Goal: Task Accomplishment & Management: Complete application form

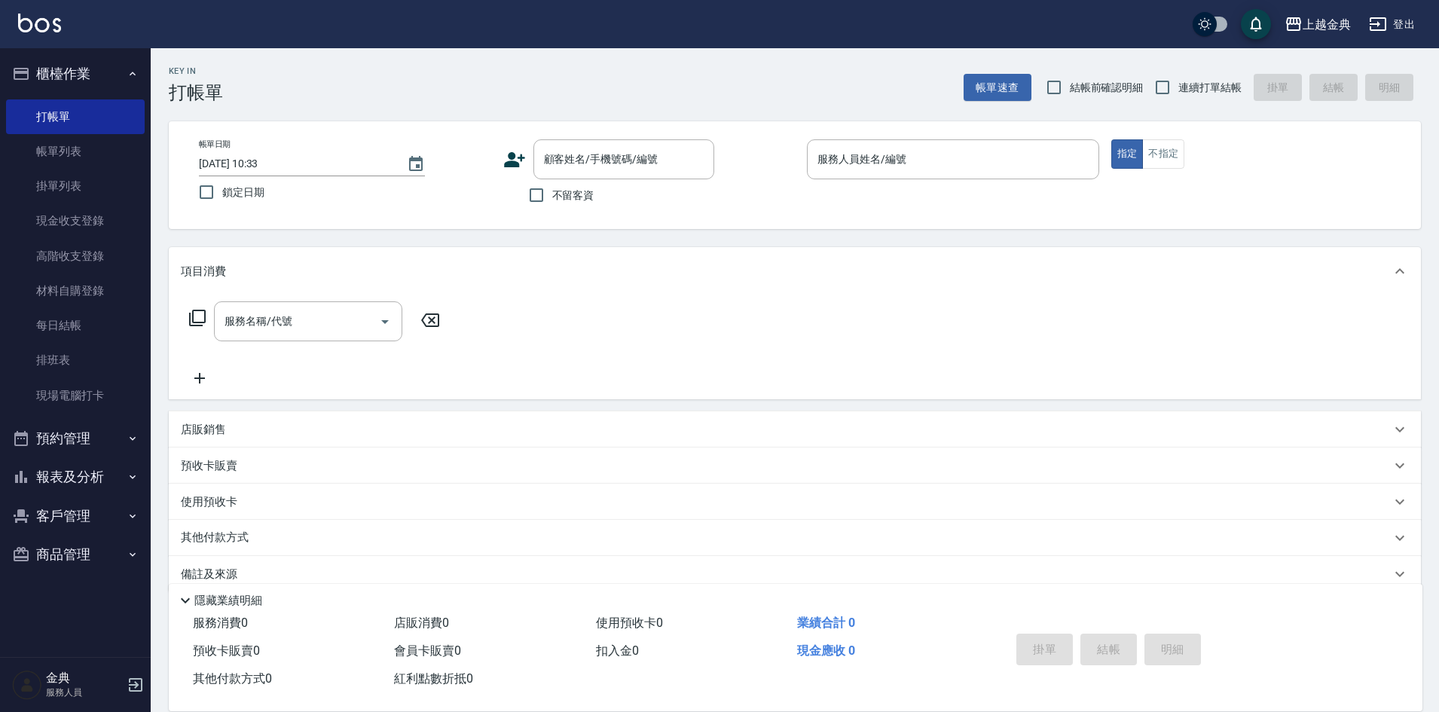
click at [596, 194] on div "不留客資" at bounding box center [608, 195] width 211 height 32
click at [590, 196] on span "不留客資" at bounding box center [573, 196] width 42 height 16
click at [552, 196] on input "不留客資" at bounding box center [537, 195] width 32 height 32
checkbox input "true"
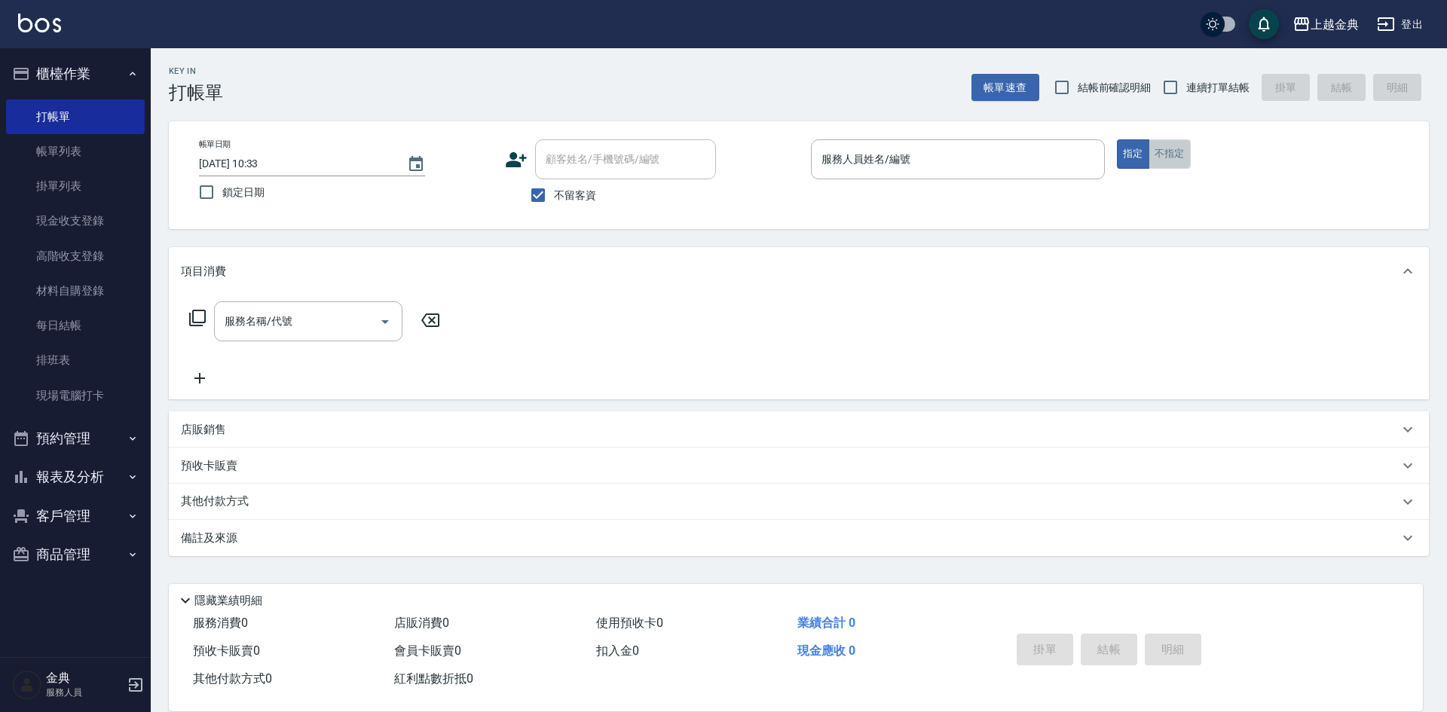
click at [1184, 157] on button "不指定" at bounding box center [1169, 153] width 42 height 29
click at [1007, 151] on input "服務人員姓名/編號" at bounding box center [958, 159] width 280 height 26
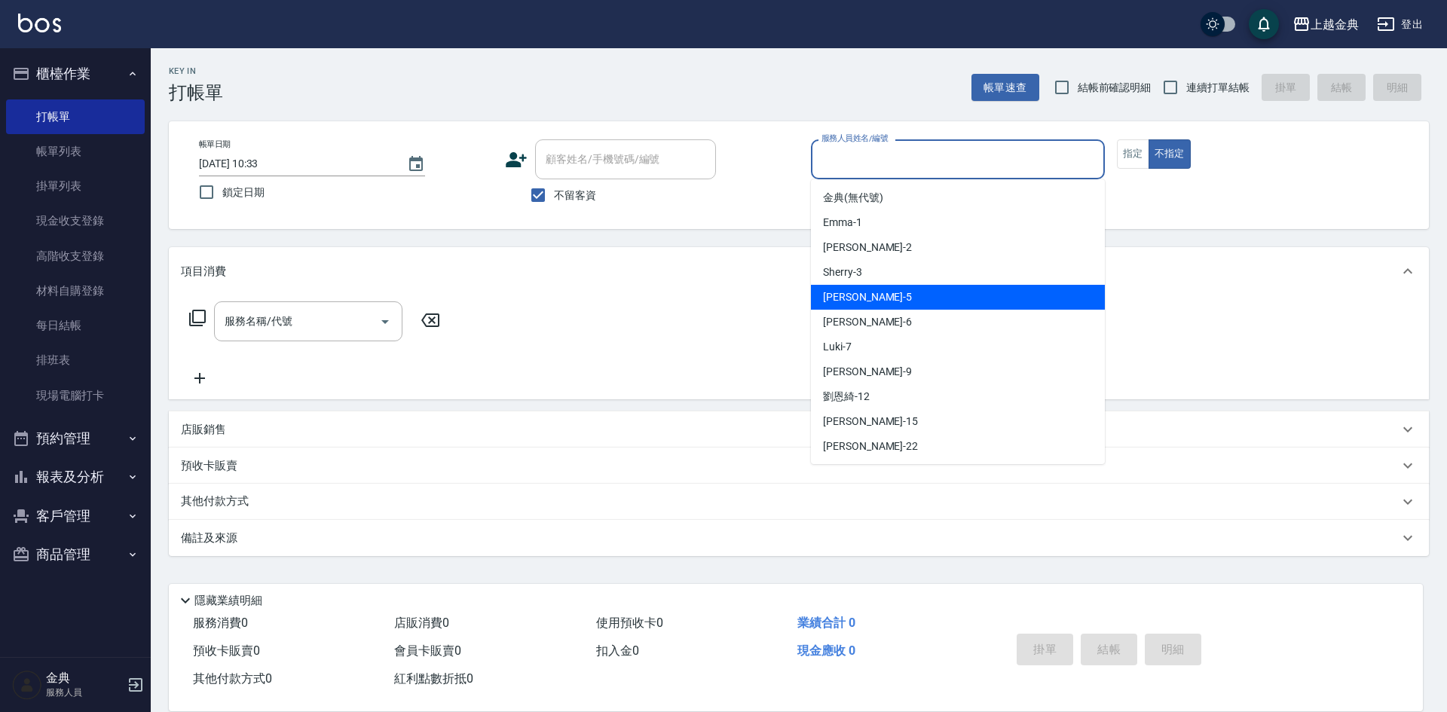
click at [862, 301] on div "[PERSON_NAME] -5" at bounding box center [958, 297] width 294 height 25
type input "[PERSON_NAME]-5"
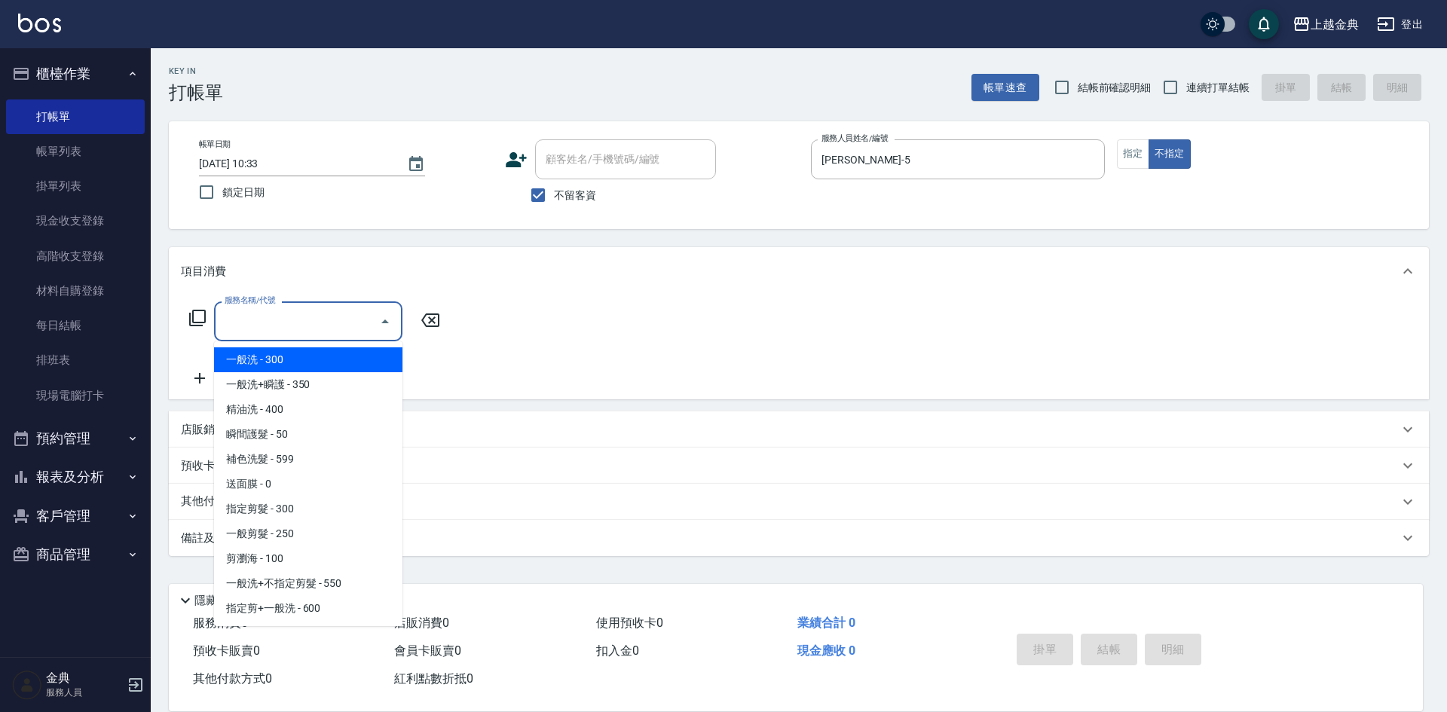
click at [364, 322] on input "服務名稱/代號" at bounding box center [297, 321] width 152 height 26
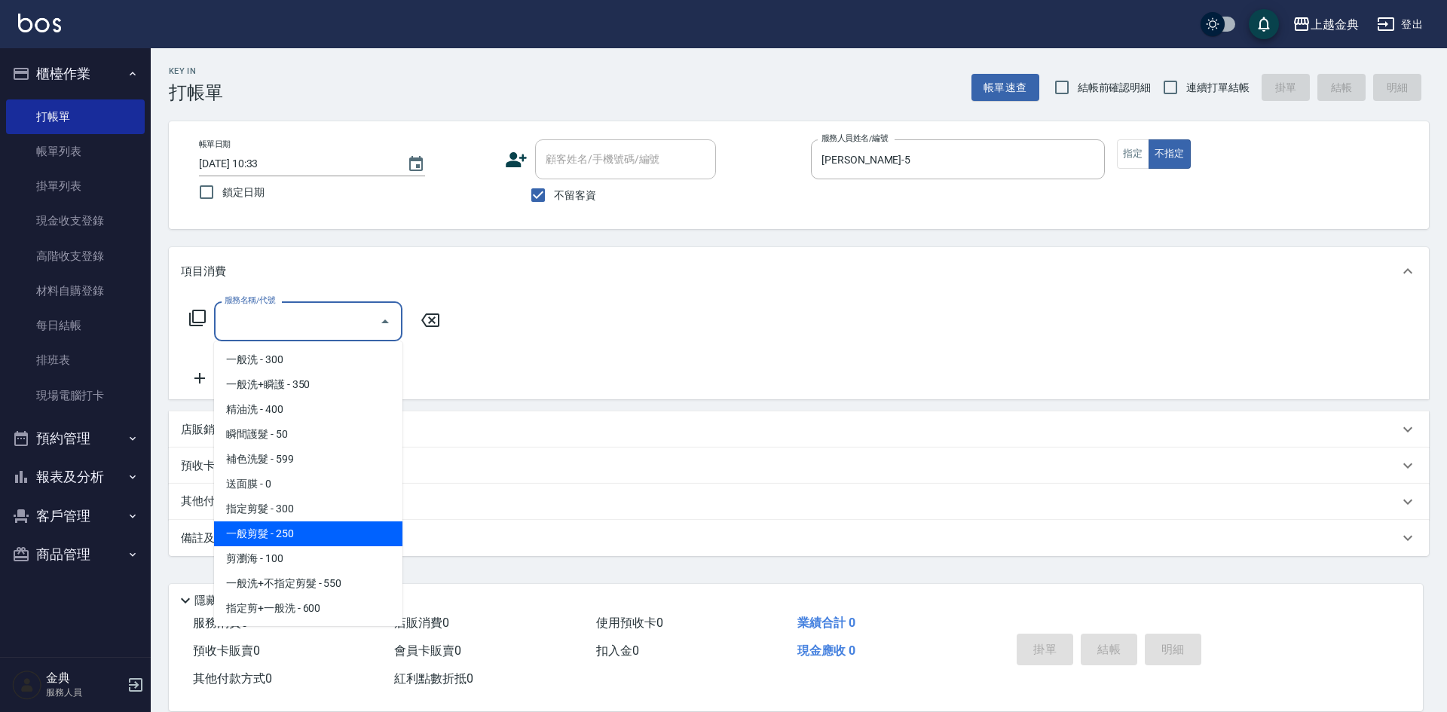
click at [289, 533] on span "一般剪髮 - 250" at bounding box center [308, 533] width 188 height 25
type input "一般剪髮(200)"
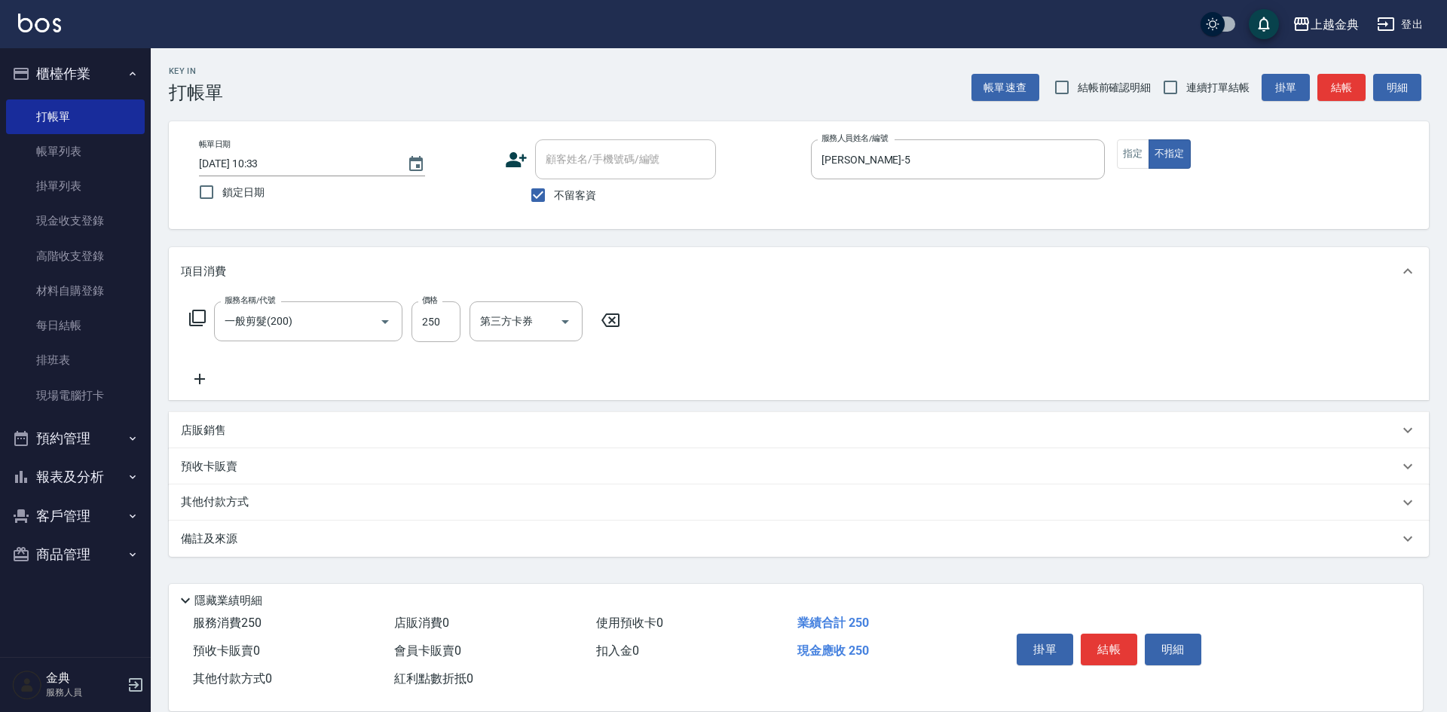
click at [201, 375] on icon at bounding box center [200, 379] width 38 height 18
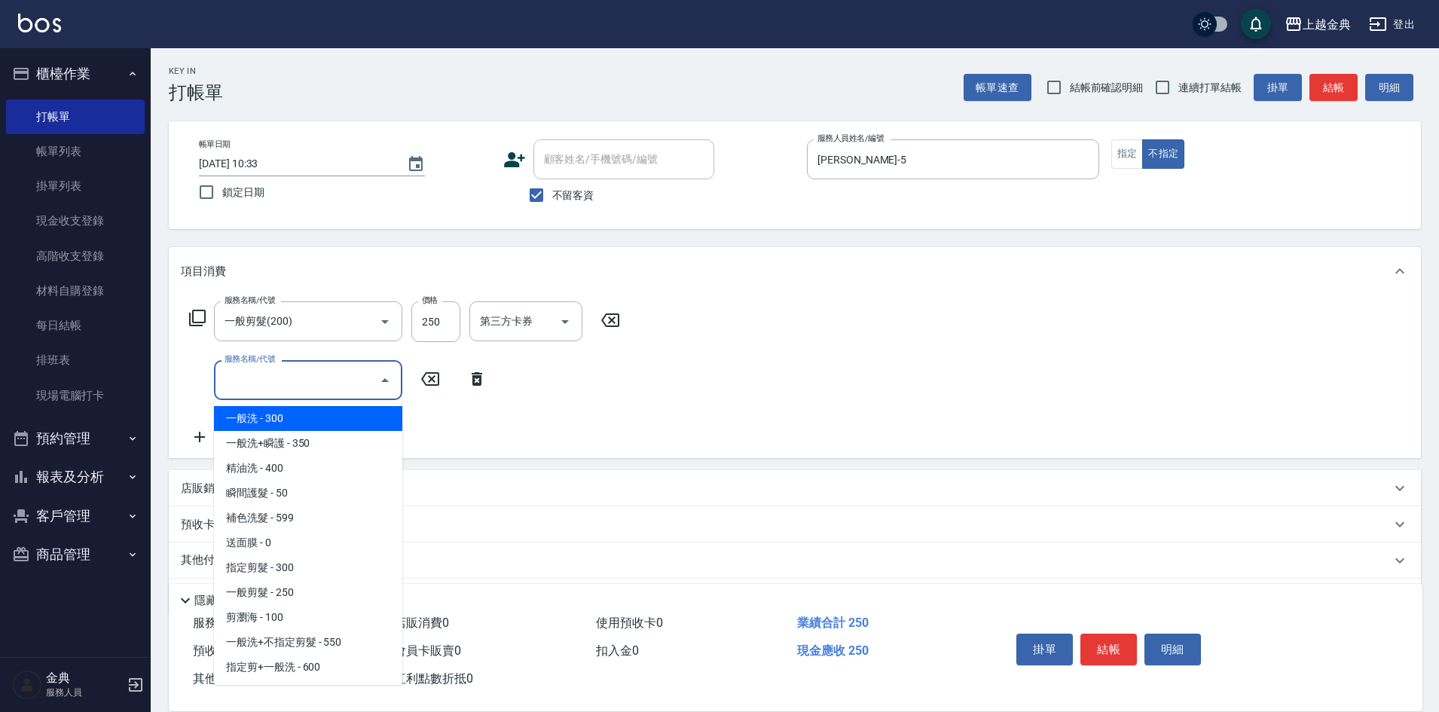
click at [278, 375] on input "服務名稱/代號" at bounding box center [297, 380] width 152 height 26
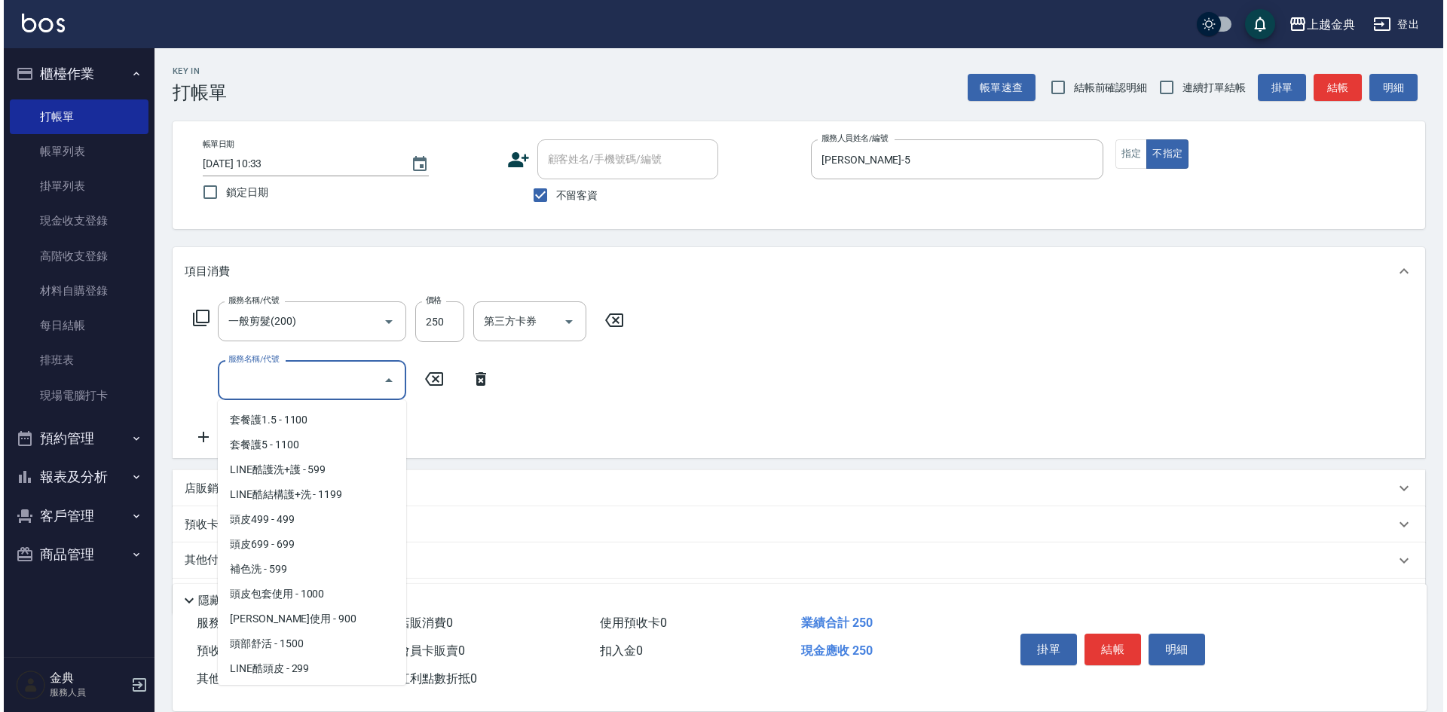
scroll to position [1055, 0]
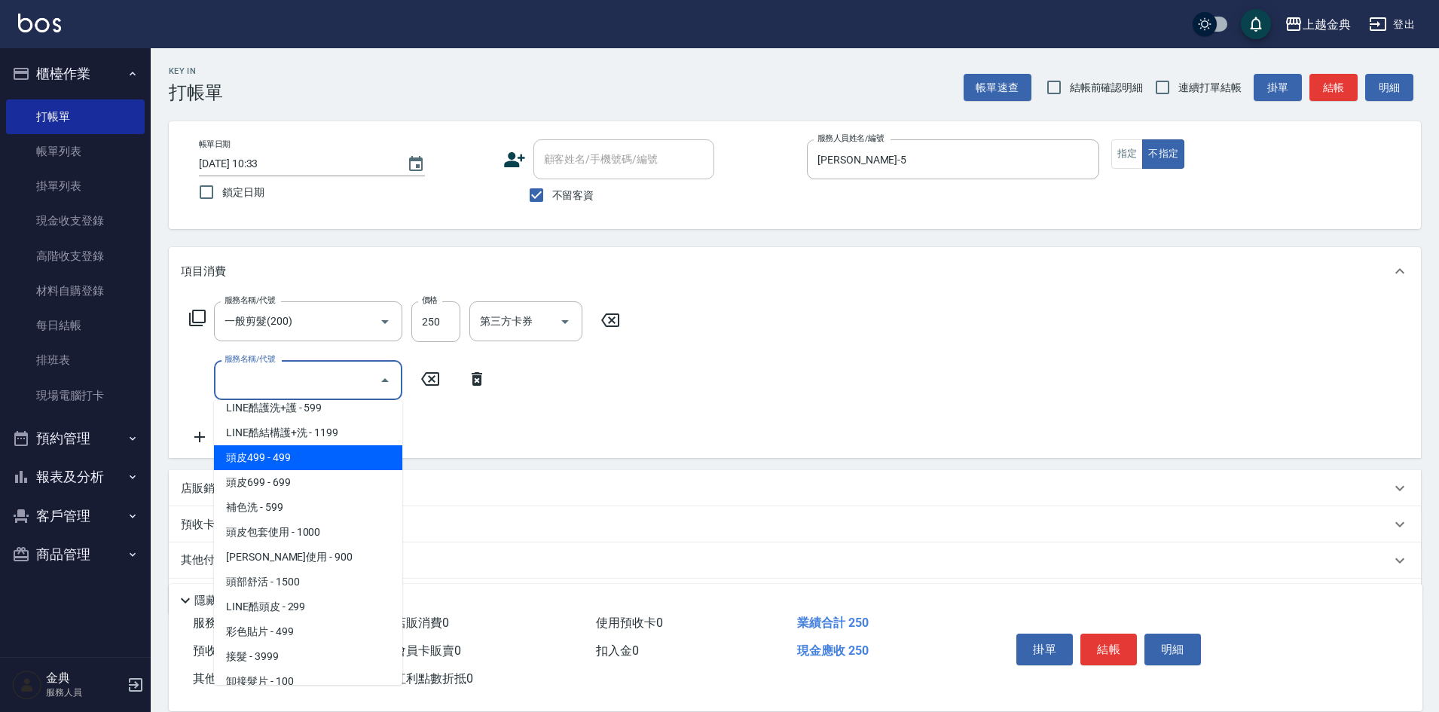
click at [304, 466] on span "頭皮499 - 499" at bounding box center [308, 457] width 188 height 25
type input "頭皮499(601)"
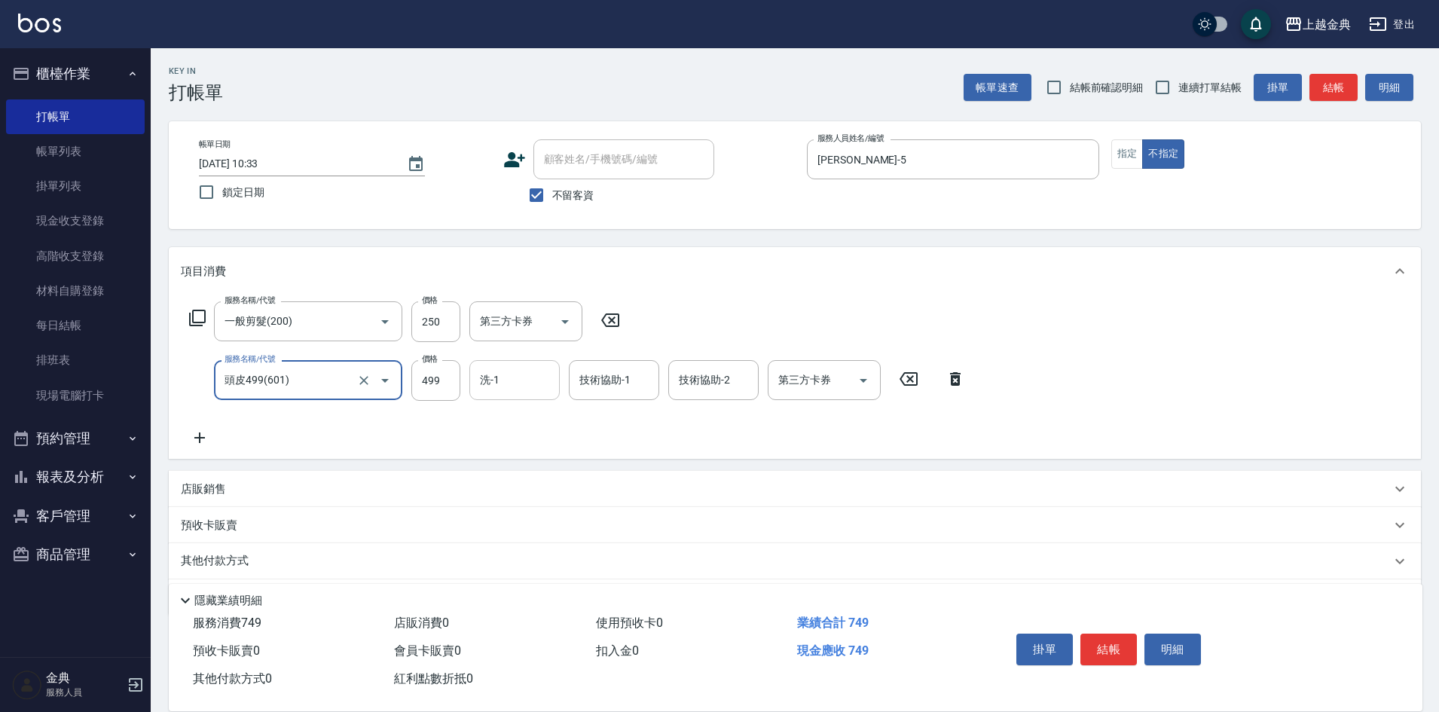
click at [503, 381] on input "洗-1" at bounding box center [514, 380] width 77 height 26
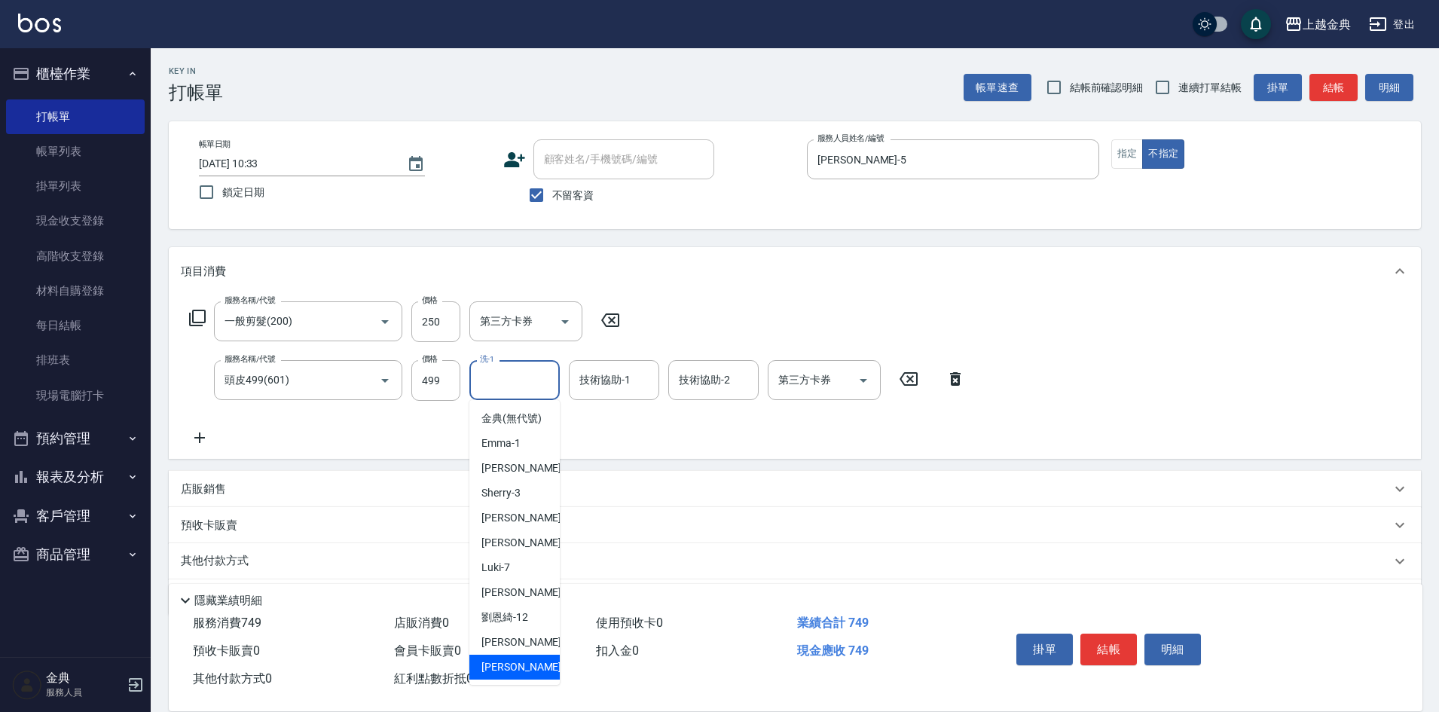
click at [500, 675] on span "[PERSON_NAME] -22" at bounding box center [528, 667] width 95 height 16
type input "[PERSON_NAME]-22"
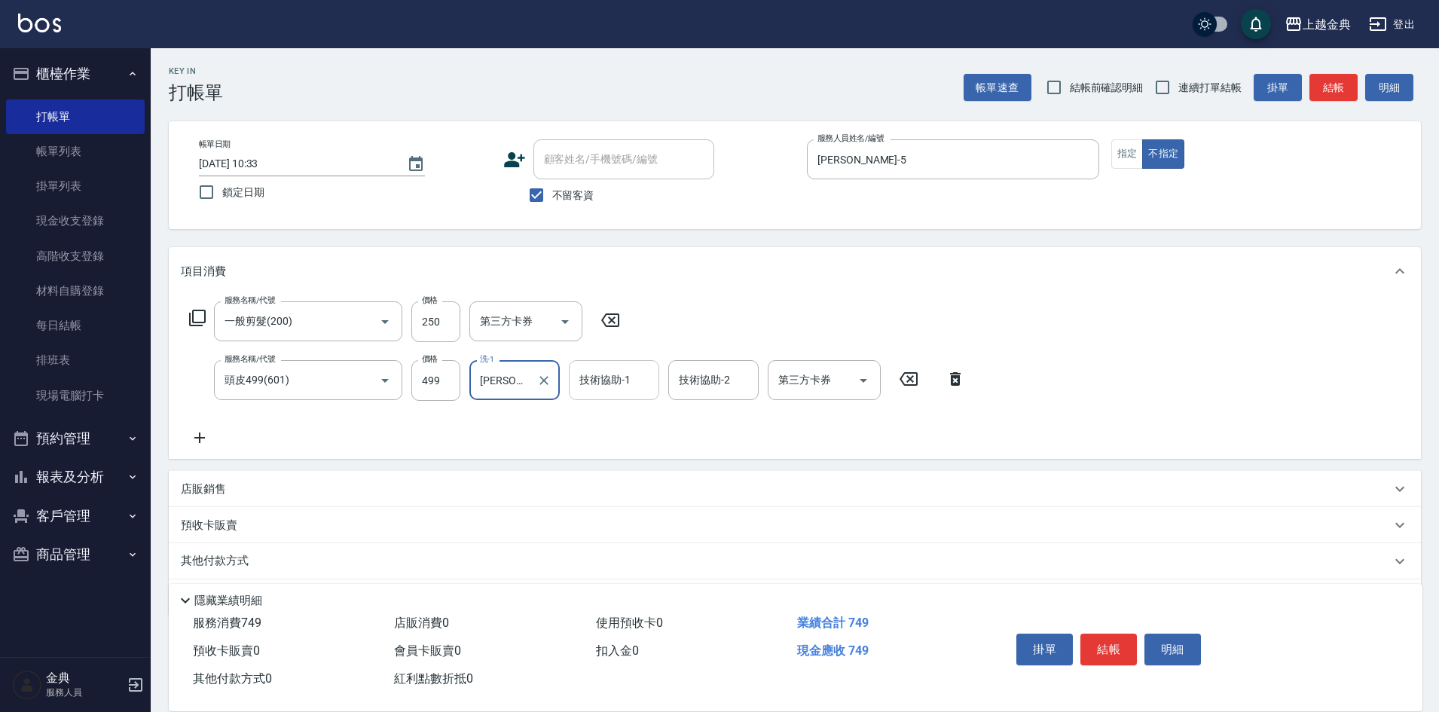
click at [624, 395] on div "技術協助-1" at bounding box center [614, 380] width 90 height 40
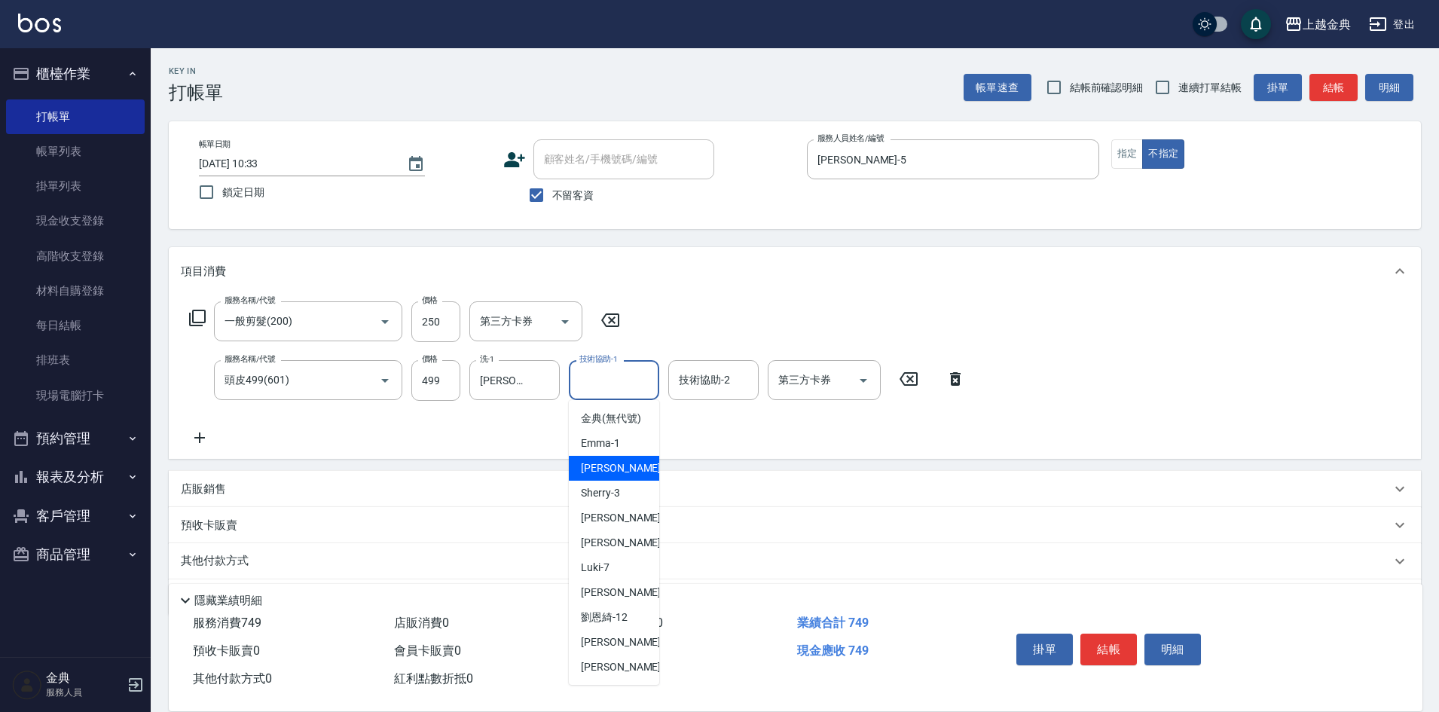
click at [604, 476] on span "Cindy -2" at bounding box center [625, 468] width 89 height 16
type input "Cindy-2"
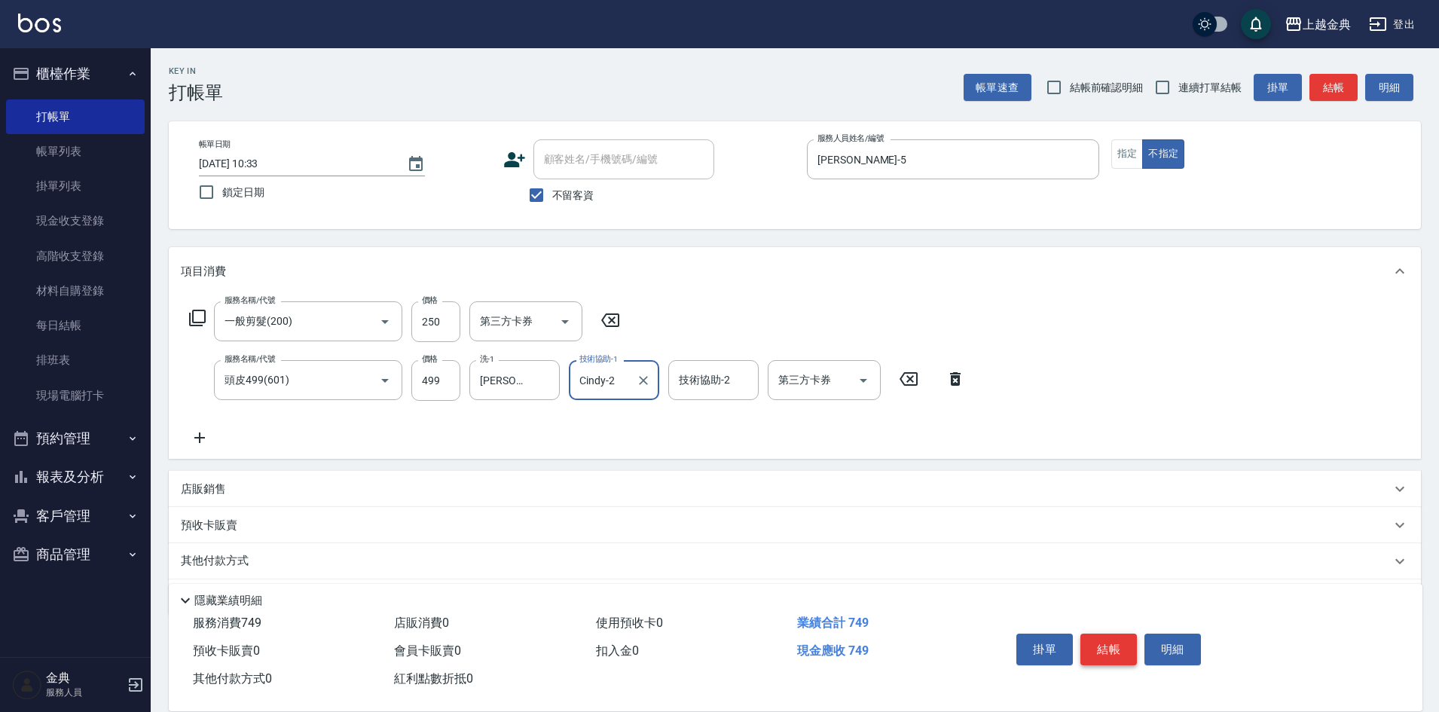
click at [1109, 650] on button "結帳" at bounding box center [1109, 650] width 57 height 32
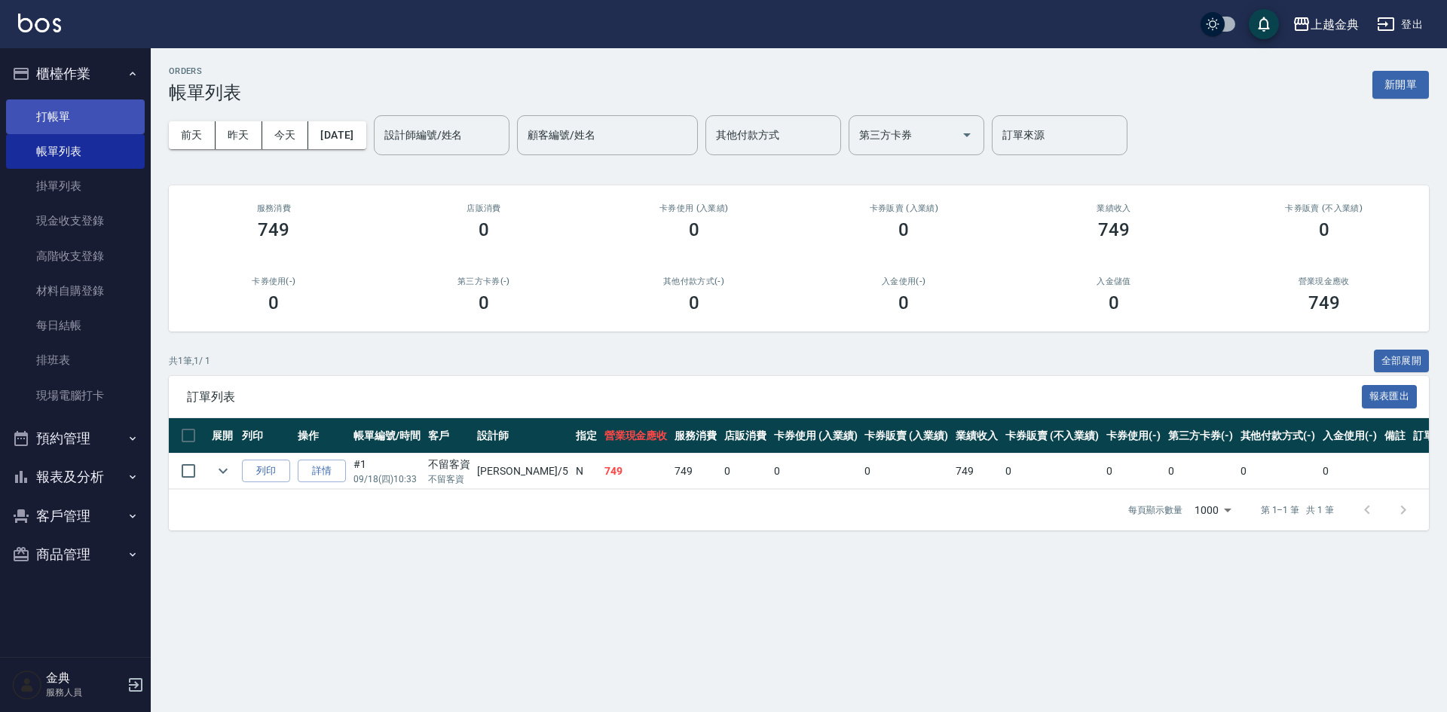
click at [84, 123] on link "打帳單" at bounding box center [75, 116] width 139 height 35
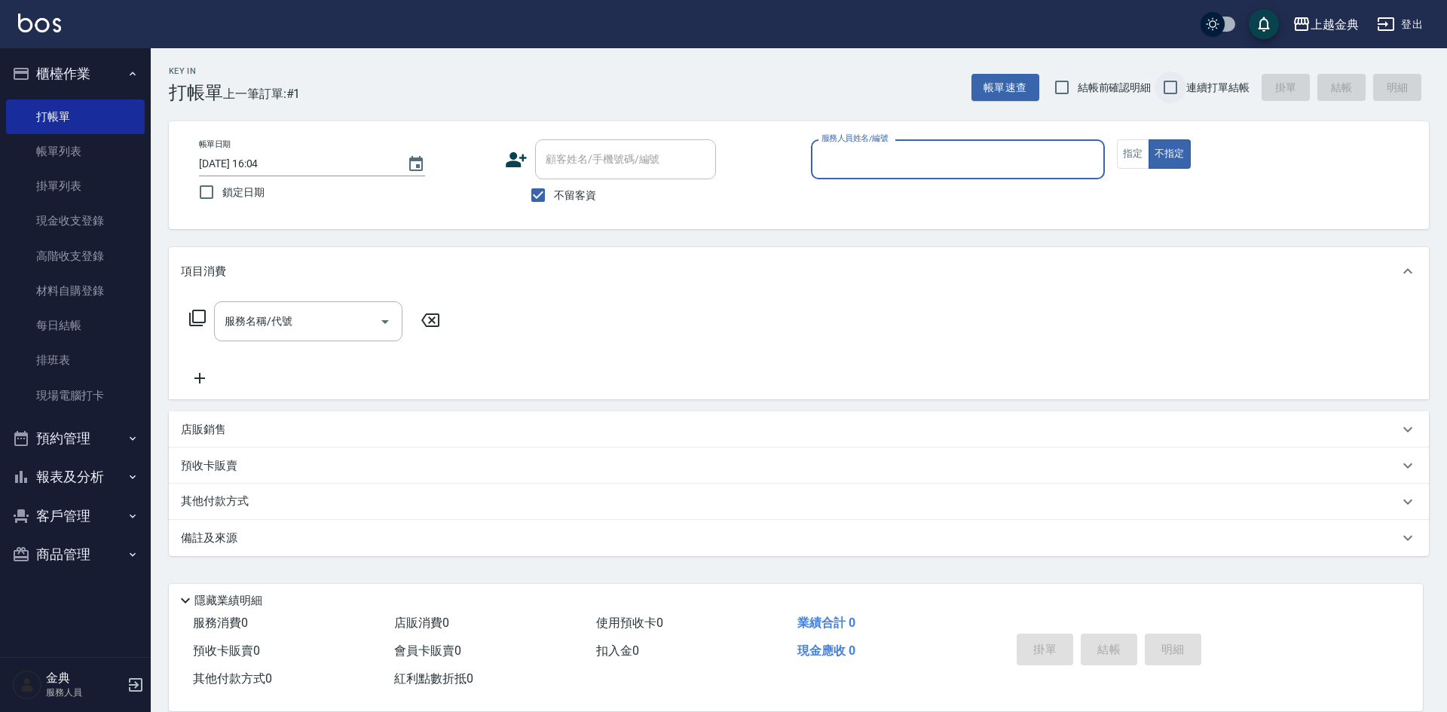
click at [1166, 87] on input "連續打單結帳" at bounding box center [1170, 88] width 32 height 32
checkbox input "true"
click at [1020, 162] on input "服務人員姓名/編號" at bounding box center [958, 159] width 280 height 26
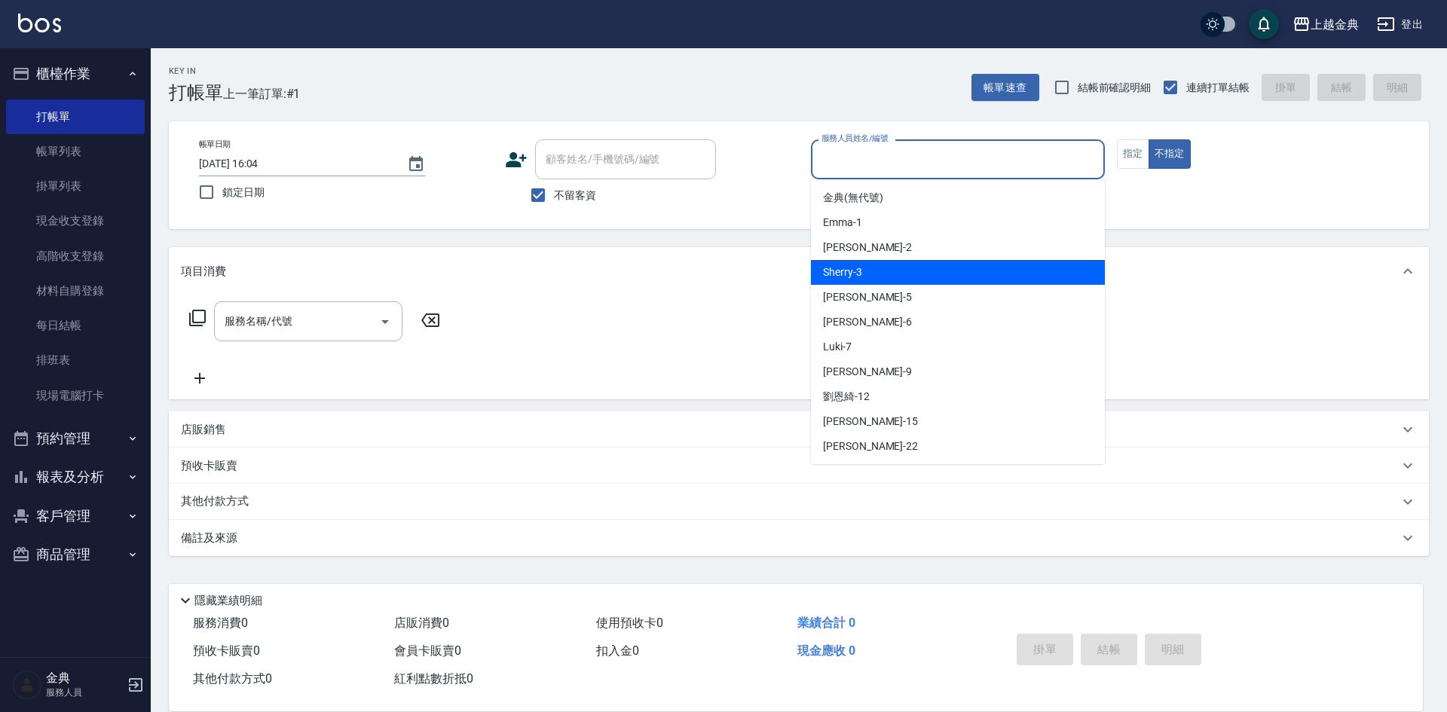
click at [921, 269] on div "Sherry -3" at bounding box center [958, 272] width 294 height 25
type input "Sherry-3"
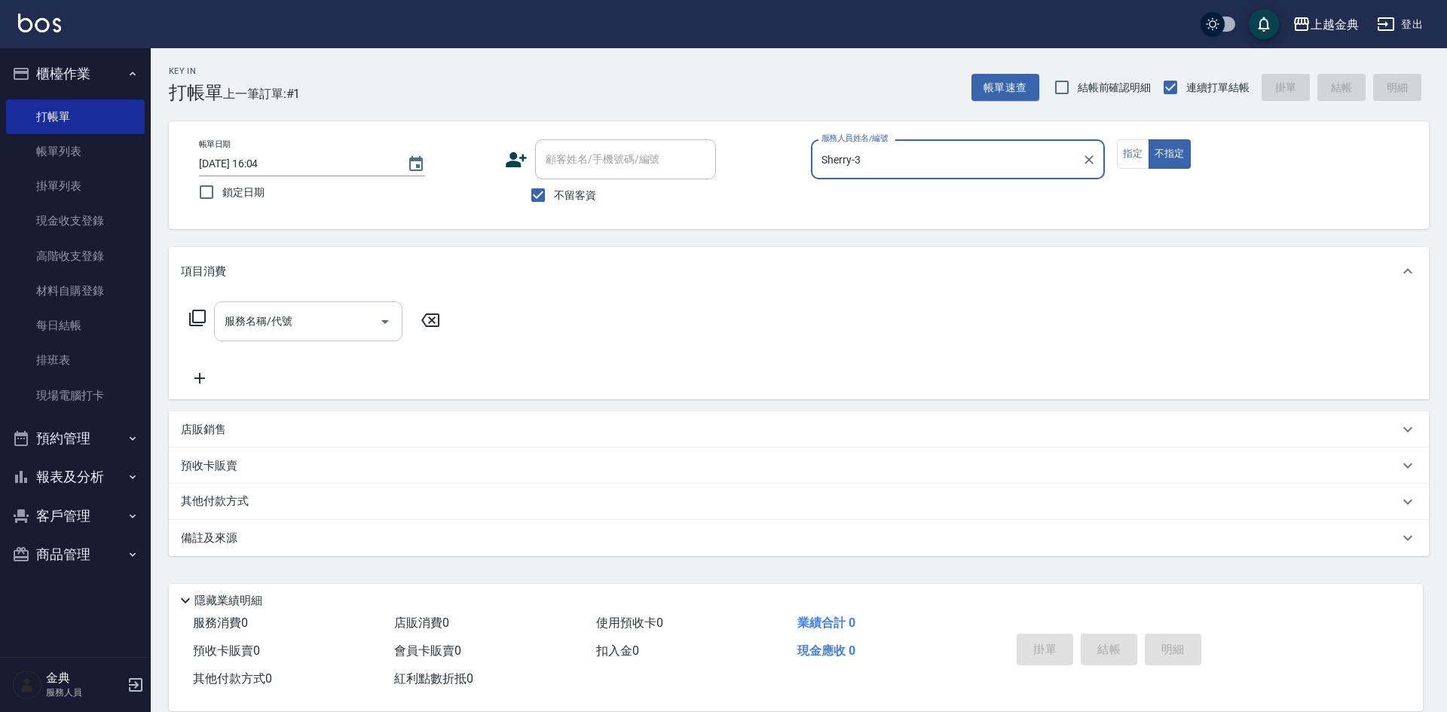
click at [300, 313] on input "服務名稱/代號" at bounding box center [297, 321] width 152 height 26
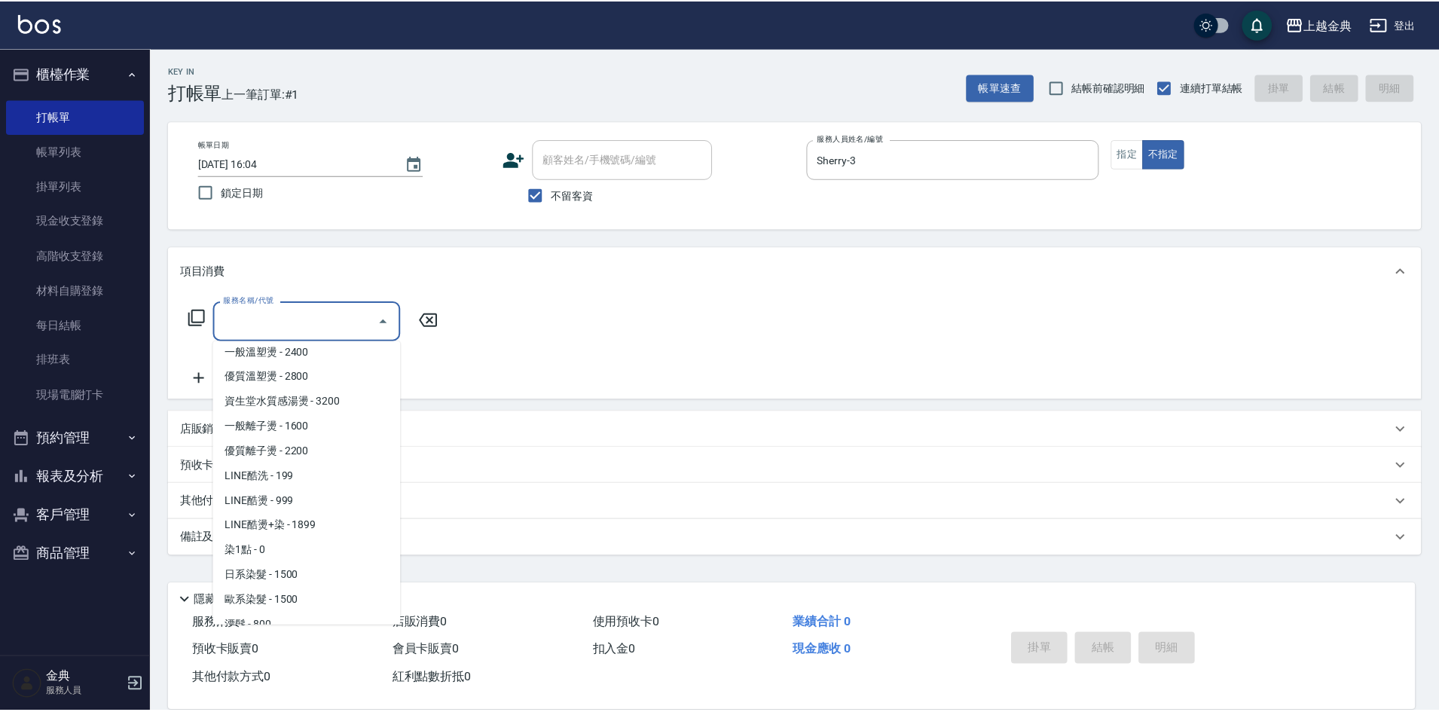
scroll to position [301, 0]
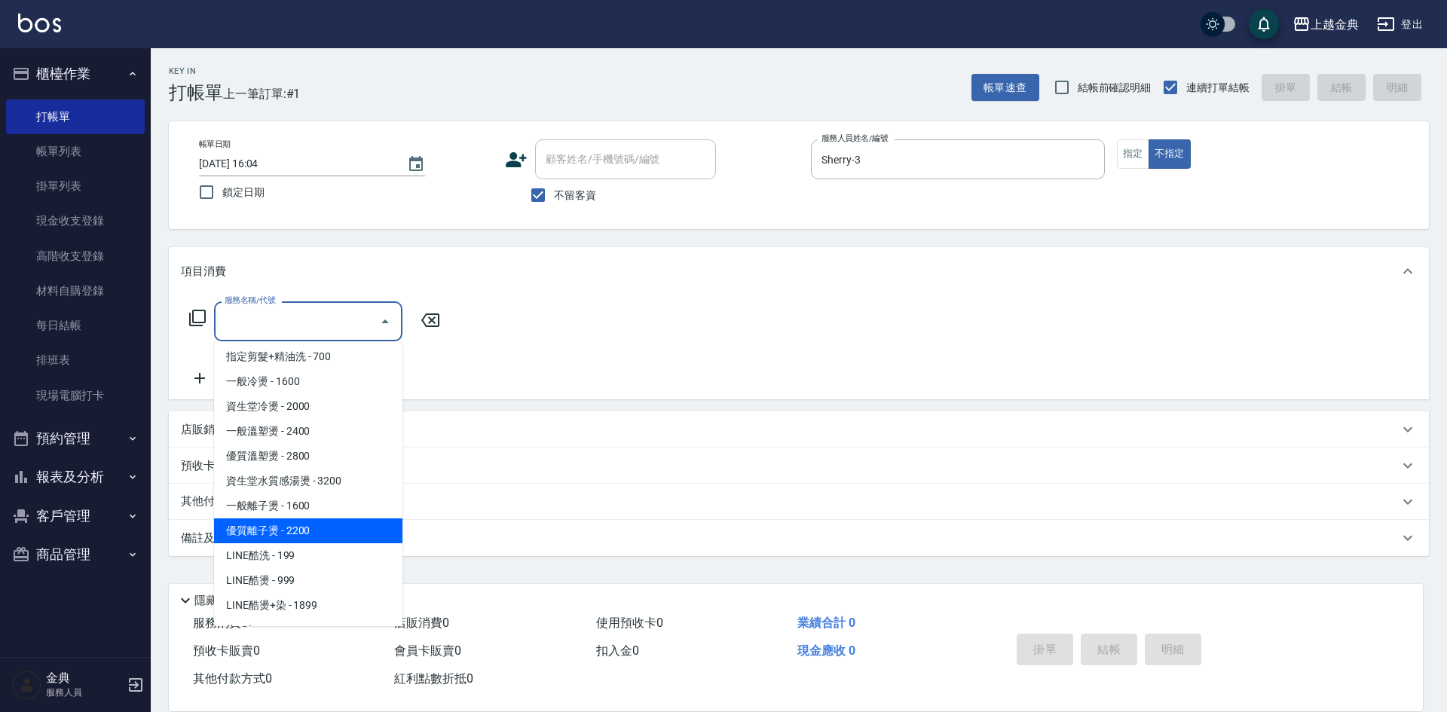
click at [350, 530] on span "優質離子燙 - 2200" at bounding box center [308, 530] width 188 height 25
type input "優質離子燙(307)"
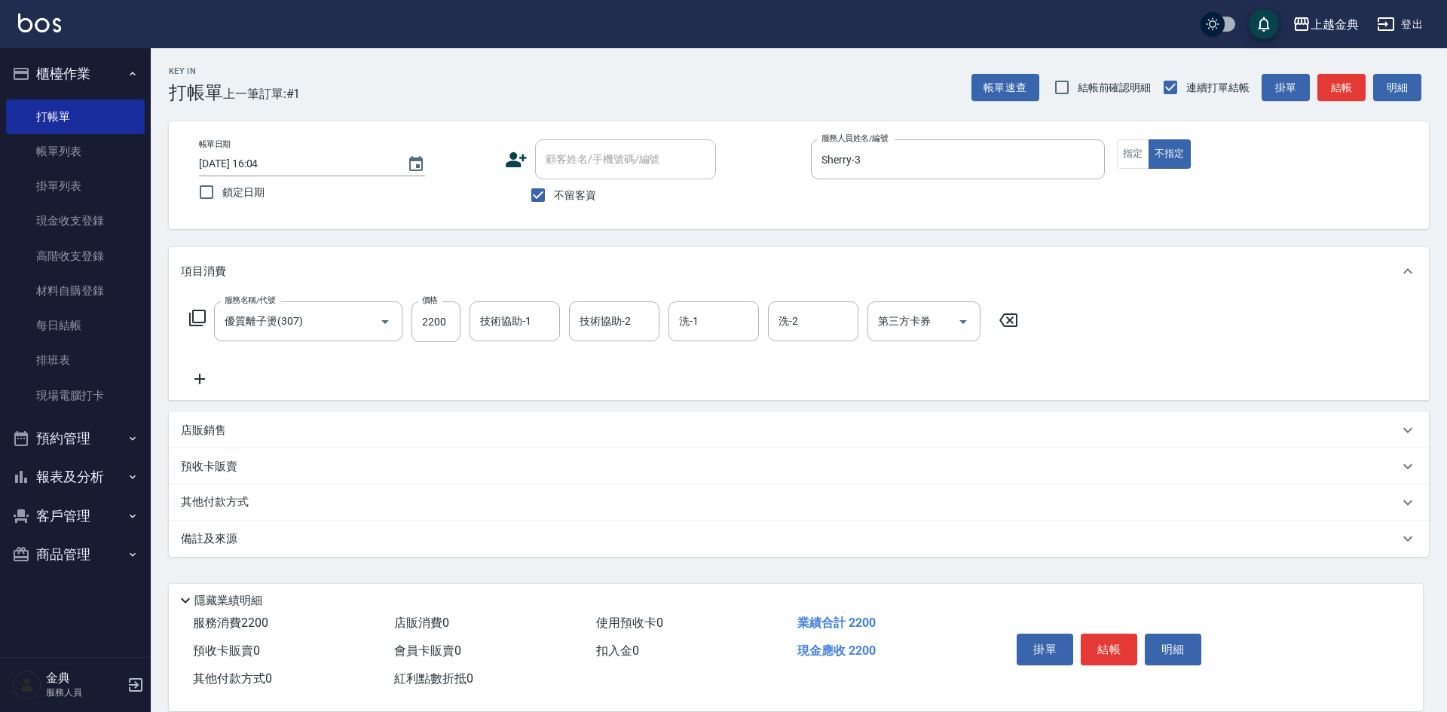
click at [438, 344] on div "服務名稱/代號 優質離子燙(307) 服務名稱/代號 價格 2200 價格 技術協助-1 技術協助-1 技術協助-2 技術協助-2 洗-1 洗-1 洗-2 洗…" at bounding box center [604, 344] width 846 height 87
click at [441, 329] on input "2200" at bounding box center [435, 321] width 49 height 41
type input "3099"
click at [699, 313] on input "洗-1" at bounding box center [713, 321] width 77 height 26
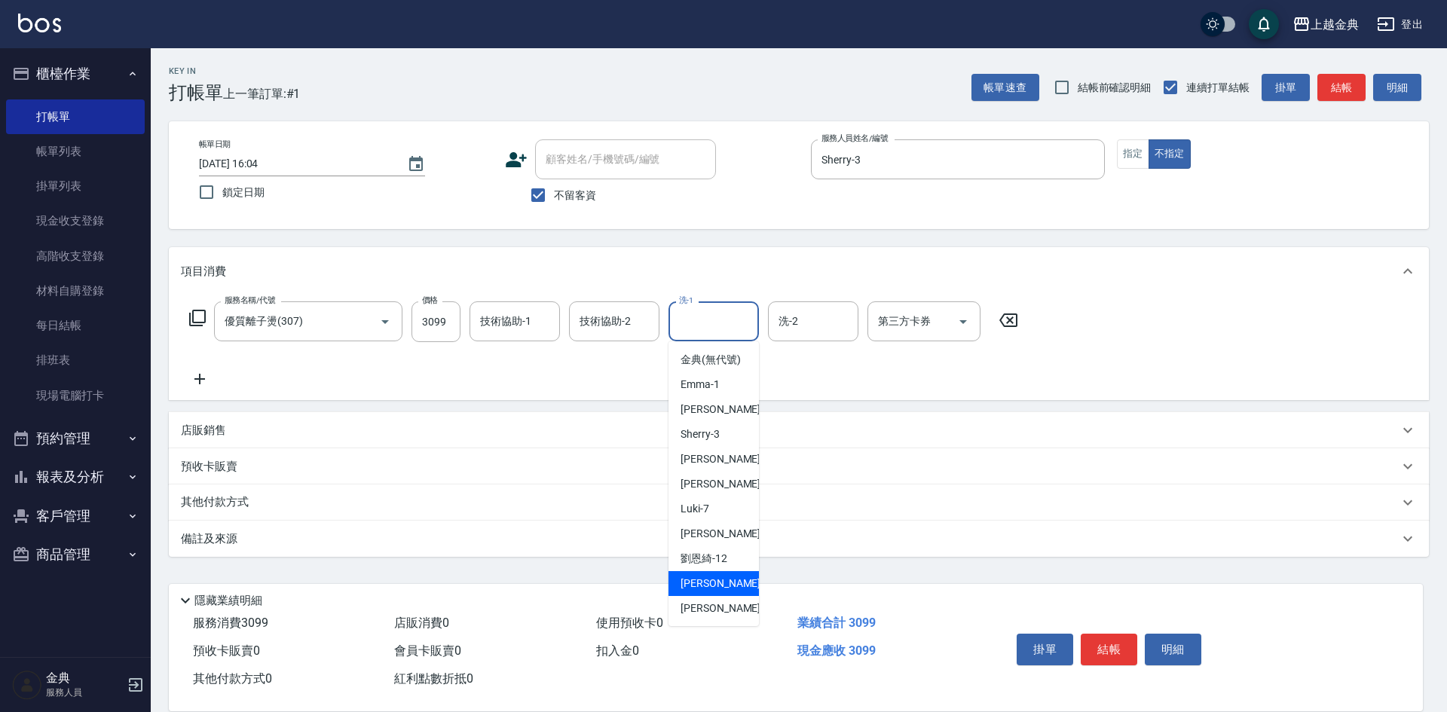
click at [550, 376] on div "服務名稱/代號 優質離子燙(307) 服務名稱/代號 價格 3099 價格 技術協助-1 技術協助-1 技術協助-2 技術協助-2 洗-1 洗-1 洗-2 洗…" at bounding box center [604, 344] width 846 height 87
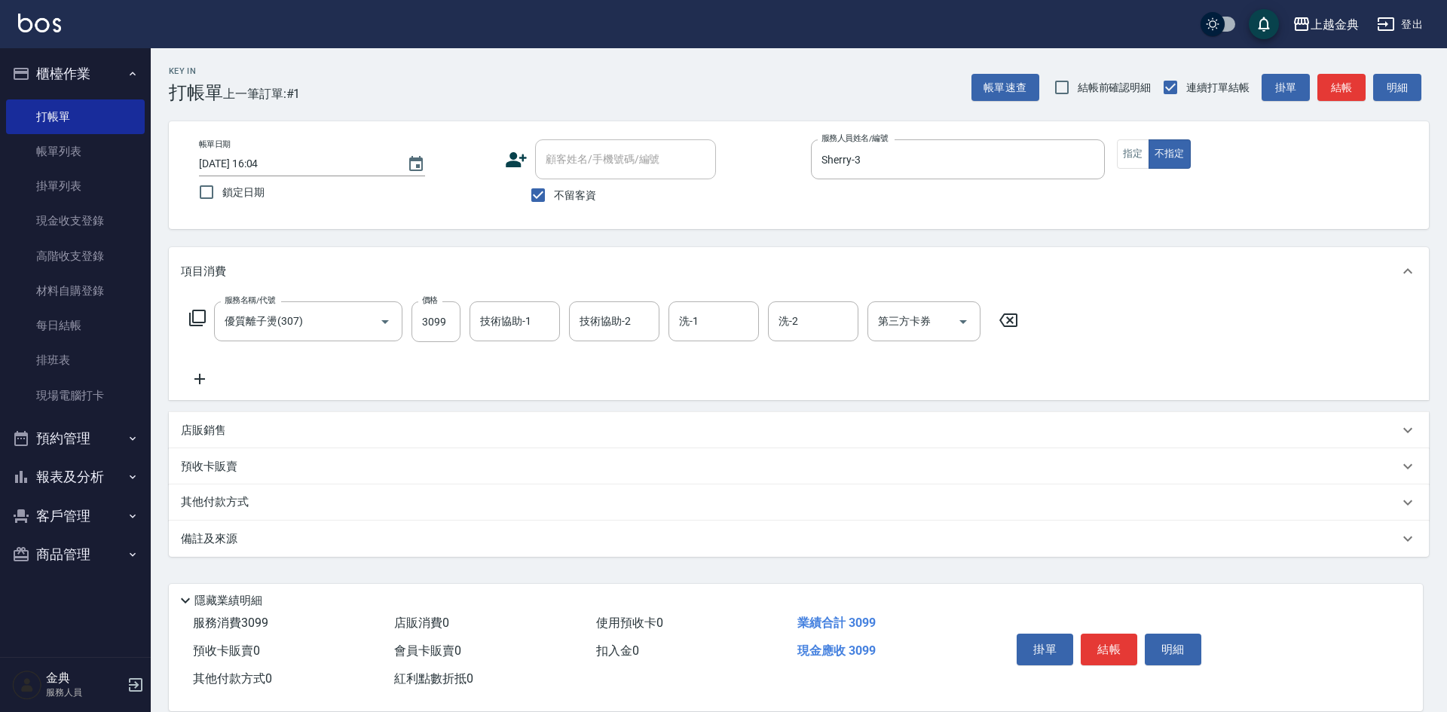
click at [207, 381] on icon at bounding box center [200, 379] width 38 height 18
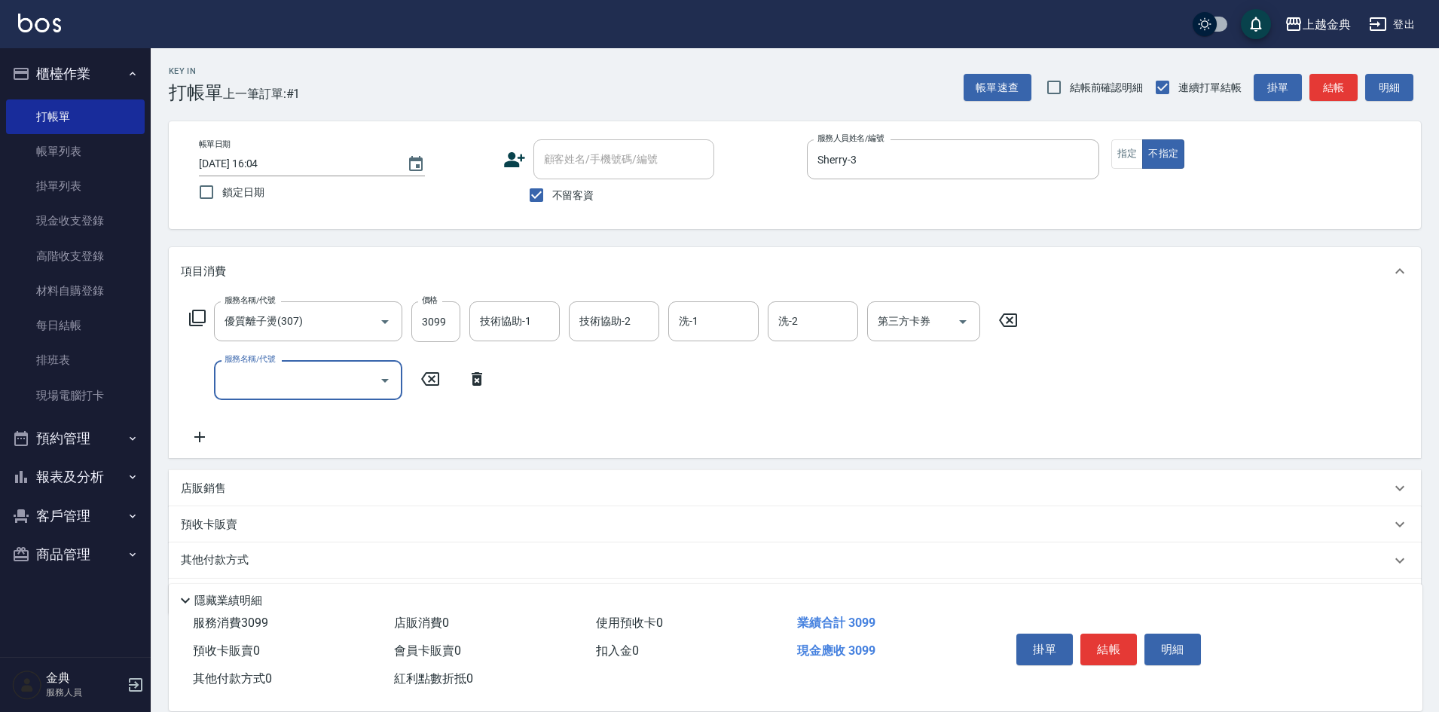
click at [239, 379] on input "服務名稱/代號" at bounding box center [297, 380] width 152 height 26
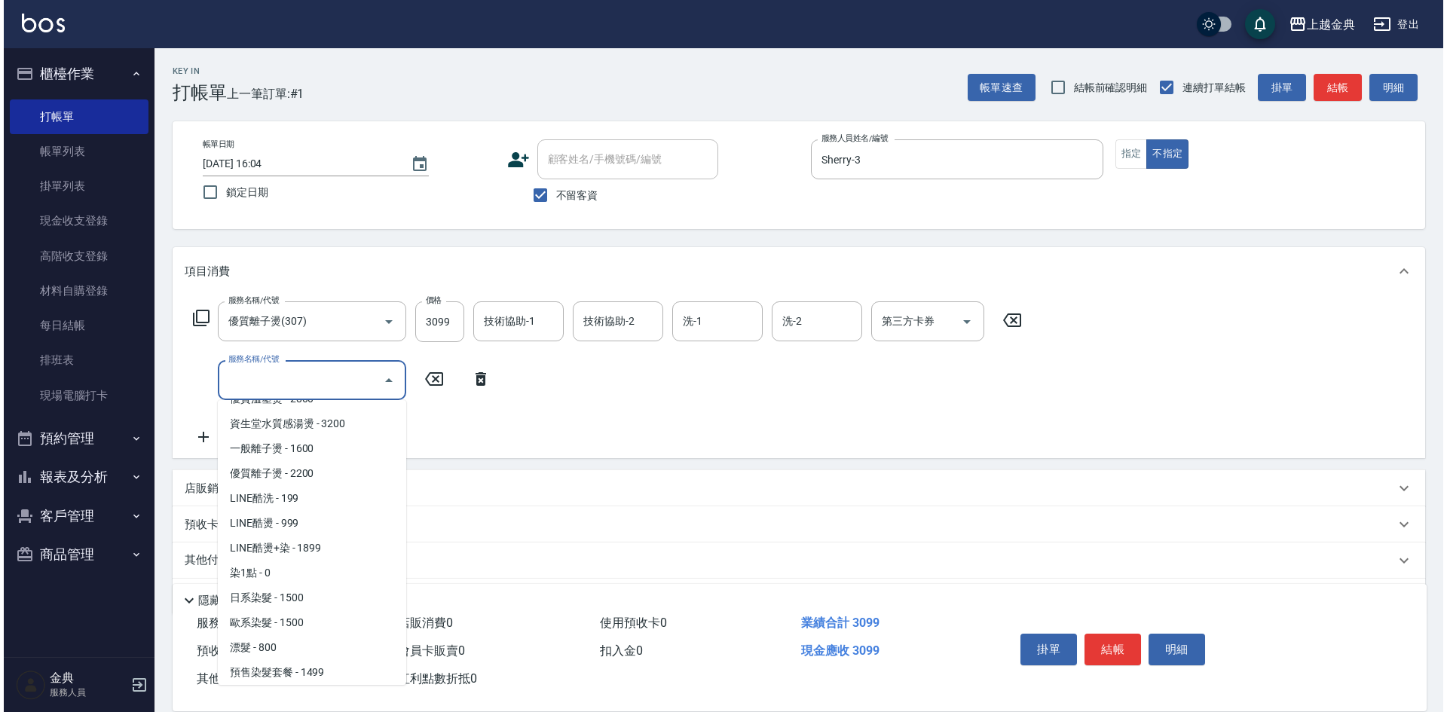
scroll to position [452, 0]
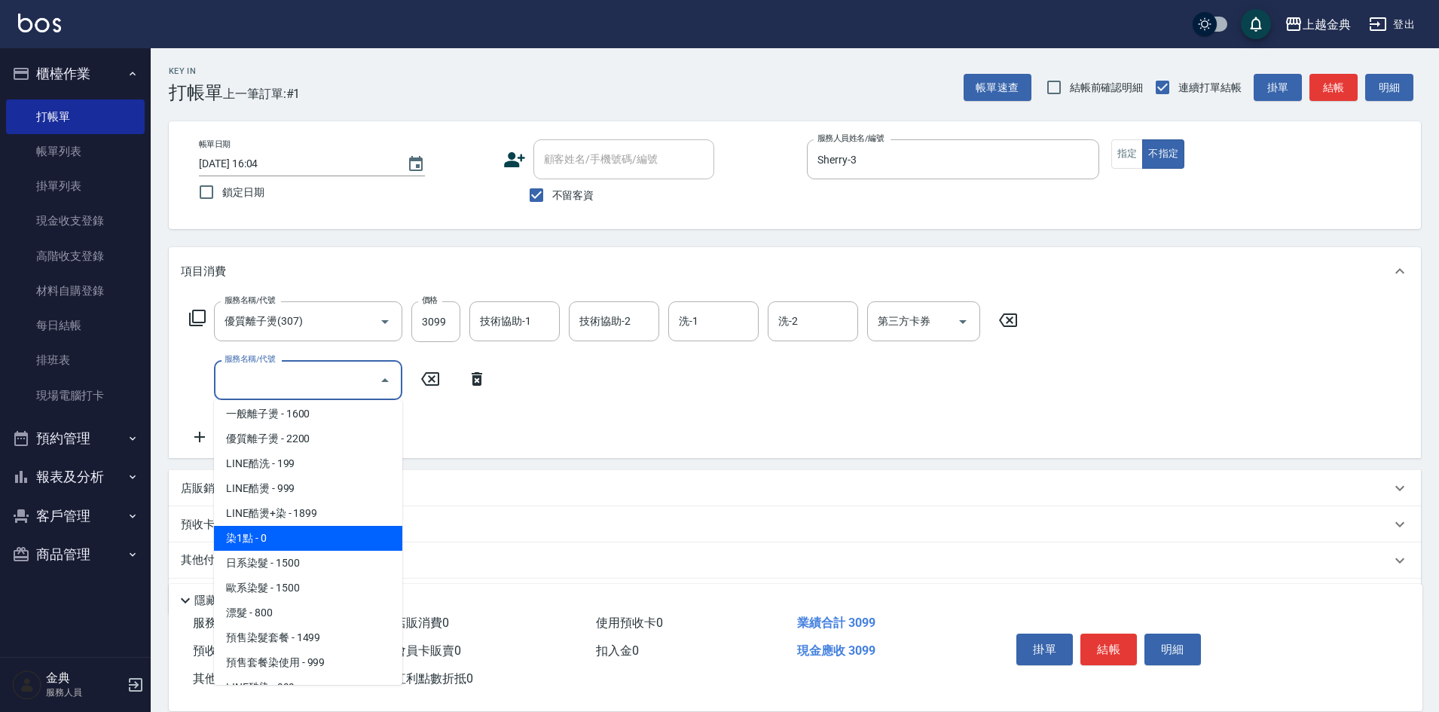
click at [316, 541] on span "染1點 - 0" at bounding box center [308, 538] width 188 height 25
type input "染1點(400)"
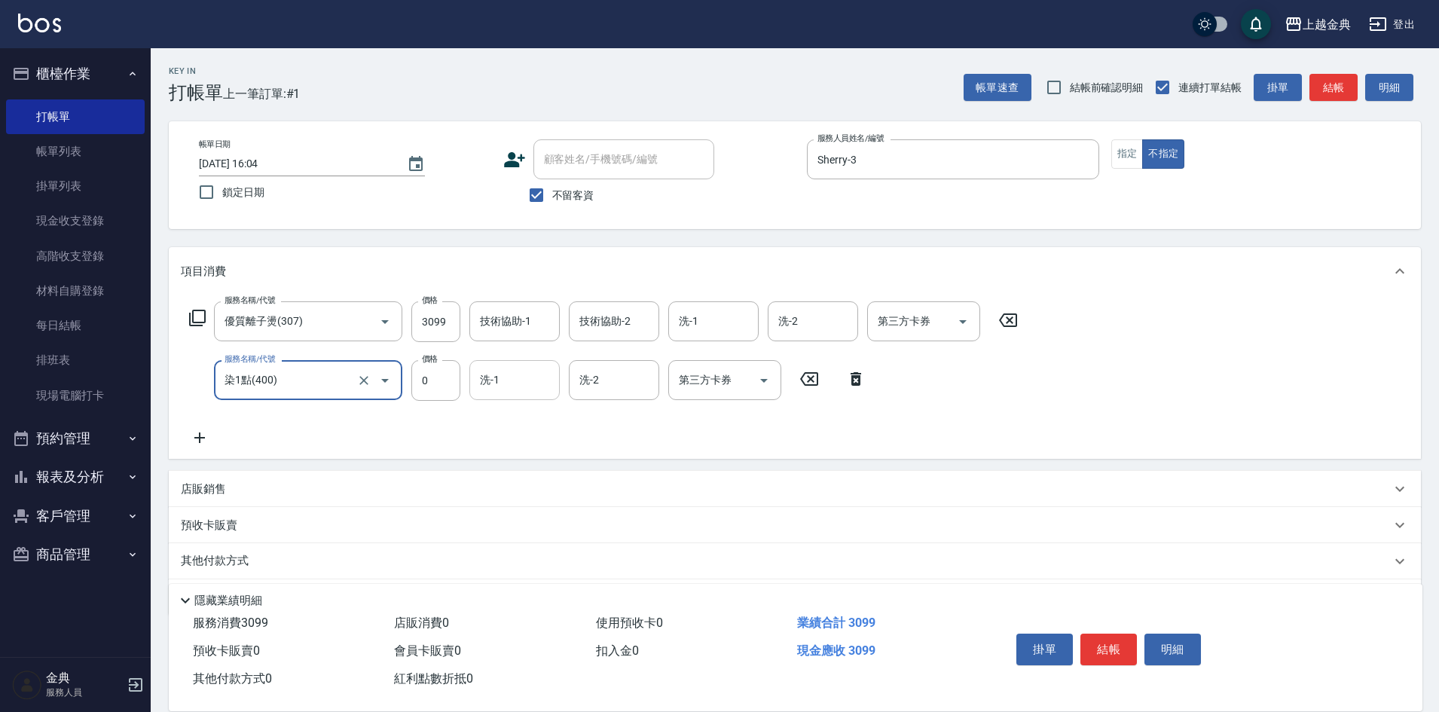
click at [511, 385] on input "洗-1" at bounding box center [514, 380] width 77 height 26
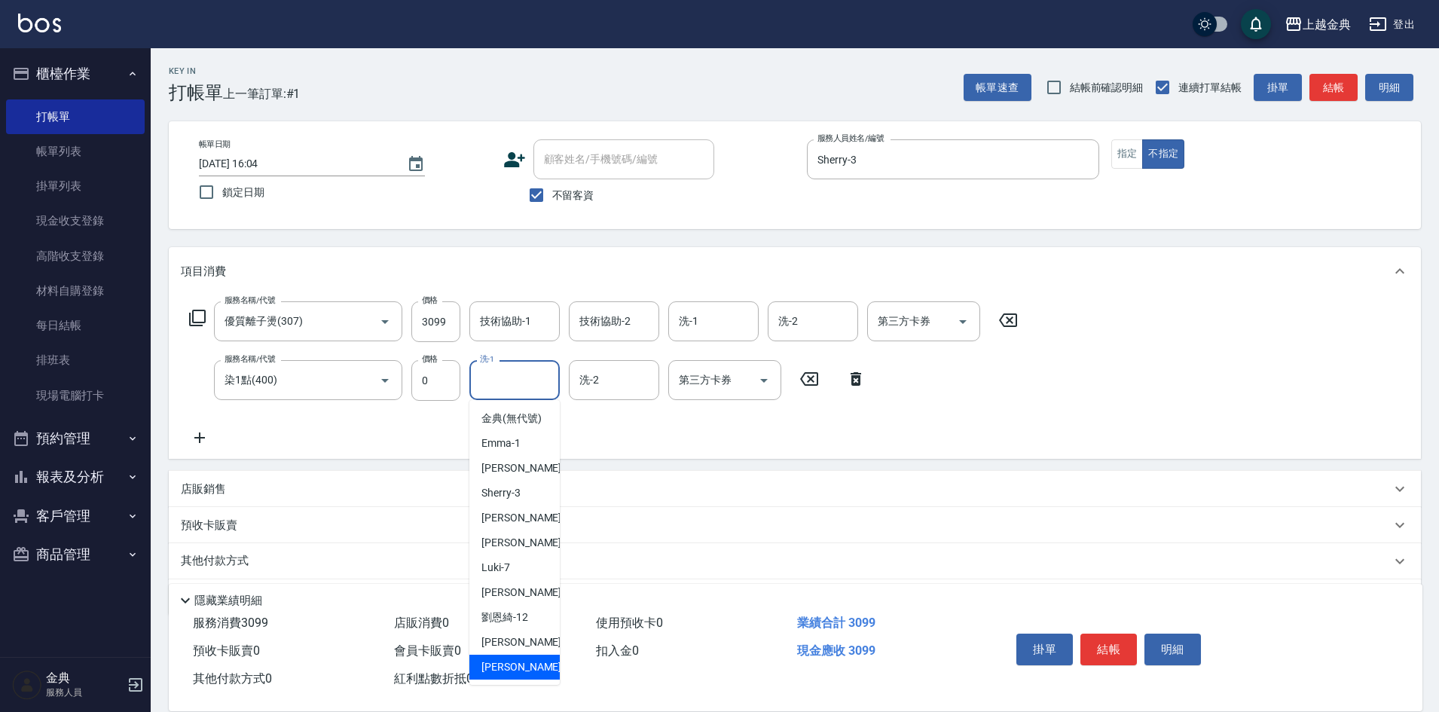
click at [525, 677] on div "[PERSON_NAME] -22" at bounding box center [514, 667] width 90 height 25
type input "[PERSON_NAME]-22"
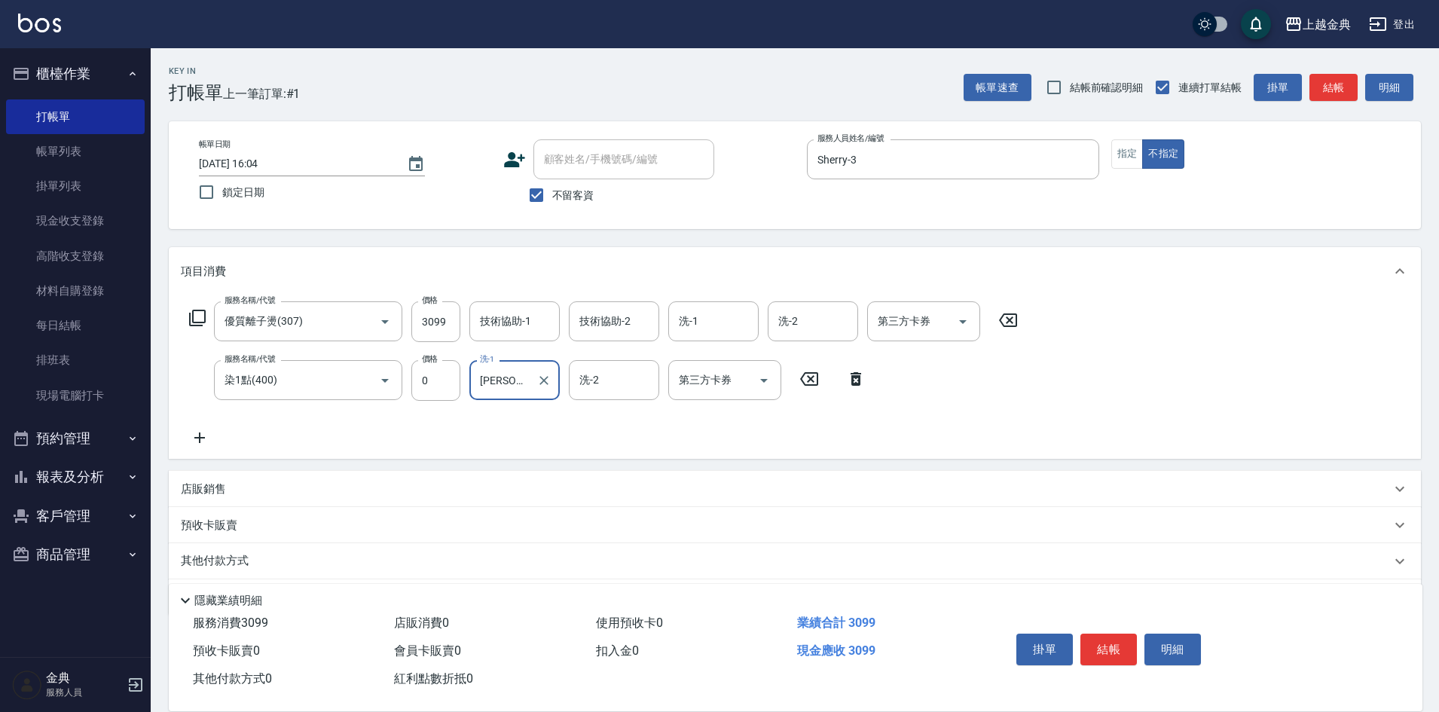
click at [1107, 644] on button "結帳" at bounding box center [1109, 650] width 57 height 32
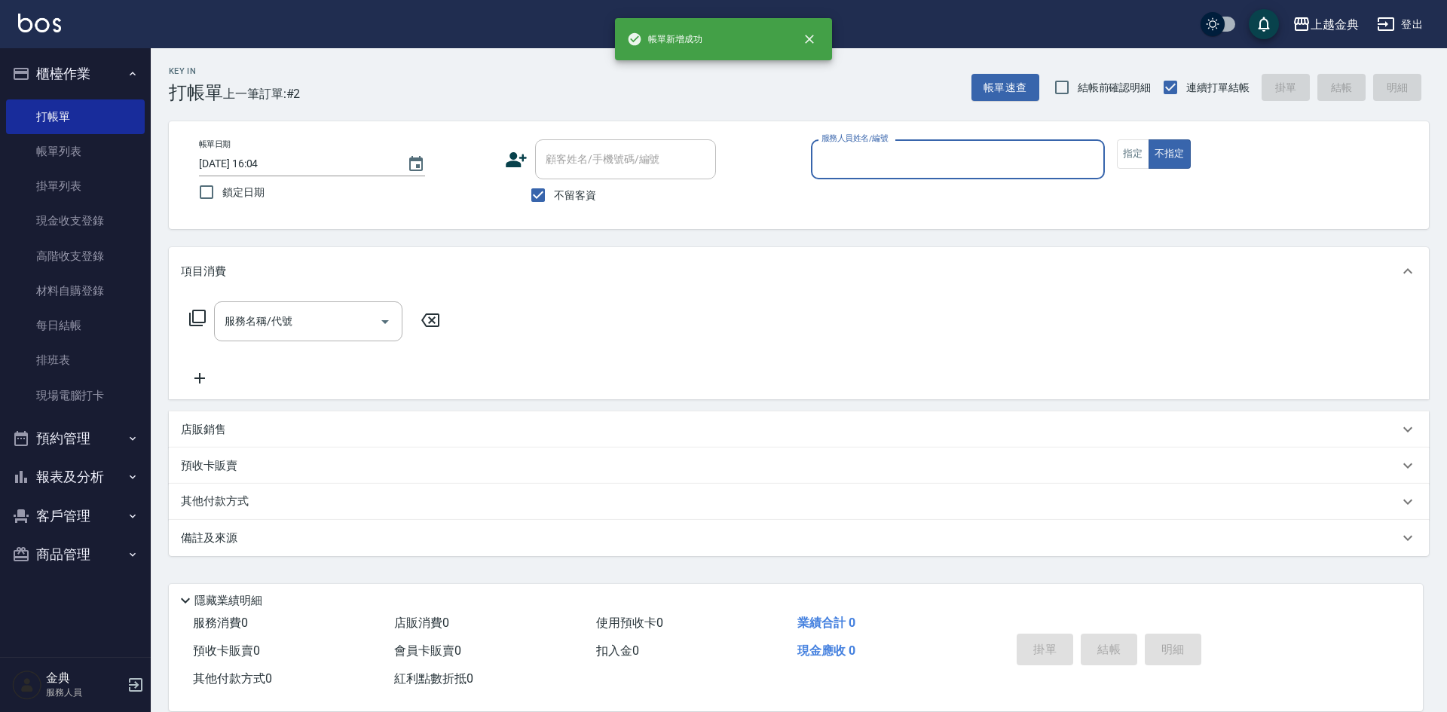
drag, startPoint x: 996, startPoint y: 164, endPoint x: 989, endPoint y: 175, distance: 13.2
click at [996, 163] on input "服務人員姓名/編號" at bounding box center [958, 159] width 280 height 26
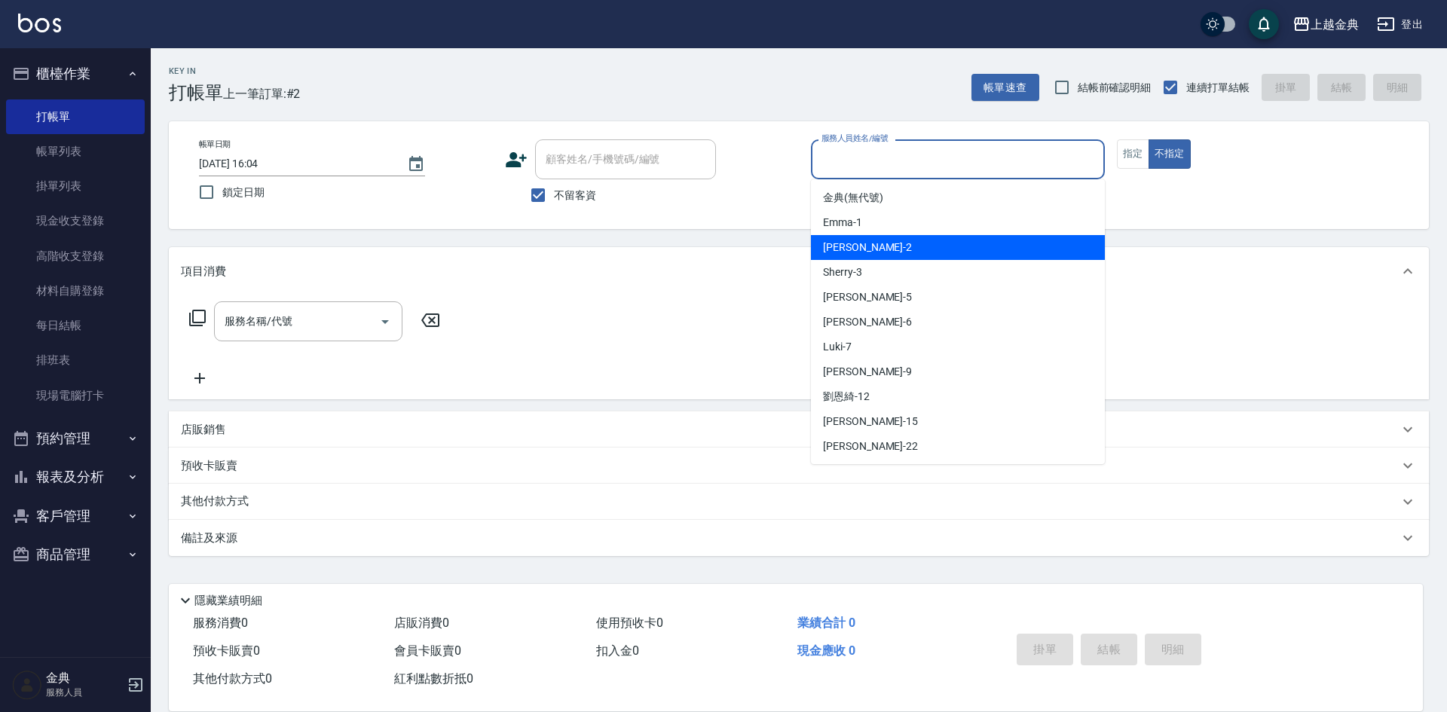
click at [900, 243] on div "Cindy -2" at bounding box center [958, 247] width 294 height 25
type input "Cindy-2"
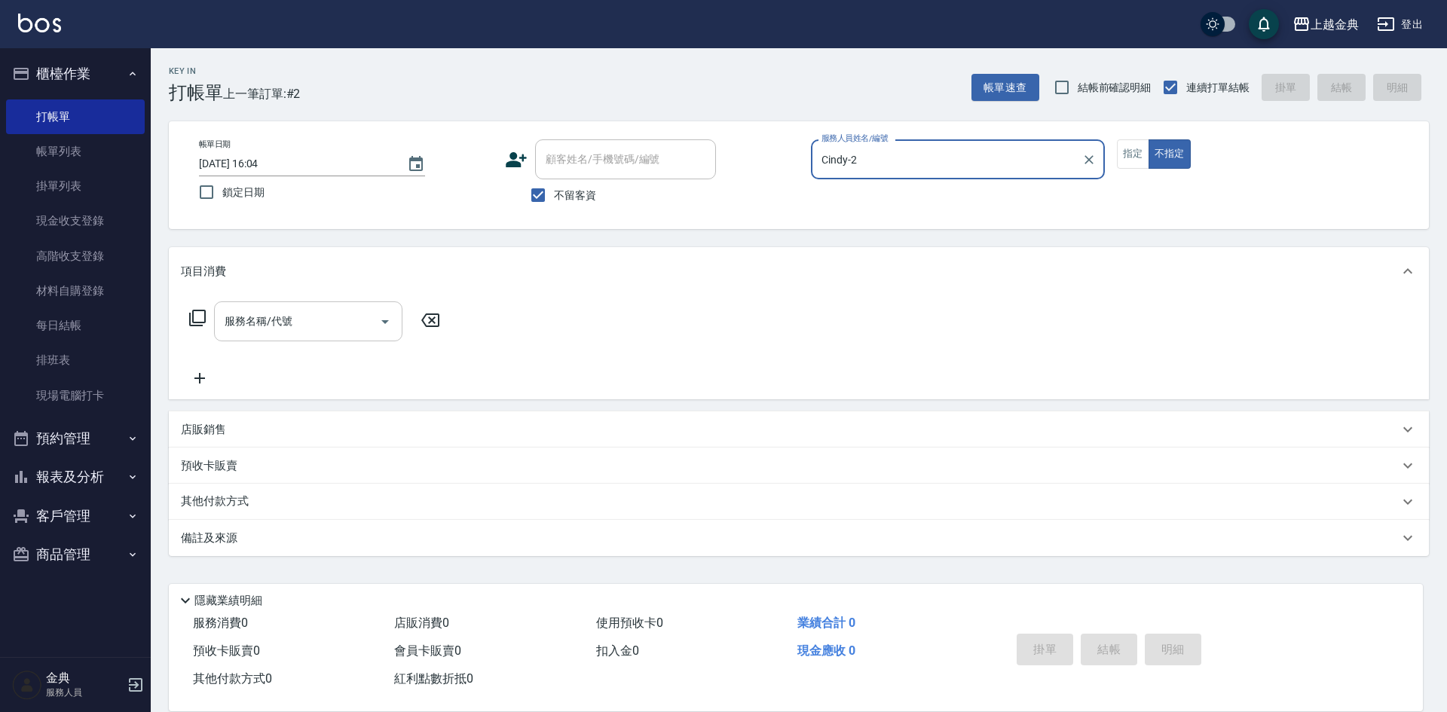
click at [335, 329] on input "服務名稱/代號" at bounding box center [297, 321] width 152 height 26
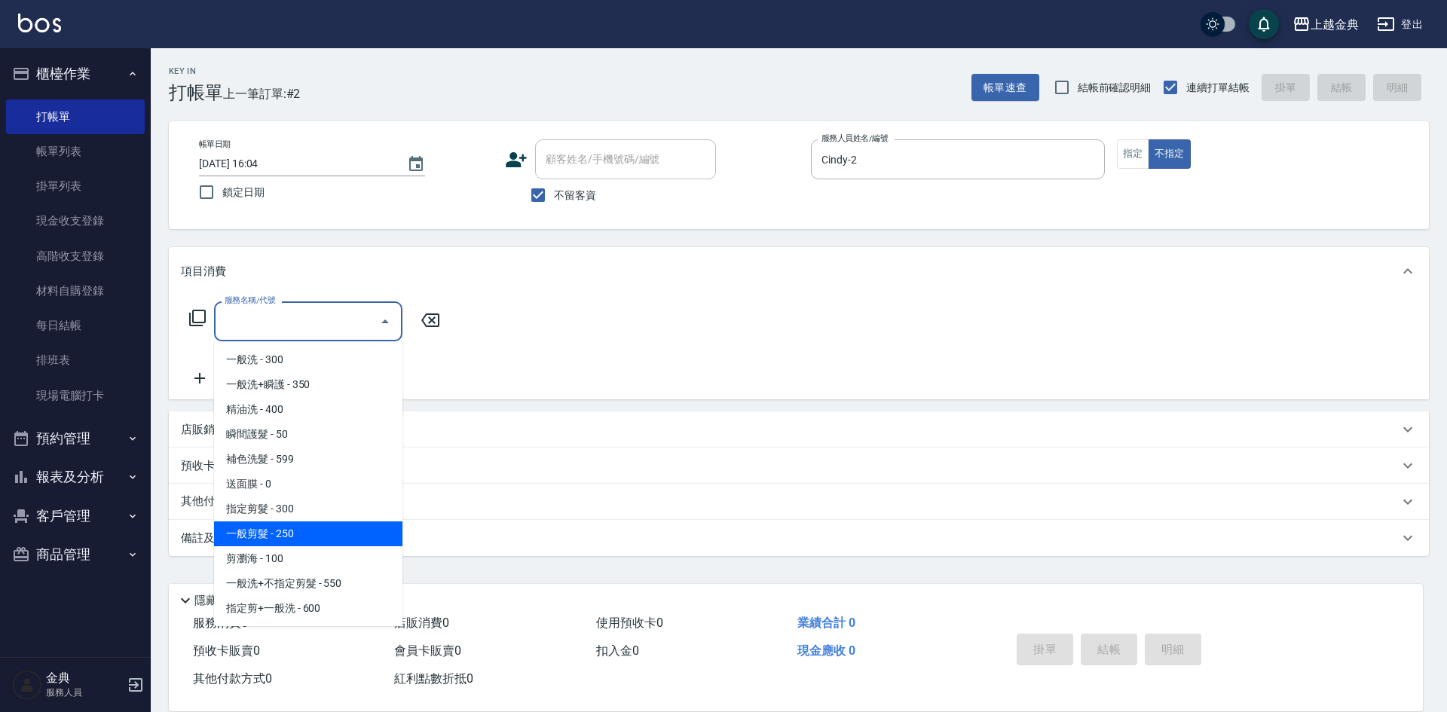
click at [300, 533] on span "一般剪髮 - 250" at bounding box center [308, 533] width 188 height 25
type input "一般剪髮(200)"
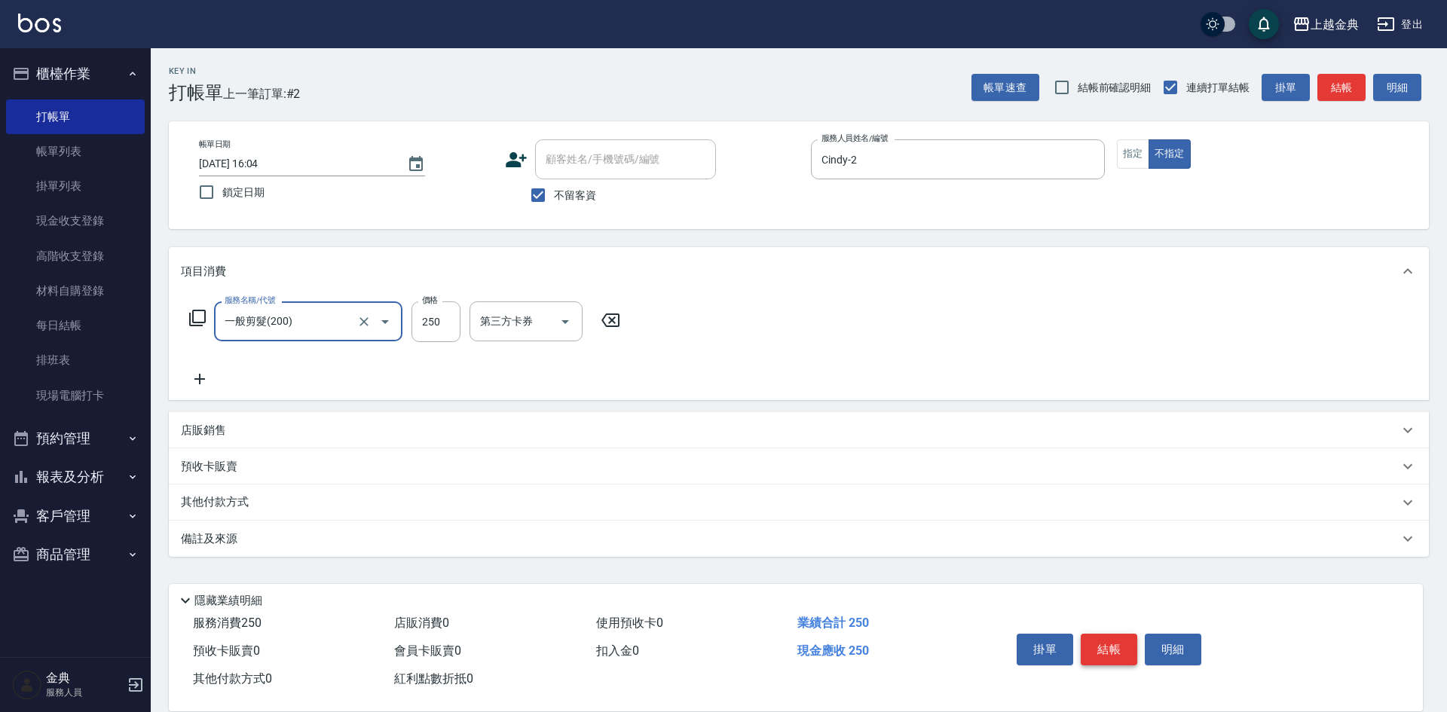
click at [1120, 637] on button "結帳" at bounding box center [1109, 650] width 57 height 32
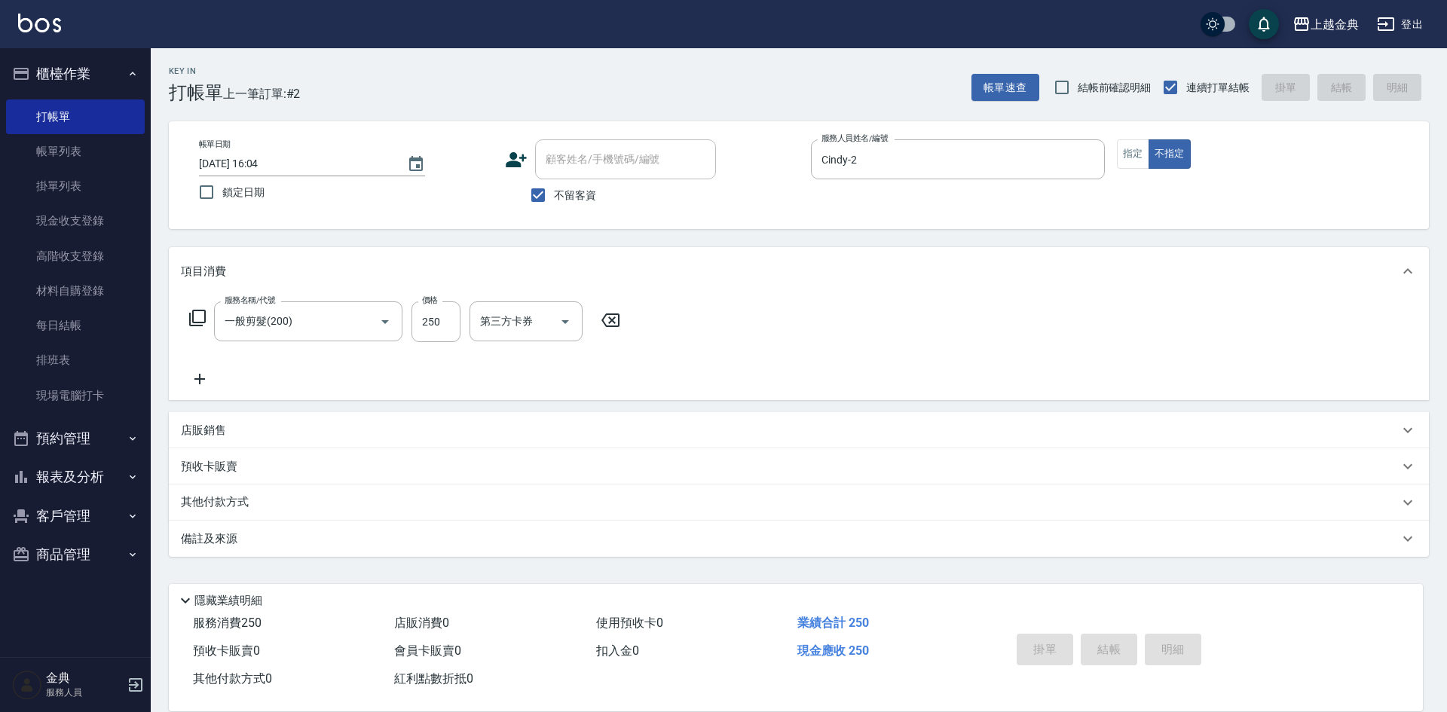
type input "[DATE] 16:05"
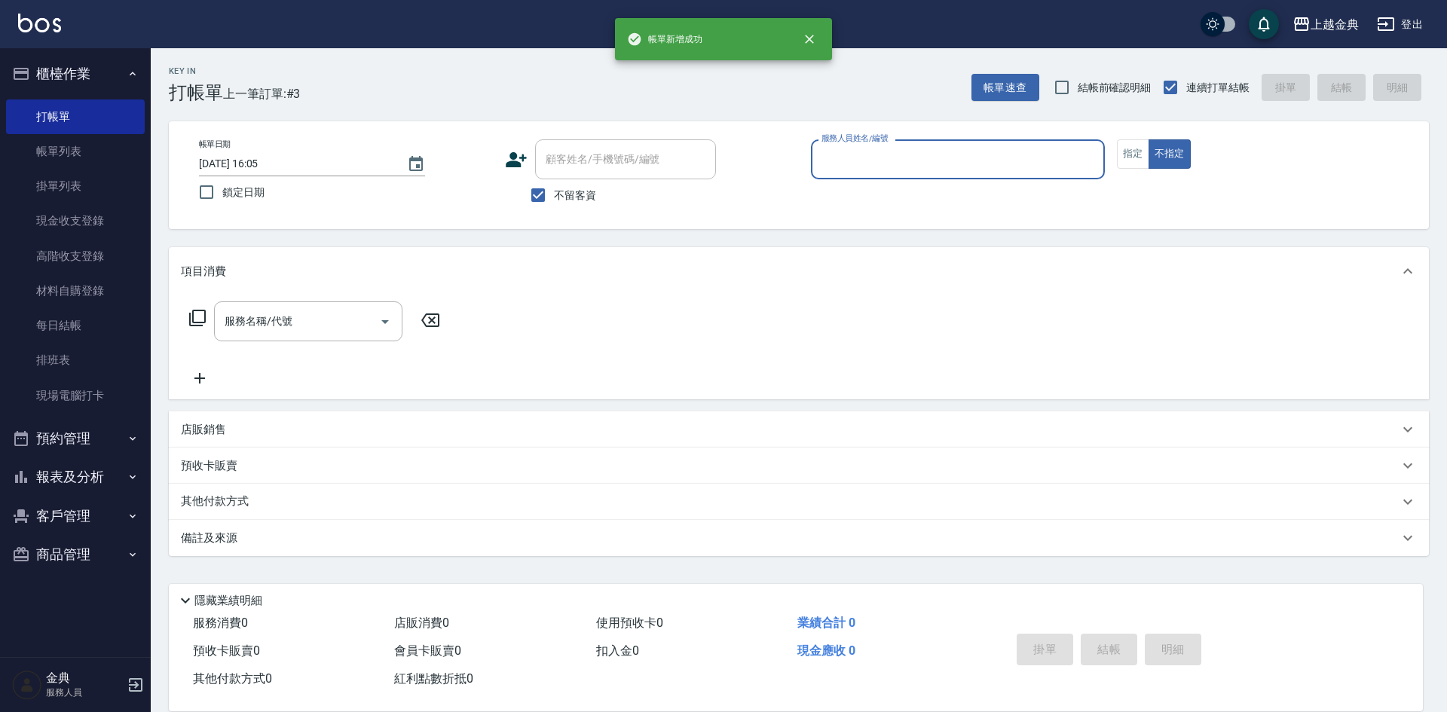
click at [991, 159] on input "服務人員姓名/編號" at bounding box center [958, 159] width 280 height 26
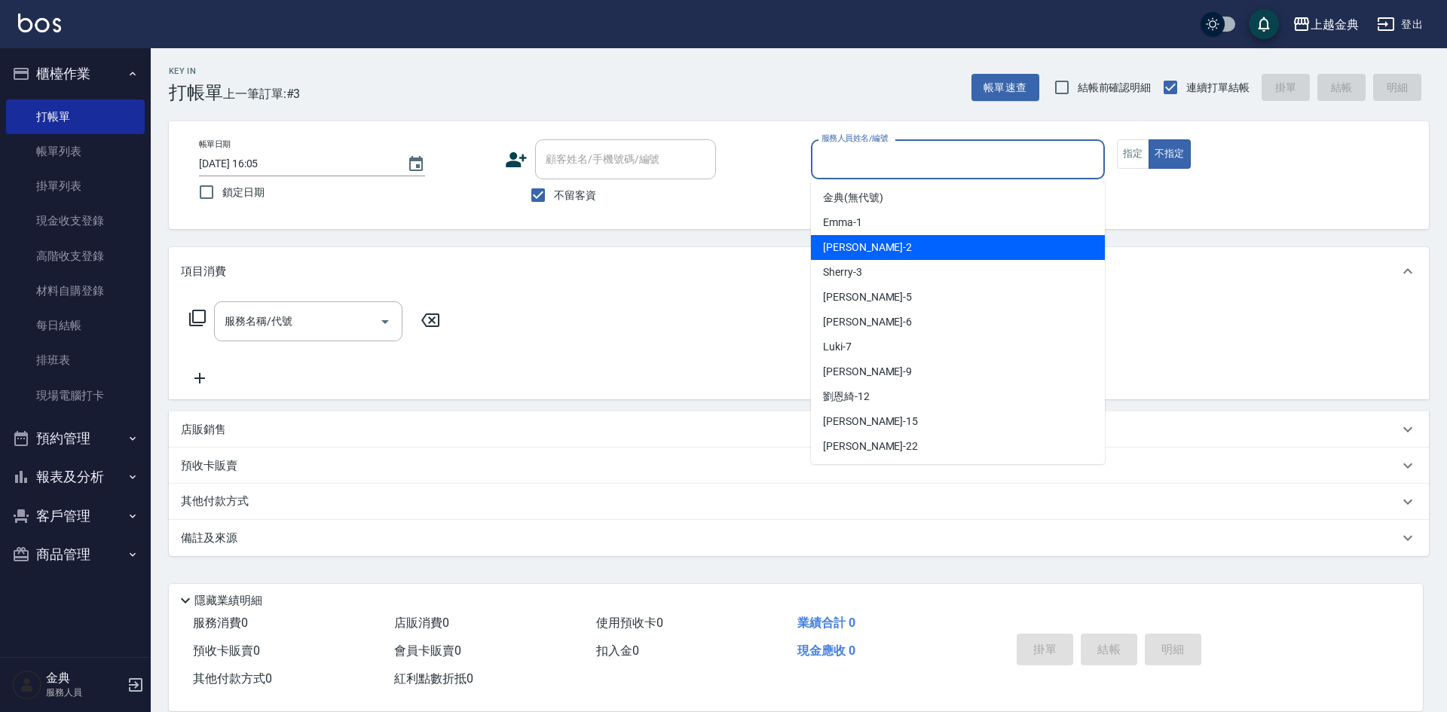
click at [899, 245] on div "Cindy -2" at bounding box center [958, 247] width 294 height 25
type input "Cindy-2"
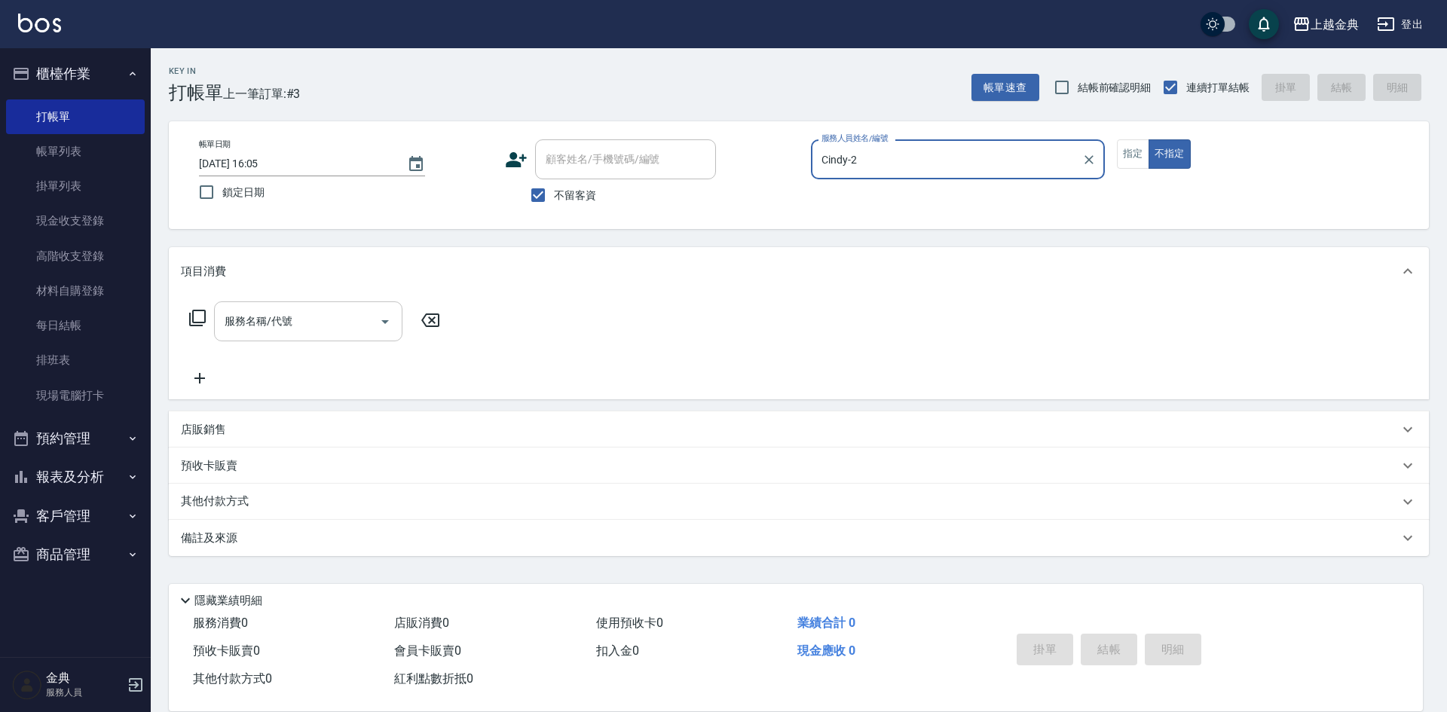
click at [359, 327] on input "服務名稱/代號" at bounding box center [297, 321] width 152 height 26
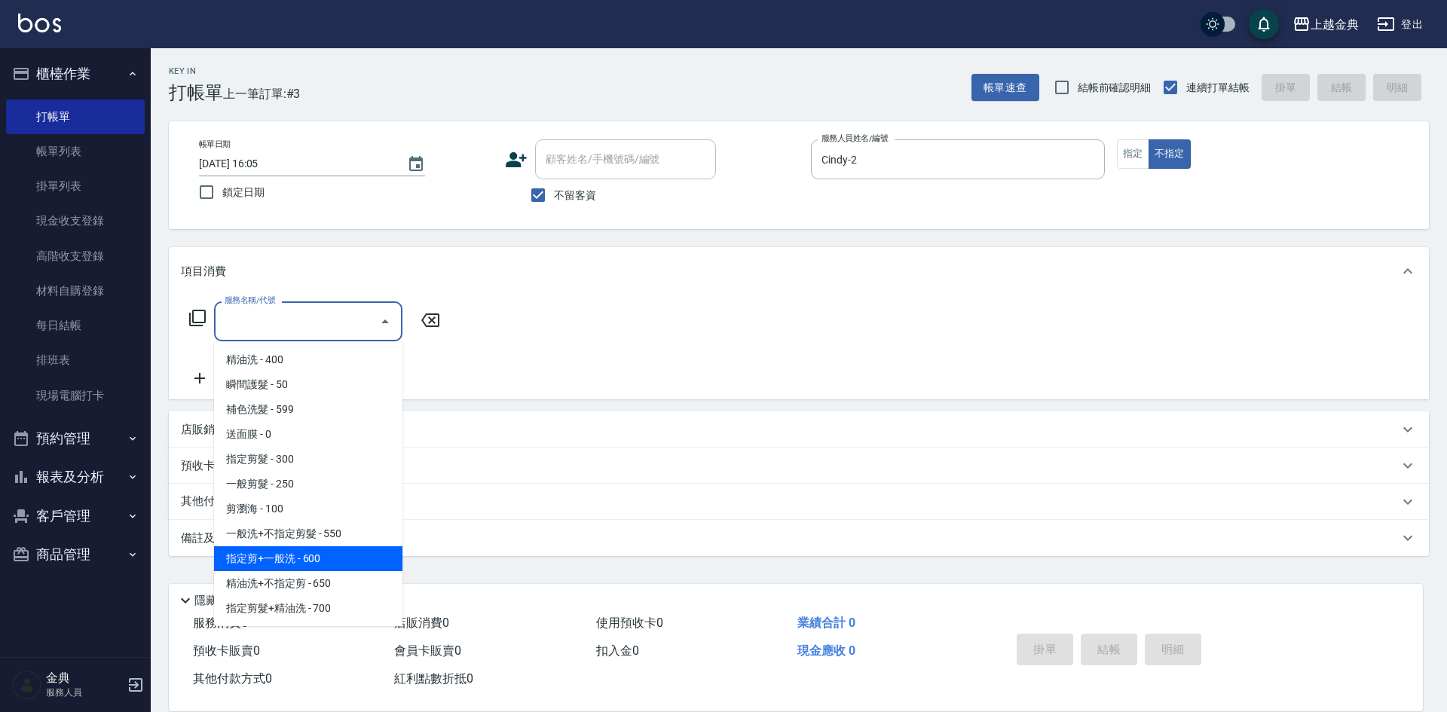
scroll to position [75, 0]
click at [340, 566] on span "精油洗+不指定剪 - 650" at bounding box center [308, 558] width 188 height 25
type input "精油洗+不指定剪(205)"
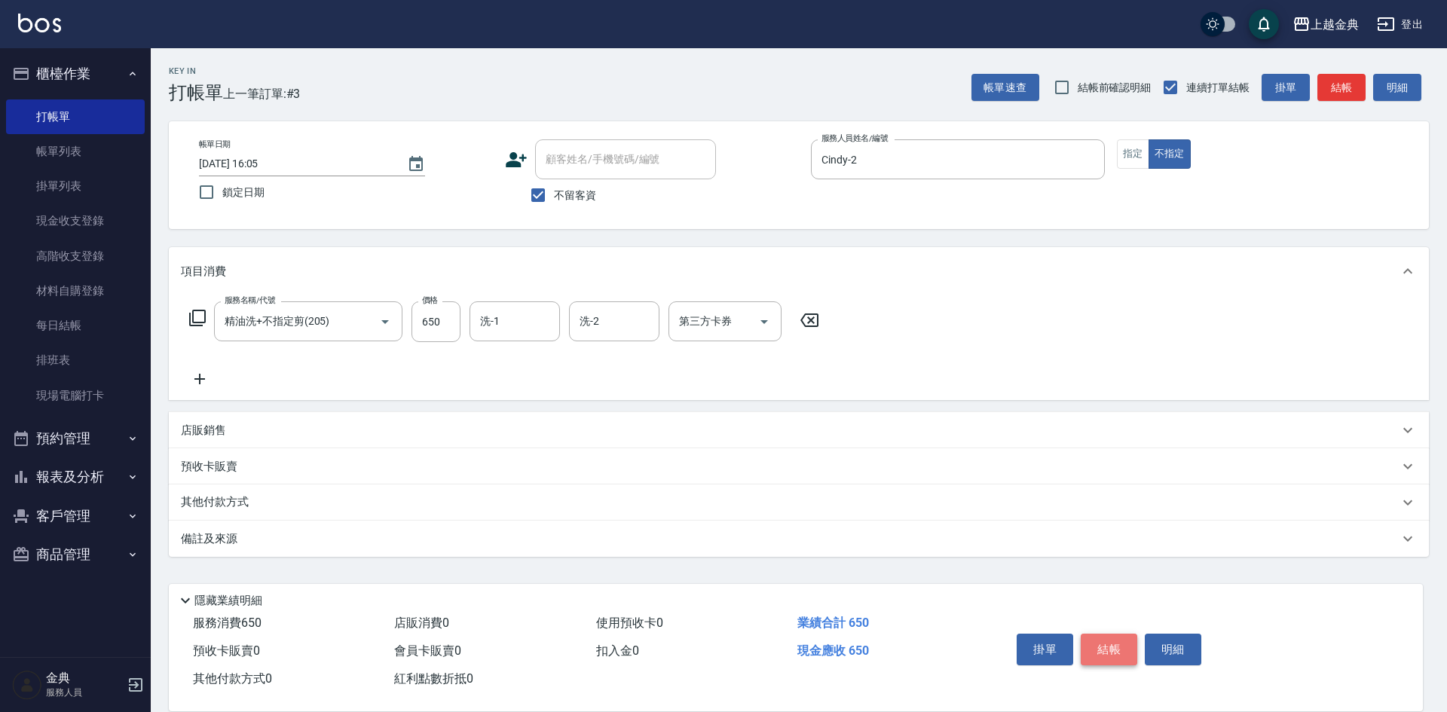
click at [1105, 647] on button "結帳" at bounding box center [1109, 650] width 57 height 32
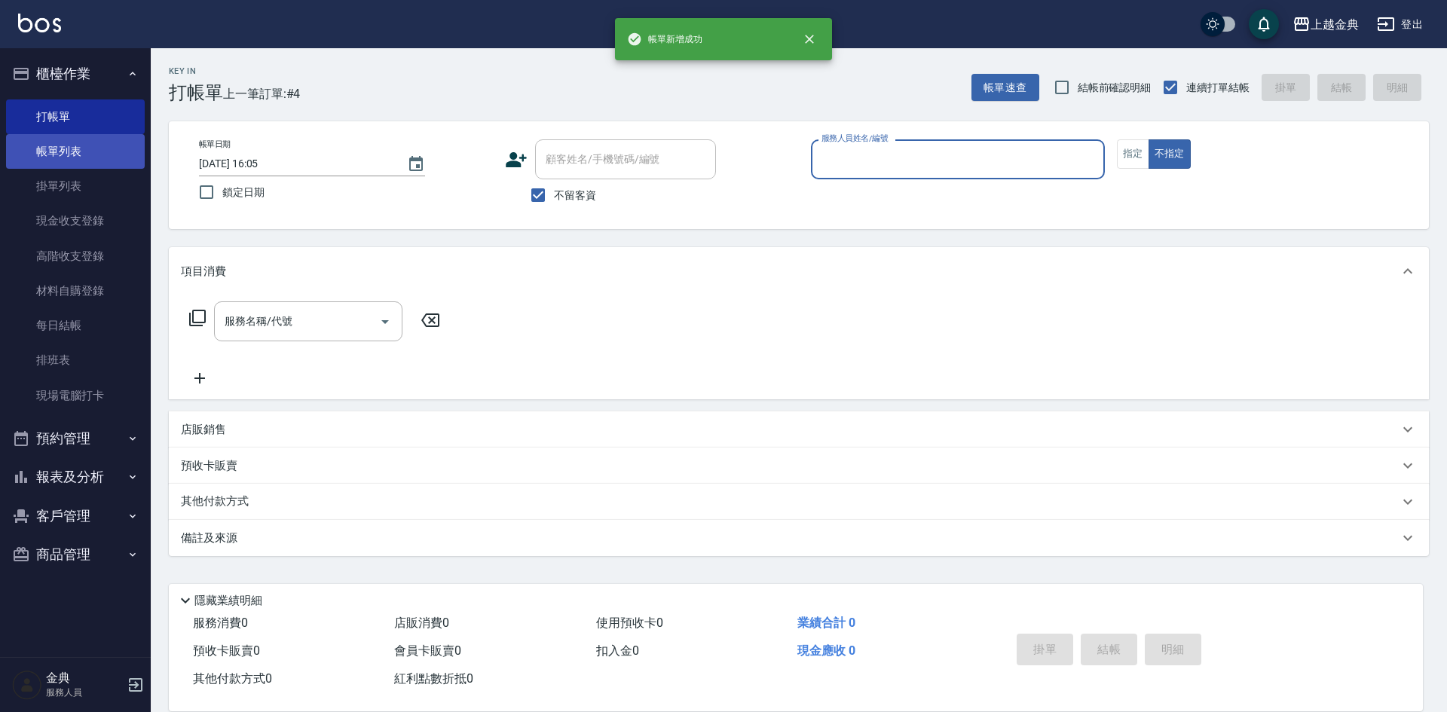
click at [72, 153] on link "帳單列表" at bounding box center [75, 151] width 139 height 35
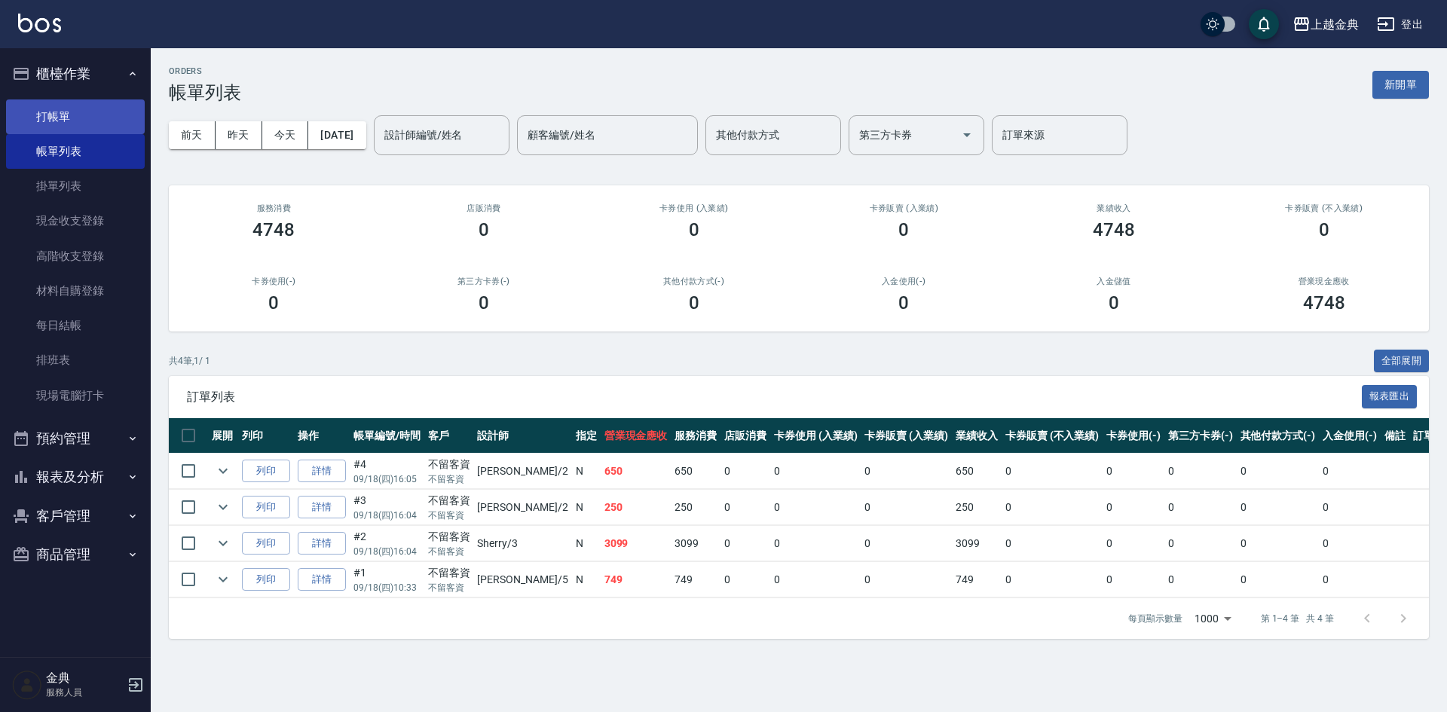
click at [96, 118] on link "打帳單" at bounding box center [75, 116] width 139 height 35
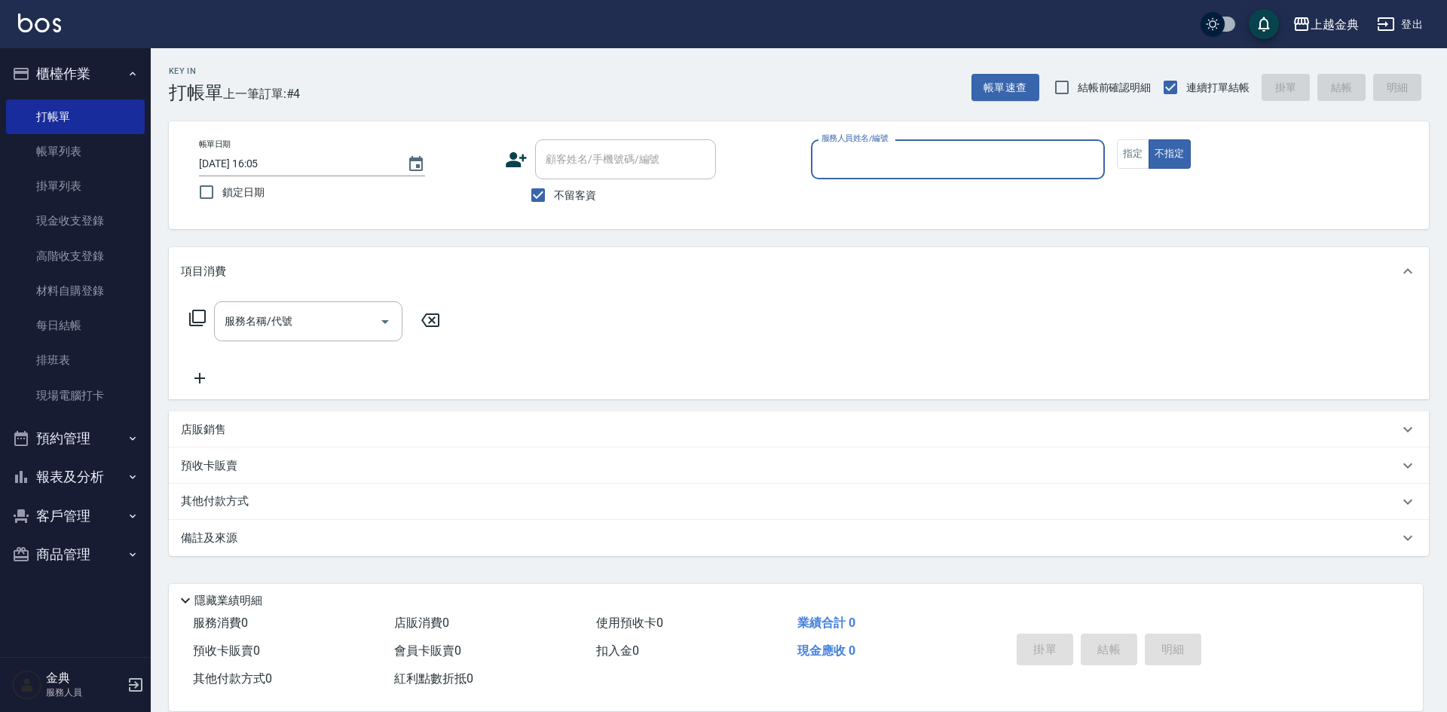
click at [849, 147] on input "服務人員姓名/編號" at bounding box center [958, 159] width 280 height 26
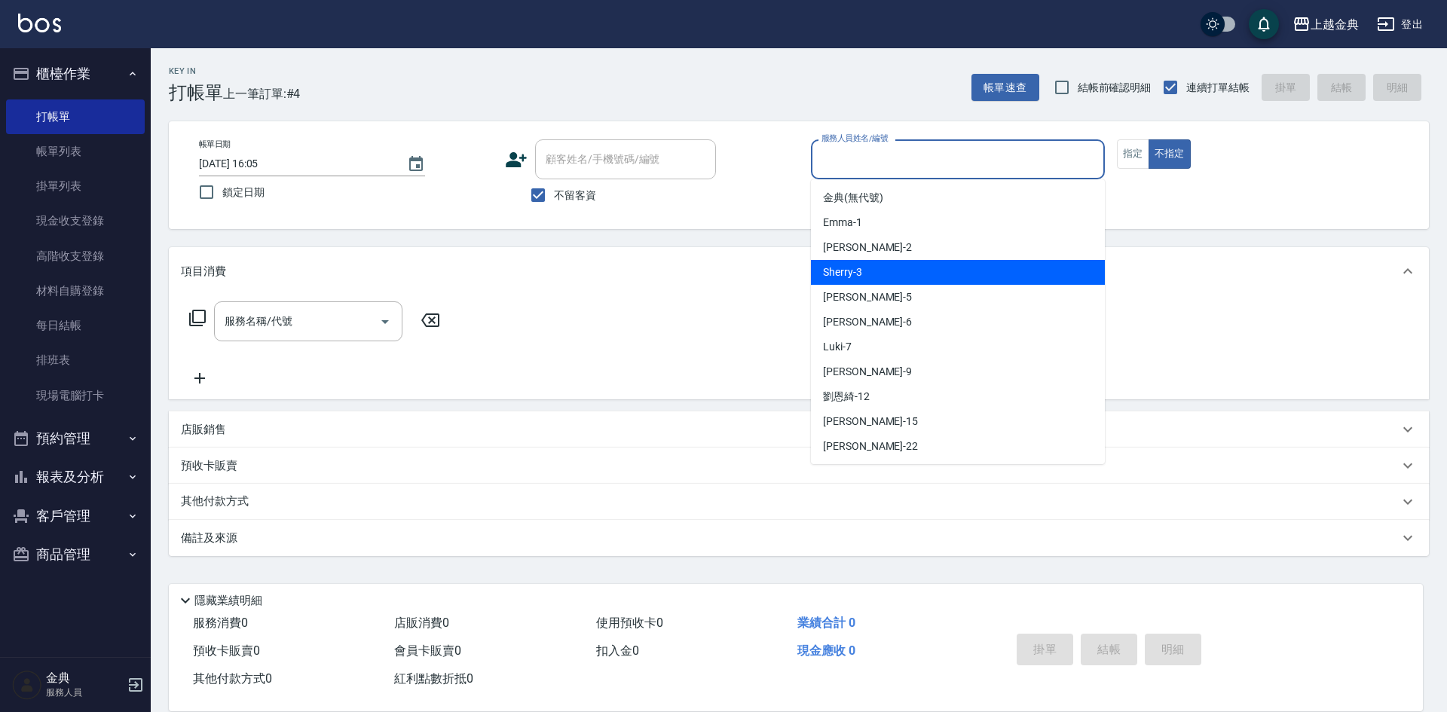
drag, startPoint x: 857, startPoint y: 279, endPoint x: 784, endPoint y: 274, distance: 73.3
click at [857, 278] on span "Sherry -3" at bounding box center [842, 272] width 39 height 16
type input "Sherry-3"
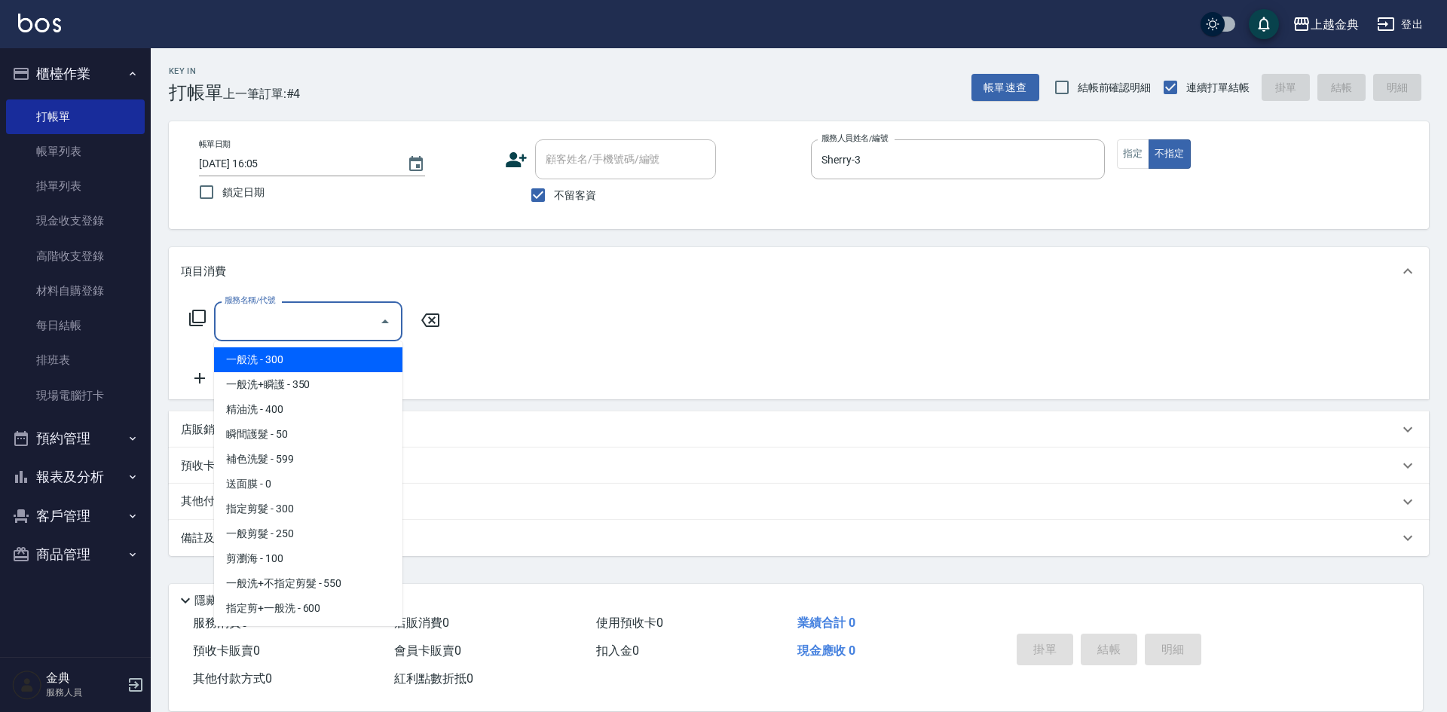
drag, startPoint x: 328, startPoint y: 325, endPoint x: 324, endPoint y: 356, distance: 31.1
click at [326, 327] on input "服務名稱/代號" at bounding box center [297, 321] width 152 height 26
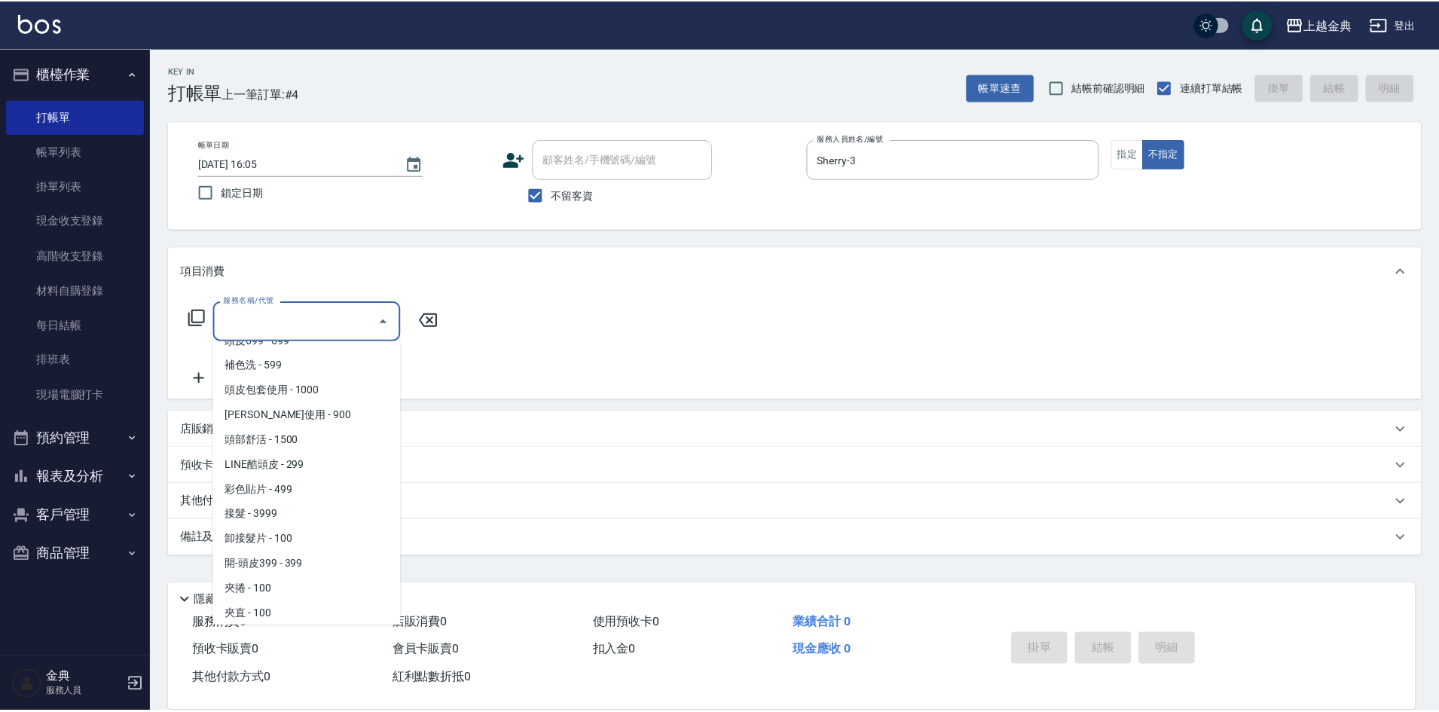
scroll to position [1118, 0]
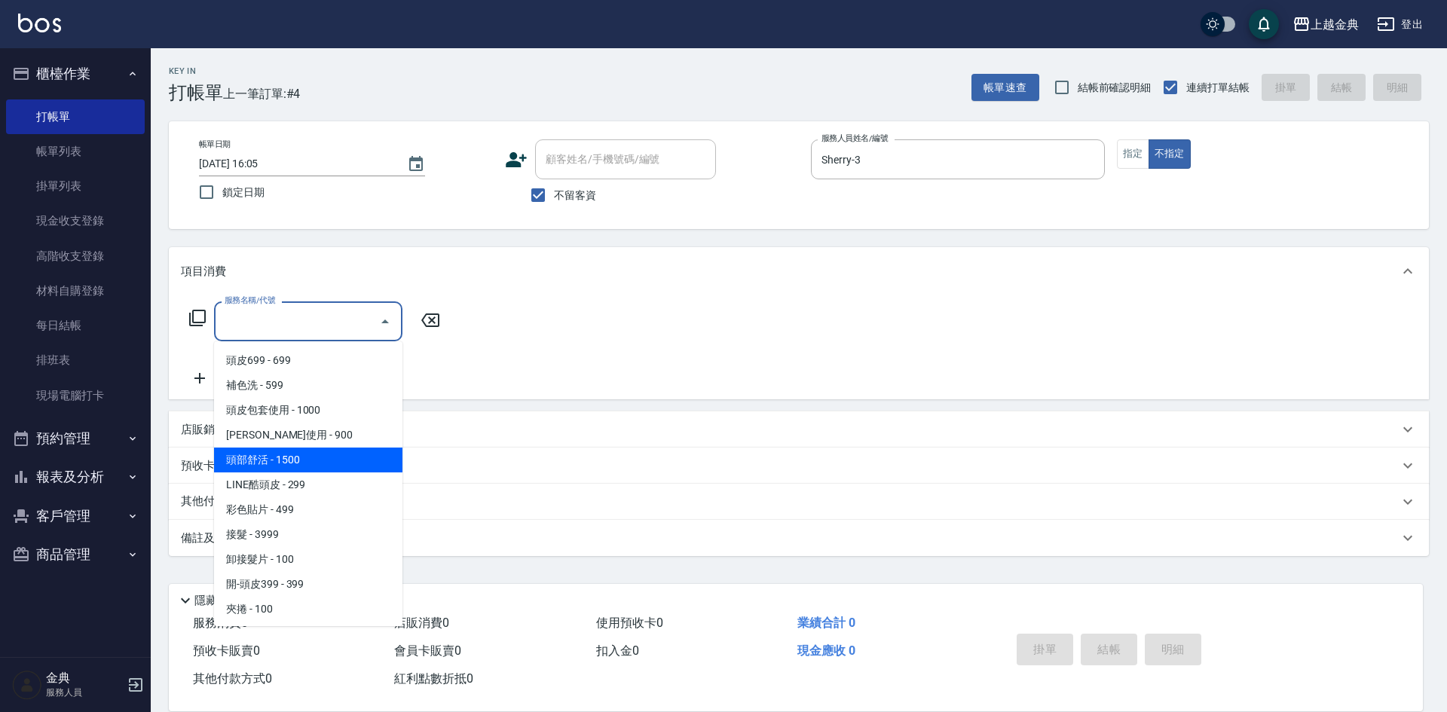
click at [316, 460] on span "頭部舒活 - 1500" at bounding box center [308, 460] width 188 height 25
type input "頭部舒活(607)"
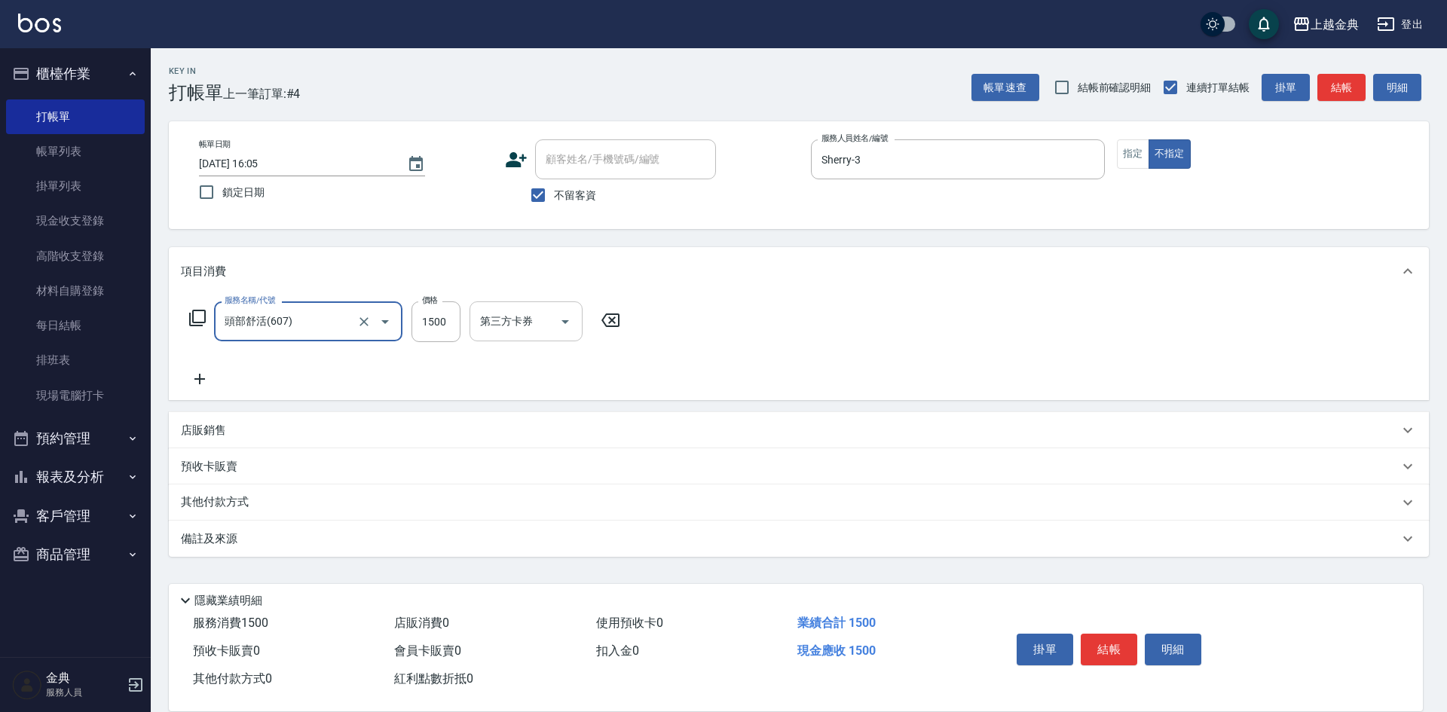
click at [512, 318] on div "第三方卡券 第三方卡券" at bounding box center [525, 321] width 113 height 40
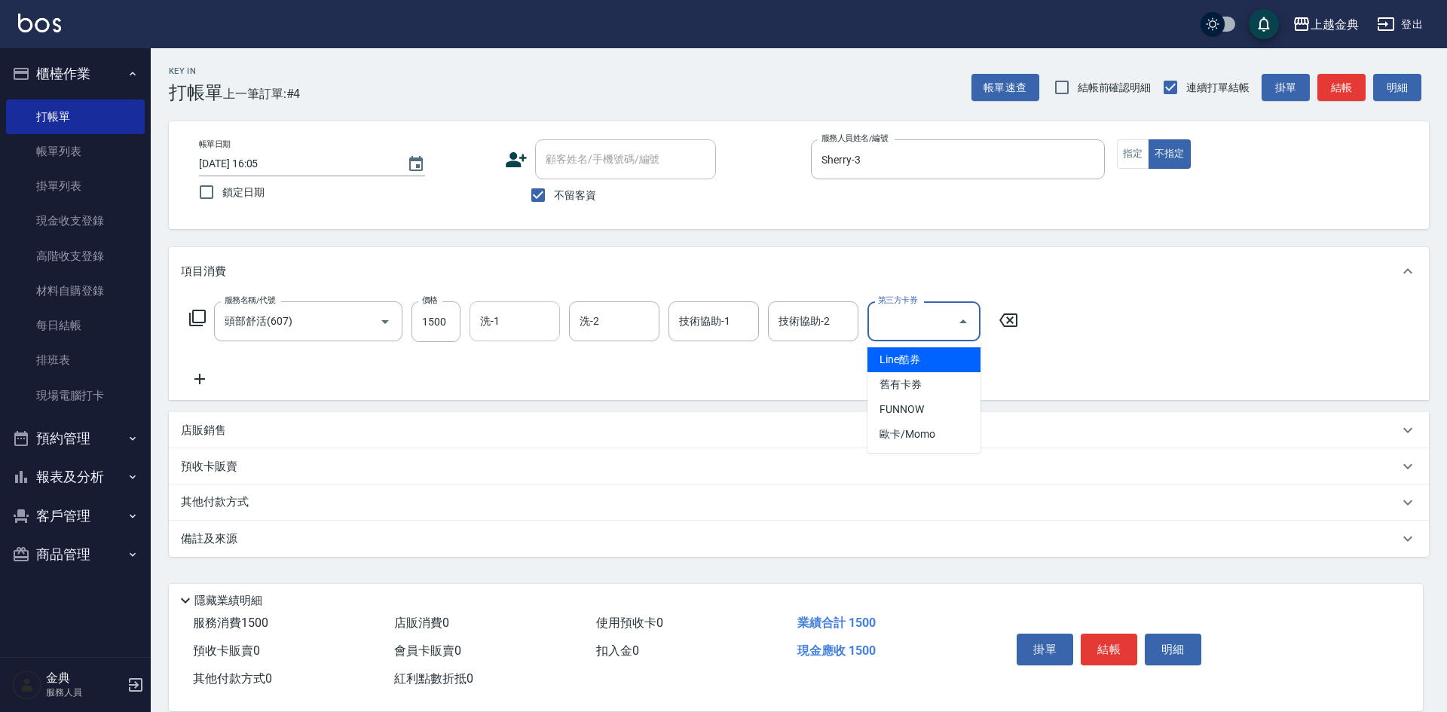
click at [505, 321] on input "洗-1" at bounding box center [514, 321] width 77 height 26
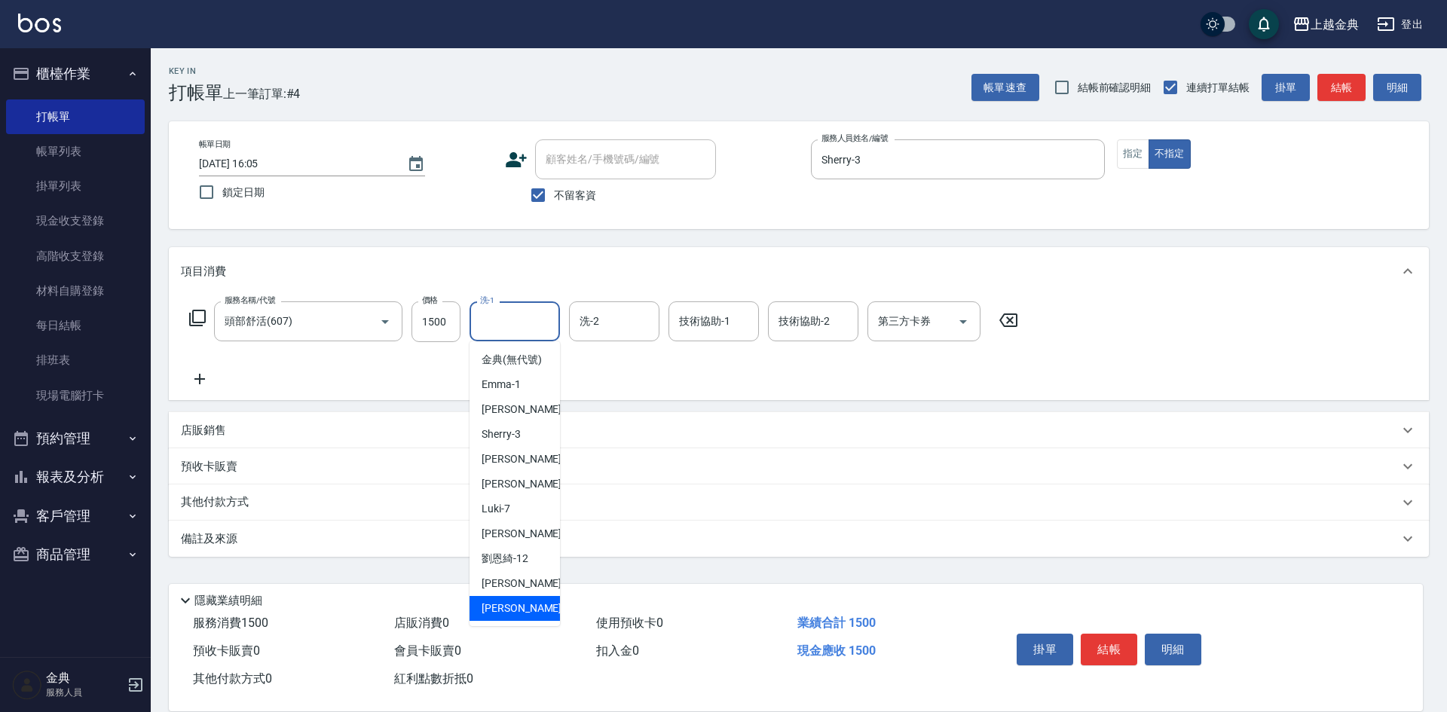
click at [534, 619] on div "[PERSON_NAME] -22" at bounding box center [514, 608] width 90 height 25
type input "[PERSON_NAME]-22"
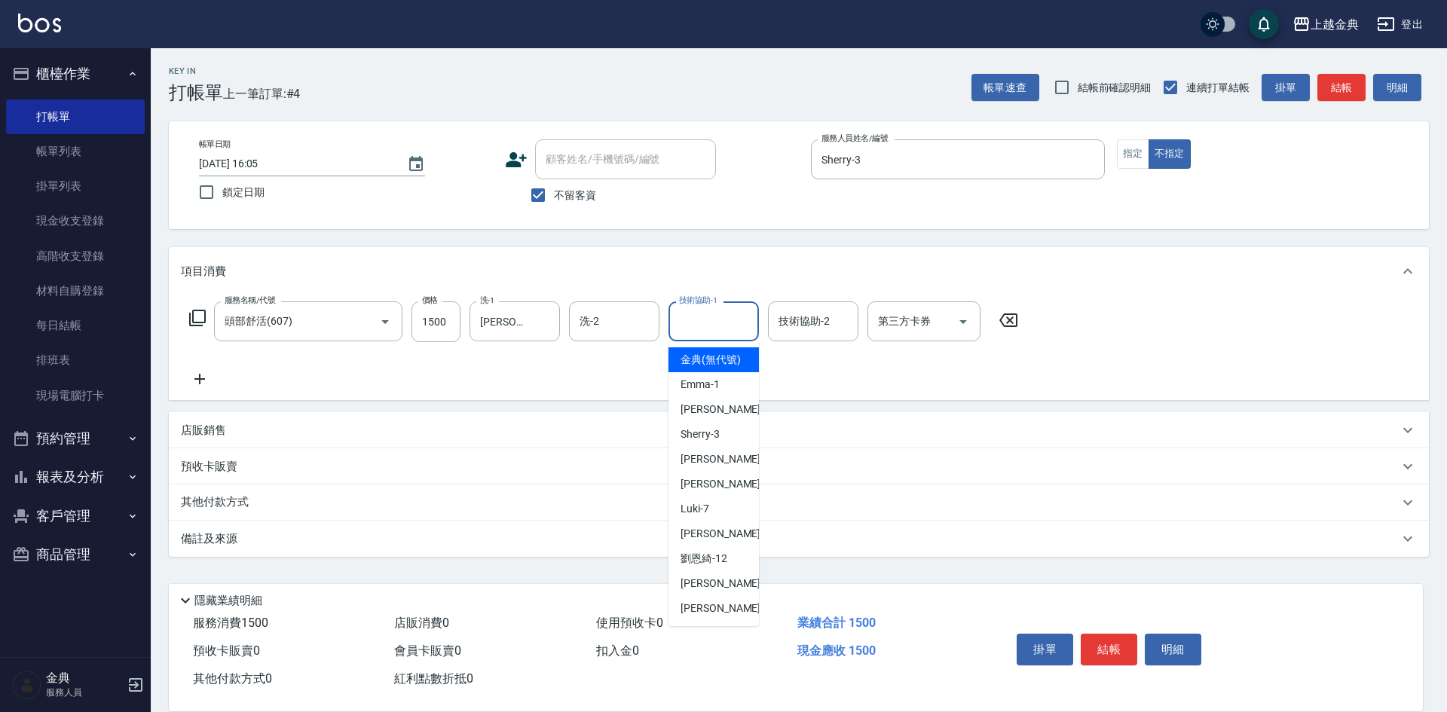
click at [696, 320] on input "技術協助-1" at bounding box center [713, 321] width 77 height 26
click at [705, 616] on span "[PERSON_NAME] -22" at bounding box center [727, 609] width 95 height 16
type input "[PERSON_NAME]-22"
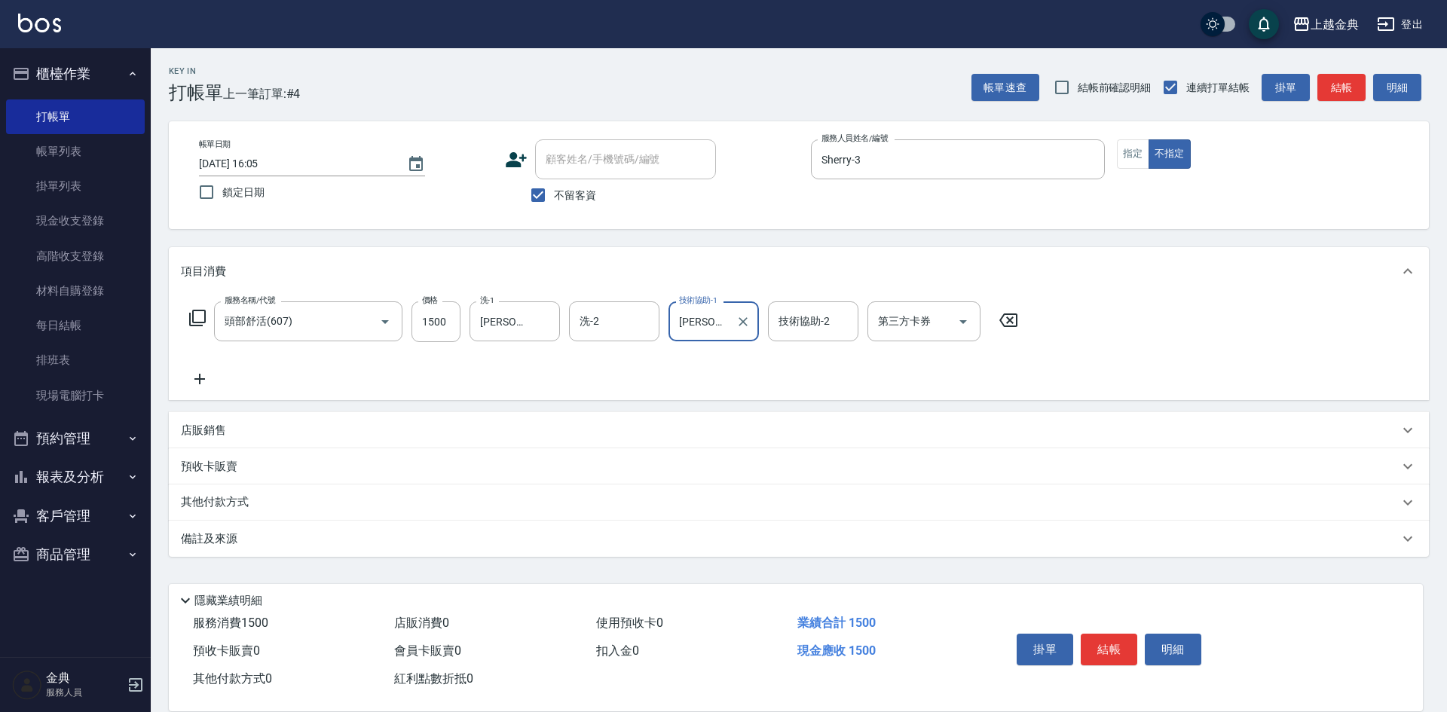
click at [233, 504] on p "其他付款方式" at bounding box center [218, 502] width 75 height 17
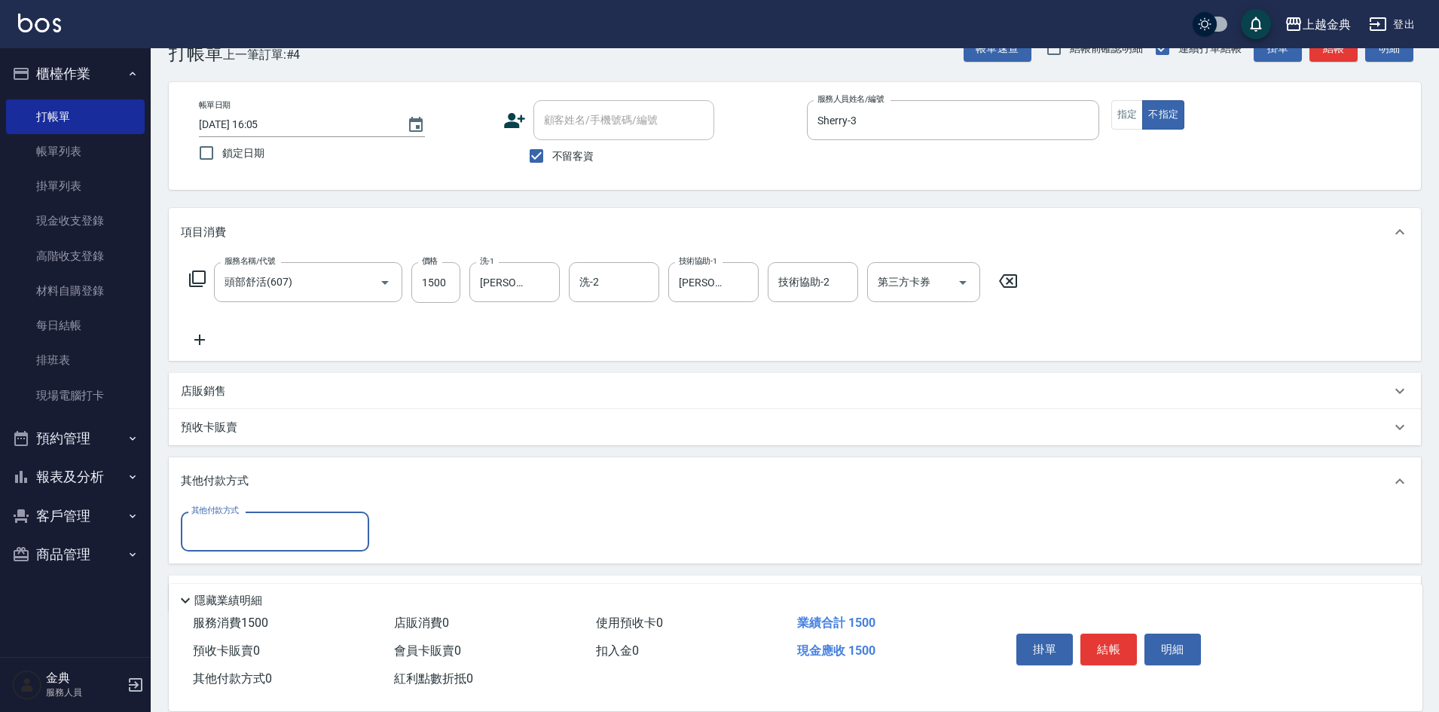
scroll to position [83, 0]
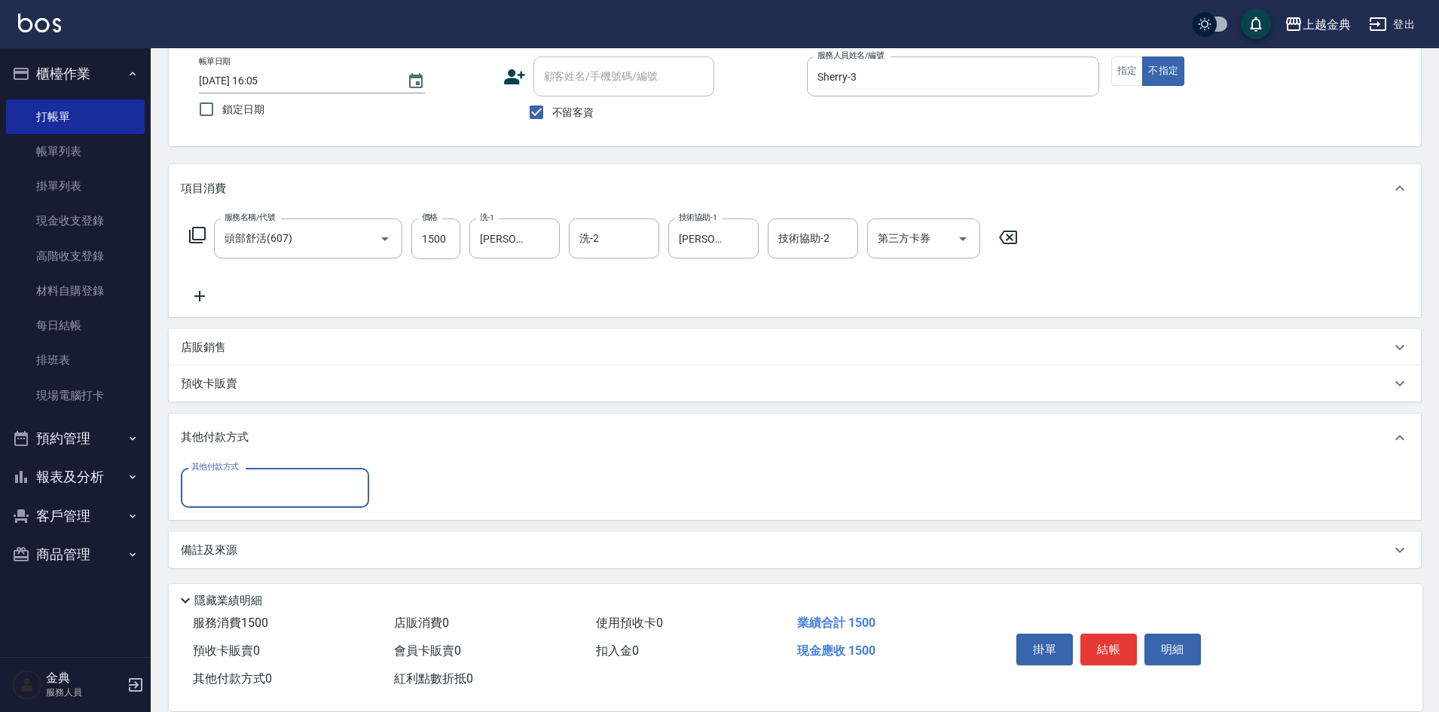
click at [253, 475] on input "其他付款方式" at bounding box center [275, 488] width 175 height 26
click at [246, 588] on span "轉帳" at bounding box center [275, 600] width 188 height 25
type input "轉帳"
click at [404, 499] on input "0" at bounding box center [434, 488] width 113 height 41
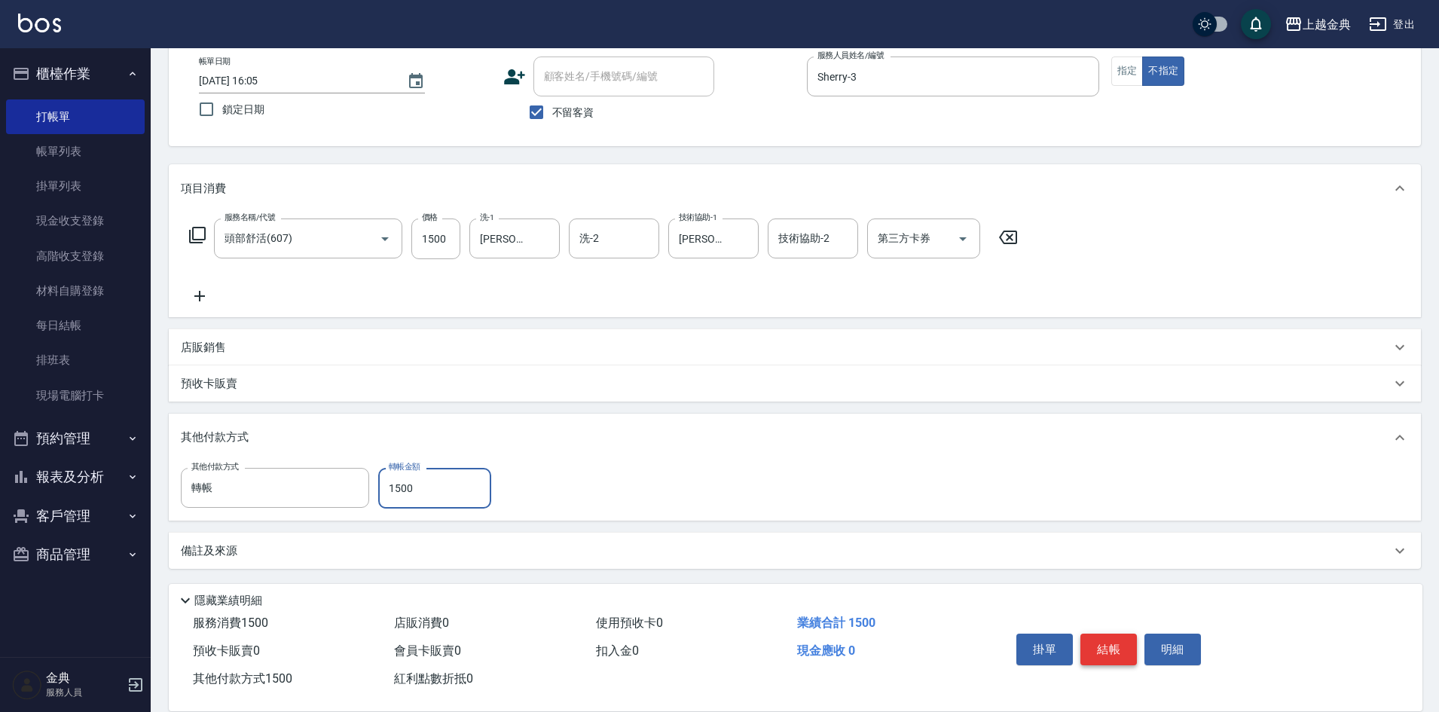
type input "1500"
click at [1120, 645] on button "結帳" at bounding box center [1109, 650] width 57 height 32
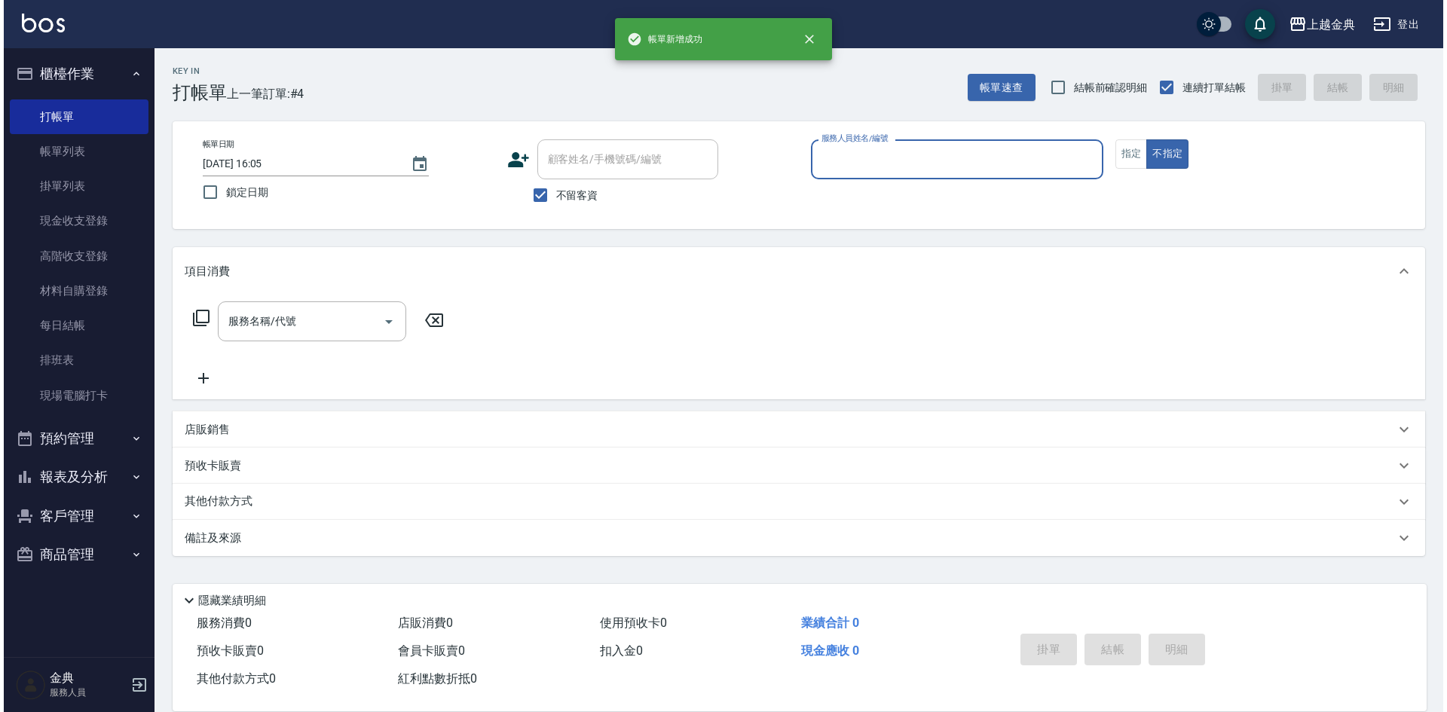
scroll to position [0, 0]
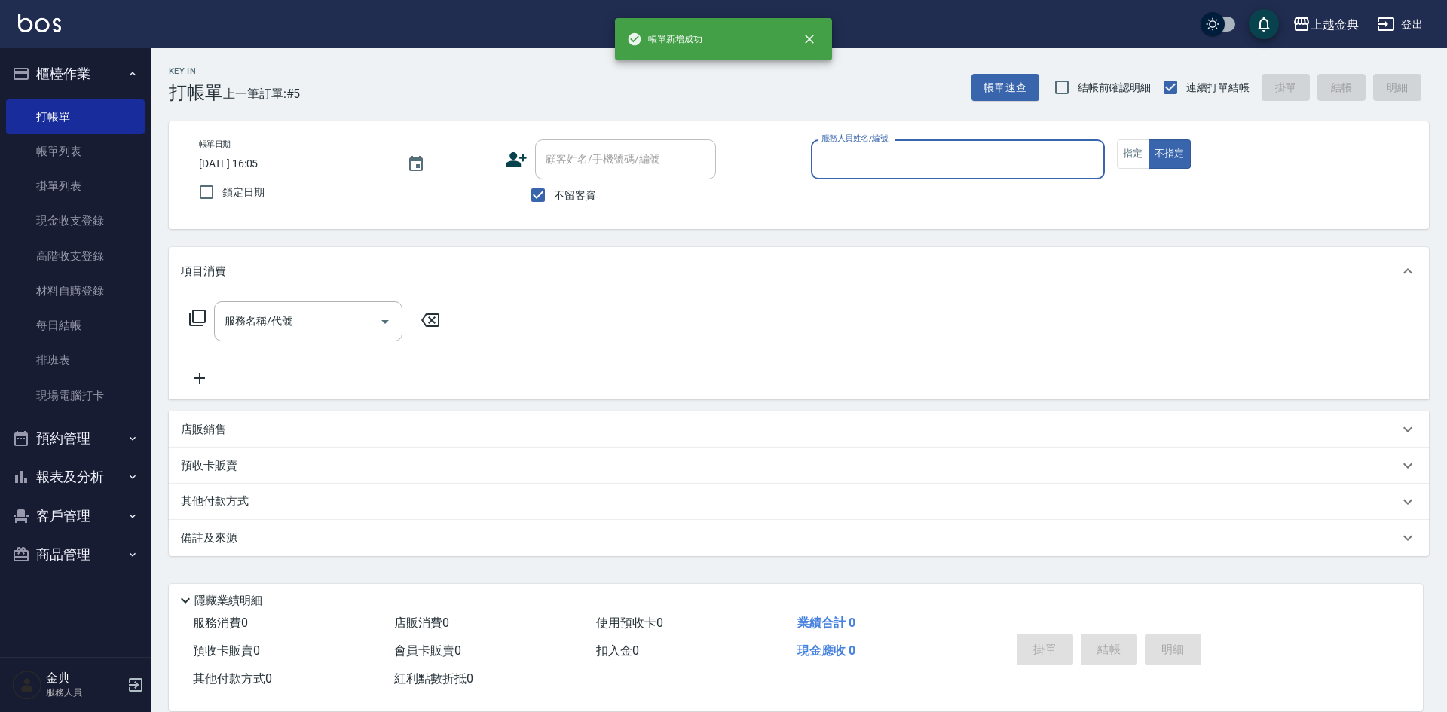
click at [1034, 166] on input "服務人員姓名/編號" at bounding box center [958, 159] width 280 height 26
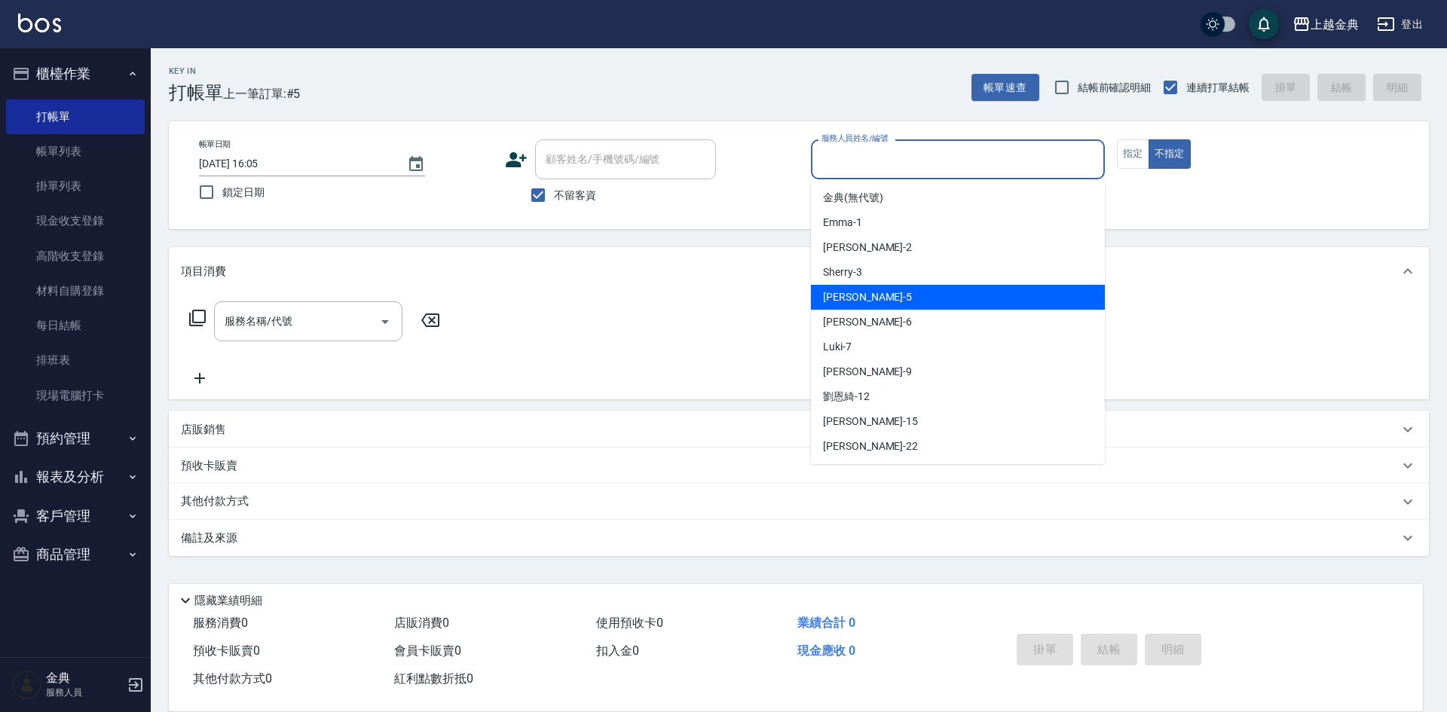
click at [887, 302] on div "[PERSON_NAME] -5" at bounding box center [958, 297] width 294 height 25
type input "[PERSON_NAME]-5"
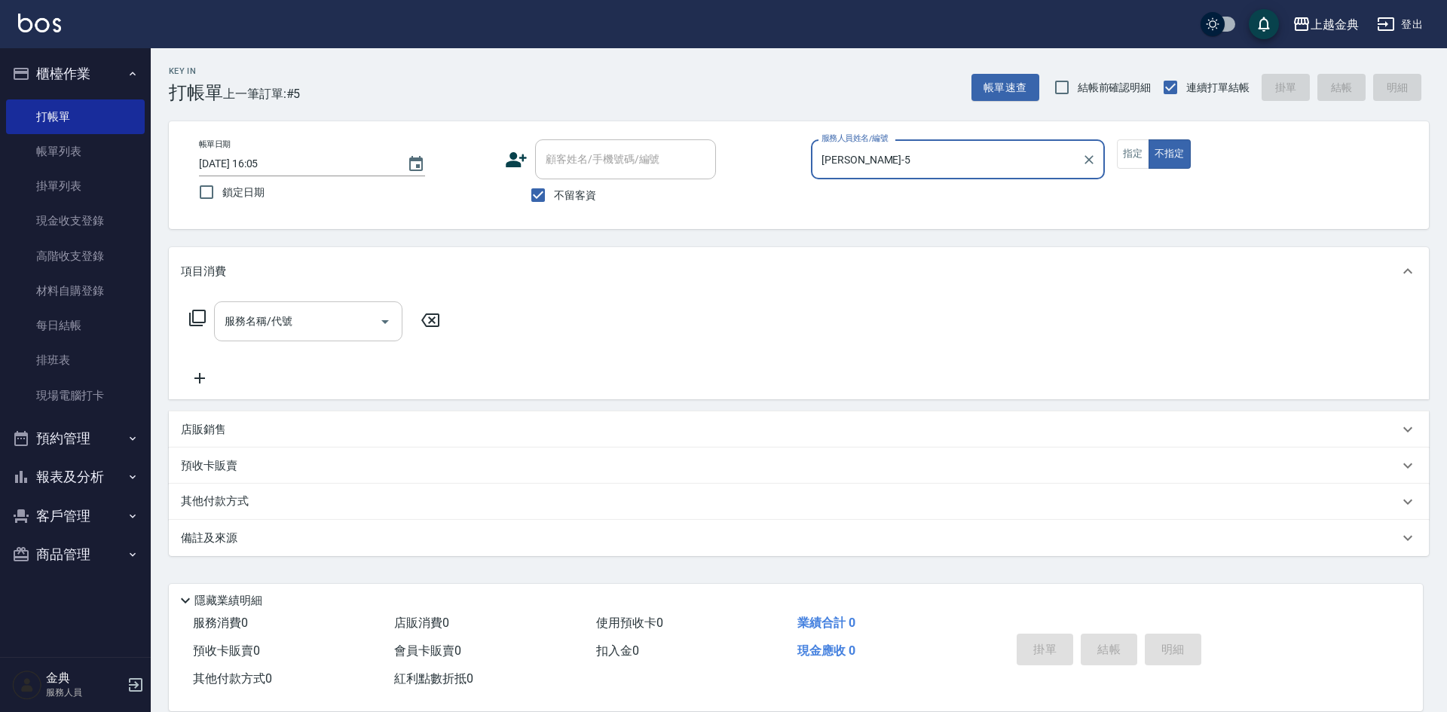
click at [258, 328] on input "服務名稱/代號" at bounding box center [297, 321] width 152 height 26
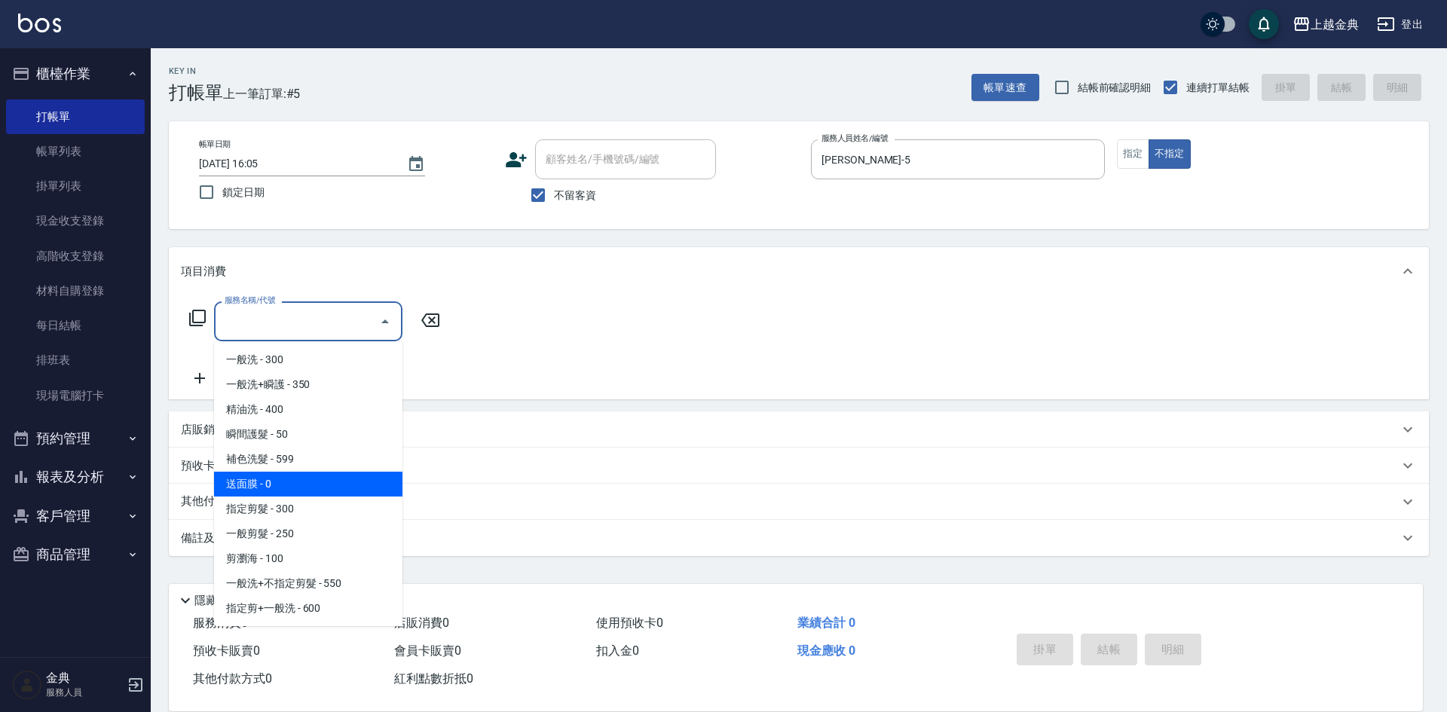
scroll to position [151, 0]
click at [341, 482] on span "精油洗+不指定剪 - 650" at bounding box center [308, 482] width 188 height 25
type input "精油洗+不指定剪(205)"
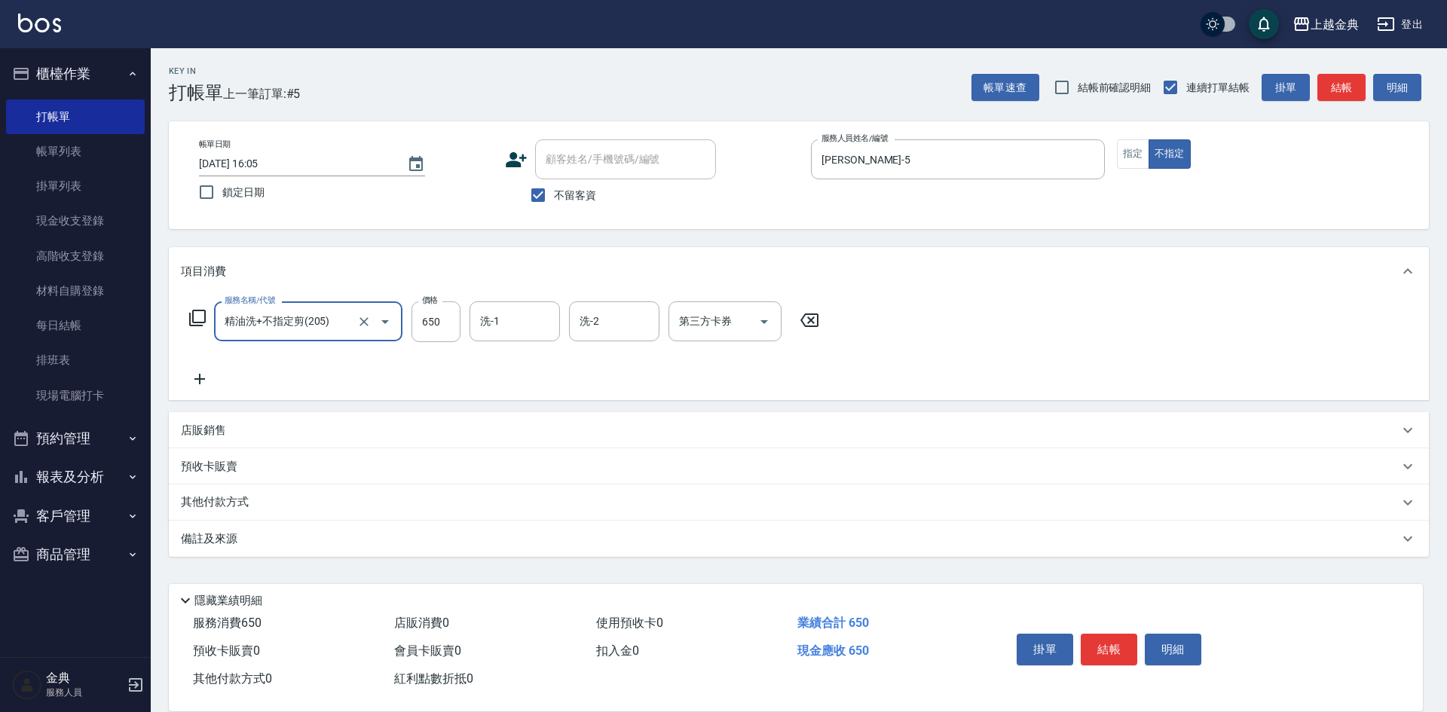
click at [1108, 641] on button "結帳" at bounding box center [1109, 650] width 57 height 32
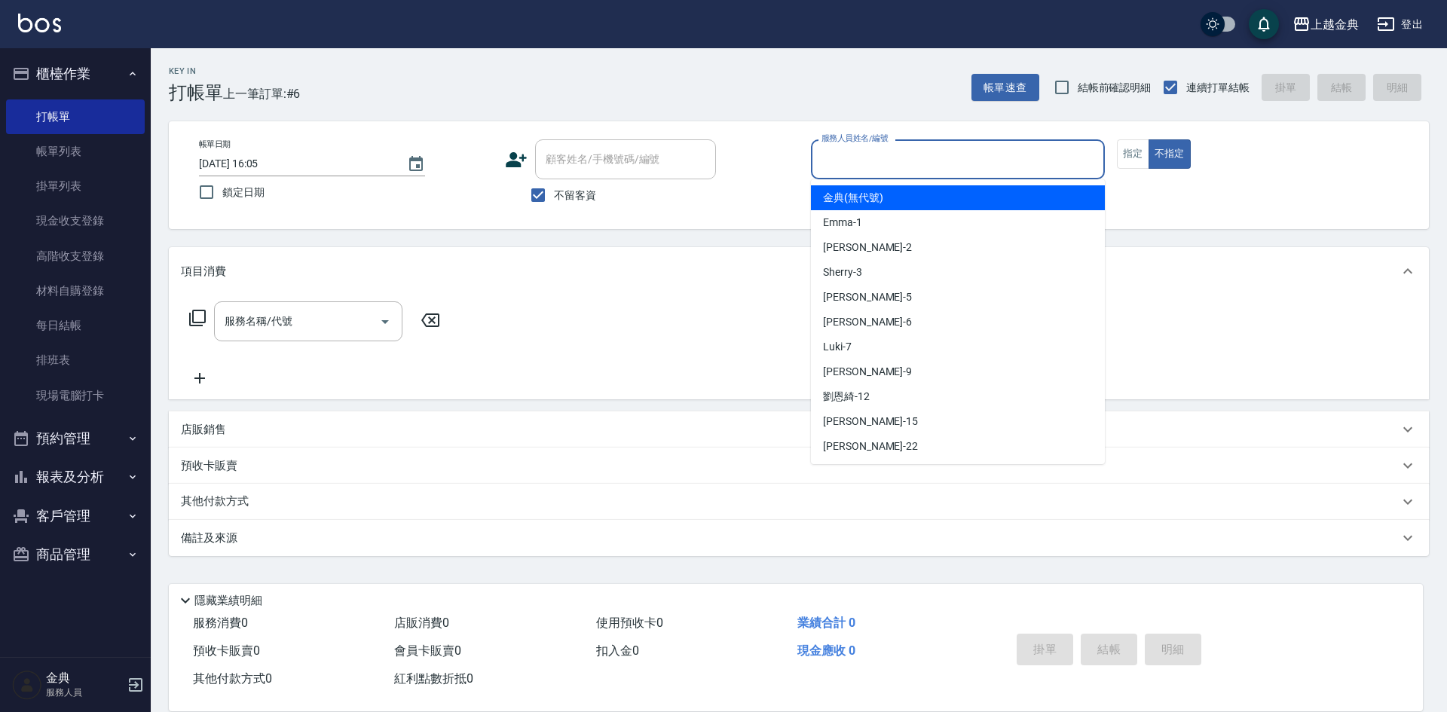
click at [961, 166] on input "服務人員姓名/編號" at bounding box center [958, 159] width 280 height 26
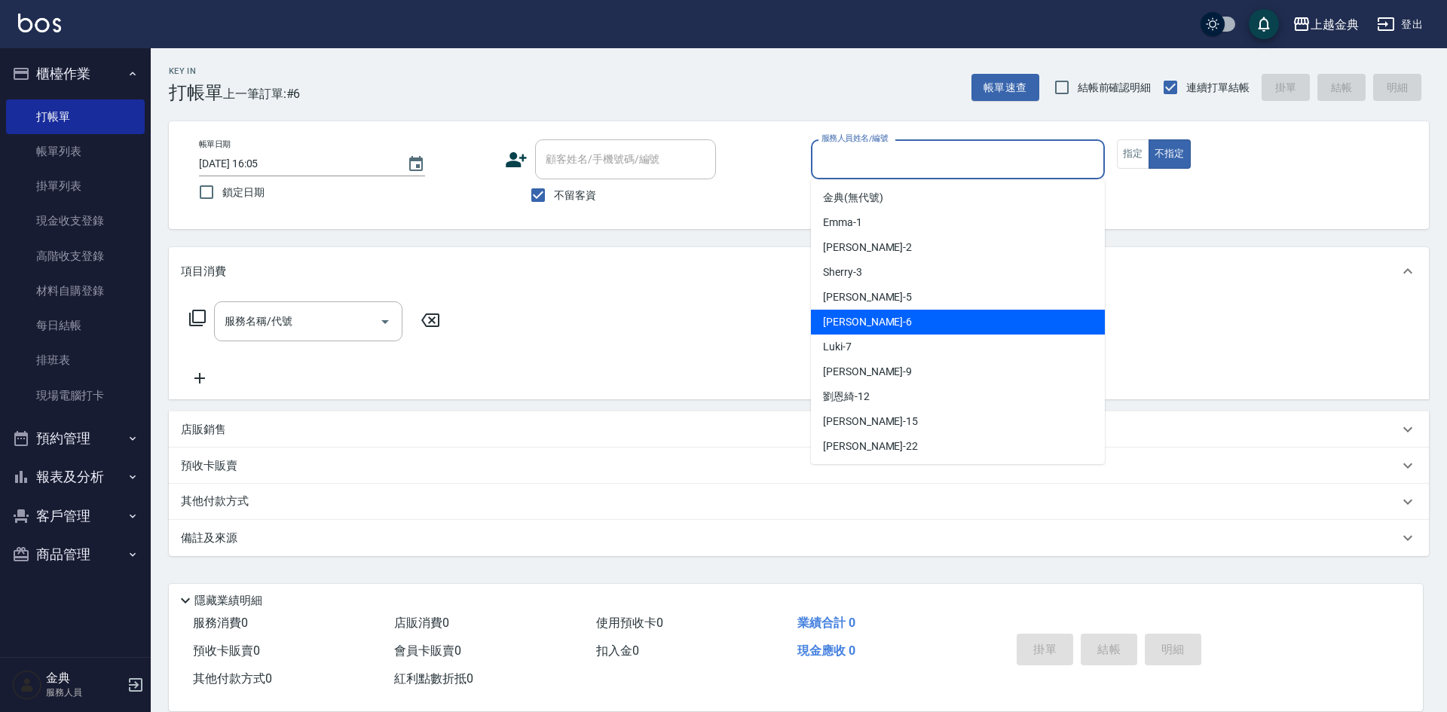
click at [867, 327] on div "[PERSON_NAME] -6" at bounding box center [958, 322] width 294 height 25
type input "[PERSON_NAME]-6"
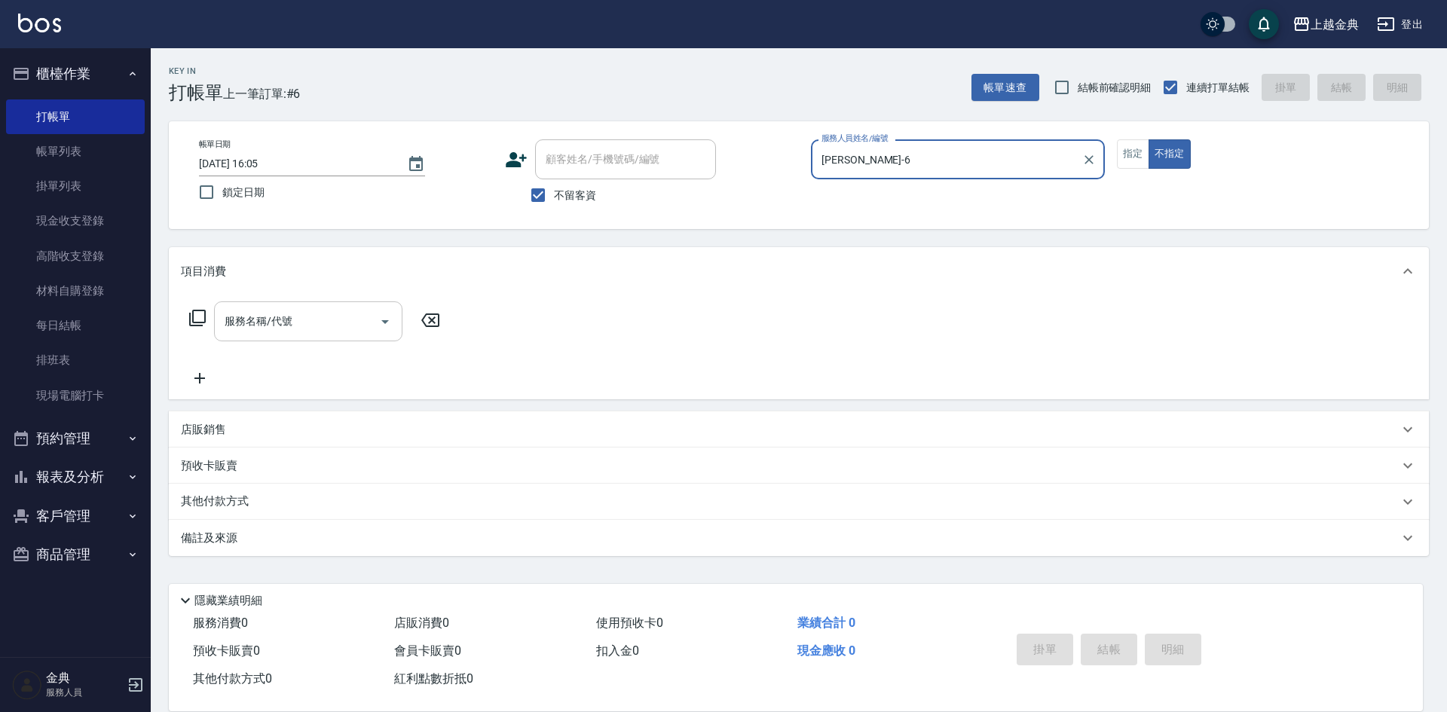
click at [368, 338] on div "服務名稱/代號" at bounding box center [308, 321] width 188 height 40
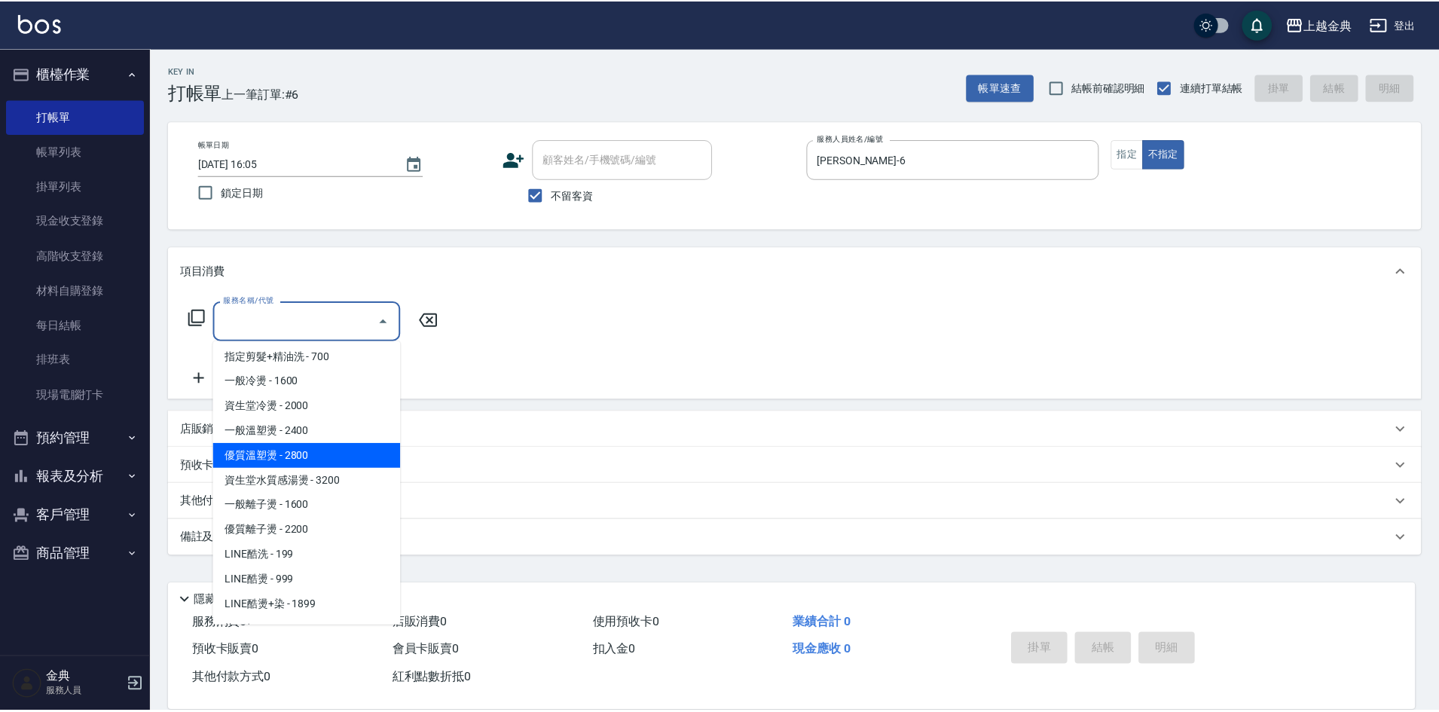
scroll to position [377, 0]
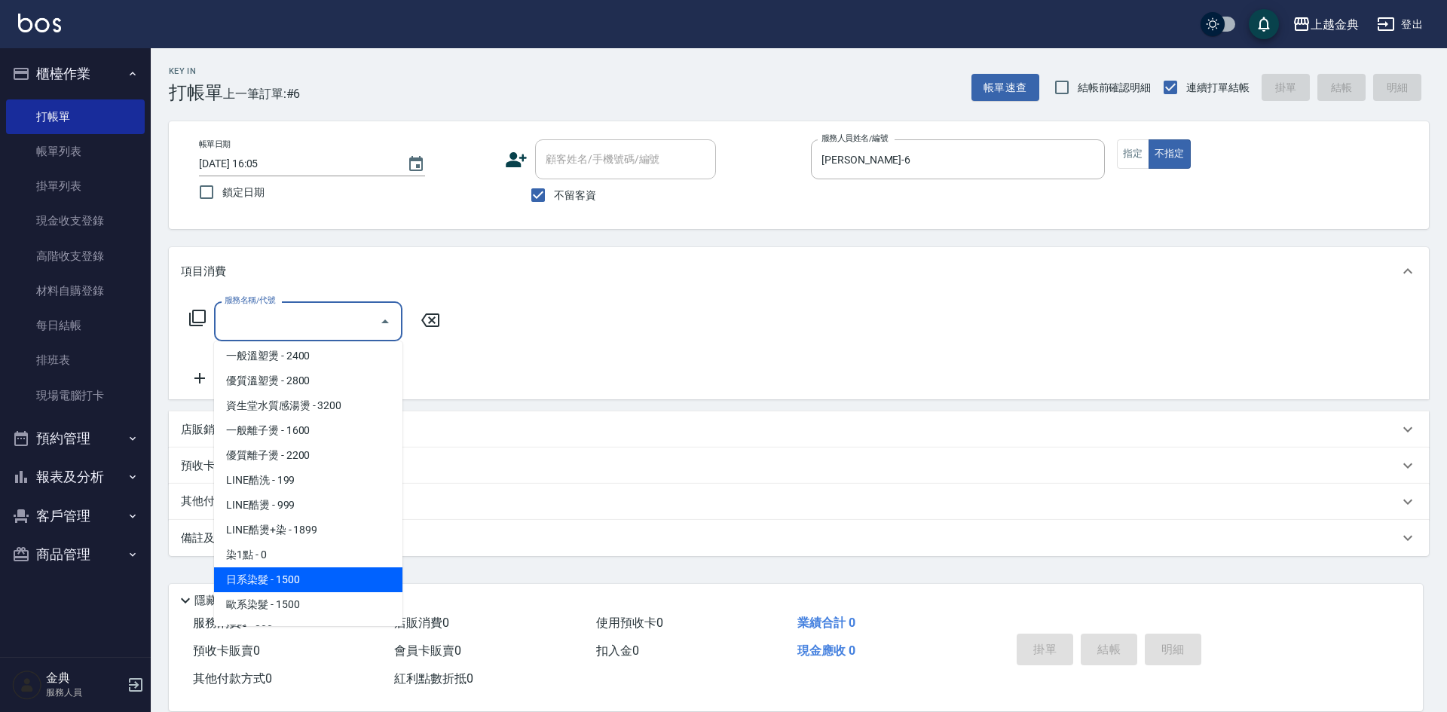
click at [320, 577] on span "日系染髮 - 1500" at bounding box center [308, 579] width 188 height 25
type input "日系染髮(401)"
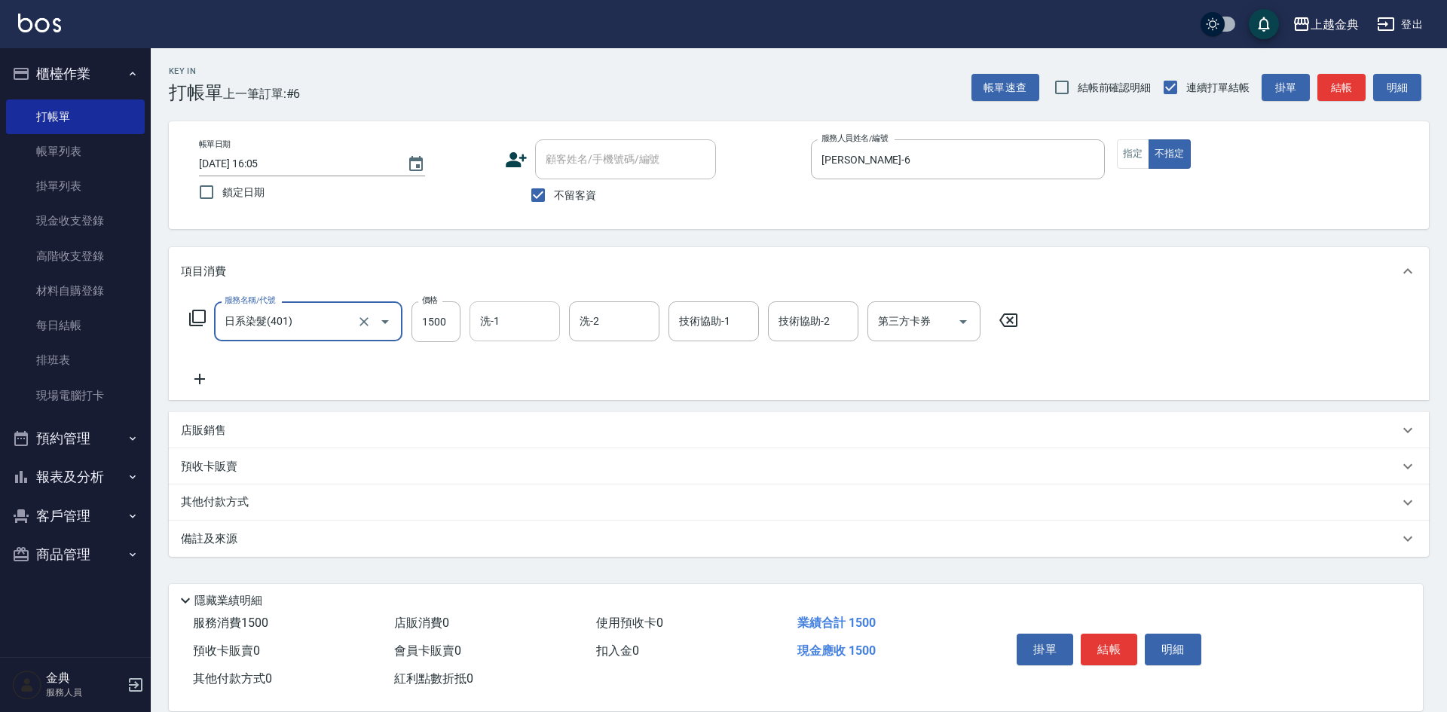
click at [498, 332] on input "洗-1" at bounding box center [514, 321] width 77 height 26
click at [445, 324] on input "1500" at bounding box center [435, 321] width 49 height 41
type input "2599"
click at [200, 371] on icon at bounding box center [200, 379] width 38 height 18
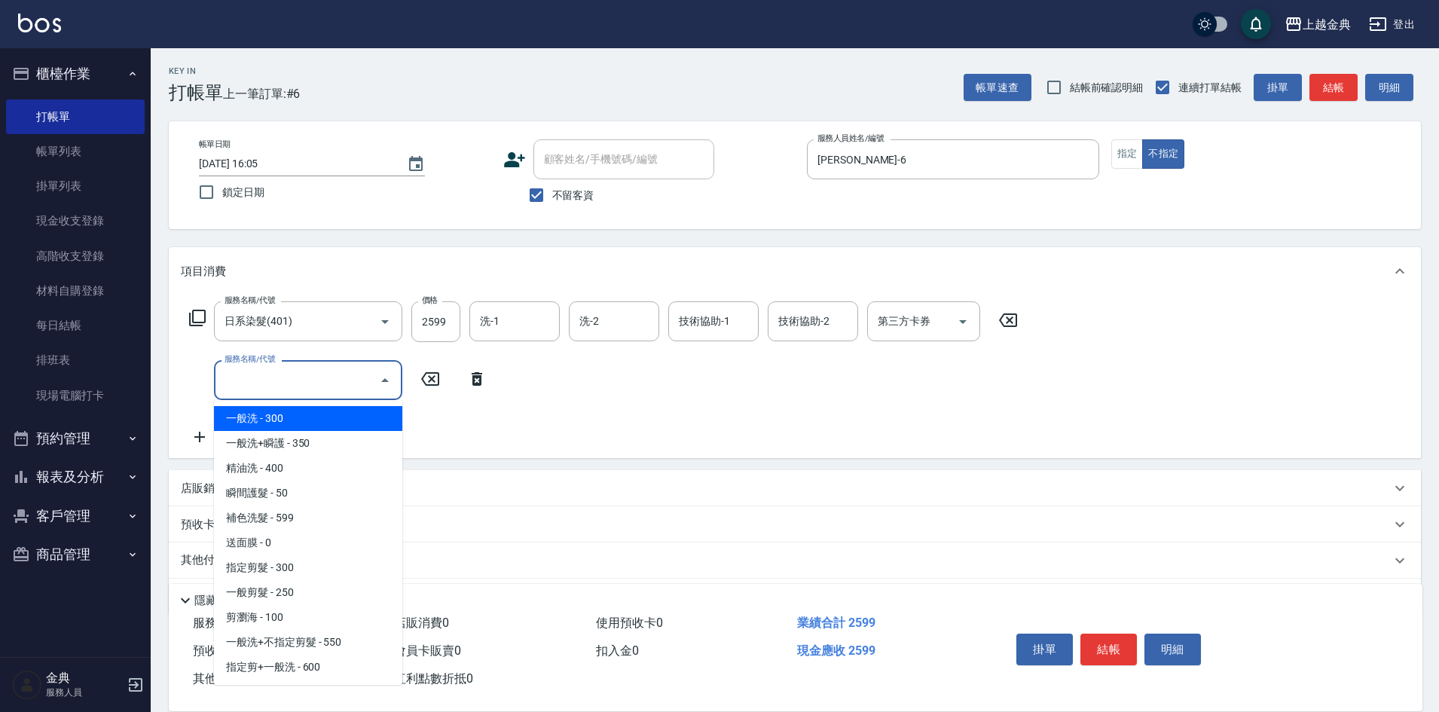
click at [248, 382] on input "服務名稱/代號" at bounding box center [297, 380] width 152 height 26
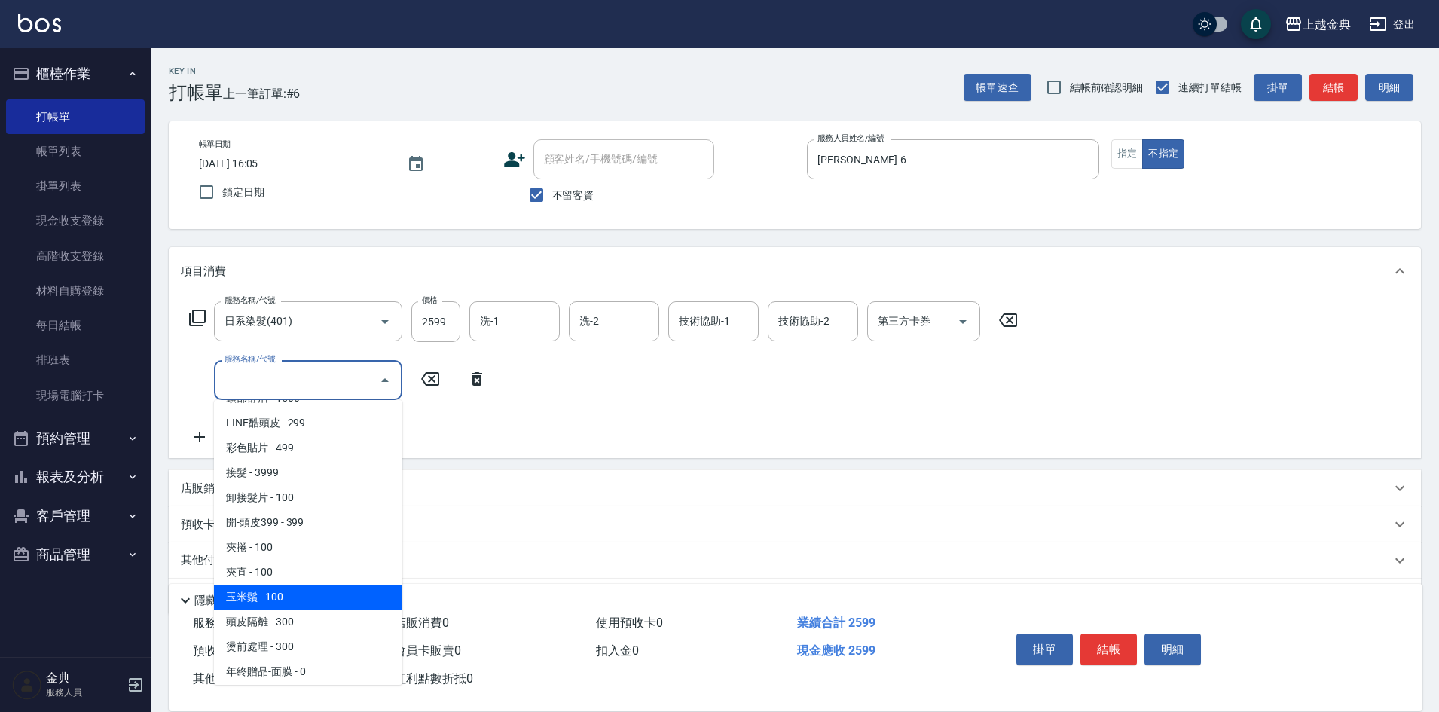
scroll to position [1269, 0]
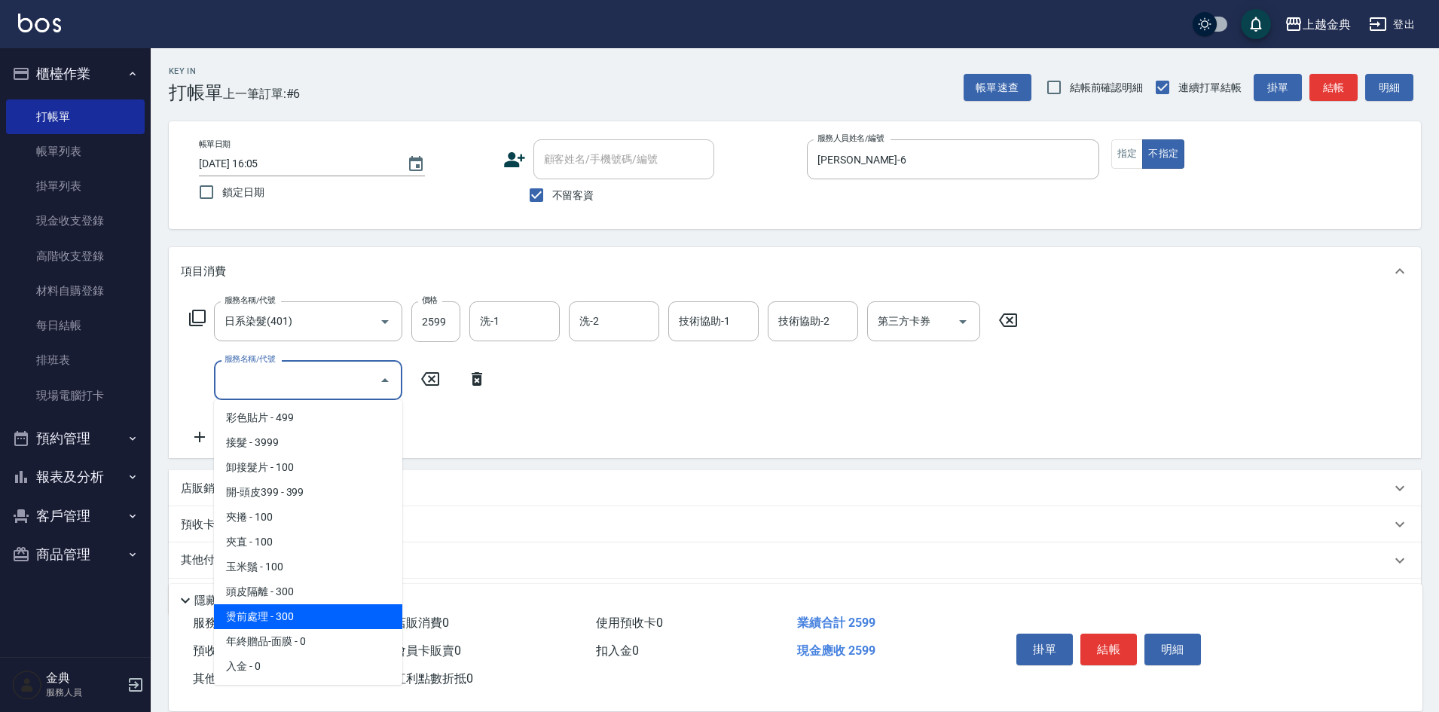
click at [290, 619] on span "燙前處理 - 300" at bounding box center [308, 616] width 188 height 25
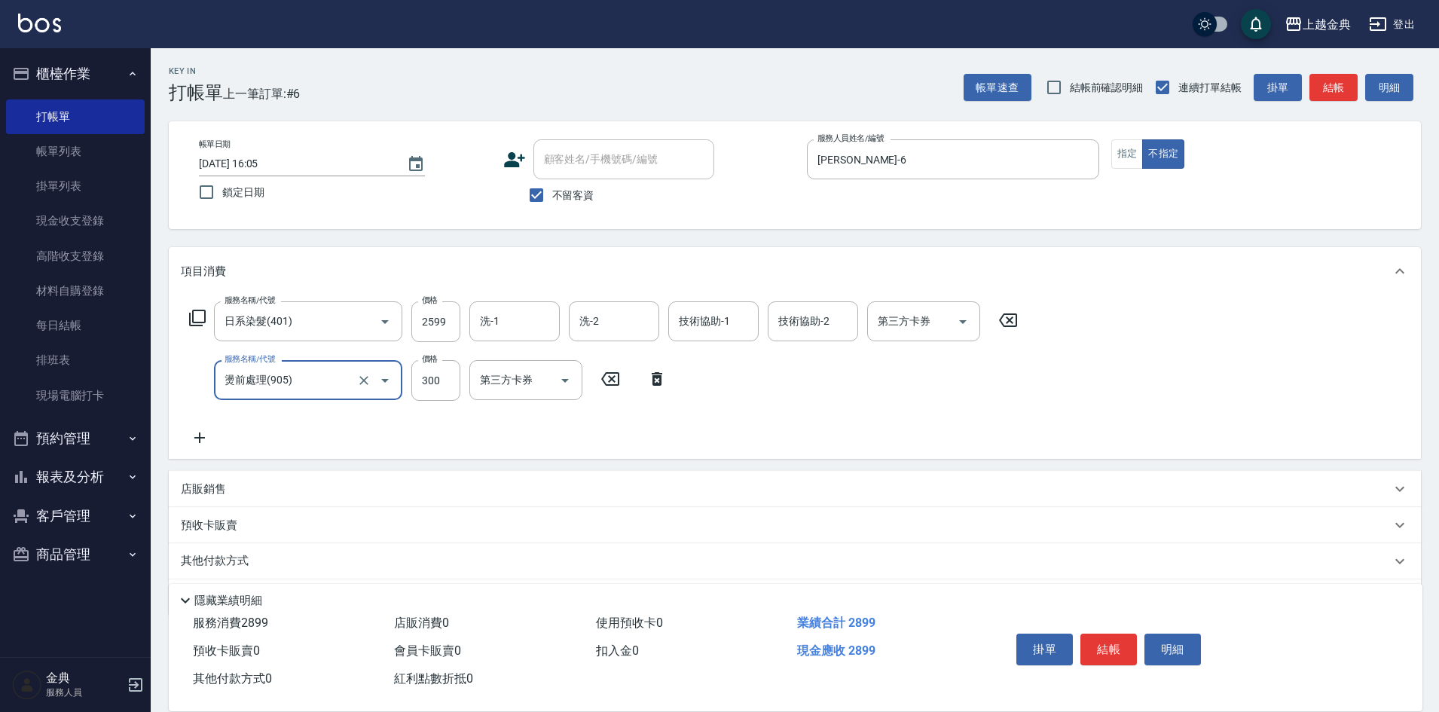
click at [349, 373] on input "燙前處理(905)" at bounding box center [287, 380] width 133 height 26
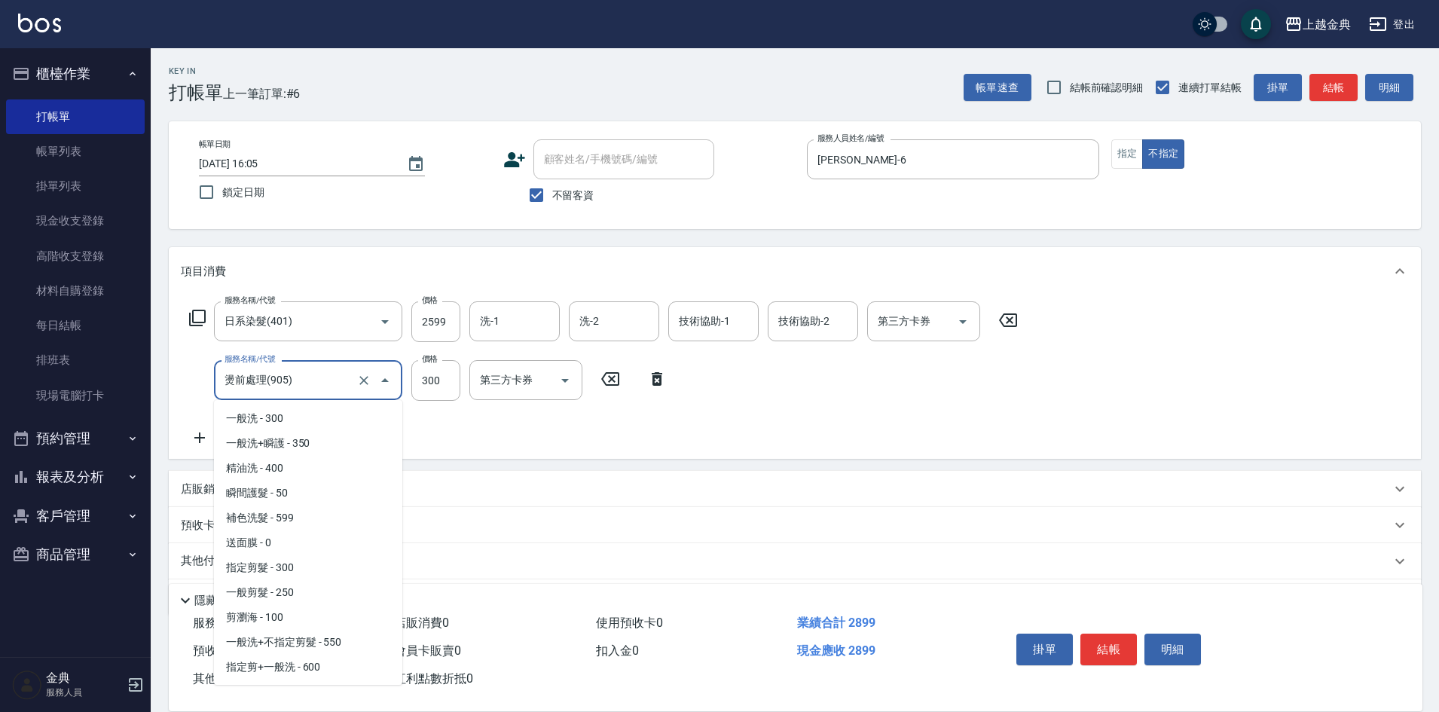
scroll to position [1213, 0]
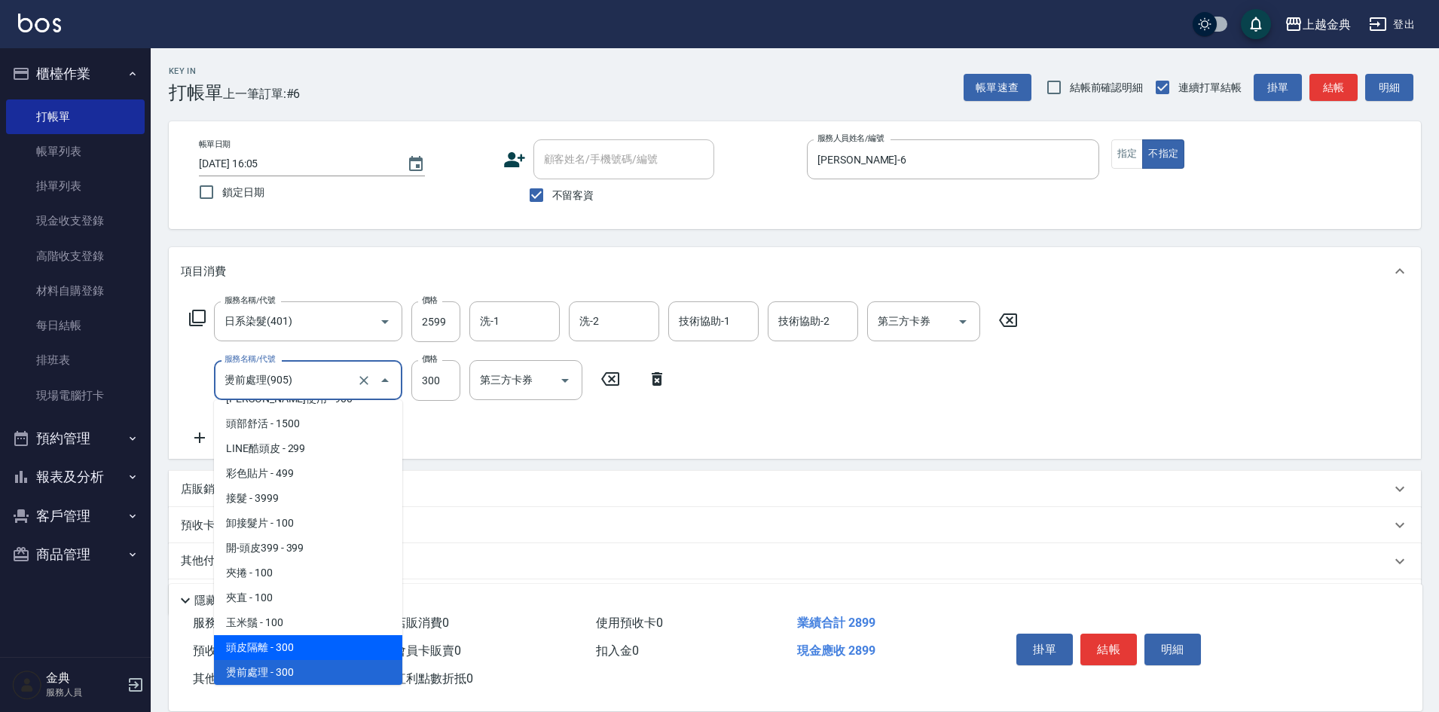
click at [290, 644] on span "頭皮隔離 - 300" at bounding box center [308, 647] width 188 height 25
type input "頭皮隔離(904)"
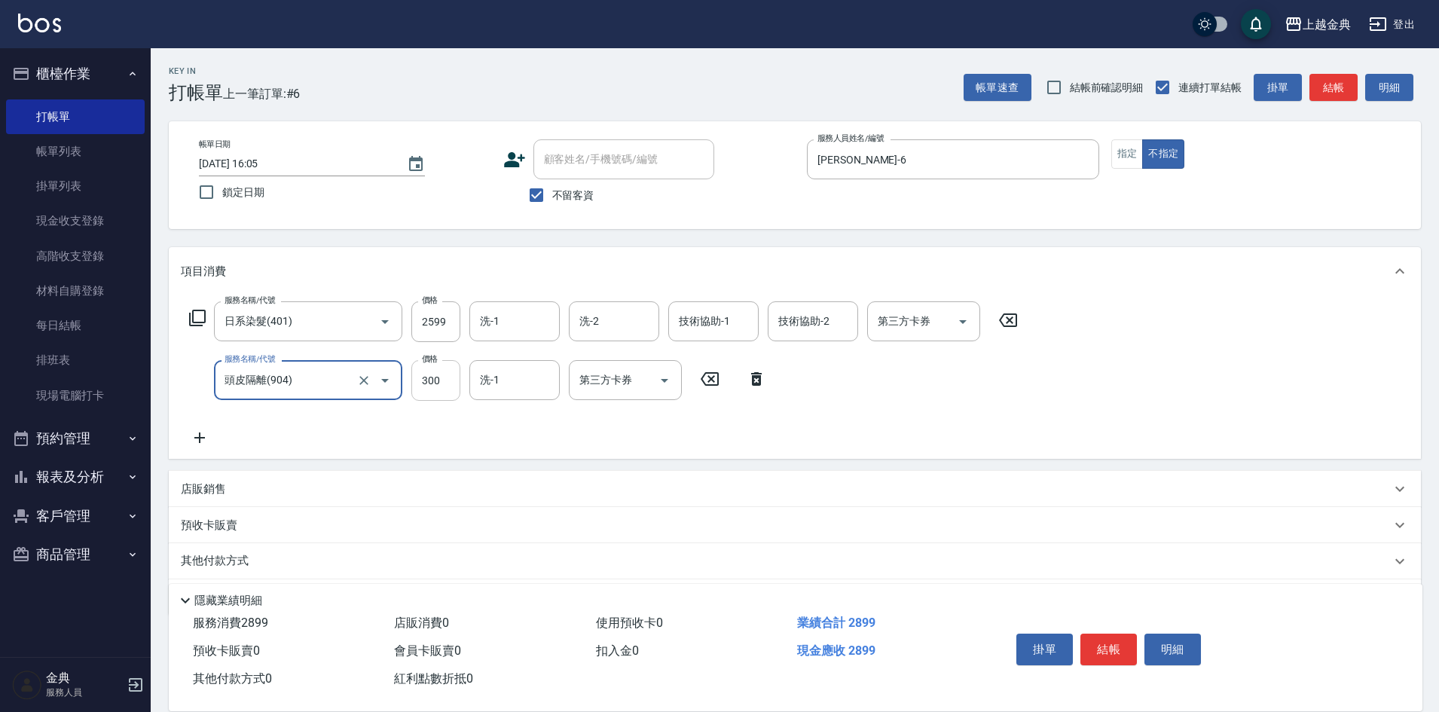
click at [453, 387] on input "300" at bounding box center [435, 380] width 49 height 41
type input "500"
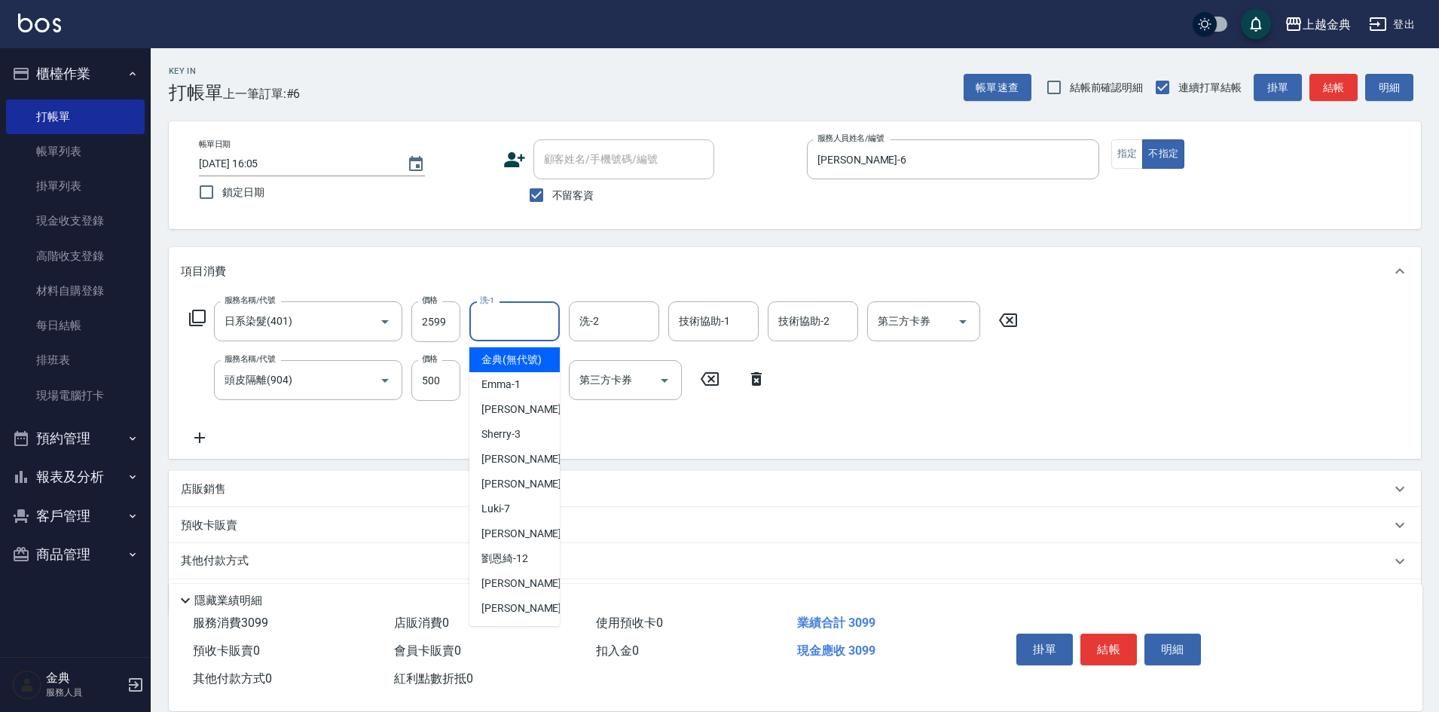
click at [496, 314] on input "洗-1" at bounding box center [514, 321] width 77 height 26
click at [579, 442] on div "服務名稱/代號 日系染髮(401) 服務名稱/代號 價格 2599 價格 洗-1 洗-1 洗-2 洗-2 技術協助-1 技術協助-1 技術協助-2 技術協助-…" at bounding box center [604, 373] width 846 height 145
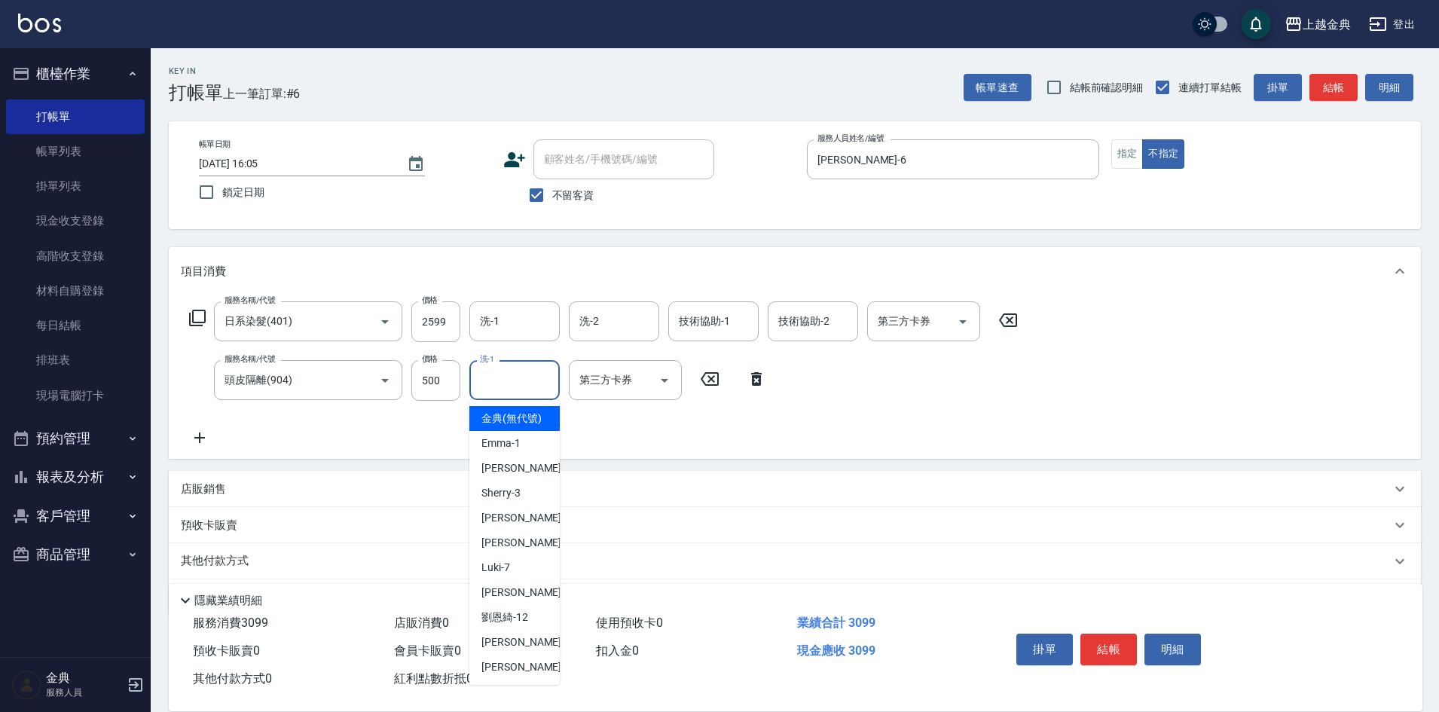
click at [484, 387] on input "洗-1" at bounding box center [514, 380] width 77 height 26
click at [421, 429] on div "服務名稱/代號 日系染髮(401) 服務名稱/代號 價格 2599 價格 洗-1 洗-1 洗-2 洗-2 技術協助-1 技術協助-1 技術協助-2 技術協助-…" at bounding box center [604, 373] width 846 height 145
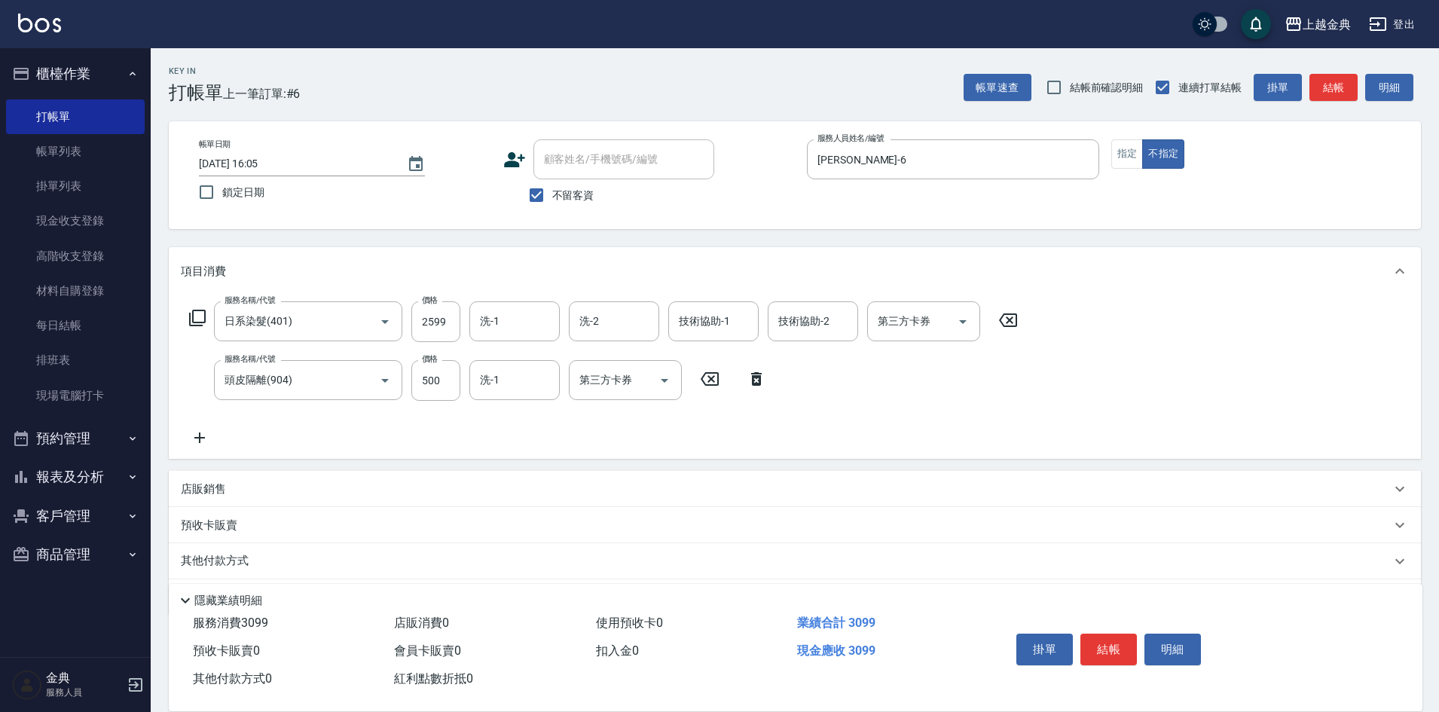
click at [191, 434] on icon at bounding box center [200, 438] width 38 height 18
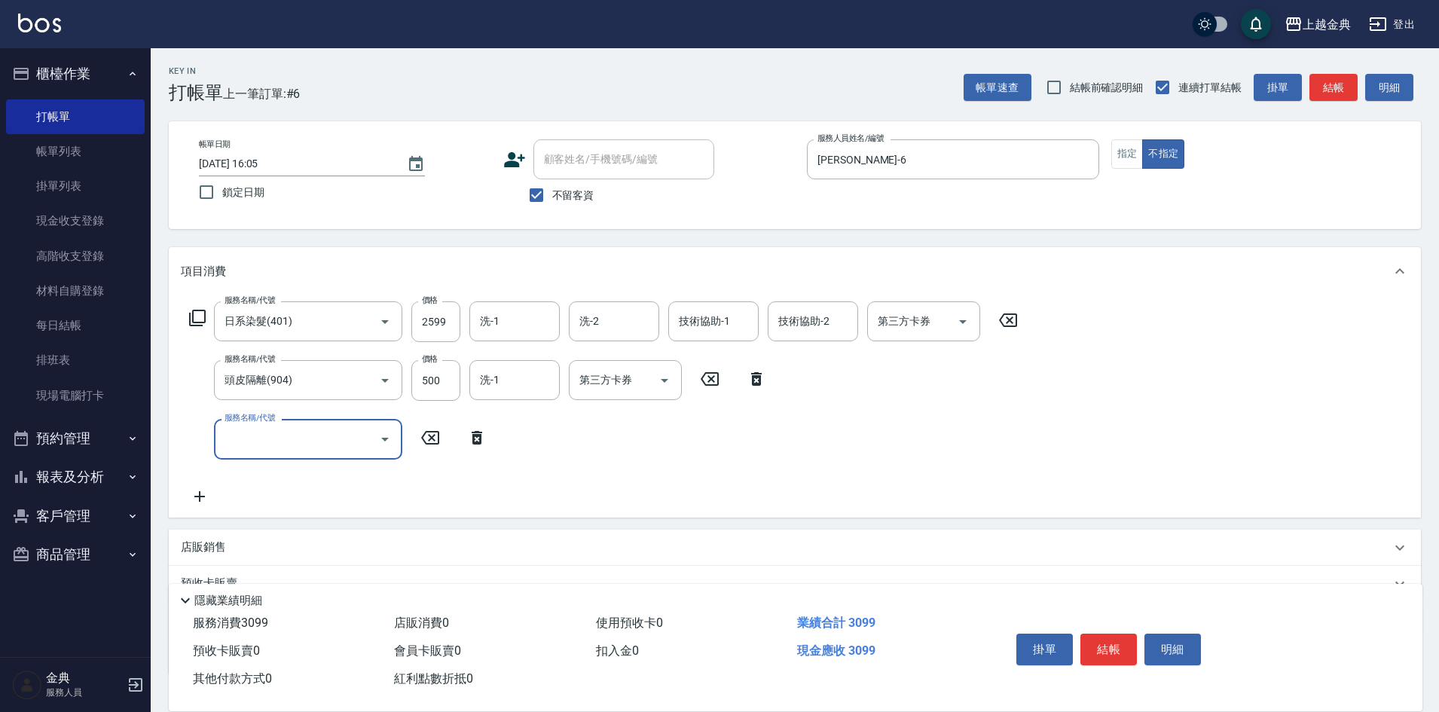
drag, startPoint x: 191, startPoint y: 434, endPoint x: 267, endPoint y: 447, distance: 76.4
click at [264, 447] on input "服務名稱/代號" at bounding box center [297, 439] width 152 height 26
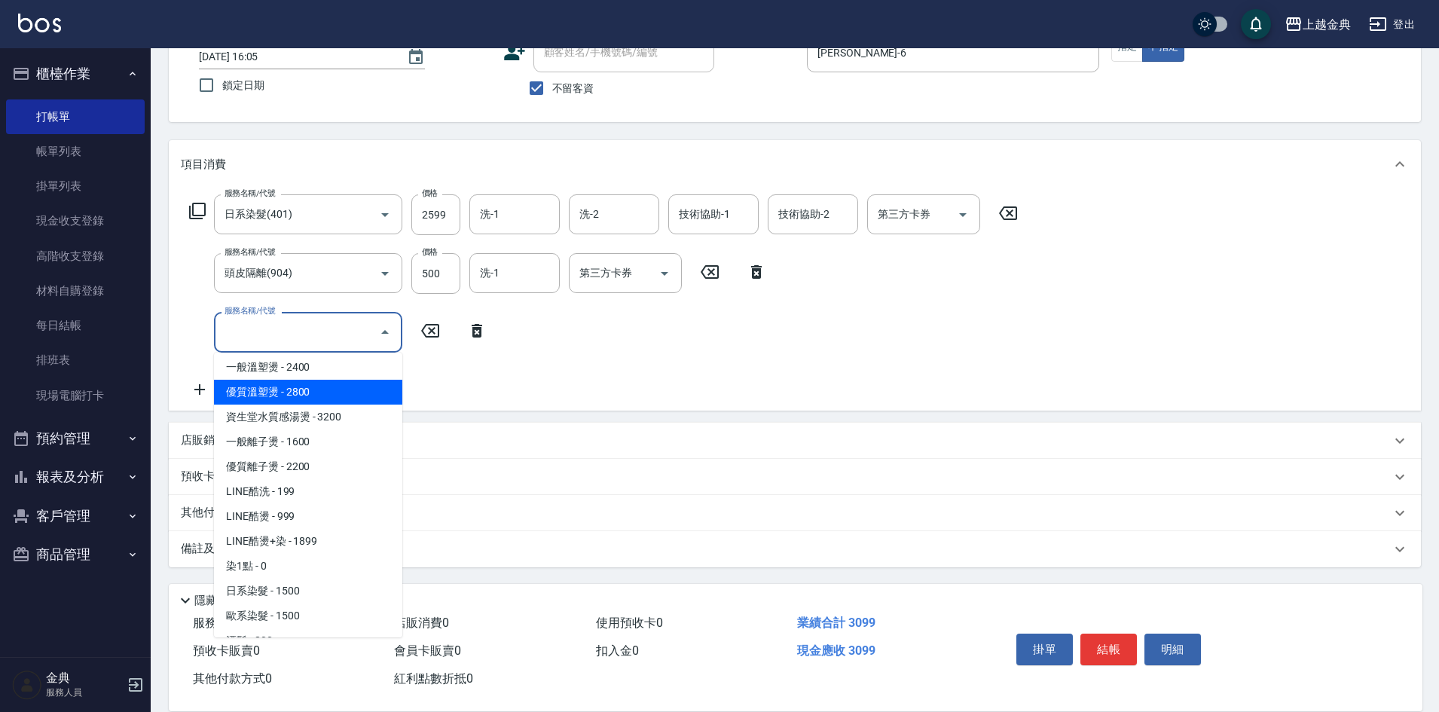
scroll to position [452, 0]
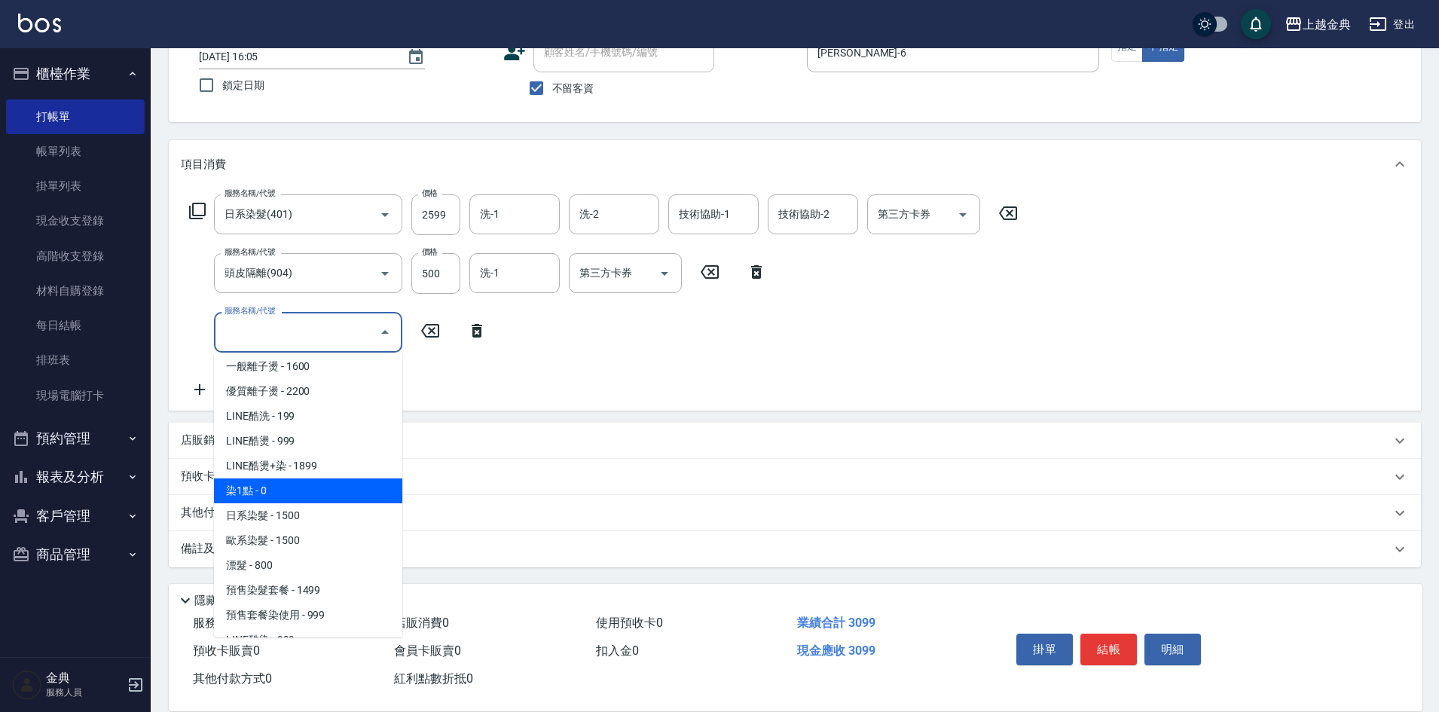
click at [292, 491] on span "染1點 - 0" at bounding box center [308, 490] width 188 height 25
type input "染1點(400)"
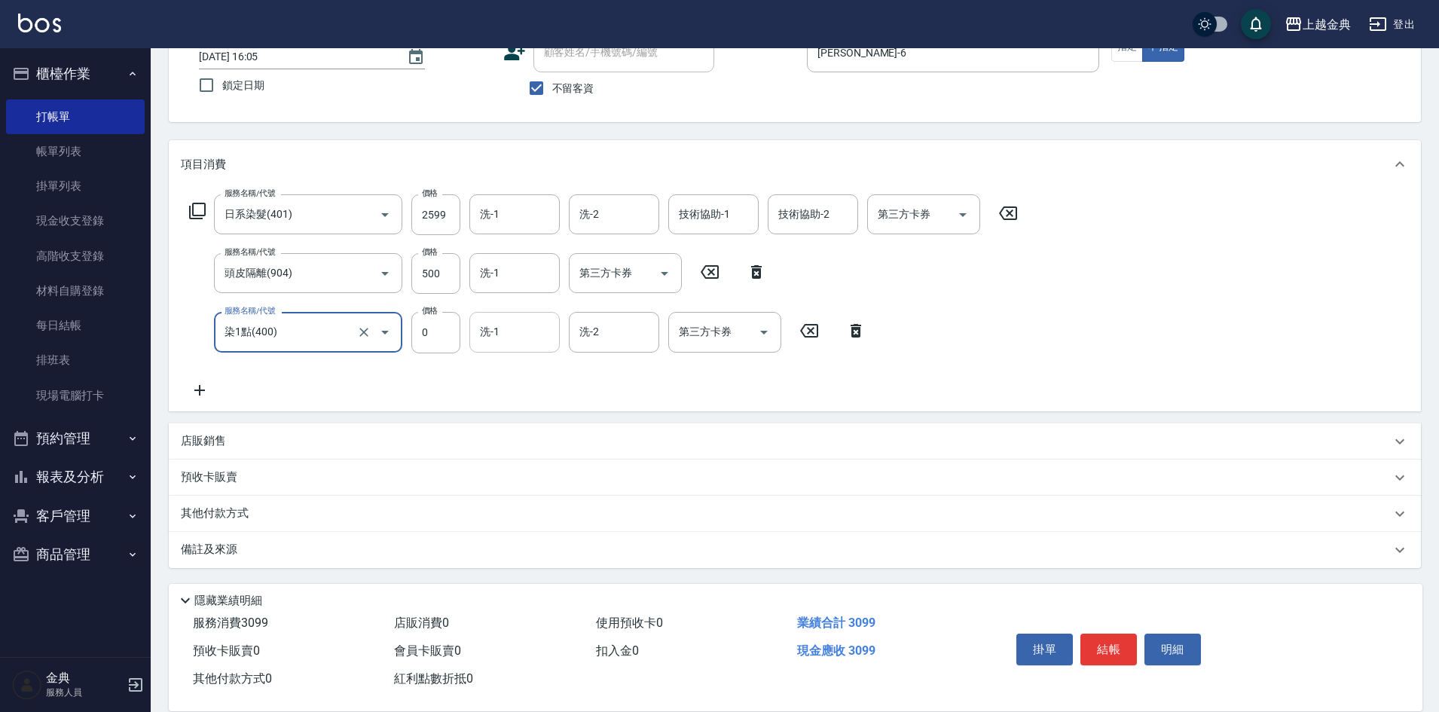
click at [492, 334] on input "洗-1" at bounding box center [514, 332] width 77 height 26
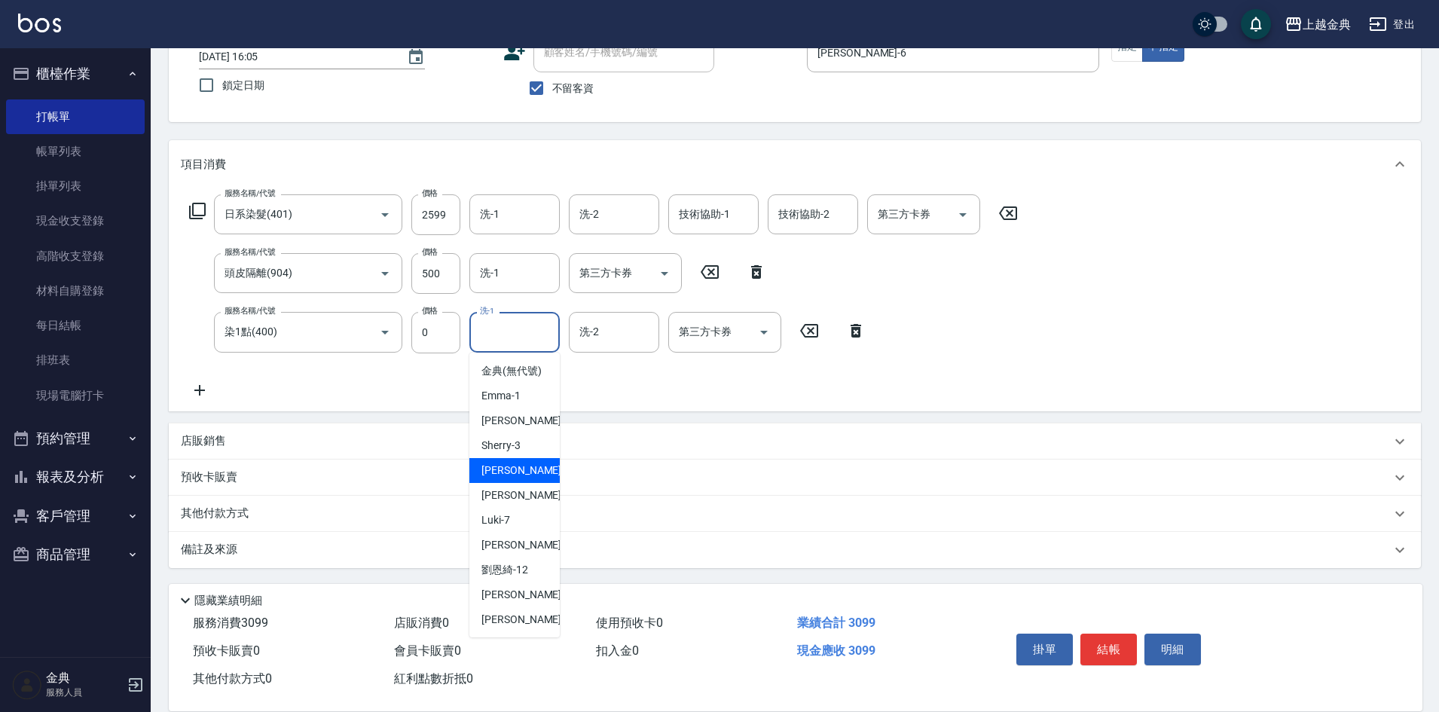
click at [503, 478] on span "[PERSON_NAME] -5" at bounding box center [525, 471] width 89 height 16
type input "[PERSON_NAME]-5"
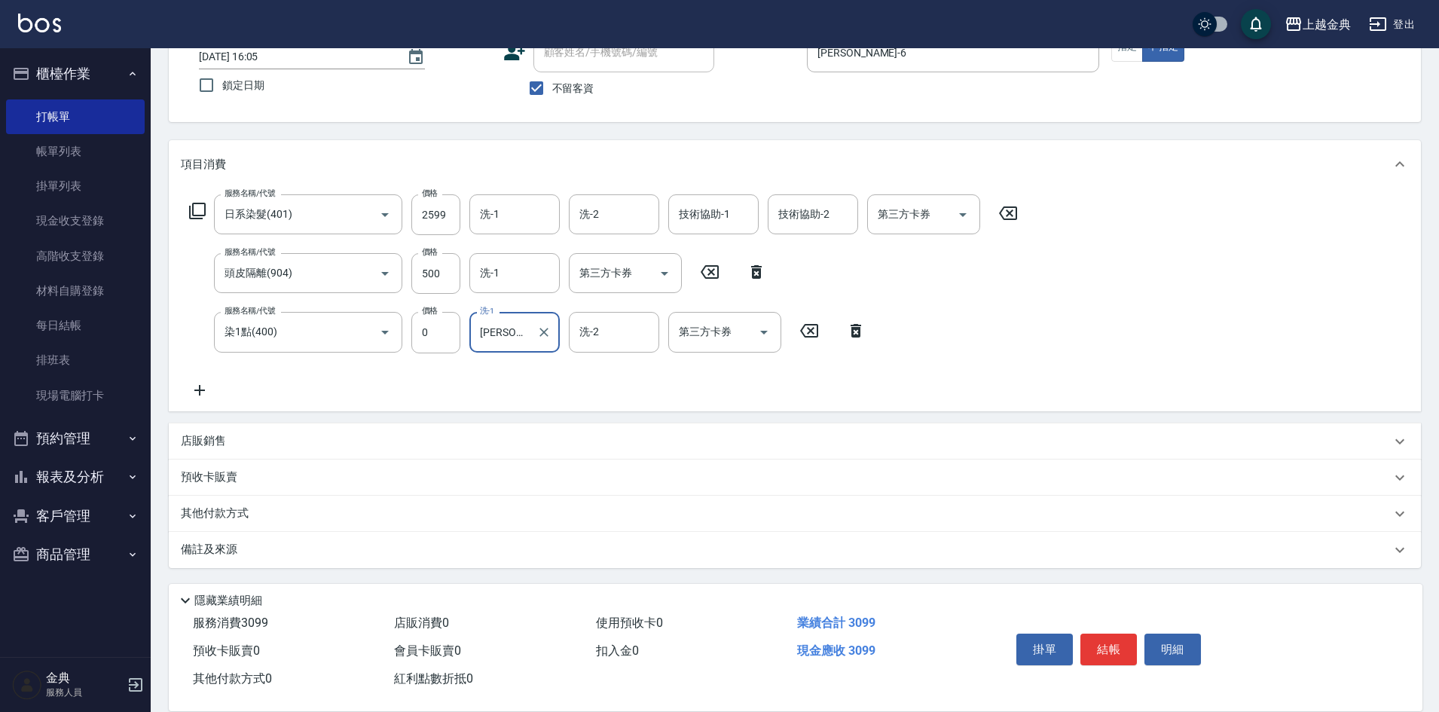
scroll to position [108, 0]
click at [225, 509] on p "其他付款方式" at bounding box center [218, 513] width 75 height 17
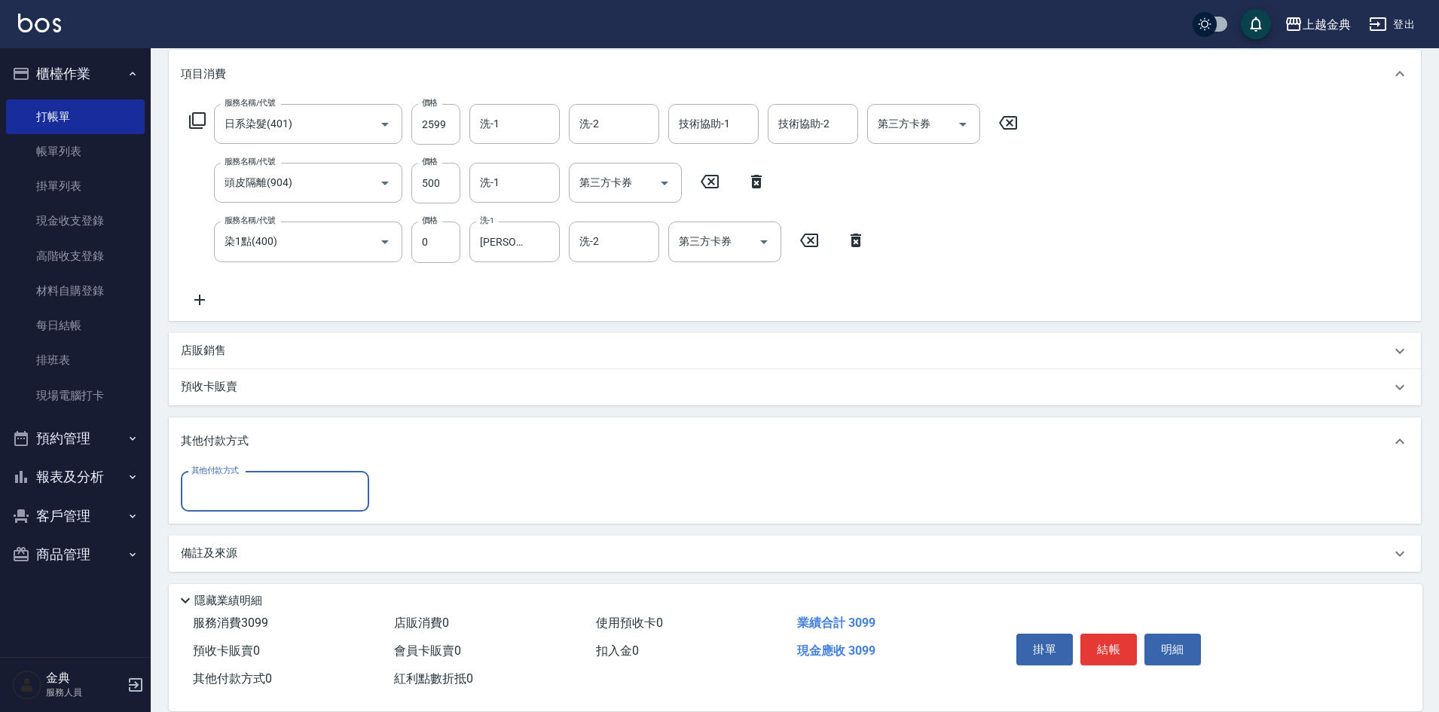
scroll to position [202, 0]
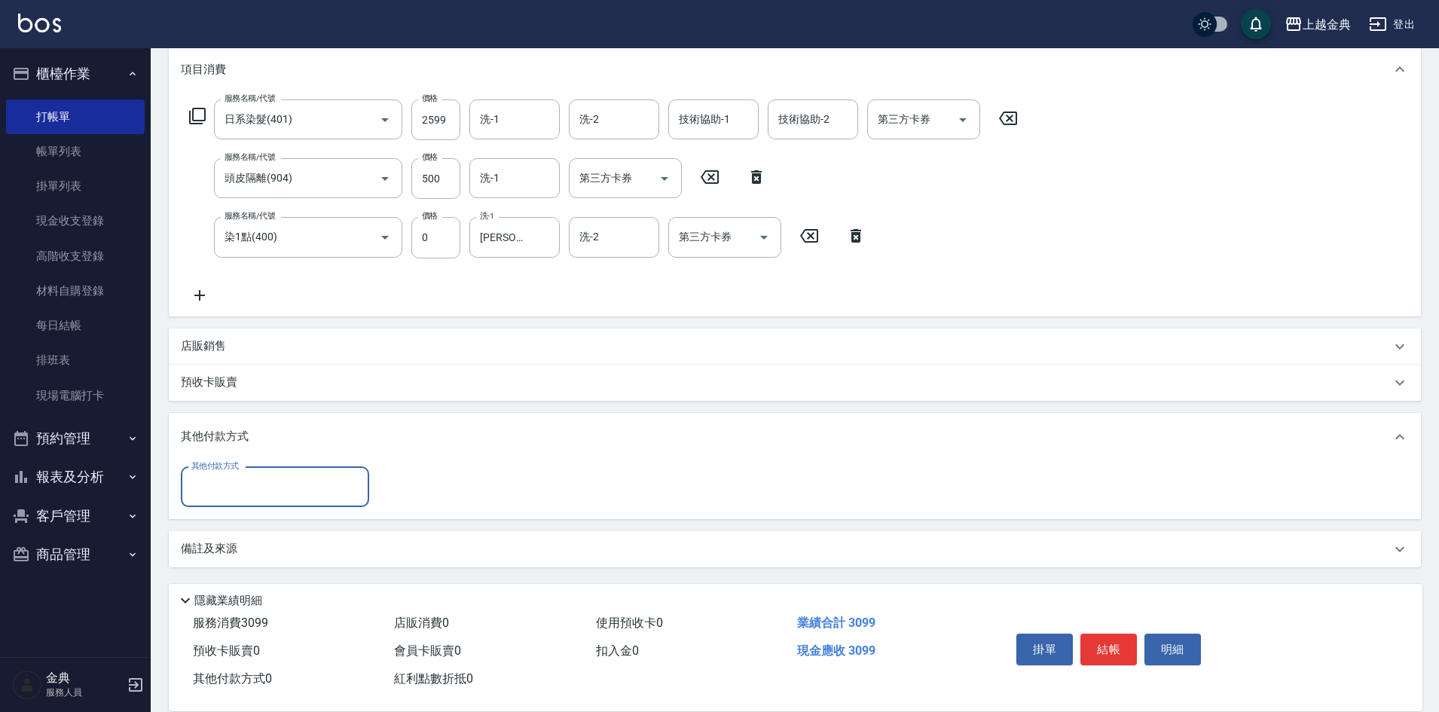
drag, startPoint x: 257, startPoint y: 476, endPoint x: 267, endPoint y: 491, distance: 18.0
click at [258, 478] on input "其他付款方式" at bounding box center [275, 487] width 175 height 26
click at [230, 548] on span "信用卡" at bounding box center [275, 550] width 188 height 25
type input "信用卡"
click at [407, 494] on input "0" at bounding box center [434, 487] width 113 height 41
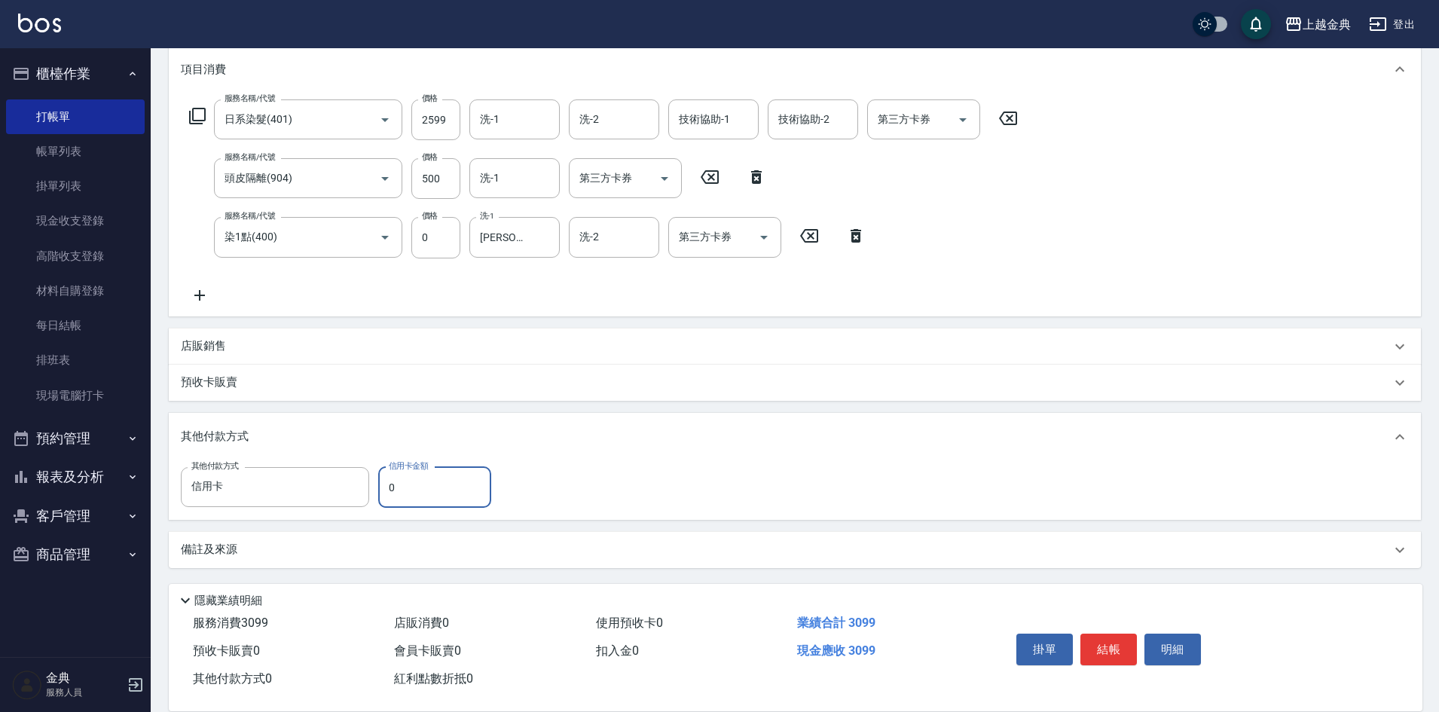
click at [407, 494] on input "0" at bounding box center [434, 487] width 113 height 41
type input "3099"
click at [1114, 643] on button "結帳" at bounding box center [1109, 650] width 57 height 32
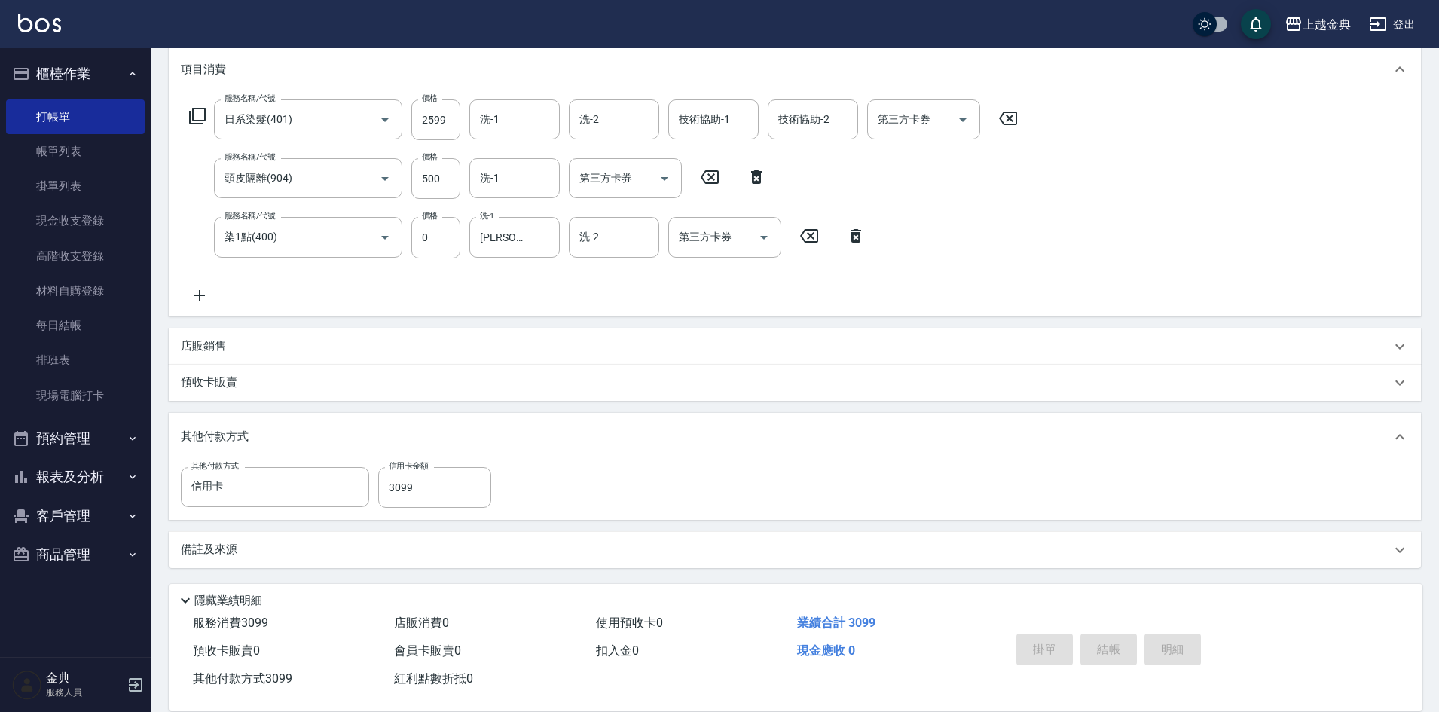
type input "[DATE] 16:07"
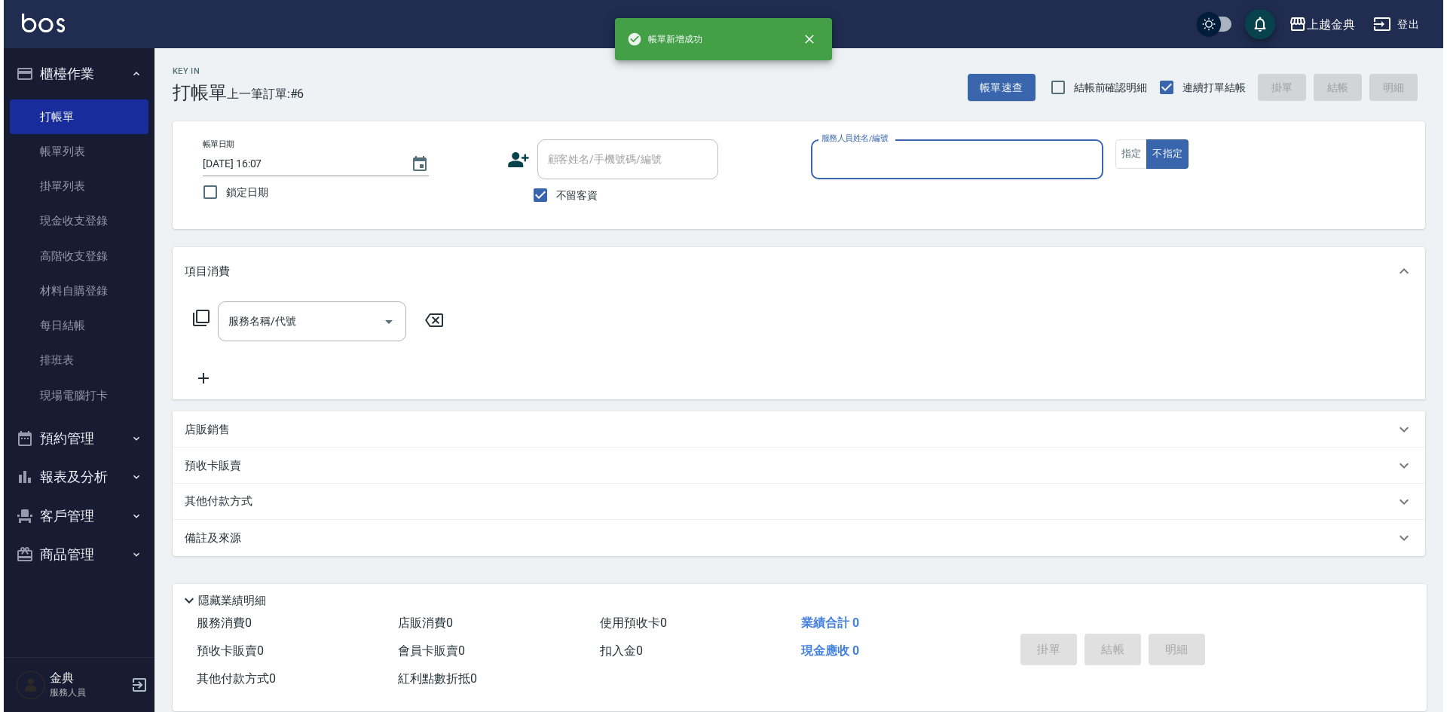
scroll to position [0, 0]
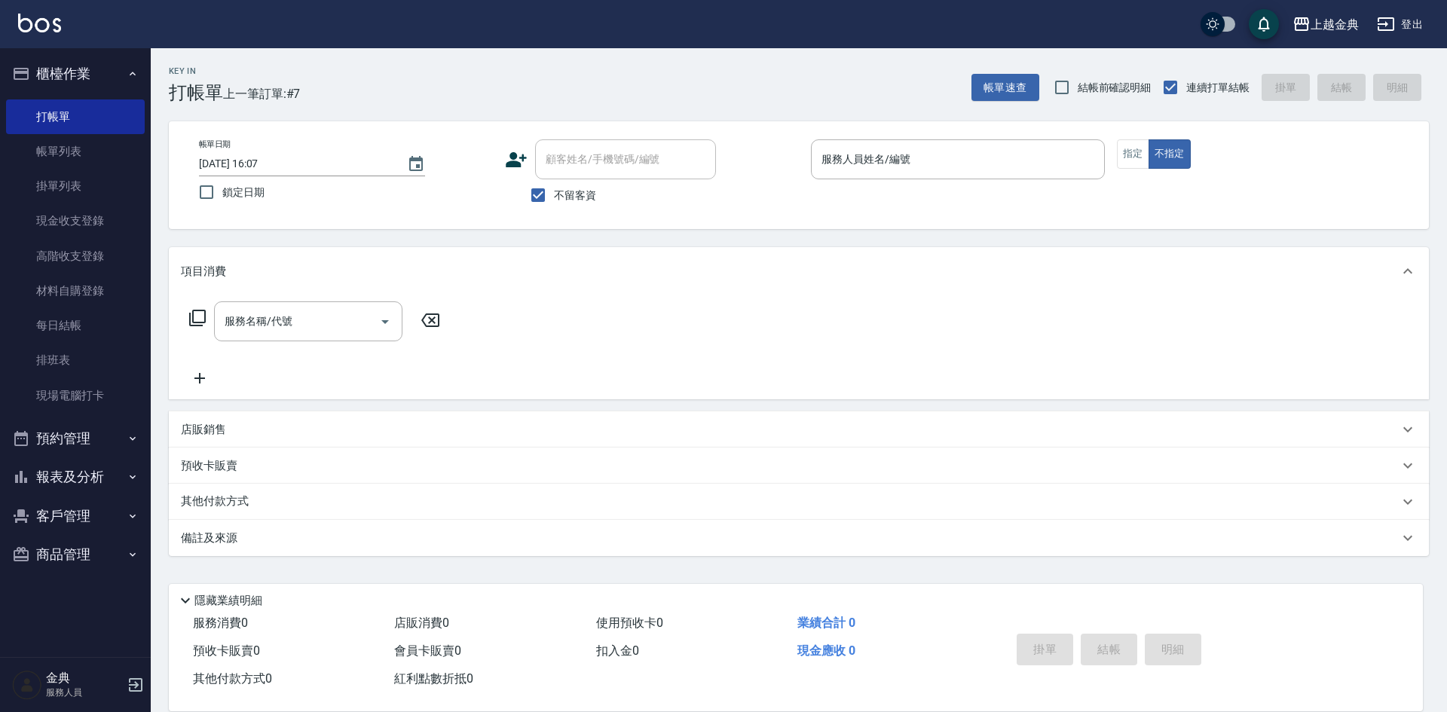
click at [1111, 151] on div "帳單日期 [DATE] 16:07 鎖定日期 顧客姓名/手機號碼/編號 顧客姓名/手機號碼/編號 不留客資 服務人員姓名/編號 服務人員姓名/編號 指定 不指定" at bounding box center [799, 175] width 1224 height 72
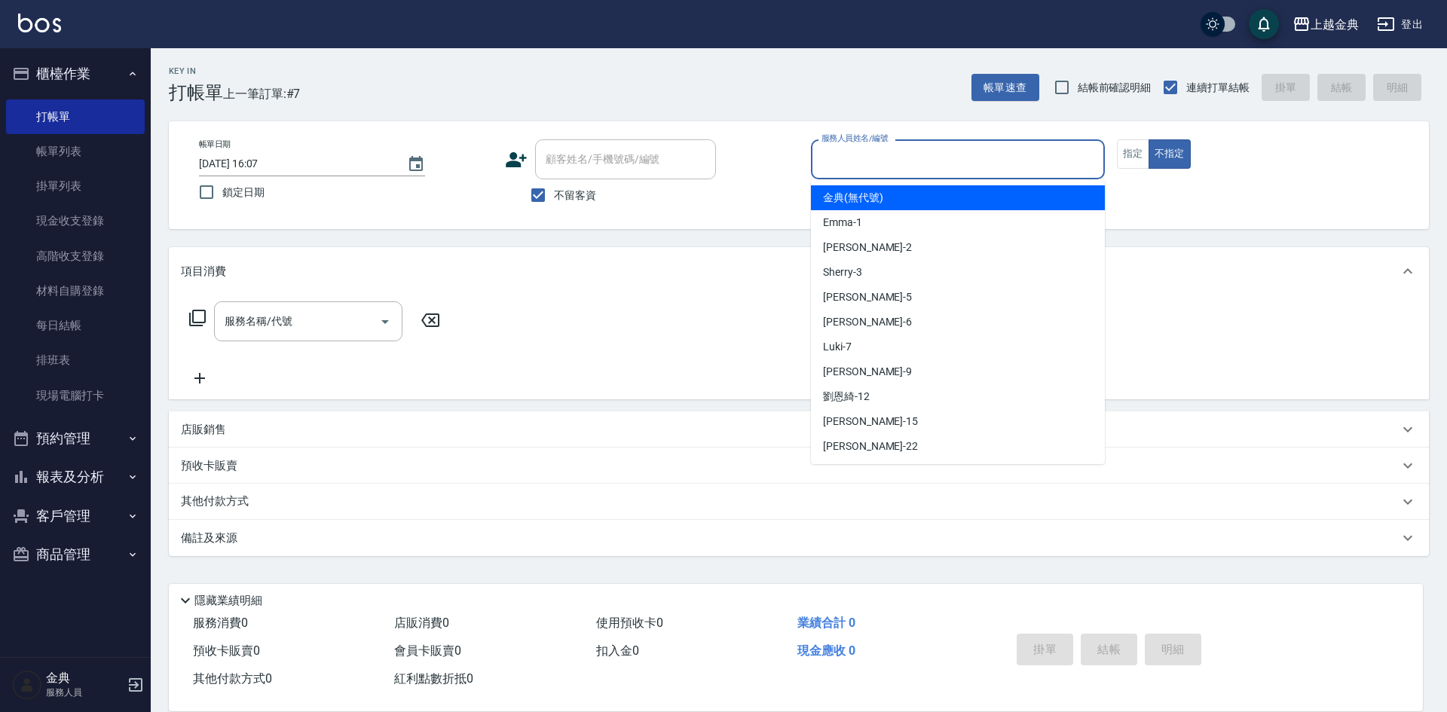
click at [1059, 151] on input "服務人員姓名/編號" at bounding box center [958, 159] width 280 height 26
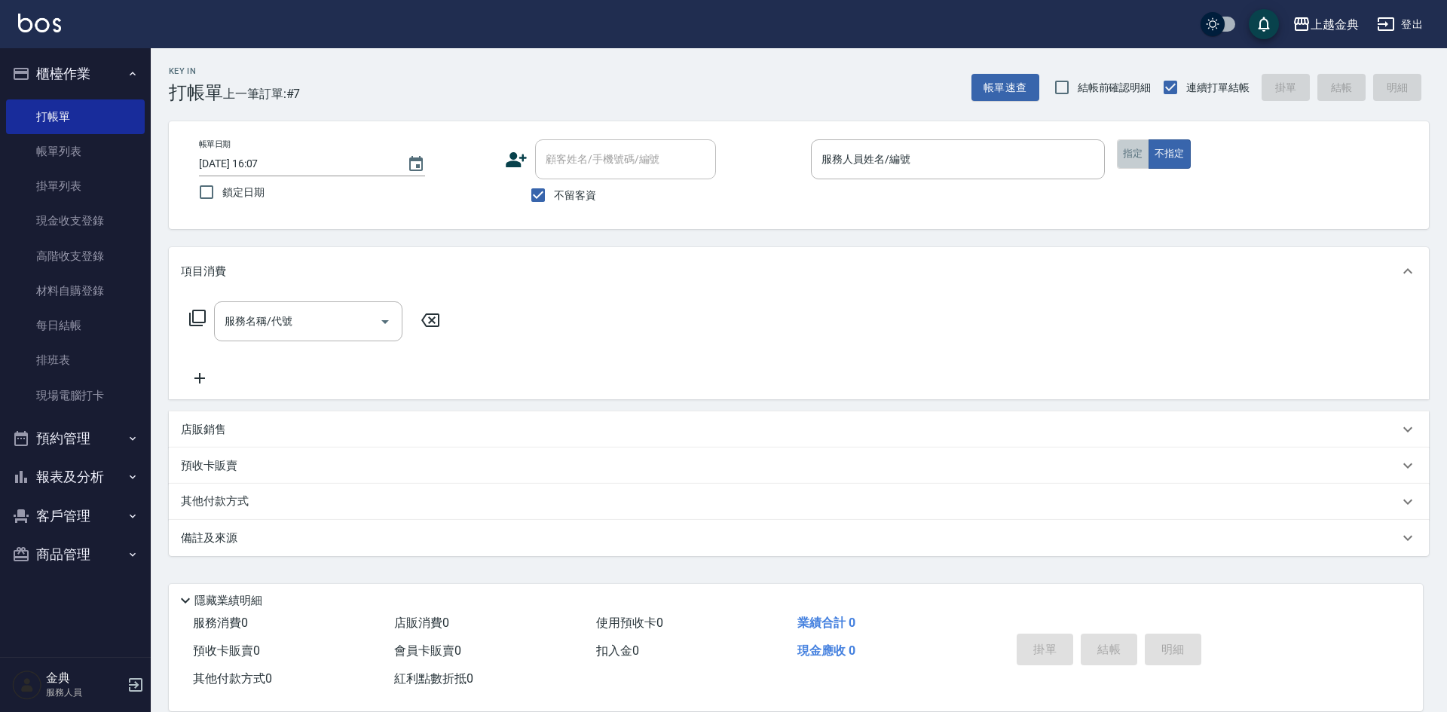
click at [1142, 154] on button "指定" at bounding box center [1133, 153] width 32 height 29
click at [1045, 143] on div "服務人員姓名/編號" at bounding box center [958, 159] width 294 height 40
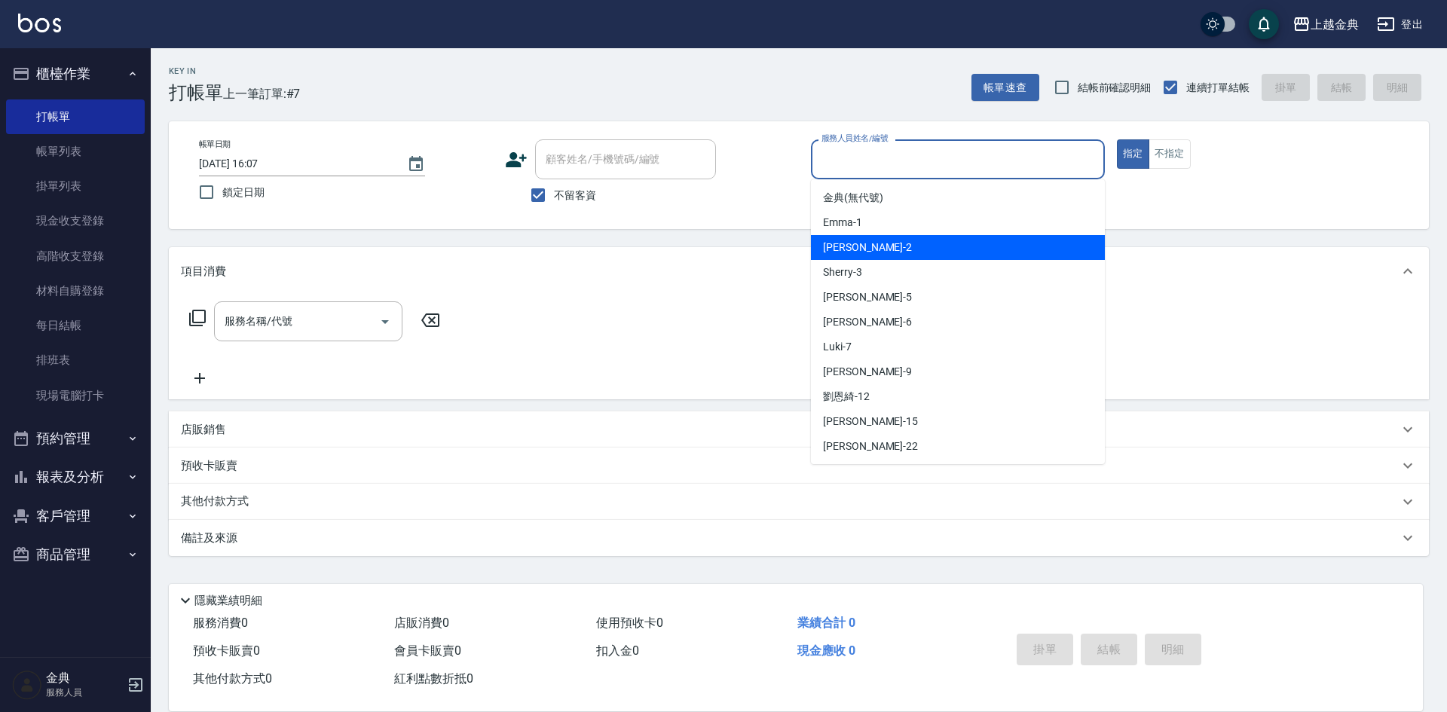
click at [914, 248] on div "Cindy -2" at bounding box center [958, 247] width 294 height 25
type input "Cindy-2"
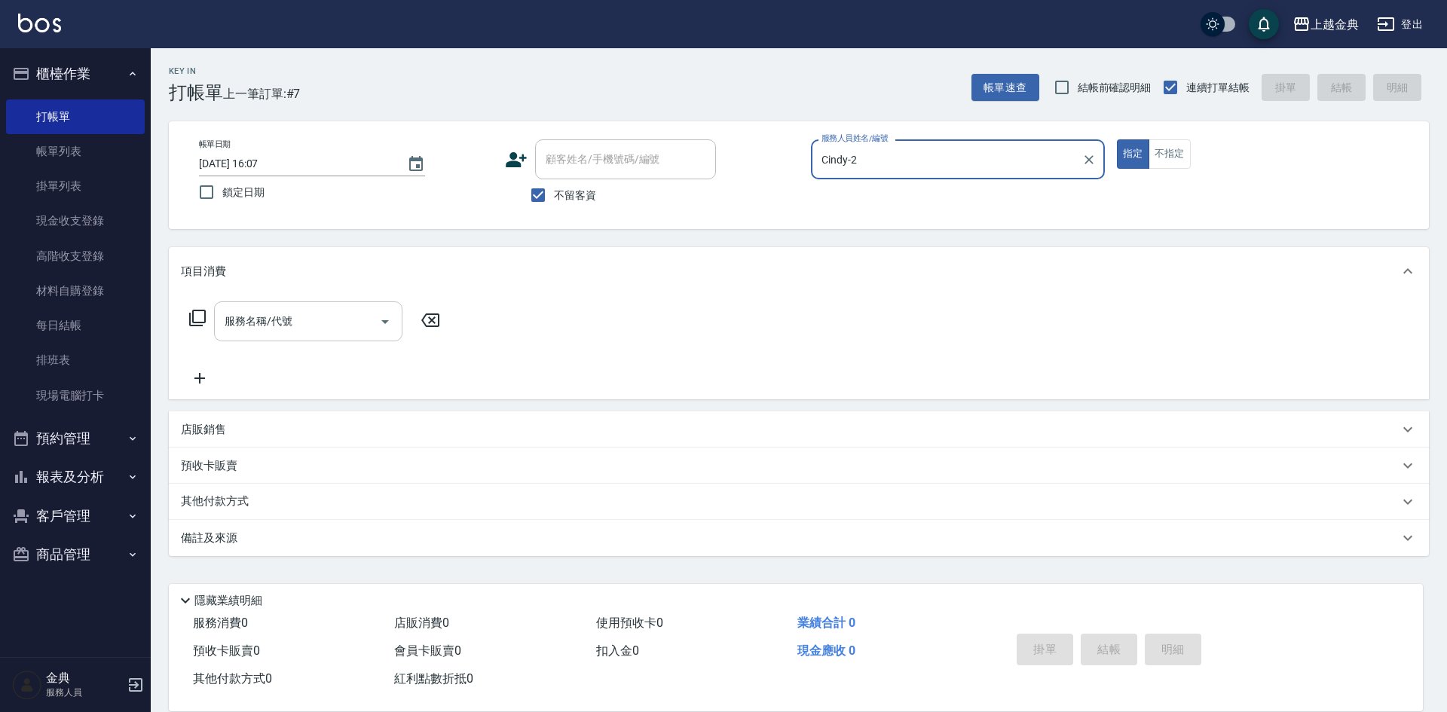
click at [286, 326] on input "服務名稱/代號" at bounding box center [297, 321] width 152 height 26
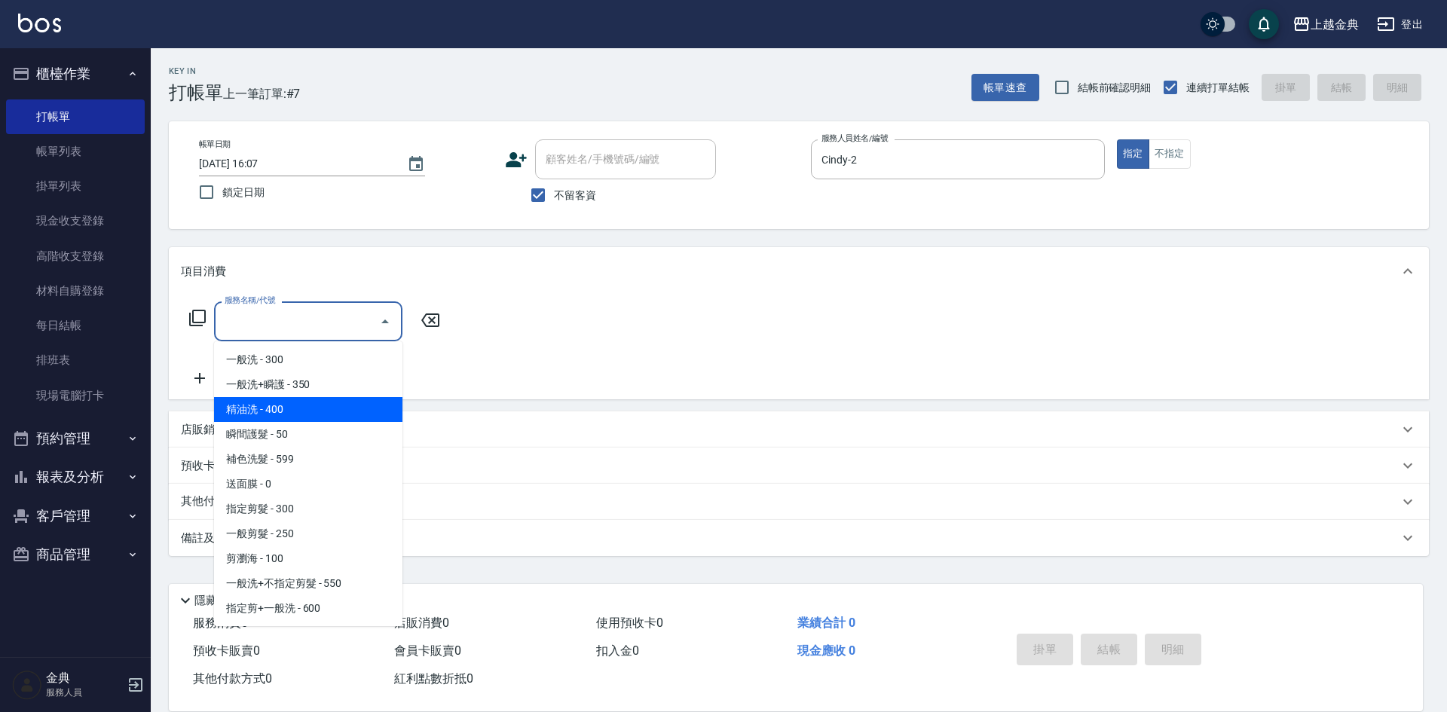
click at [301, 412] on span "精油洗 - 400" at bounding box center [308, 409] width 188 height 25
type input "精油洗(102)"
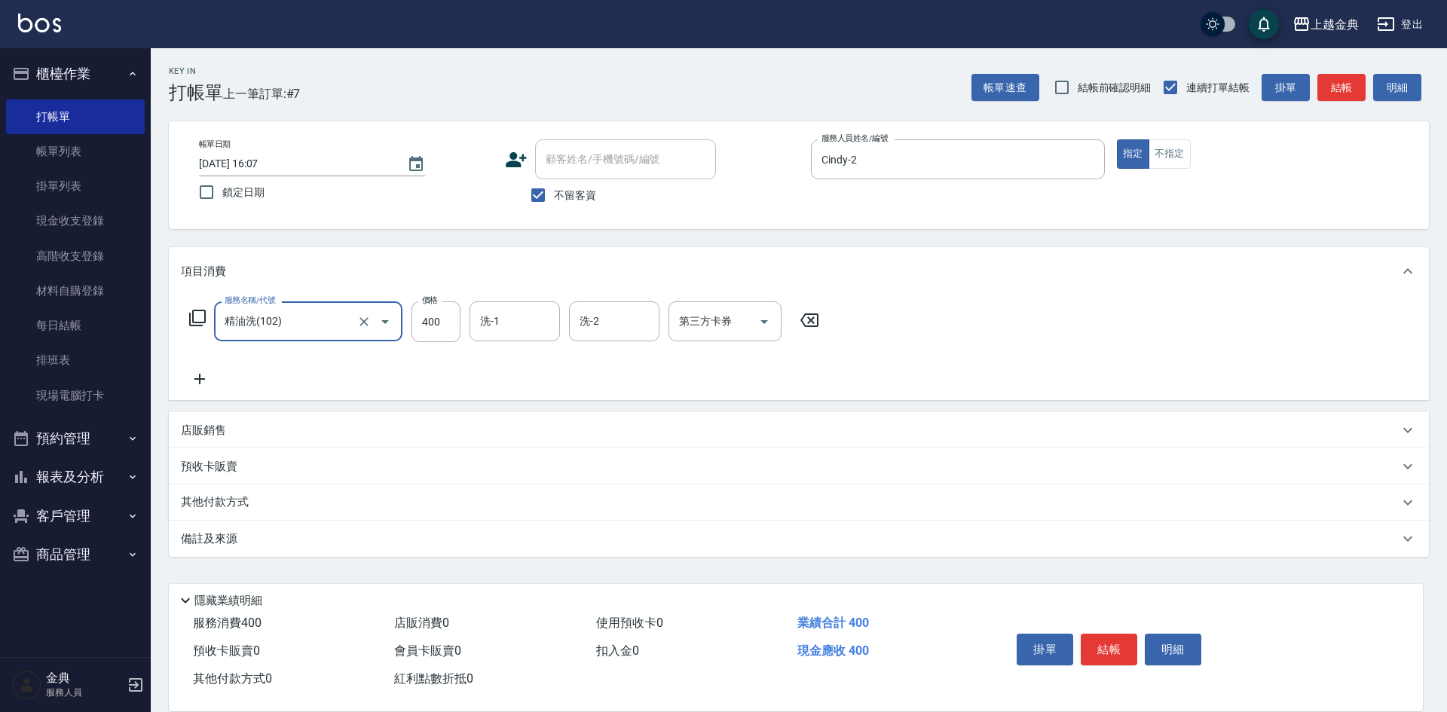
click at [470, 328] on div "洗-1" at bounding box center [514, 321] width 90 height 40
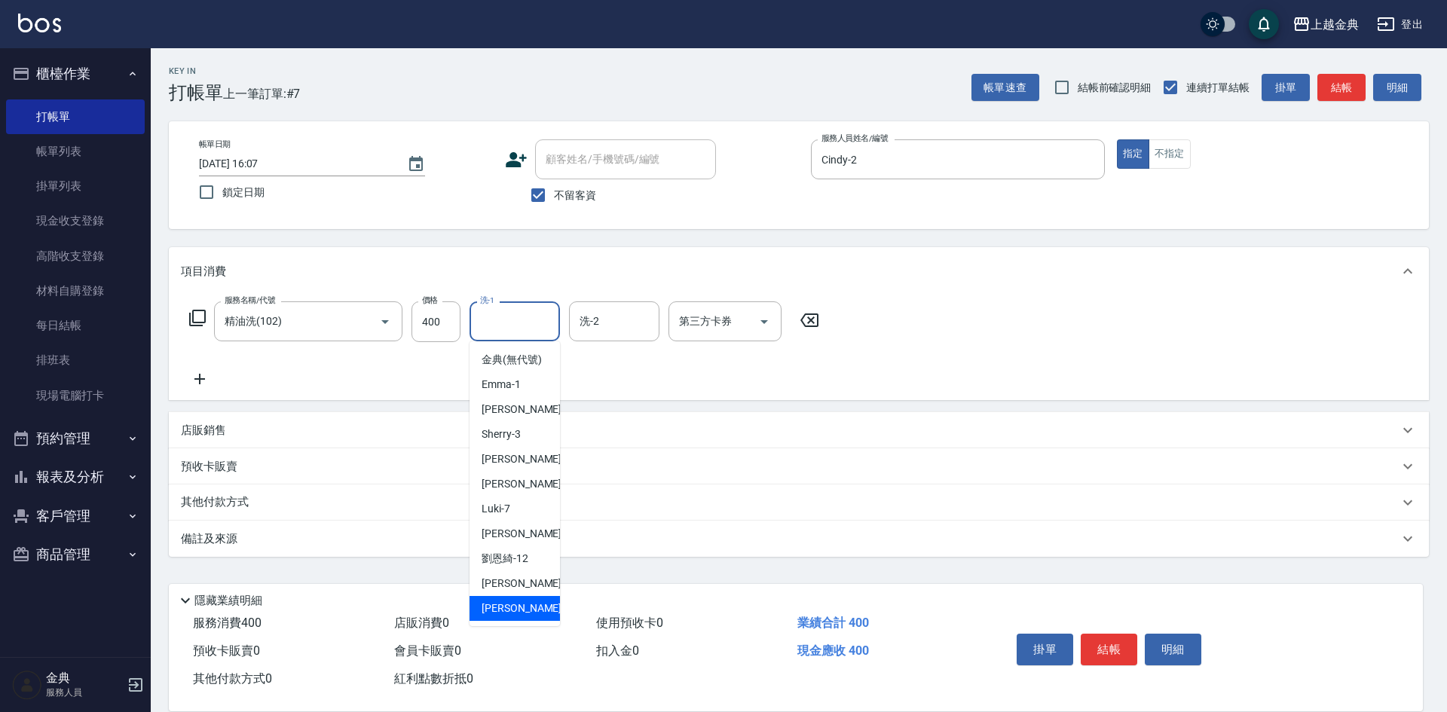
click at [518, 618] on div "[PERSON_NAME] -22" at bounding box center [514, 608] width 90 height 25
type input "[PERSON_NAME]-22"
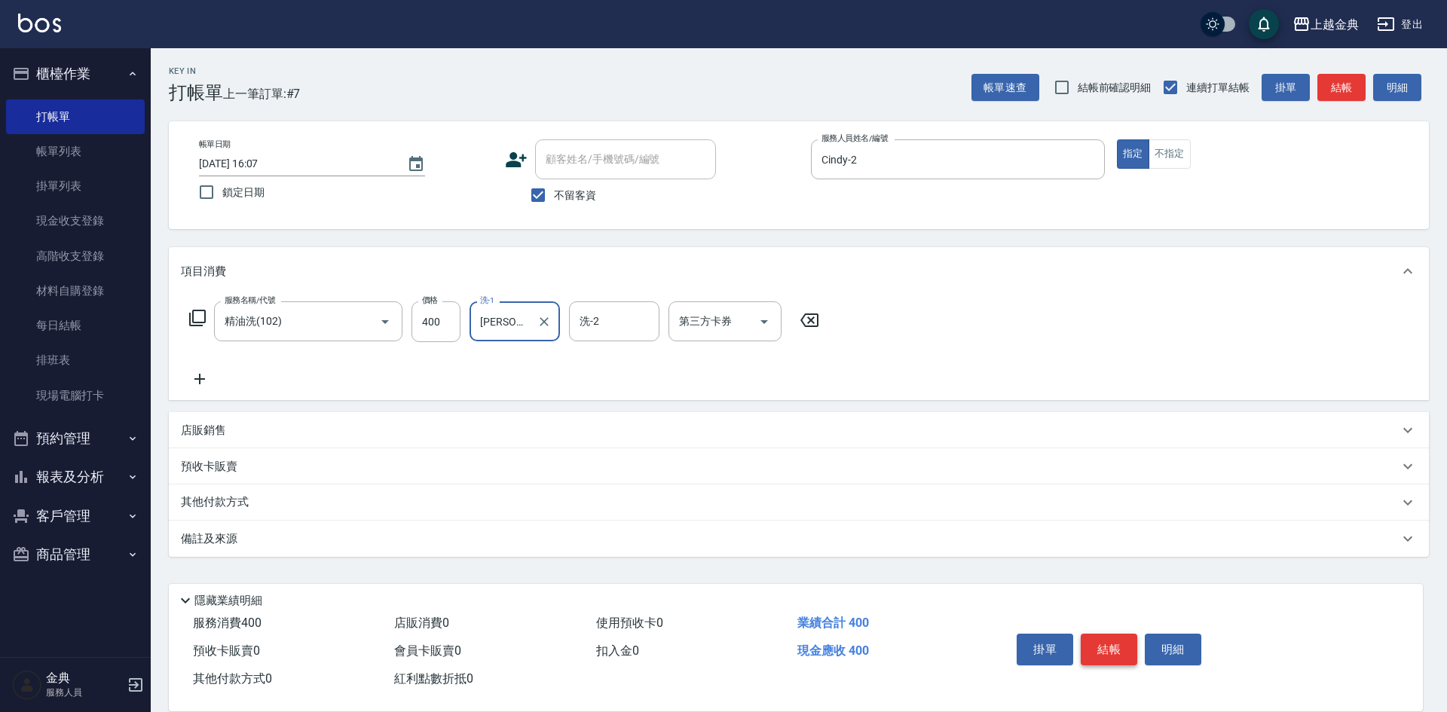
click at [1097, 642] on button "結帳" at bounding box center [1109, 650] width 57 height 32
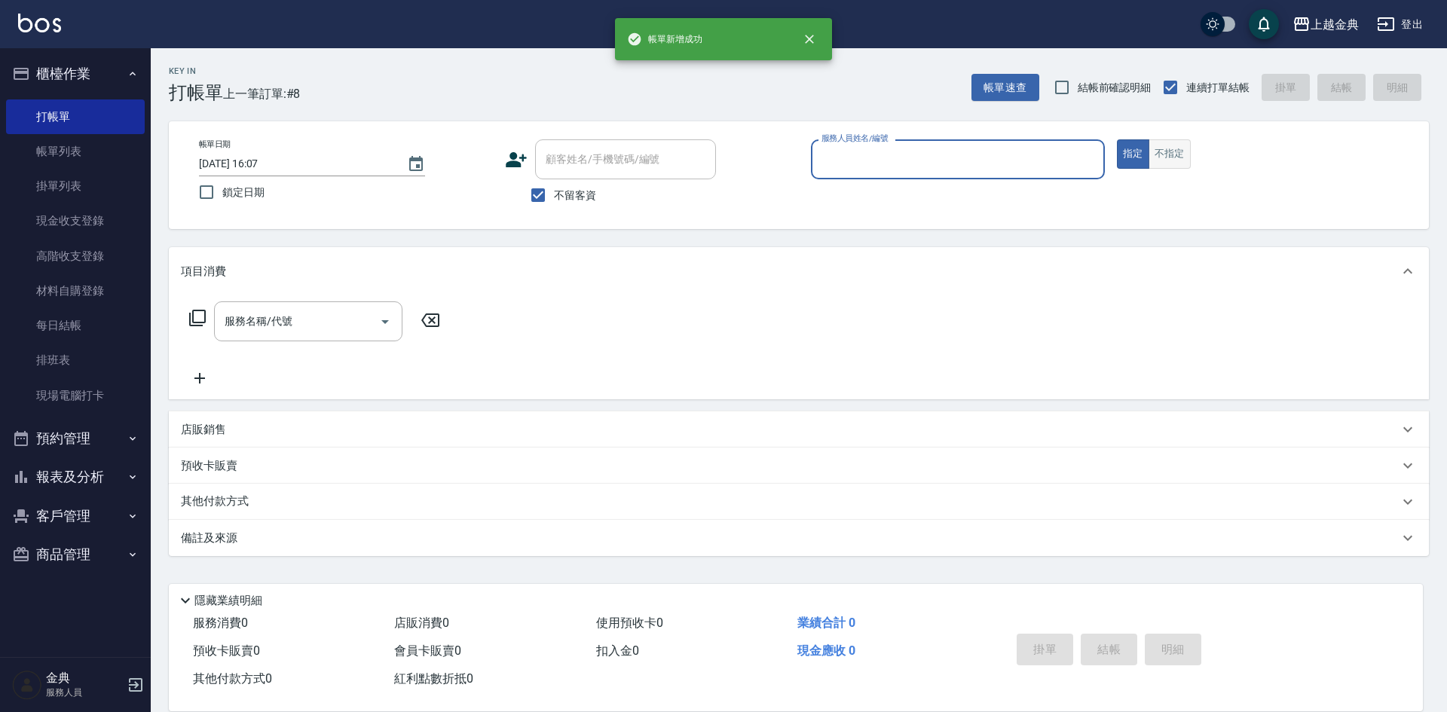
click at [1187, 156] on button "不指定" at bounding box center [1169, 153] width 42 height 29
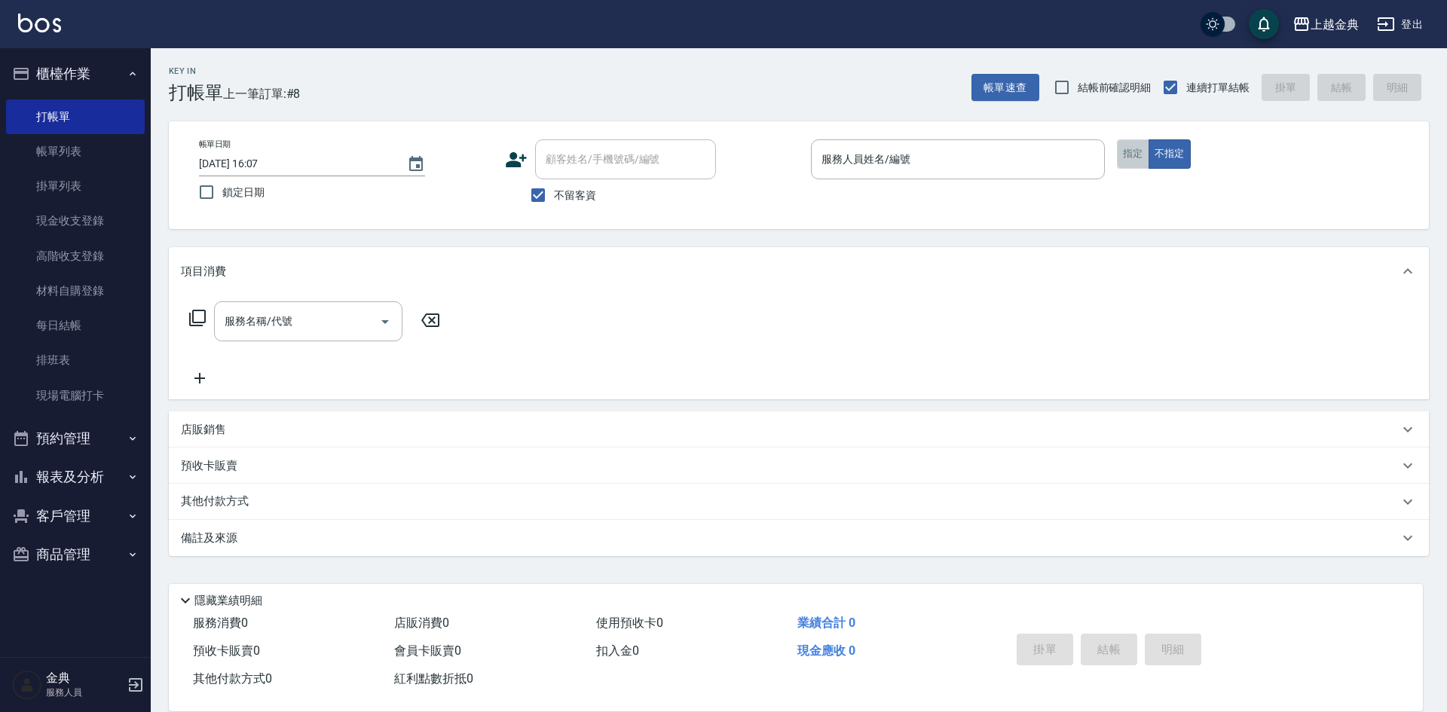
click at [1118, 157] on button "指定" at bounding box center [1133, 153] width 32 height 29
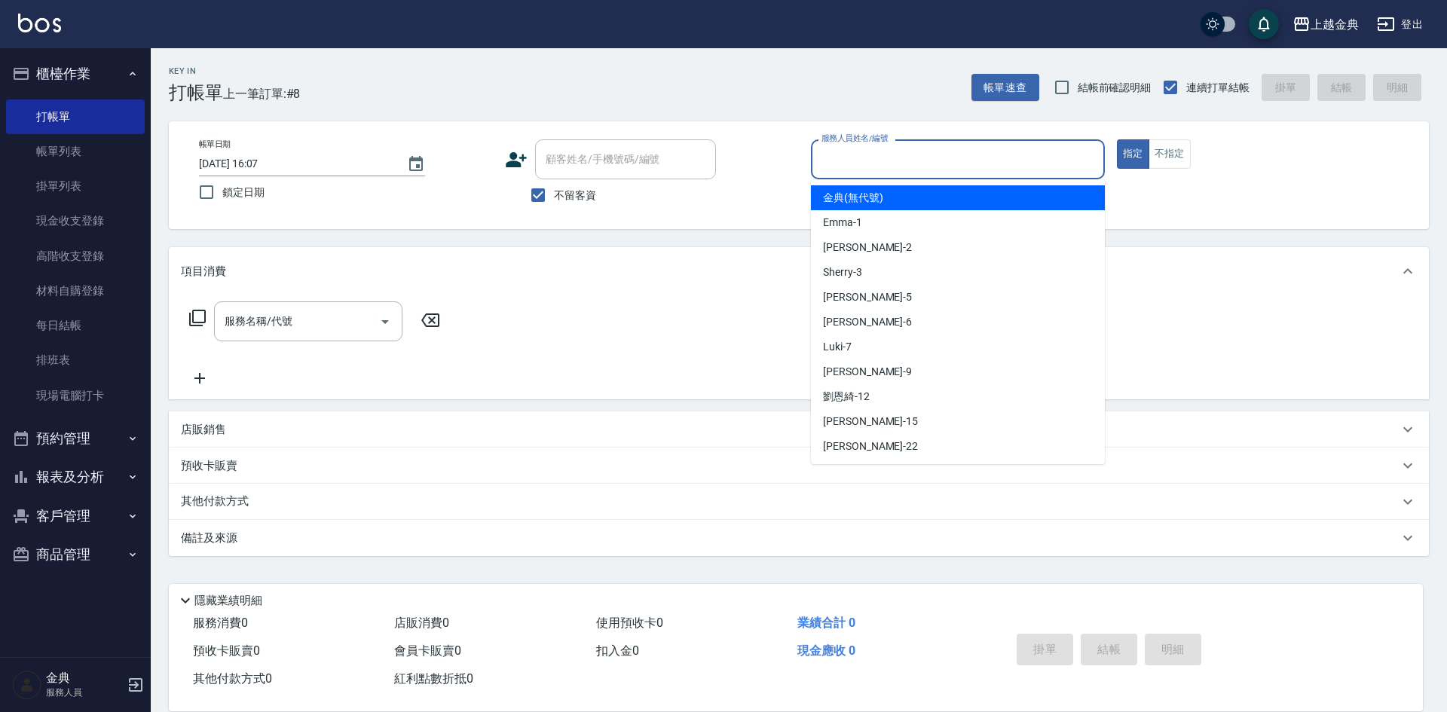
click at [980, 170] on input "服務人員姓名/編號" at bounding box center [958, 159] width 280 height 26
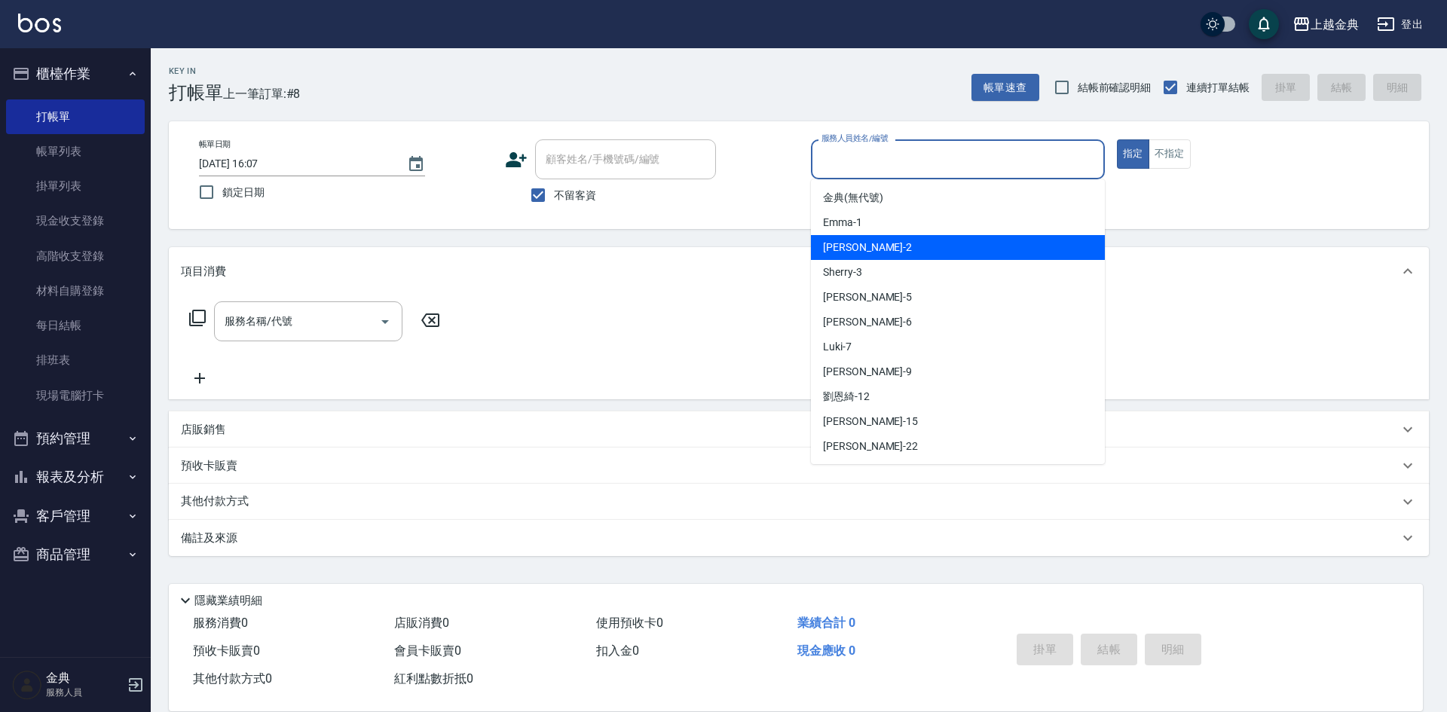
click at [882, 243] on div "Cindy -2" at bounding box center [958, 247] width 294 height 25
type input "Cindy-2"
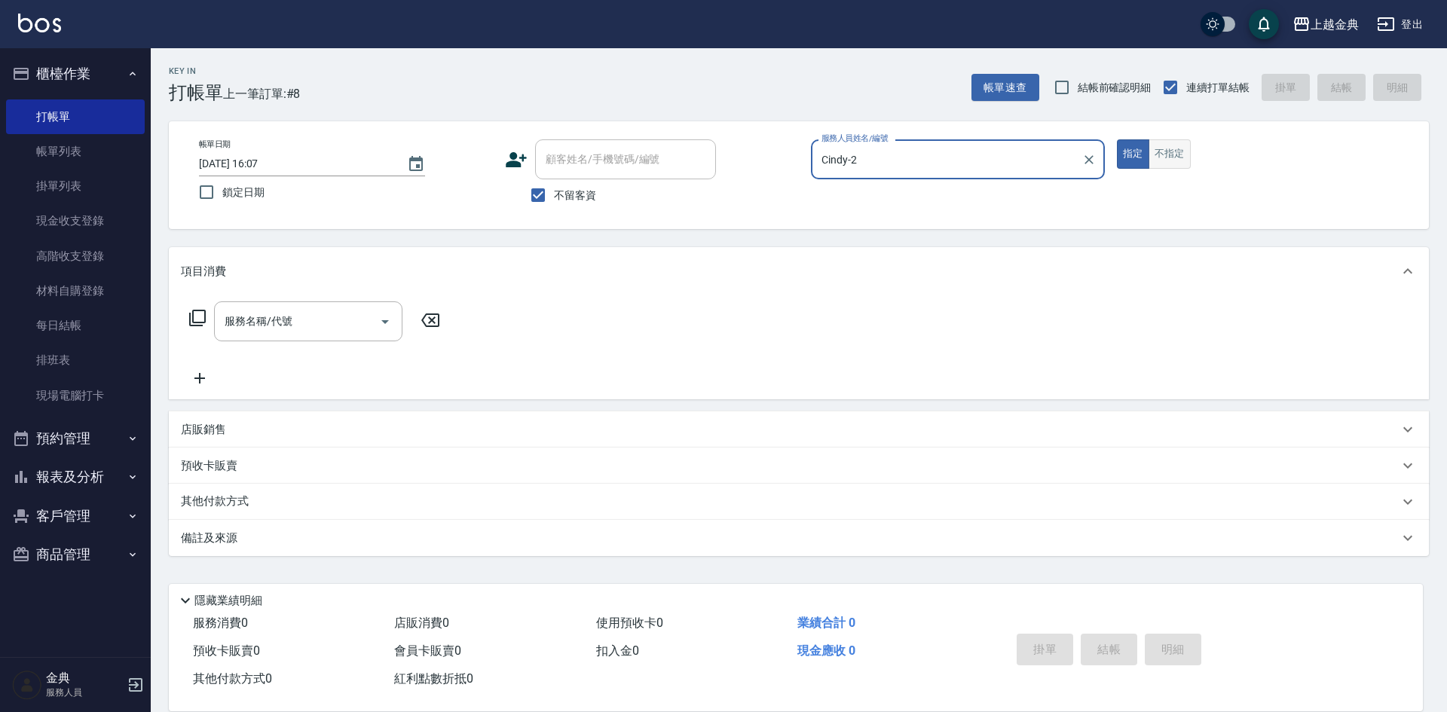
click at [1168, 157] on button "不指定" at bounding box center [1169, 153] width 42 height 29
click at [370, 321] on input "服務名稱/代號" at bounding box center [297, 321] width 152 height 26
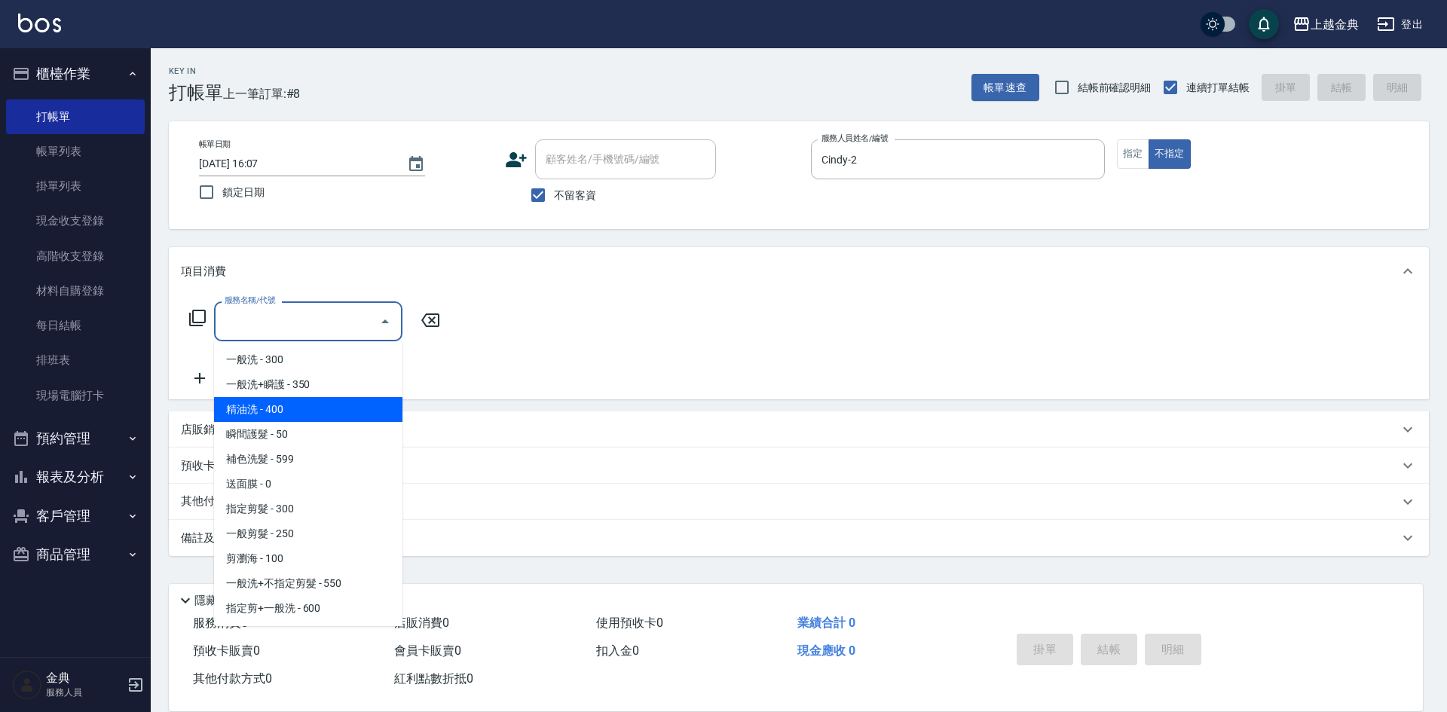
click at [322, 406] on span "精油洗 - 400" at bounding box center [308, 409] width 188 height 25
type input "精油洗(102)"
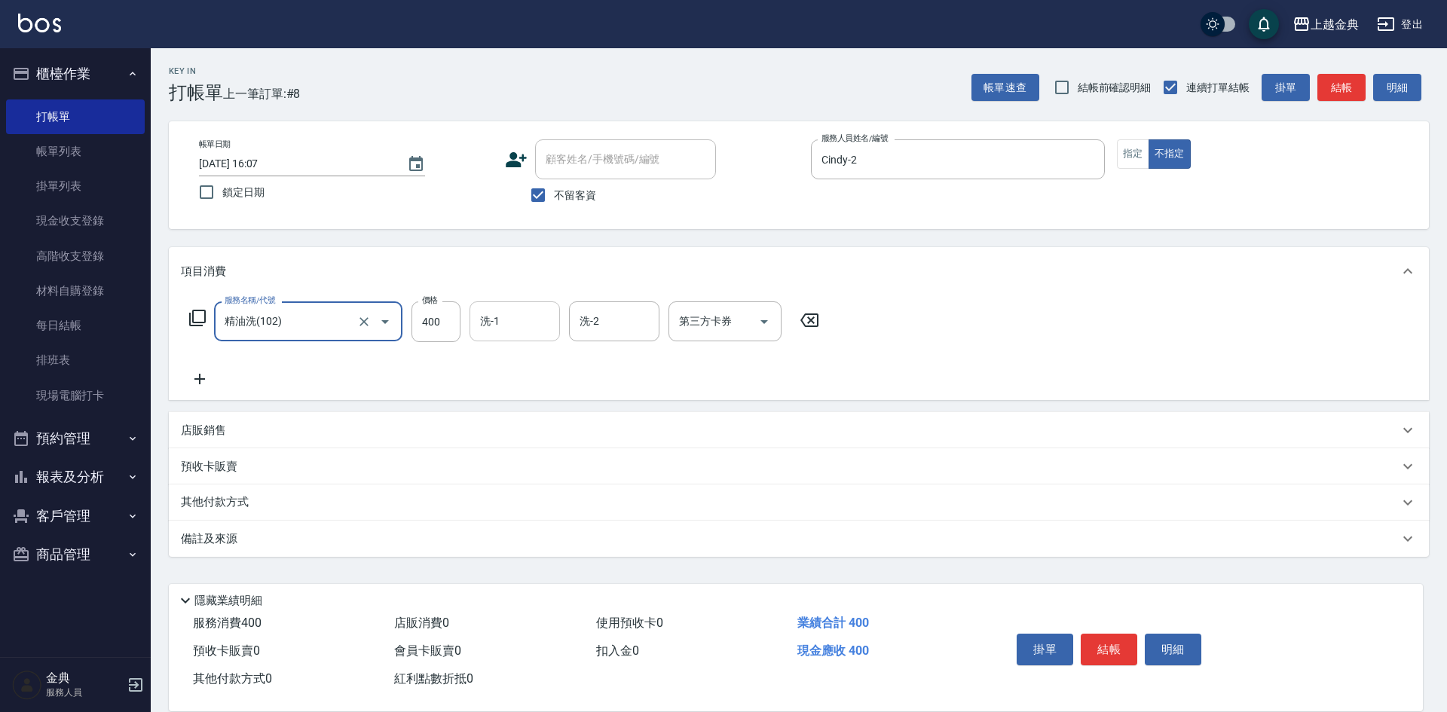
click at [487, 330] on input "洗-1" at bounding box center [514, 321] width 77 height 26
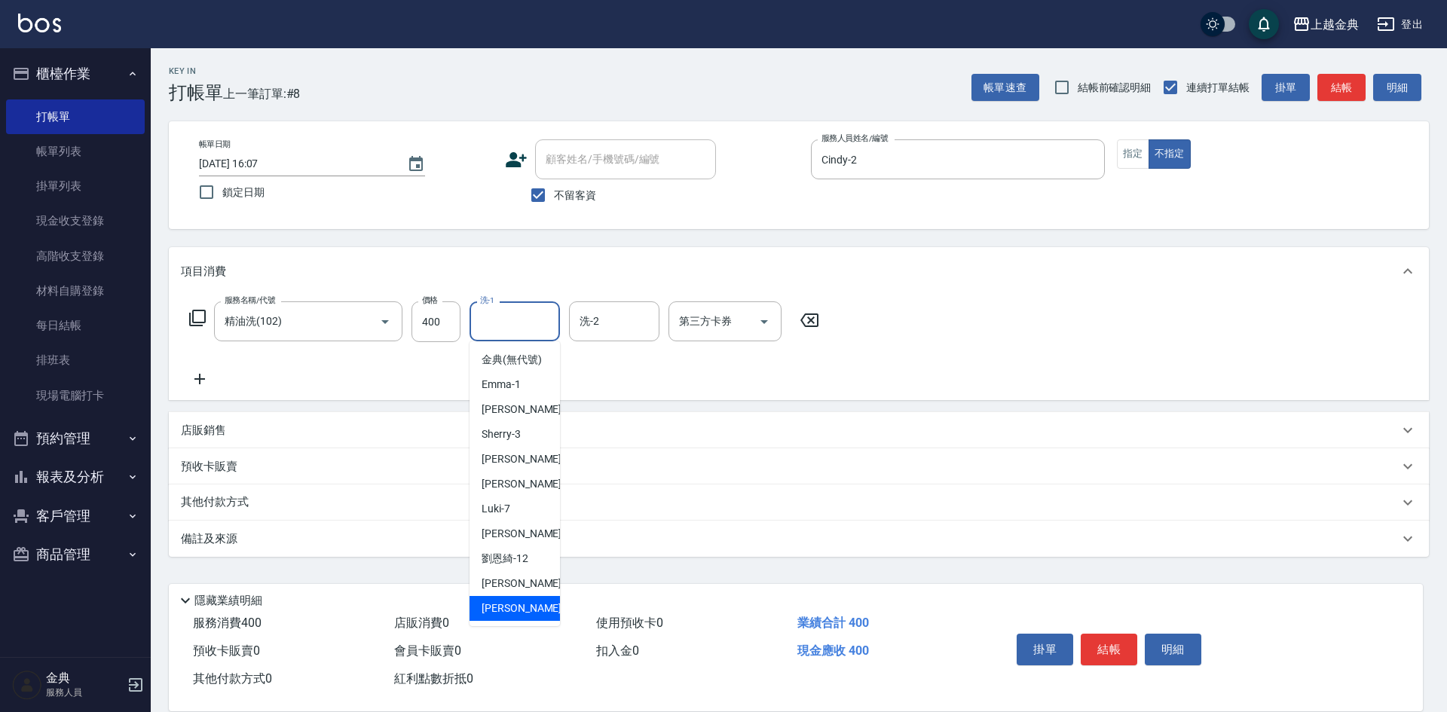
click at [519, 621] on div "[PERSON_NAME] -22" at bounding box center [514, 608] width 90 height 25
type input "[PERSON_NAME]-22"
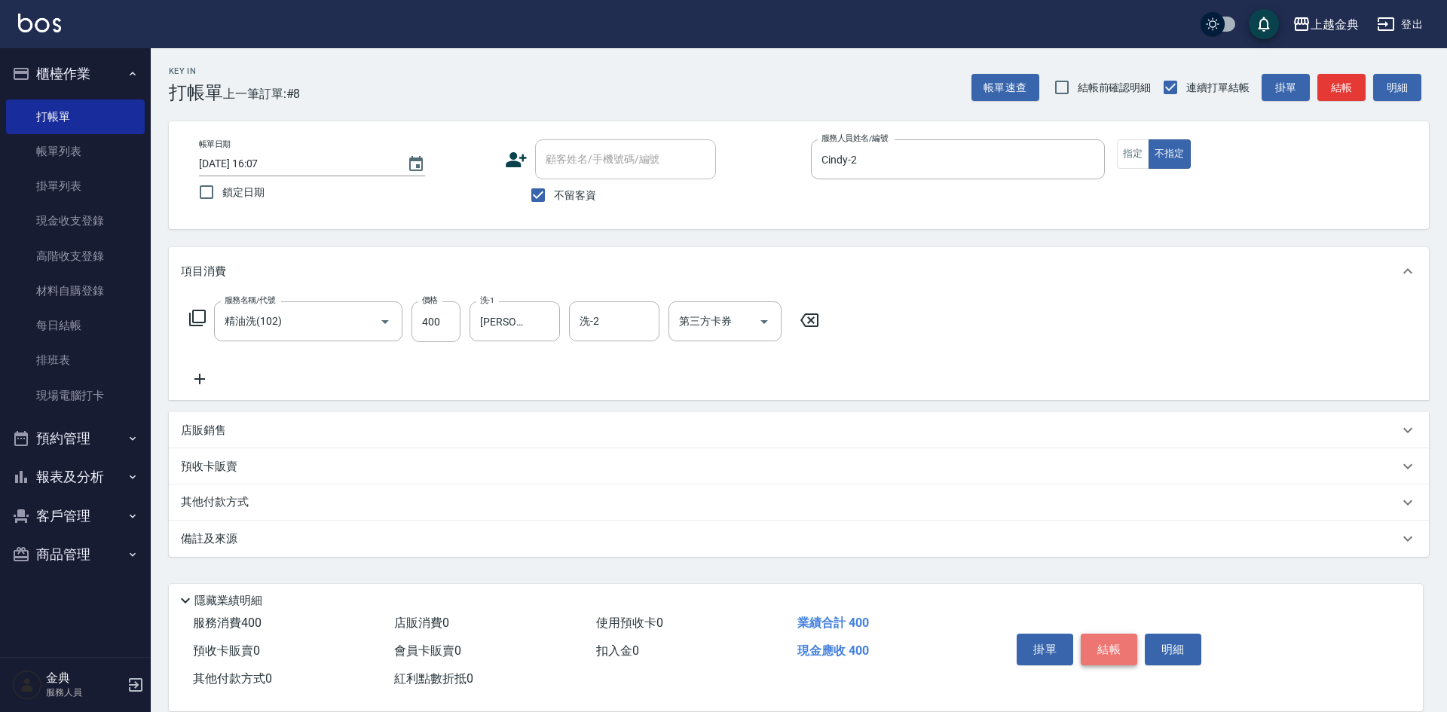
click at [1116, 641] on button "結帳" at bounding box center [1109, 650] width 57 height 32
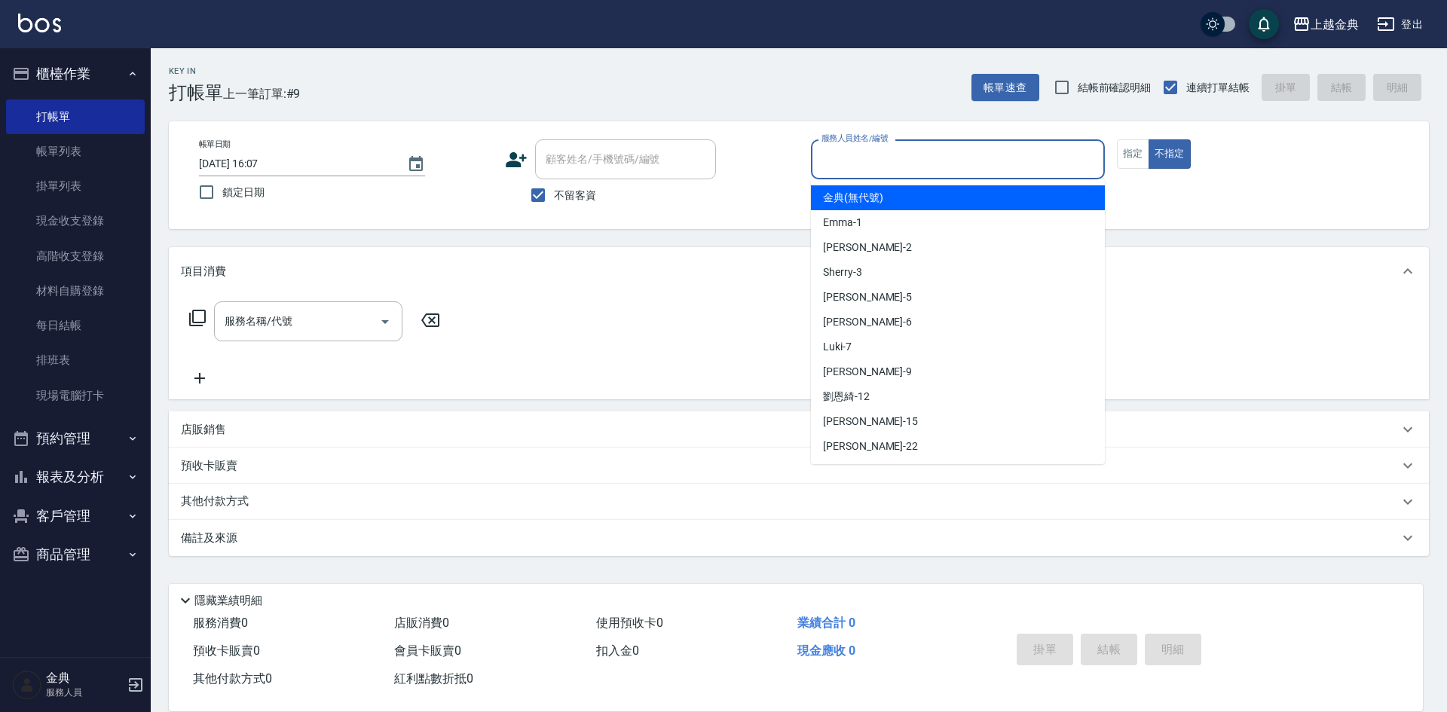
click at [949, 162] on input "服務人員姓名/編號" at bounding box center [958, 159] width 280 height 26
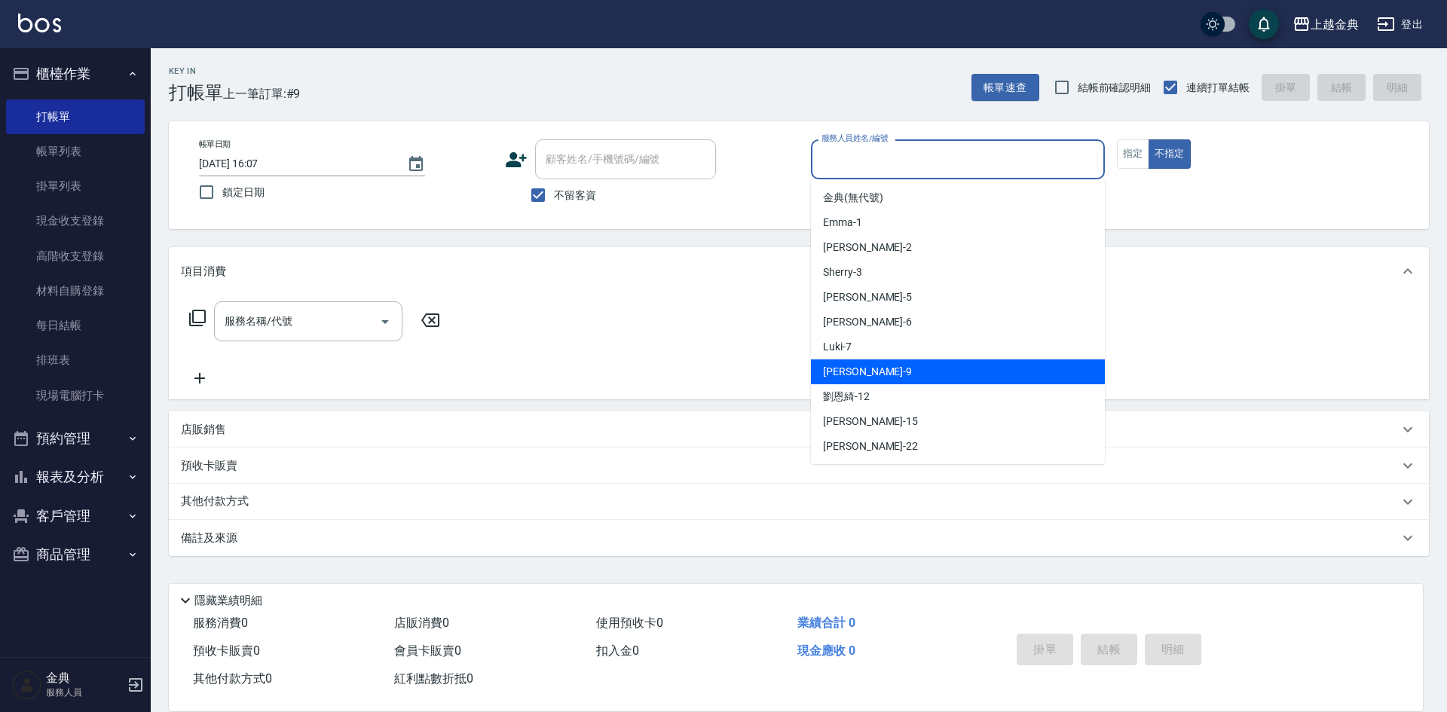
click at [873, 374] on div "[PERSON_NAME] -9" at bounding box center [958, 371] width 294 height 25
type input "[PERSON_NAME]-9"
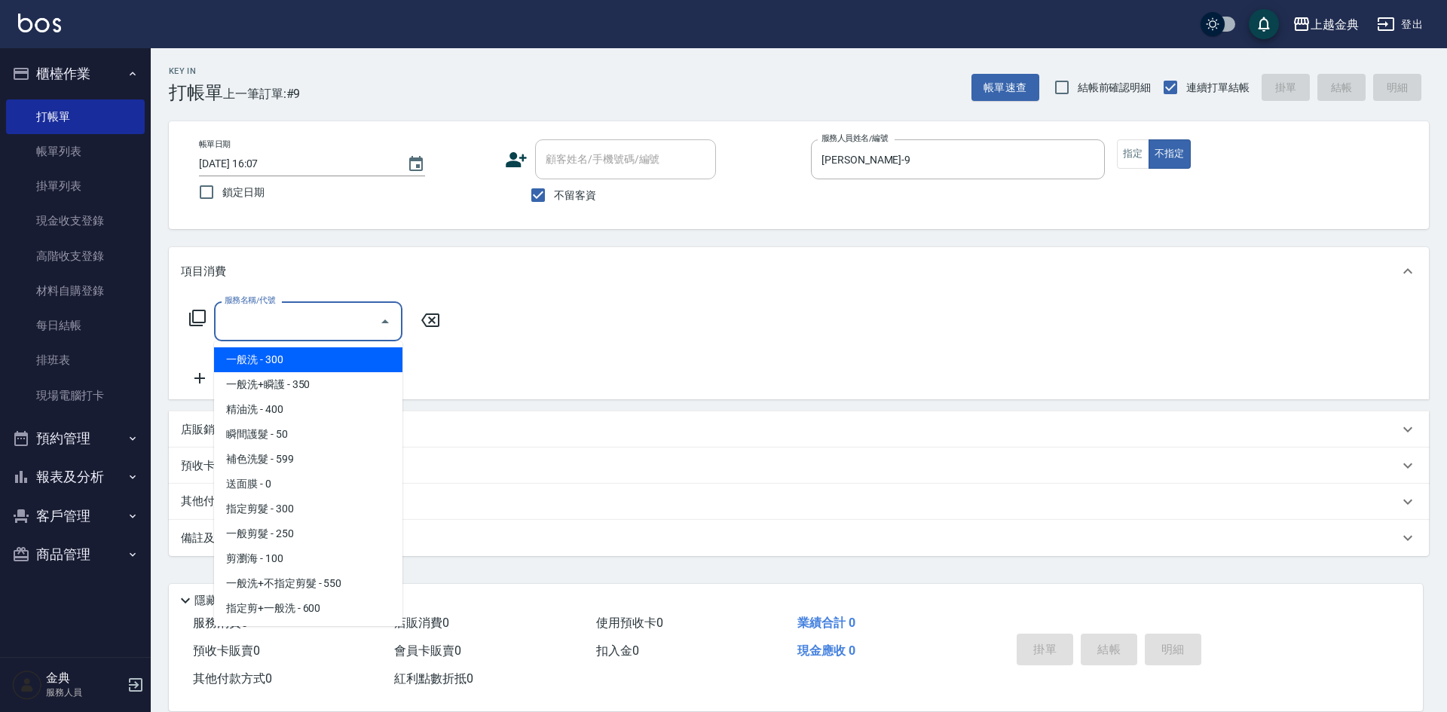
click at [336, 319] on input "服務名稱/代號" at bounding box center [297, 321] width 152 height 26
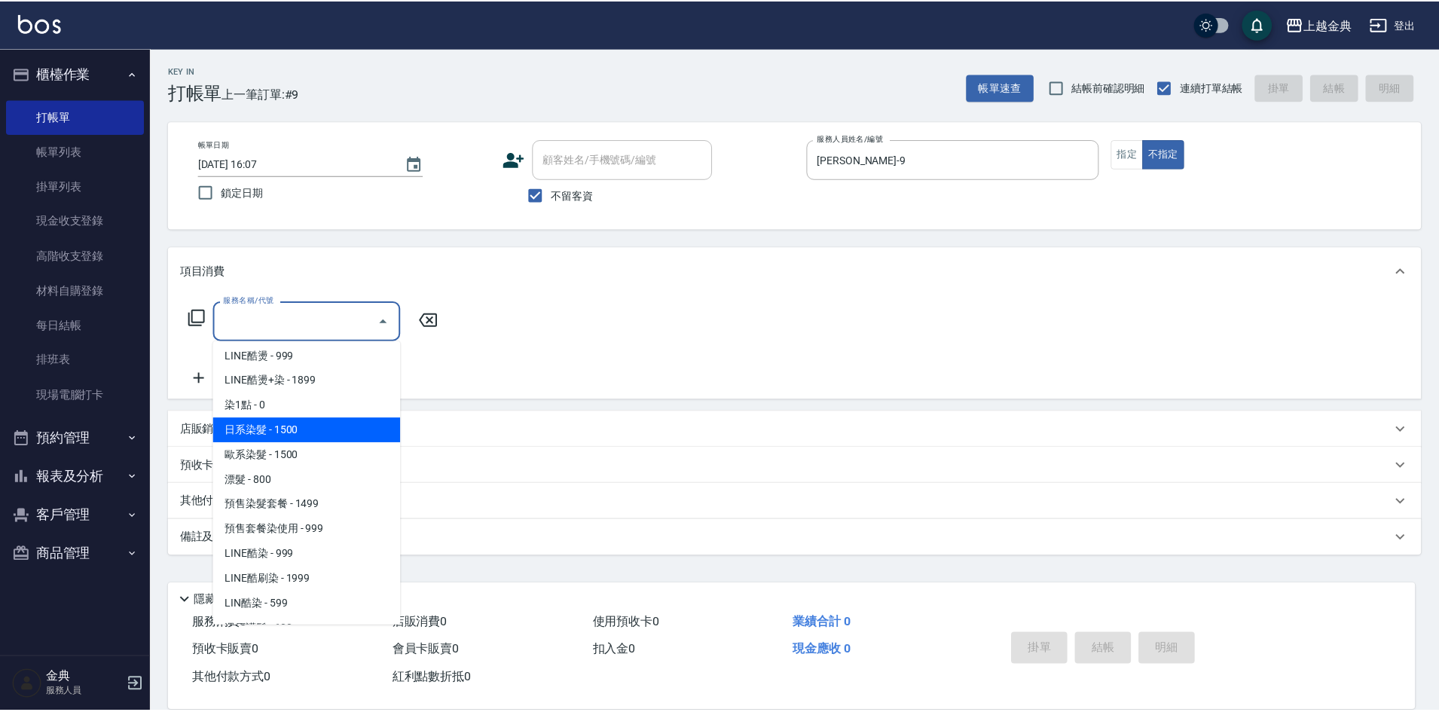
scroll to position [527, 0]
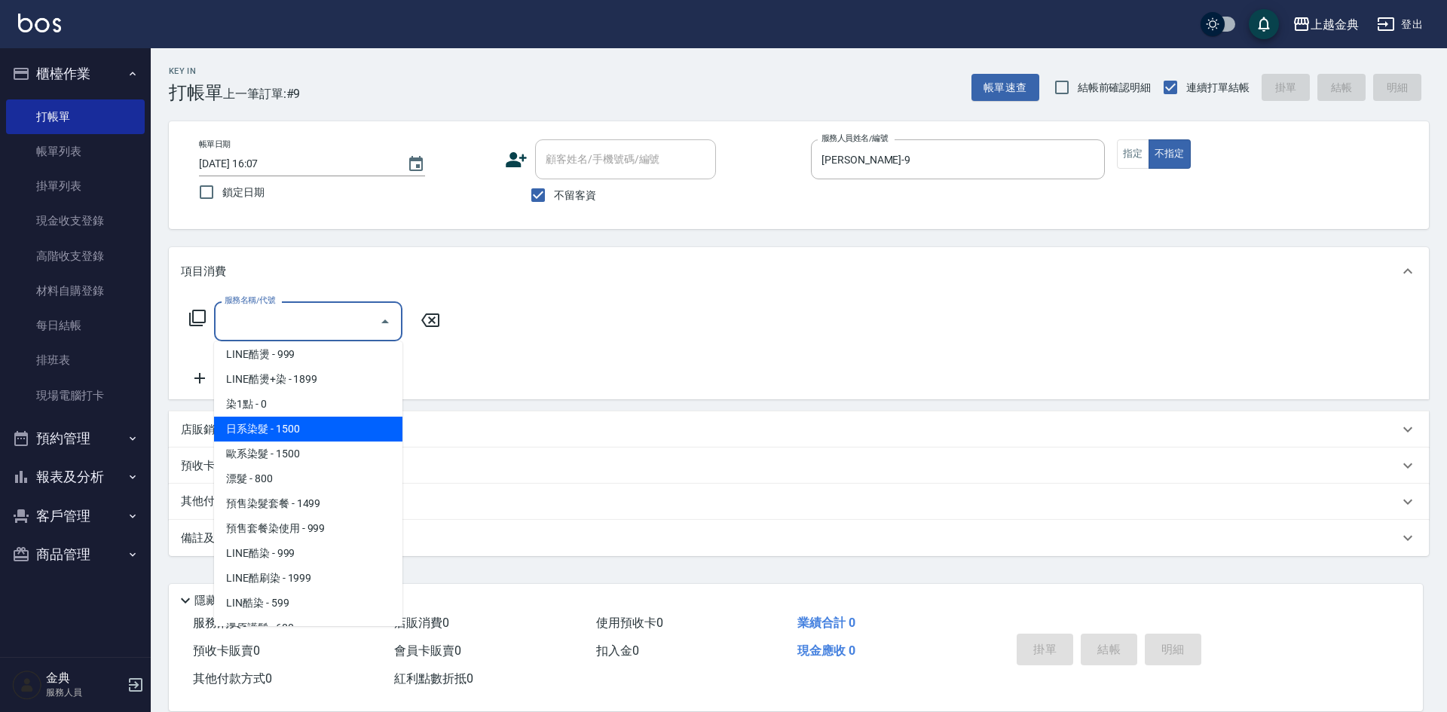
click at [310, 427] on span "日系染髮 - 1500" at bounding box center [308, 429] width 188 height 25
type input "日系染髮(401)"
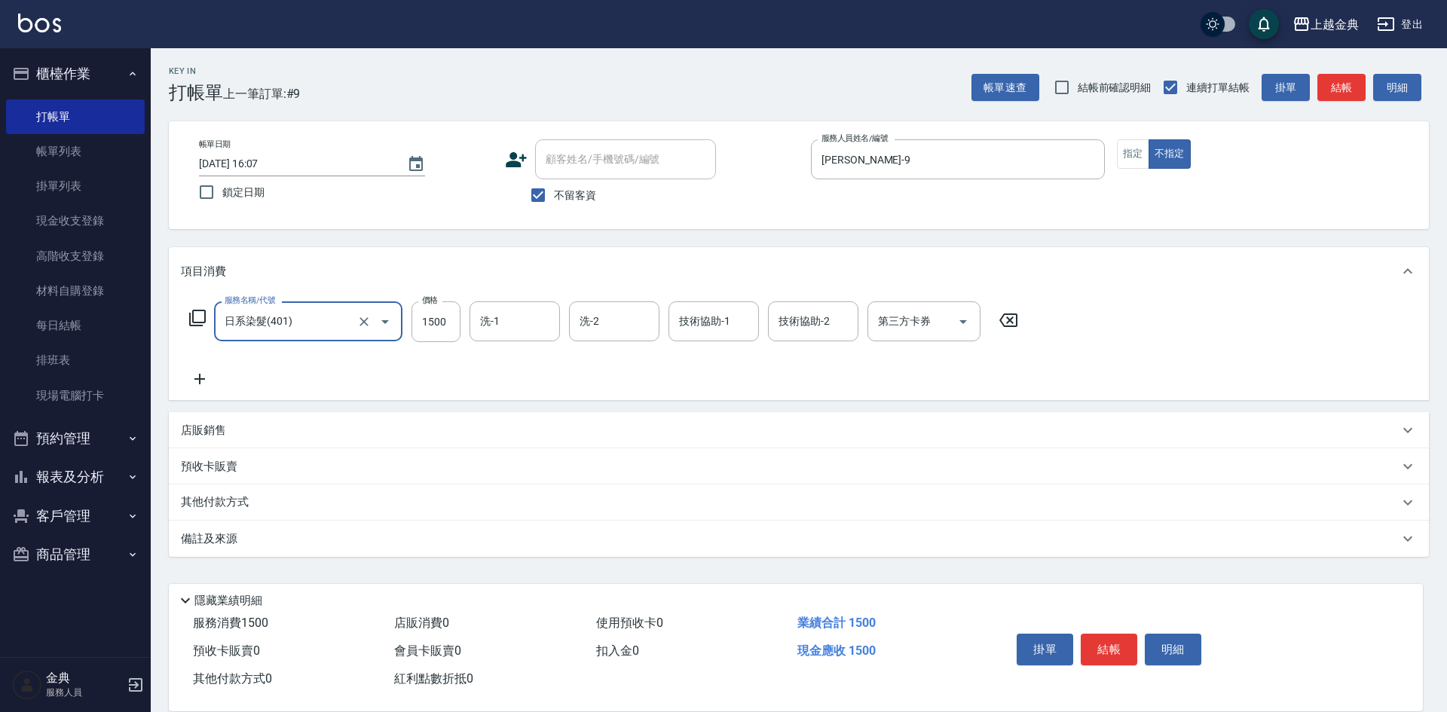
click at [199, 376] on icon at bounding box center [199, 379] width 11 height 11
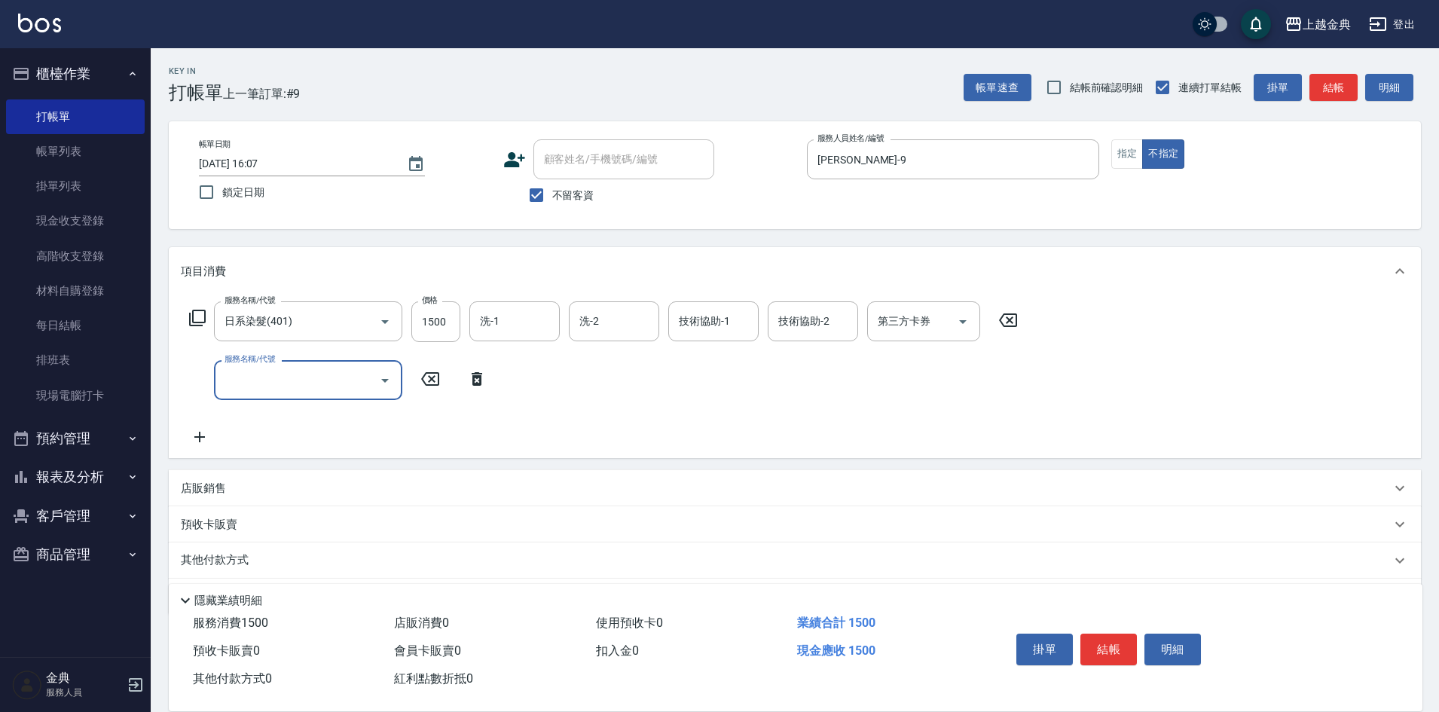
click at [255, 371] on div "服務名稱/代號 服務名稱/代號" at bounding box center [308, 380] width 188 height 40
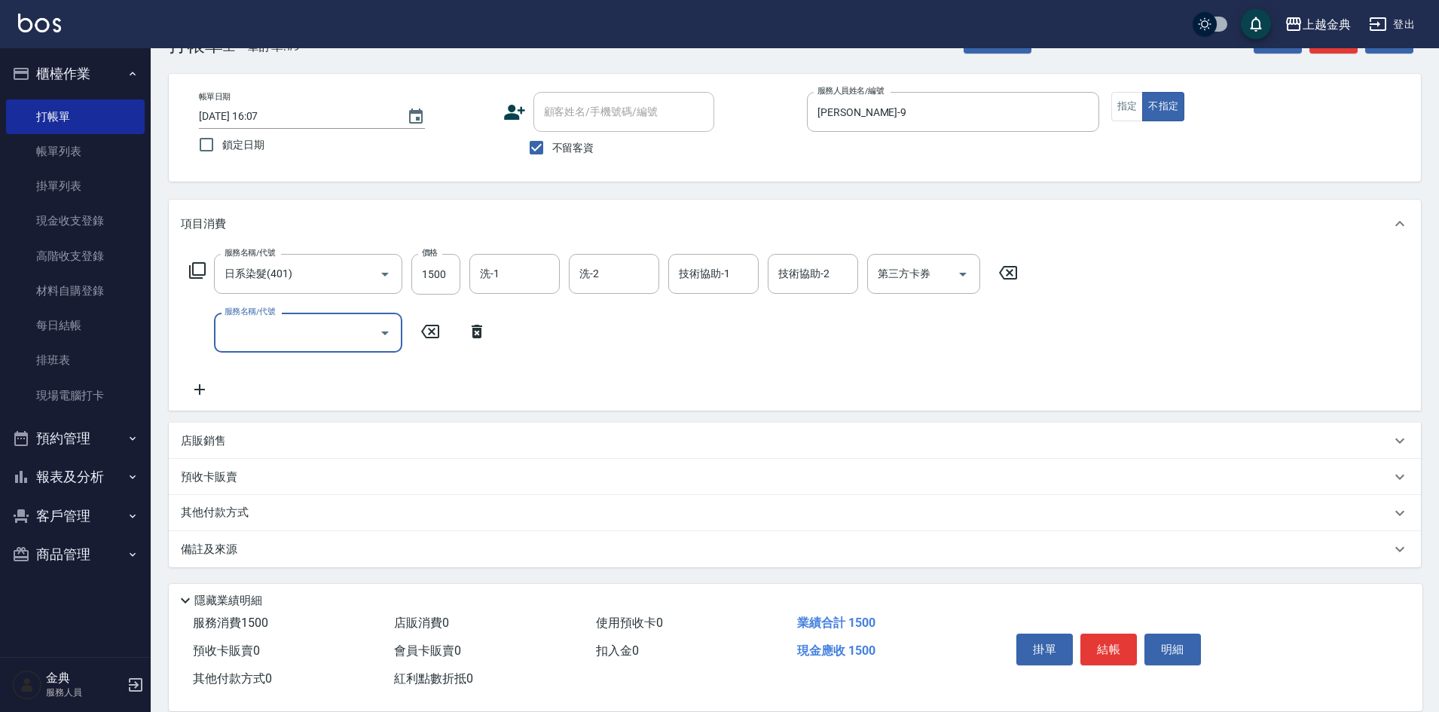
click at [332, 330] on input "服務名稱/代號" at bounding box center [297, 332] width 152 height 26
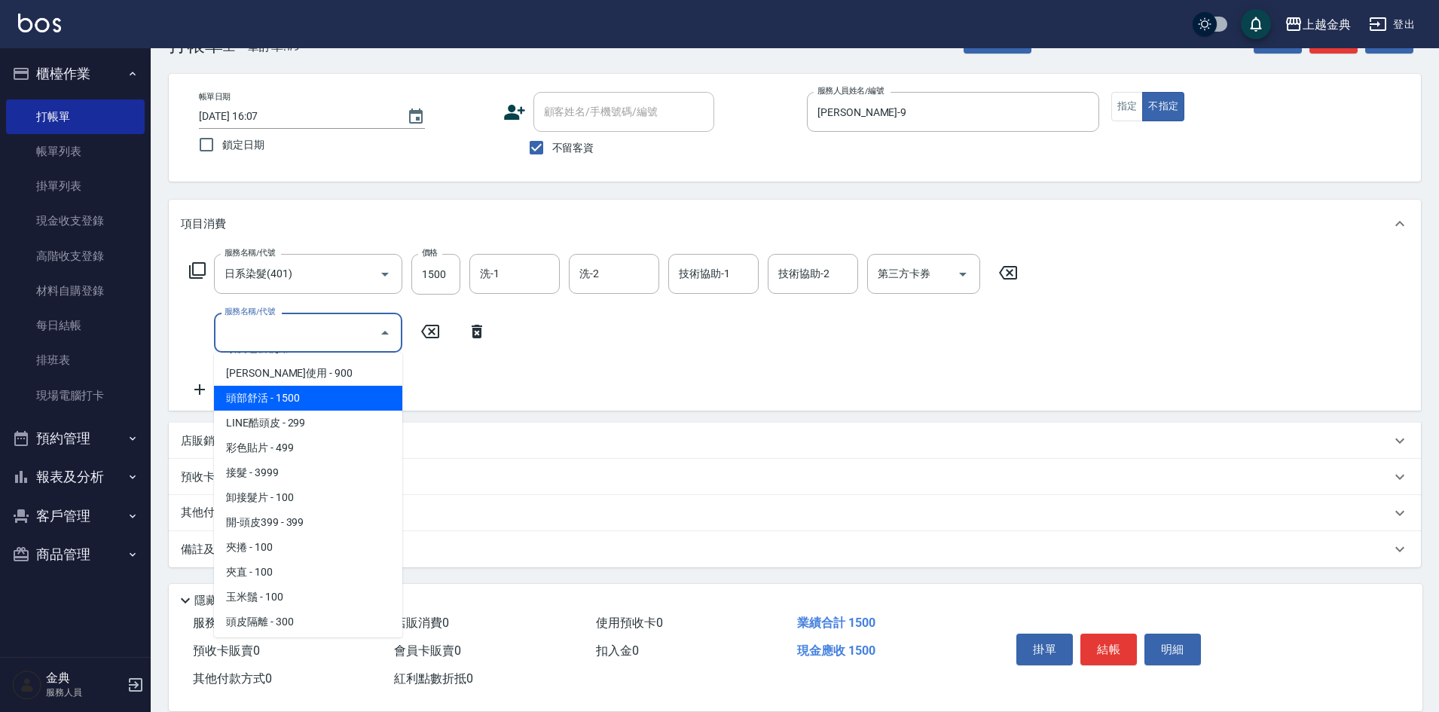
scroll to position [1269, 0]
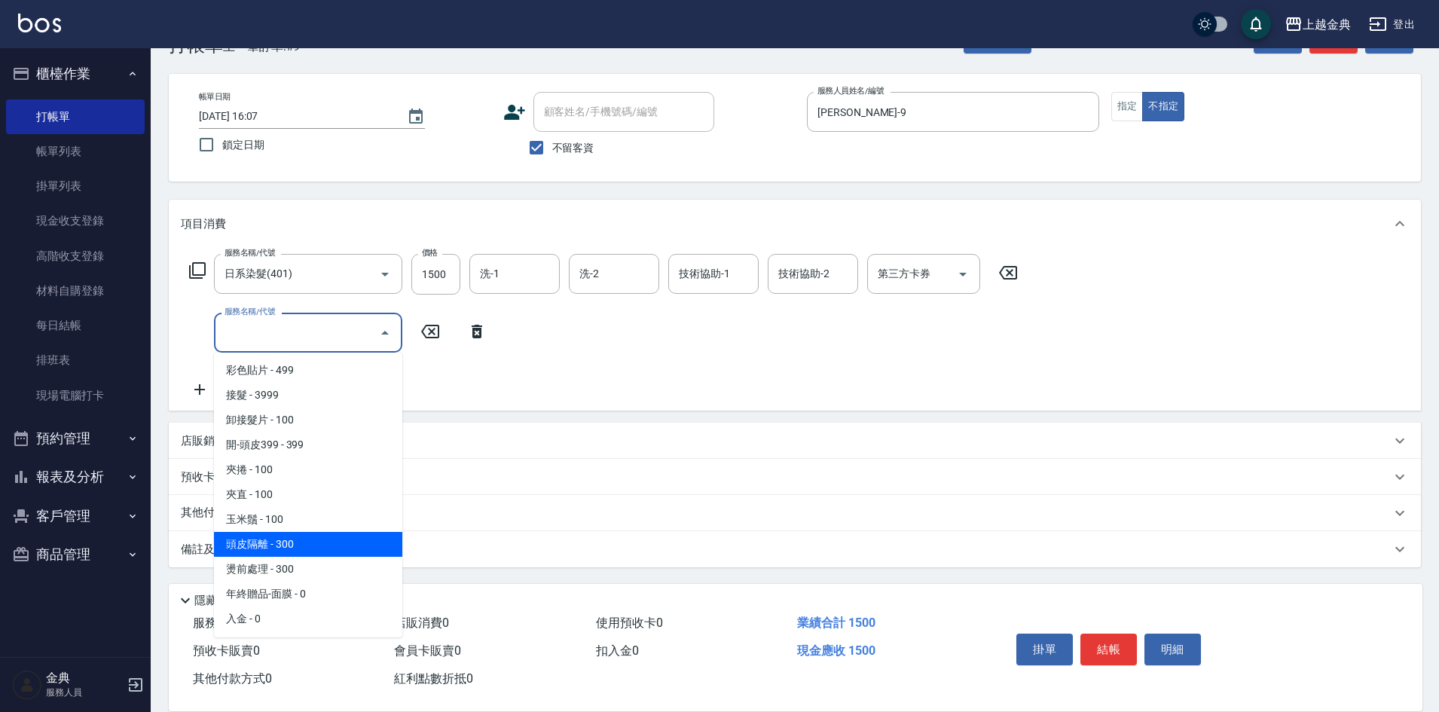
click at [338, 537] on span "頭皮隔離 - 300" at bounding box center [308, 544] width 188 height 25
type input "頭皮隔離(904)"
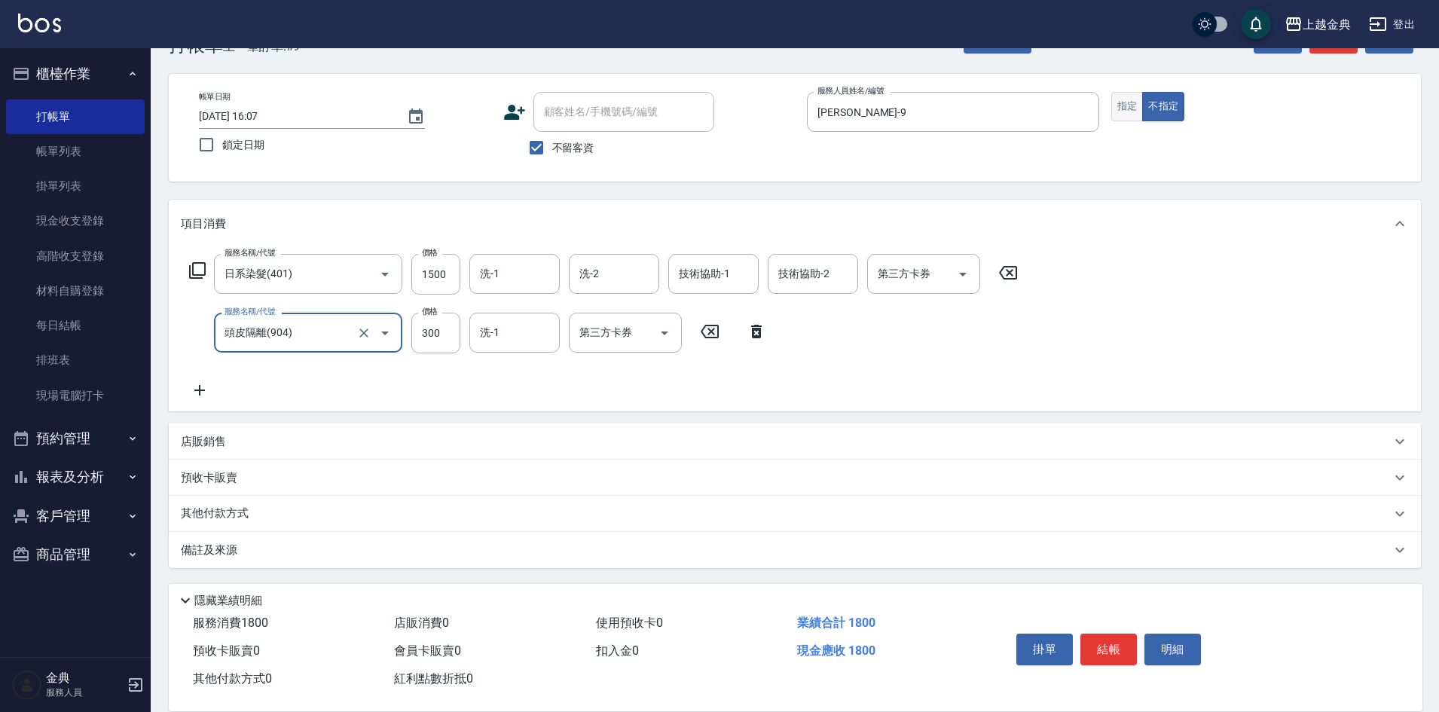
click at [1135, 93] on button "指定" at bounding box center [1127, 106] width 32 height 29
click at [1096, 643] on button "結帳" at bounding box center [1109, 650] width 57 height 32
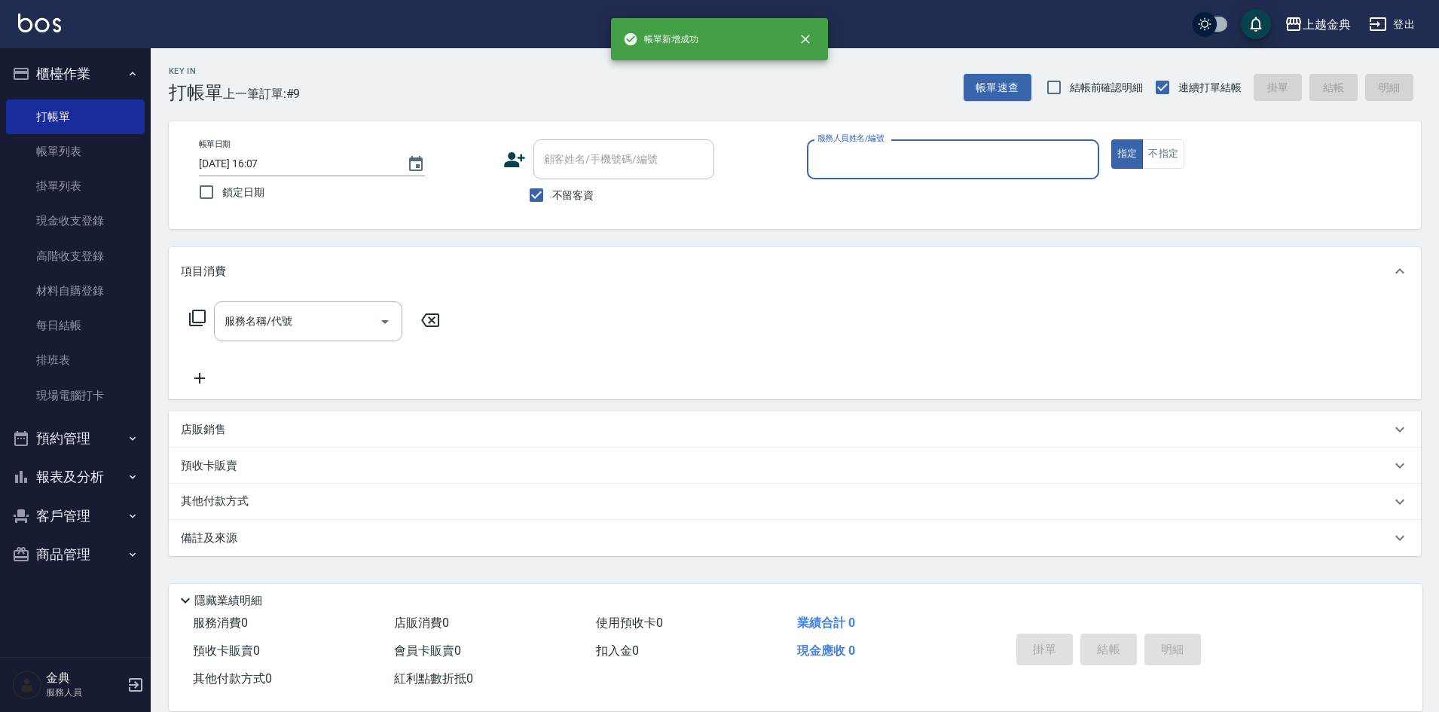
scroll to position [0, 0]
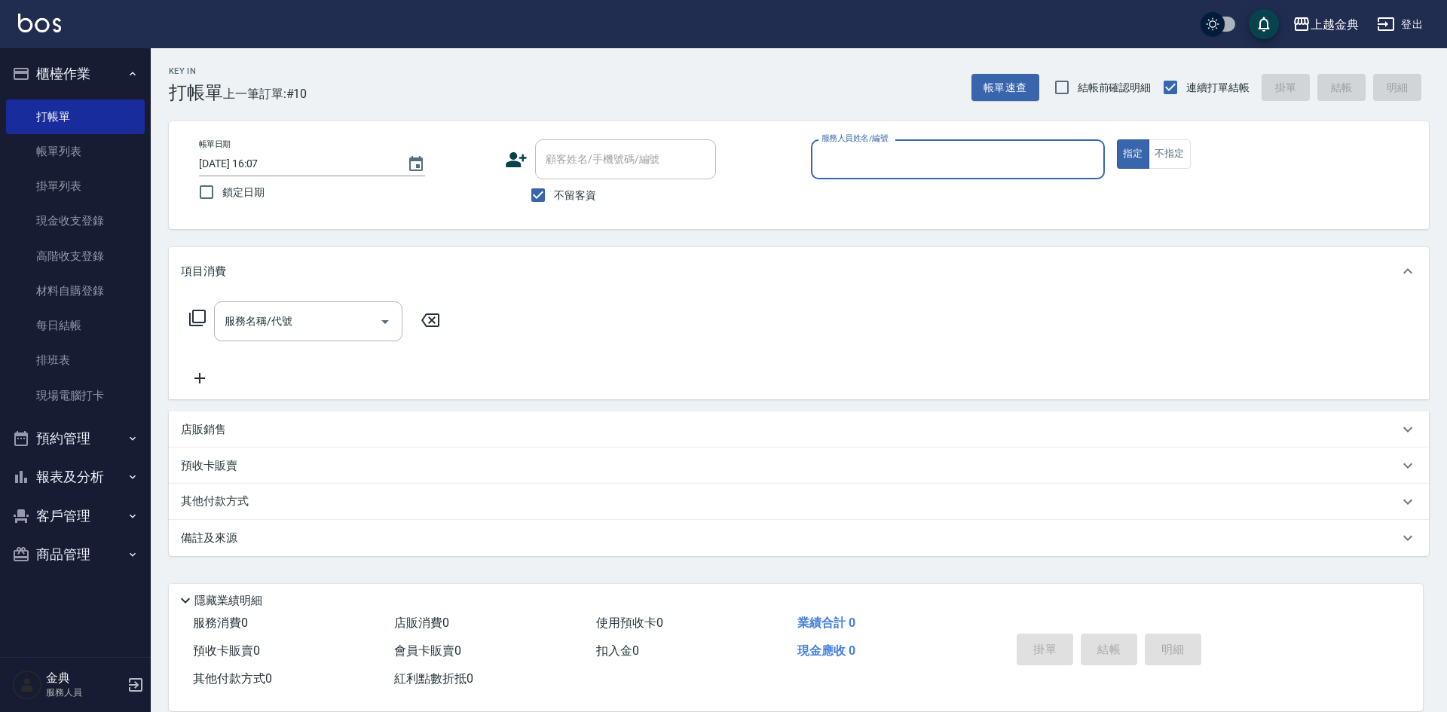
drag, startPoint x: 1170, startPoint y: 155, endPoint x: 1099, endPoint y: 154, distance: 71.6
click at [1166, 154] on button "不指定" at bounding box center [1169, 153] width 42 height 29
click at [1099, 154] on div "服務人員姓名/編號" at bounding box center [958, 159] width 294 height 40
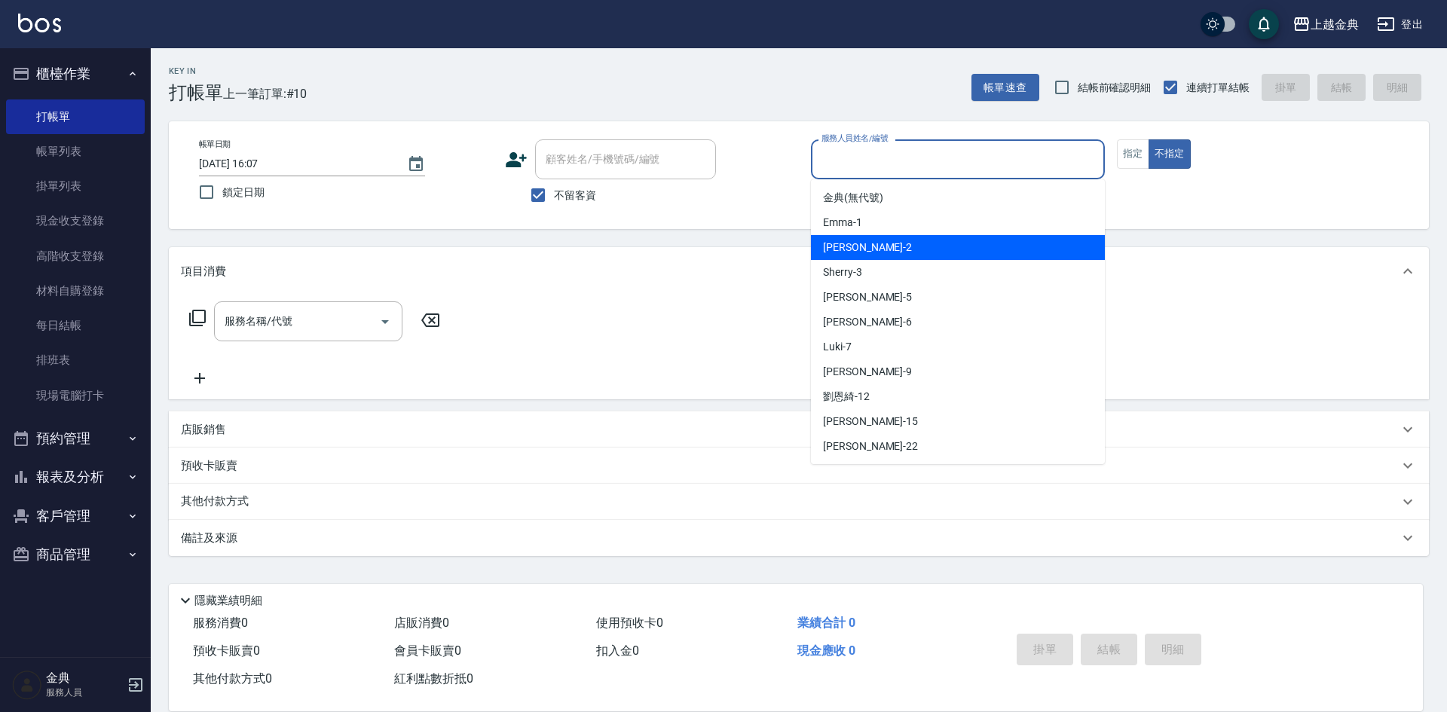
click at [926, 249] on div "Cindy -2" at bounding box center [958, 247] width 294 height 25
type input "Cindy-2"
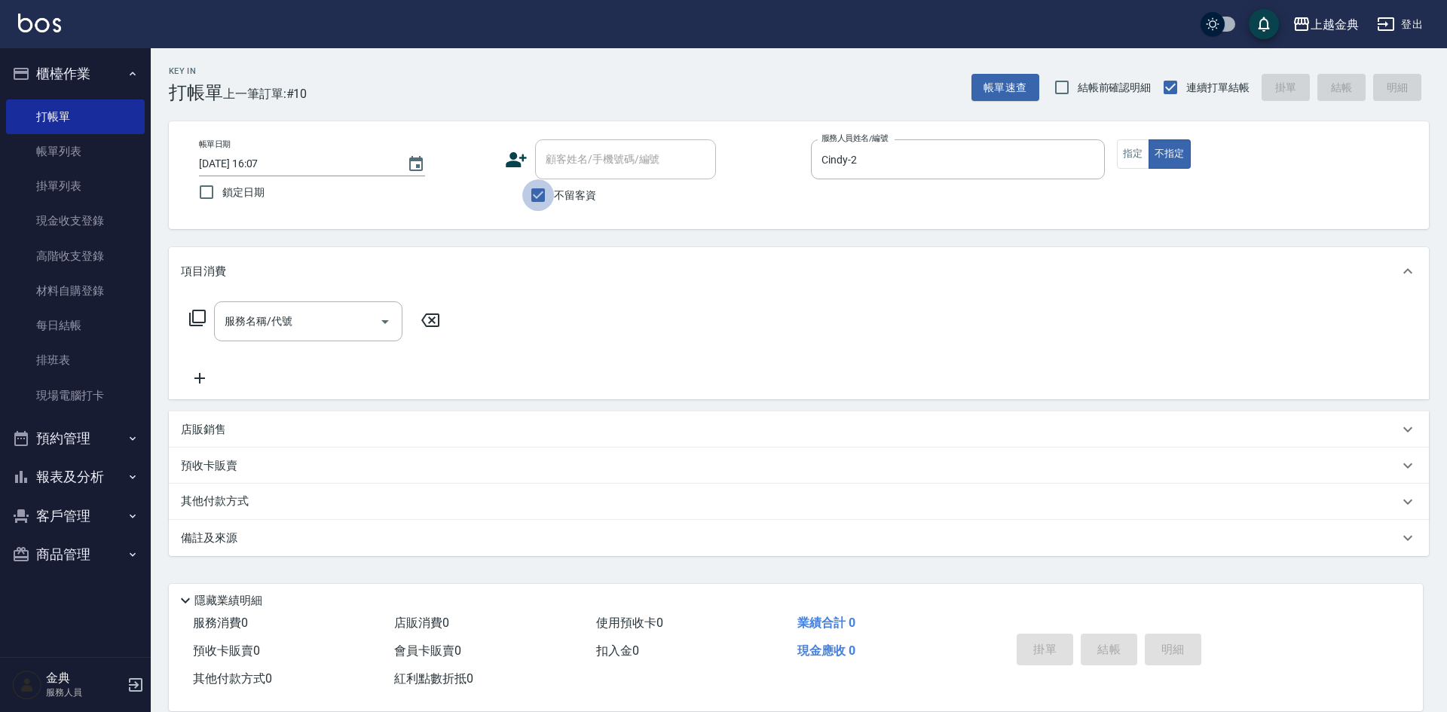
click at [543, 197] on input "不留客資" at bounding box center [538, 195] width 32 height 32
checkbox input "false"
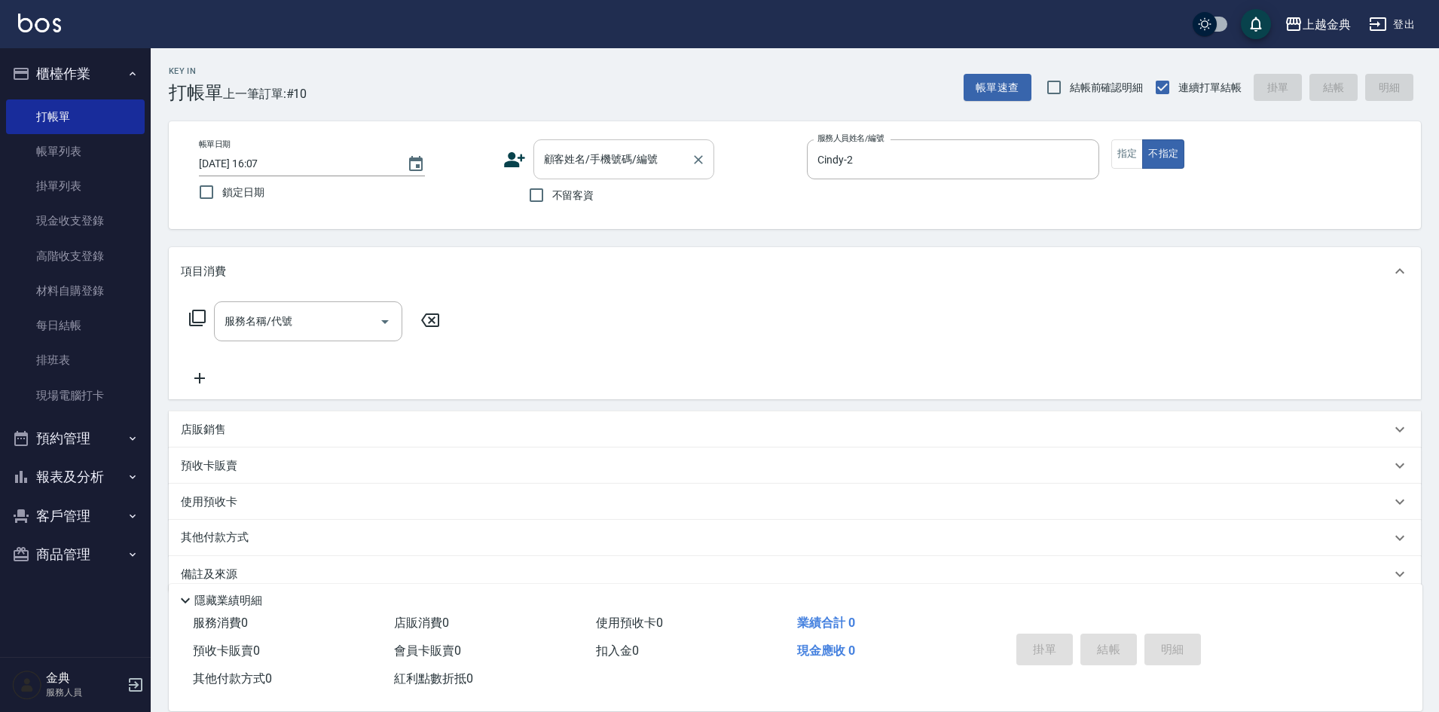
click at [589, 173] on div "顧客姓名/手機號碼/編號" at bounding box center [623, 159] width 181 height 40
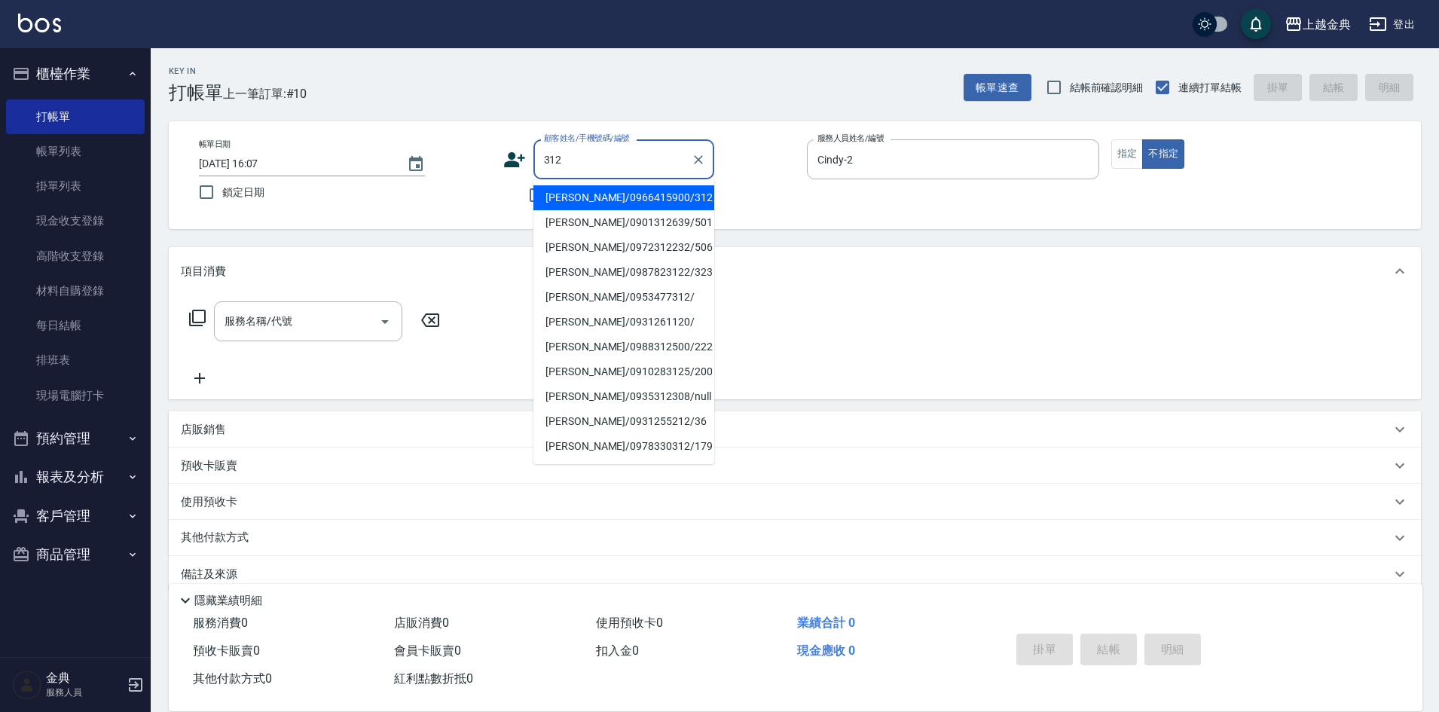
click at [622, 191] on li "[PERSON_NAME]/0966415900/312" at bounding box center [623, 197] width 181 height 25
type input "[PERSON_NAME]/0966415900/312"
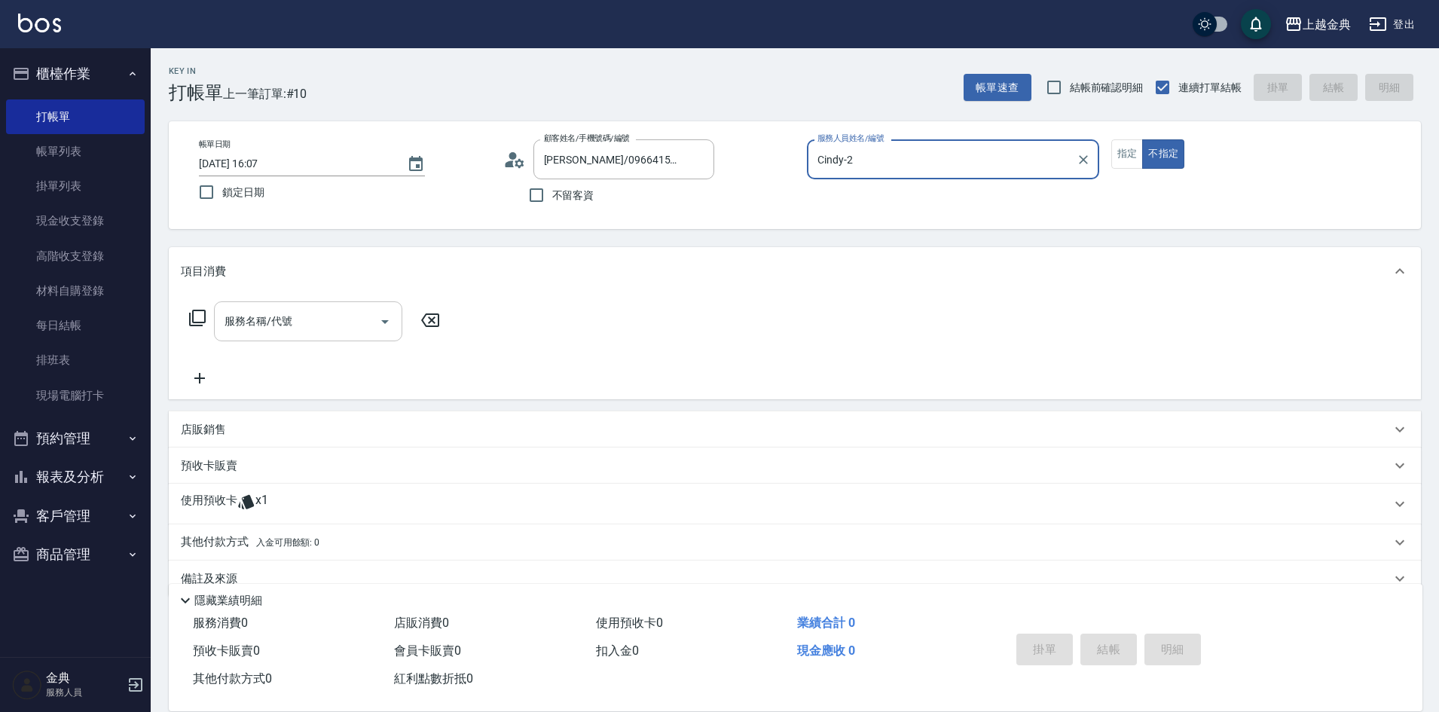
click at [270, 332] on input "服務名稱/代號" at bounding box center [297, 321] width 152 height 26
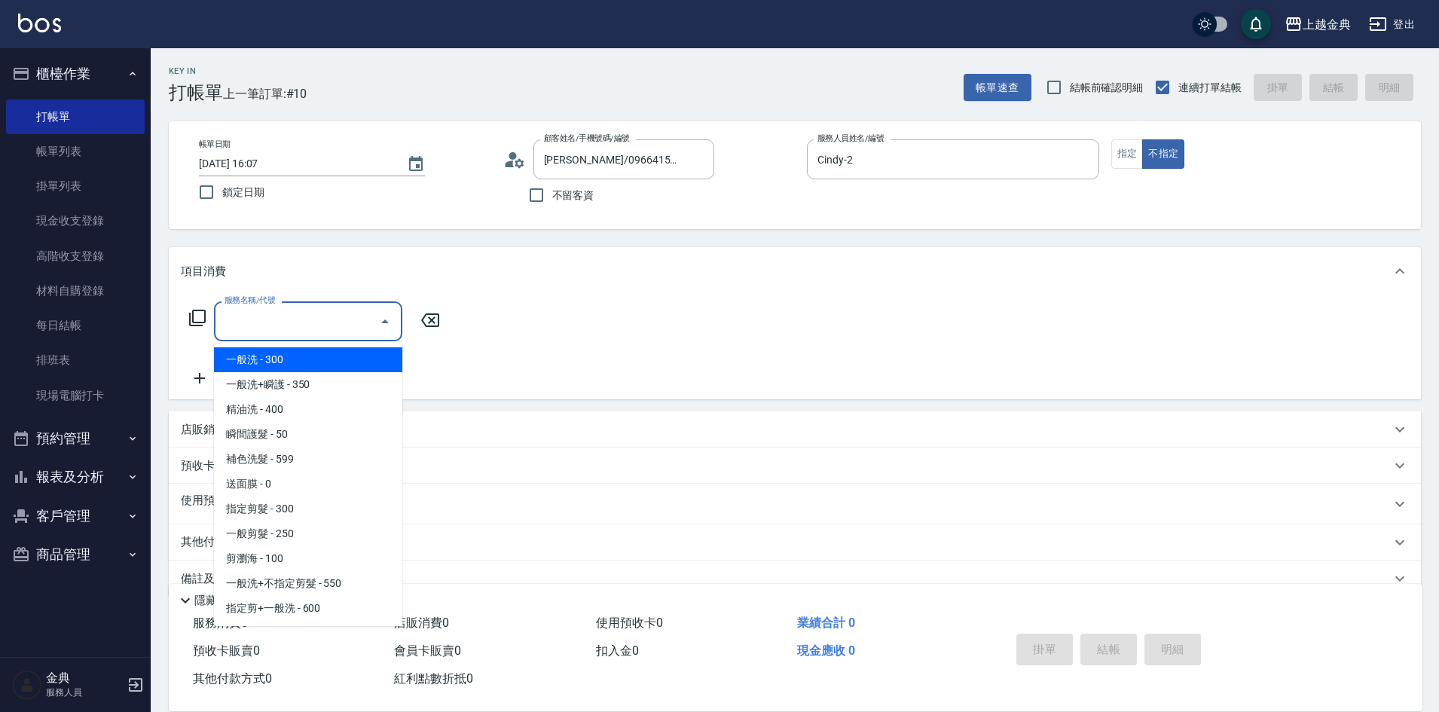
click at [408, 325] on div "服務名稱/代號 服務名稱/代號" at bounding box center [315, 321] width 268 height 40
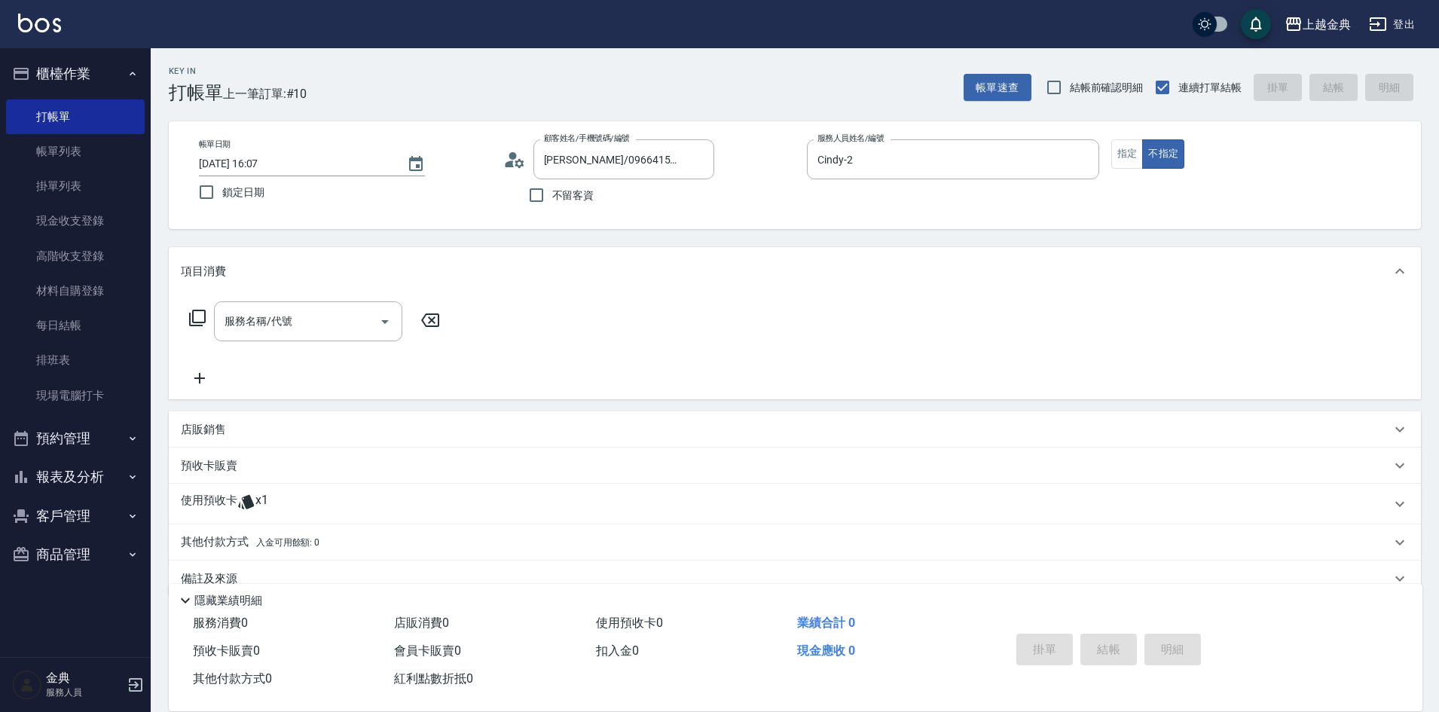
drag, startPoint x: 256, startPoint y: 506, endPoint x: 335, endPoint y: 484, distance: 82.1
click at [256, 506] on span "x1" at bounding box center [261, 504] width 13 height 23
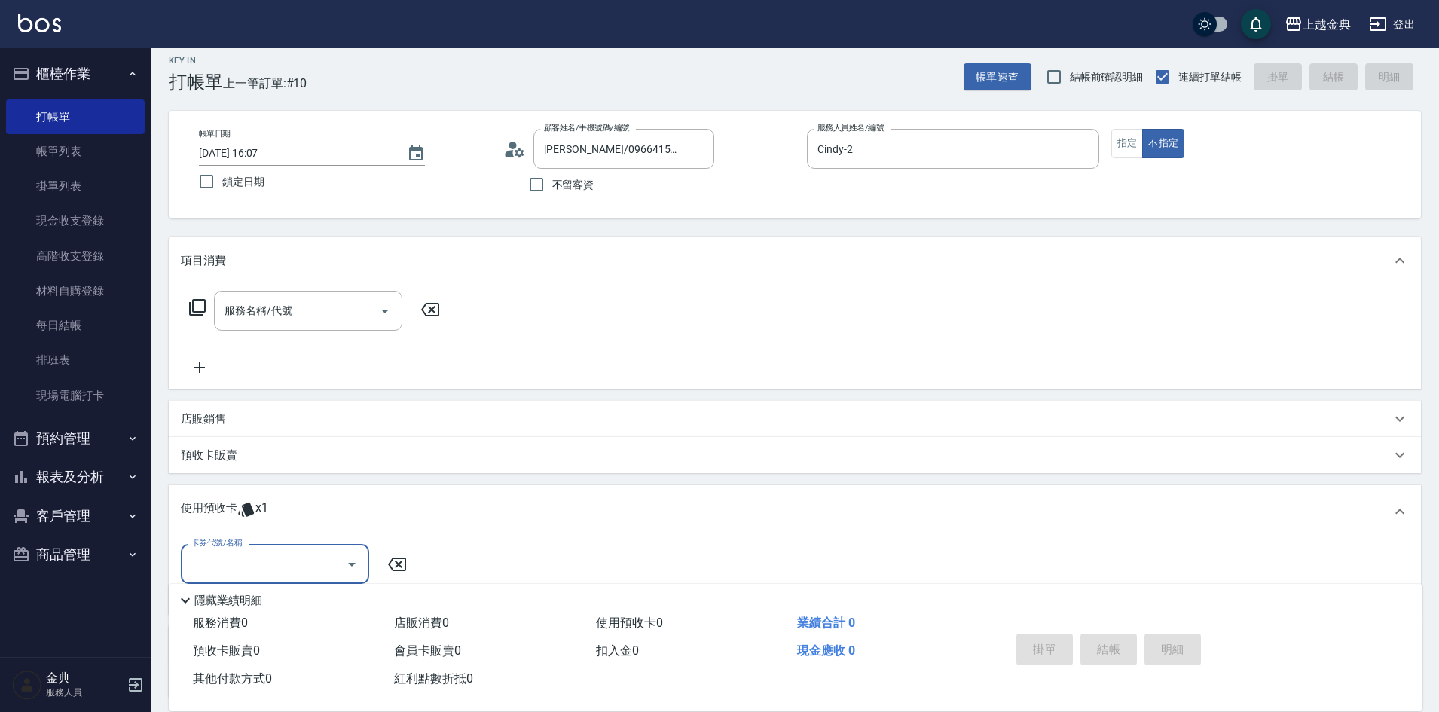
scroll to position [142, 0]
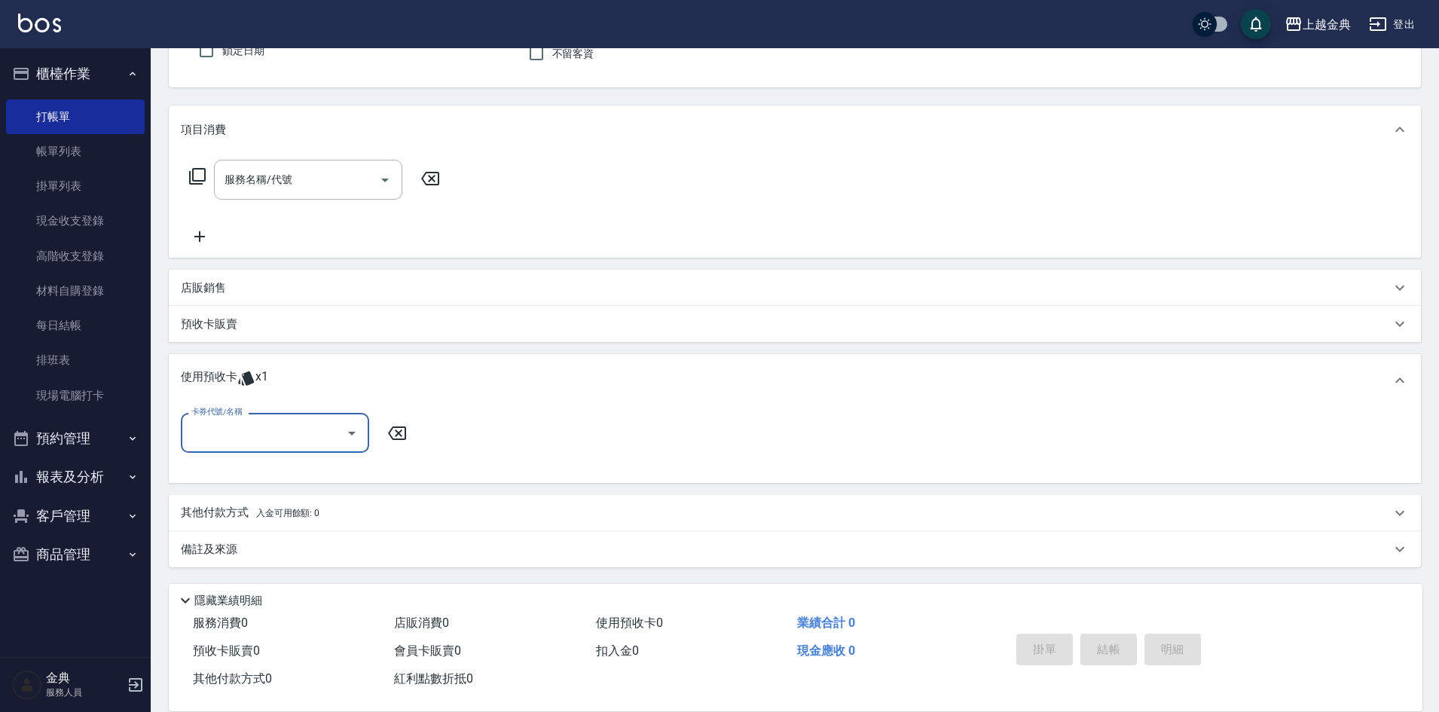
click at [329, 441] on input "卡券代號/名稱" at bounding box center [264, 433] width 152 height 26
click at [303, 472] on div "頭皮3次 剩餘1張" at bounding box center [275, 471] width 188 height 25
type input "頭皮3次"
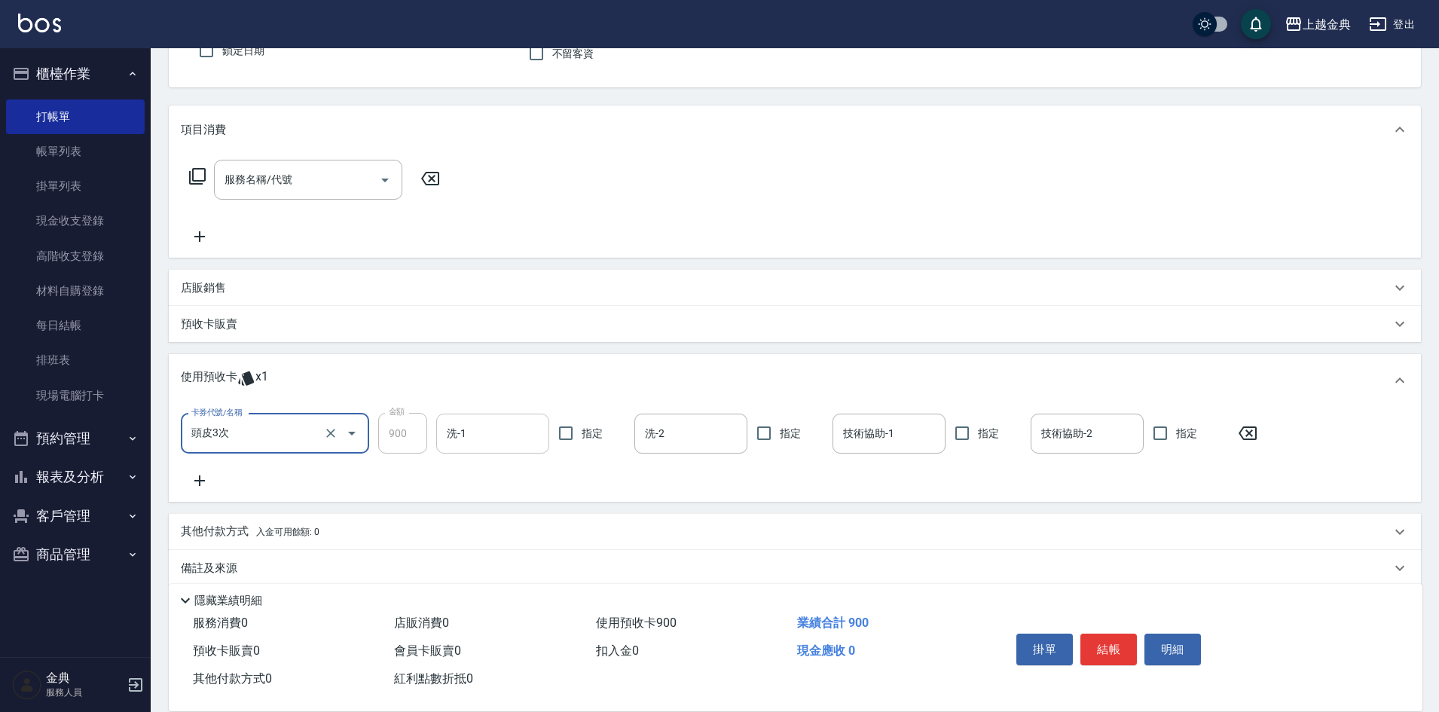
click at [472, 433] on input "洗-1" at bounding box center [492, 433] width 99 height 26
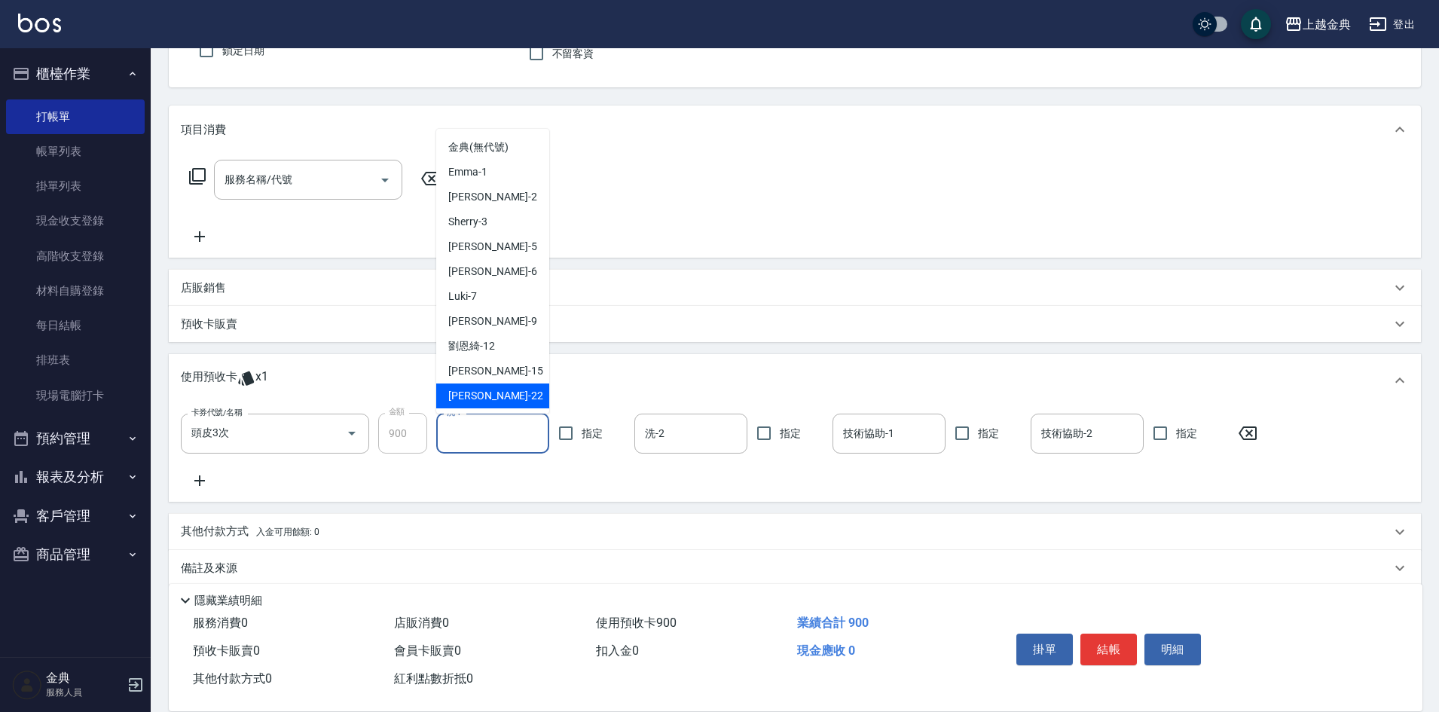
click at [482, 387] on div "[PERSON_NAME] -22" at bounding box center [492, 396] width 113 height 25
type input "[PERSON_NAME]-22"
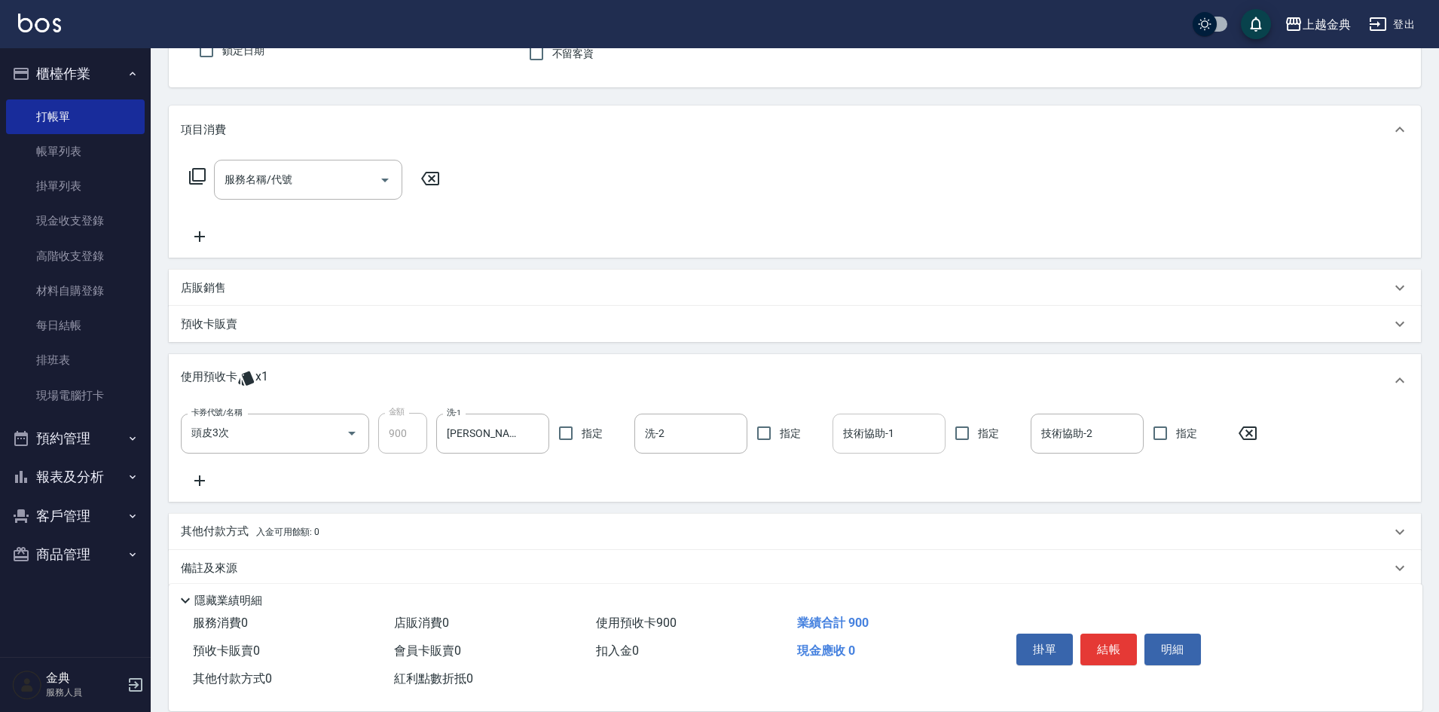
click at [901, 439] on input "技術協助-1" at bounding box center [888, 433] width 99 height 26
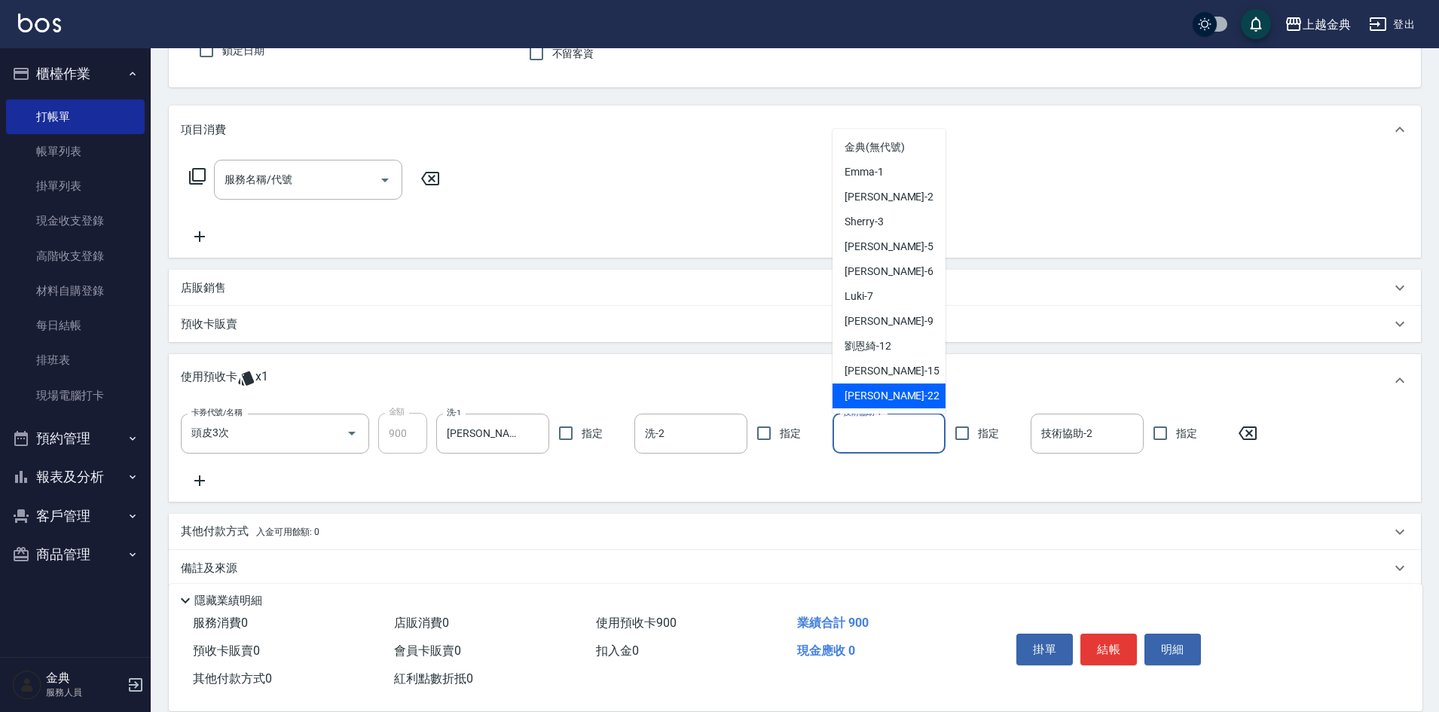
click at [904, 394] on div "[PERSON_NAME] -22" at bounding box center [889, 396] width 113 height 25
type input "[PERSON_NAME]-22"
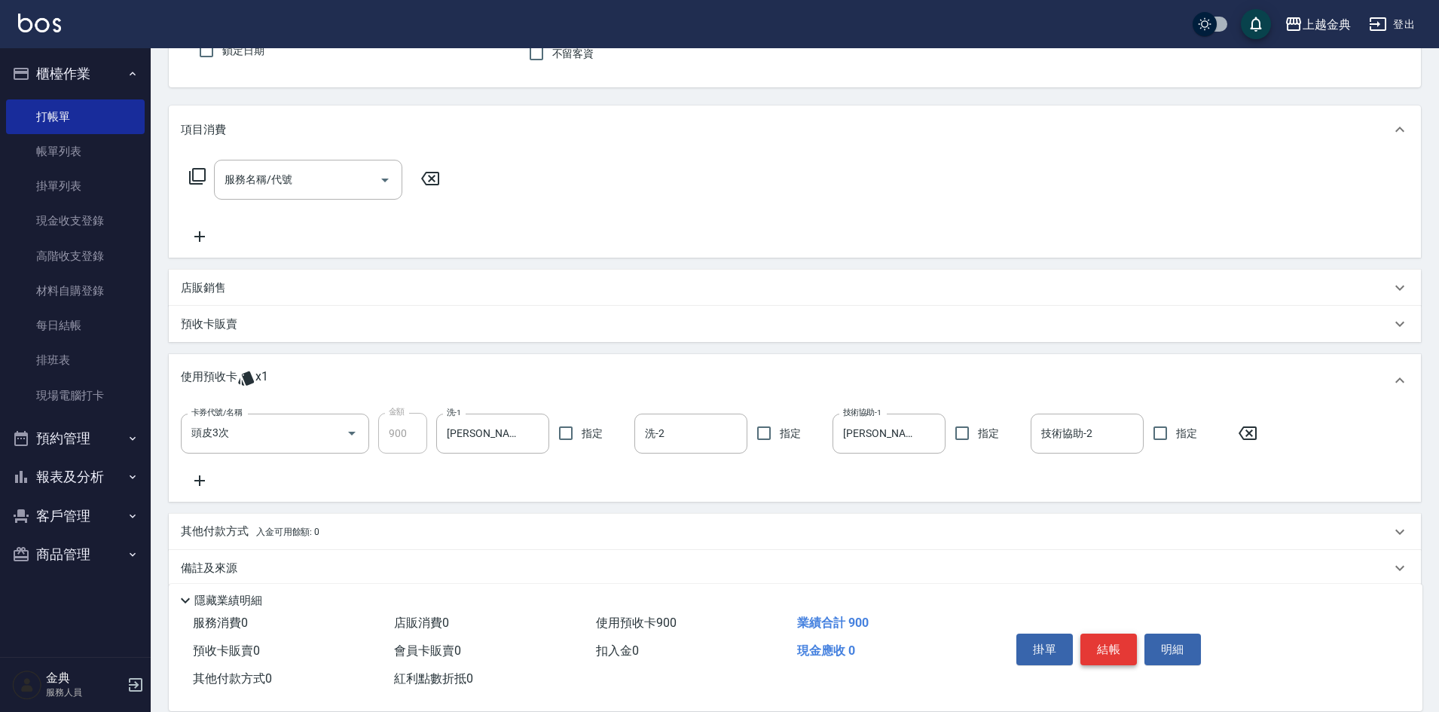
click at [1110, 642] on button "結帳" at bounding box center [1109, 650] width 57 height 32
type input "[DATE] 16:08"
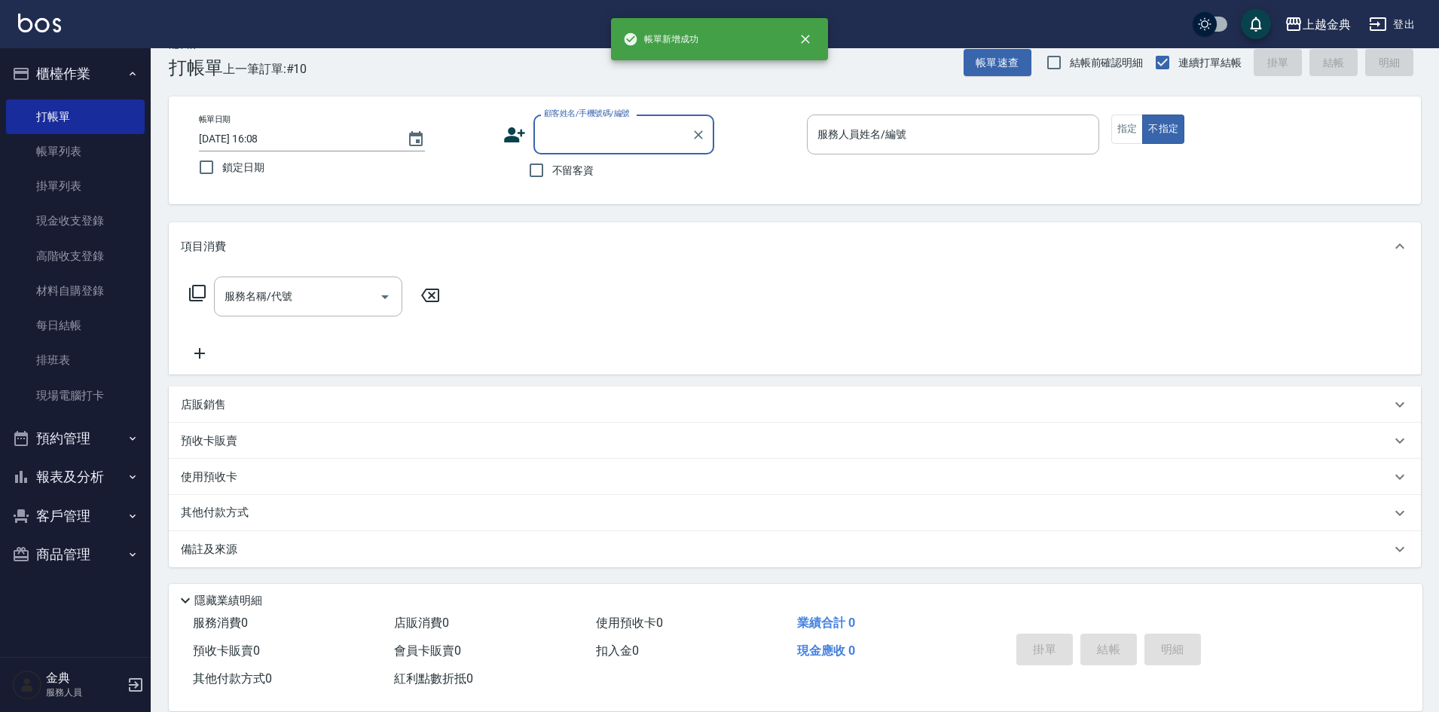
scroll to position [25, 0]
click at [595, 173] on div "不留客資" at bounding box center [608, 170] width 211 height 32
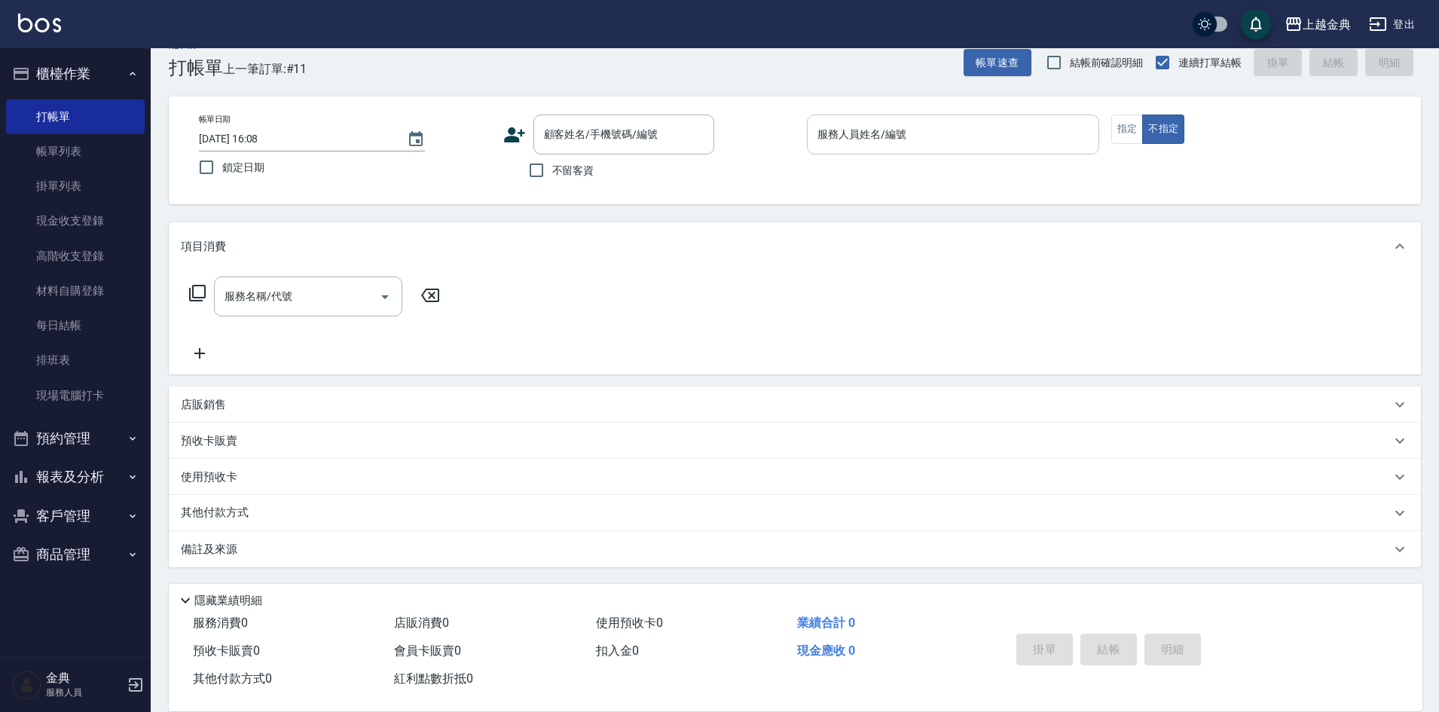
drag, startPoint x: 819, startPoint y: 153, endPoint x: 890, endPoint y: 137, distance: 72.6
click at [833, 148] on div "服務人員姓名/編號" at bounding box center [953, 135] width 292 height 40
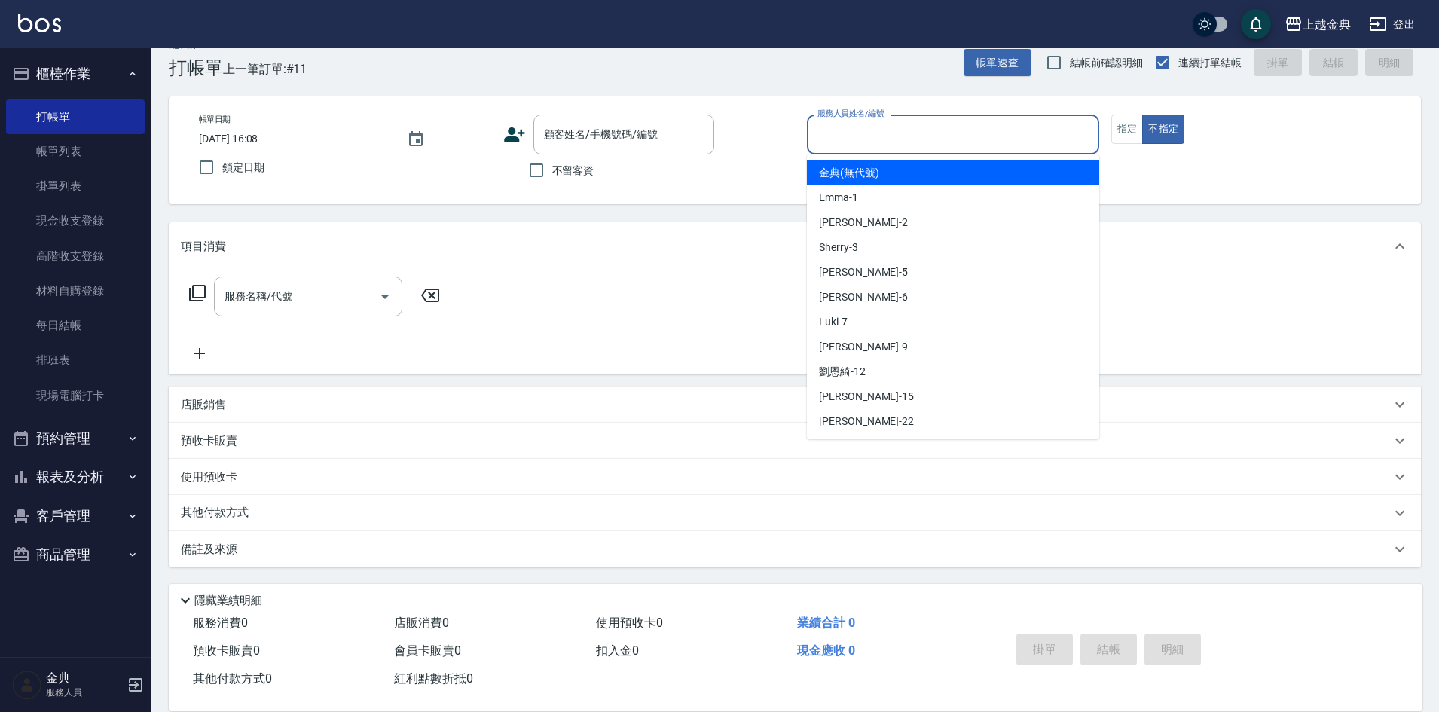
click at [577, 164] on span "不留客資" at bounding box center [573, 171] width 42 height 16
click at [552, 164] on input "不留客資" at bounding box center [537, 170] width 32 height 32
checkbox input "true"
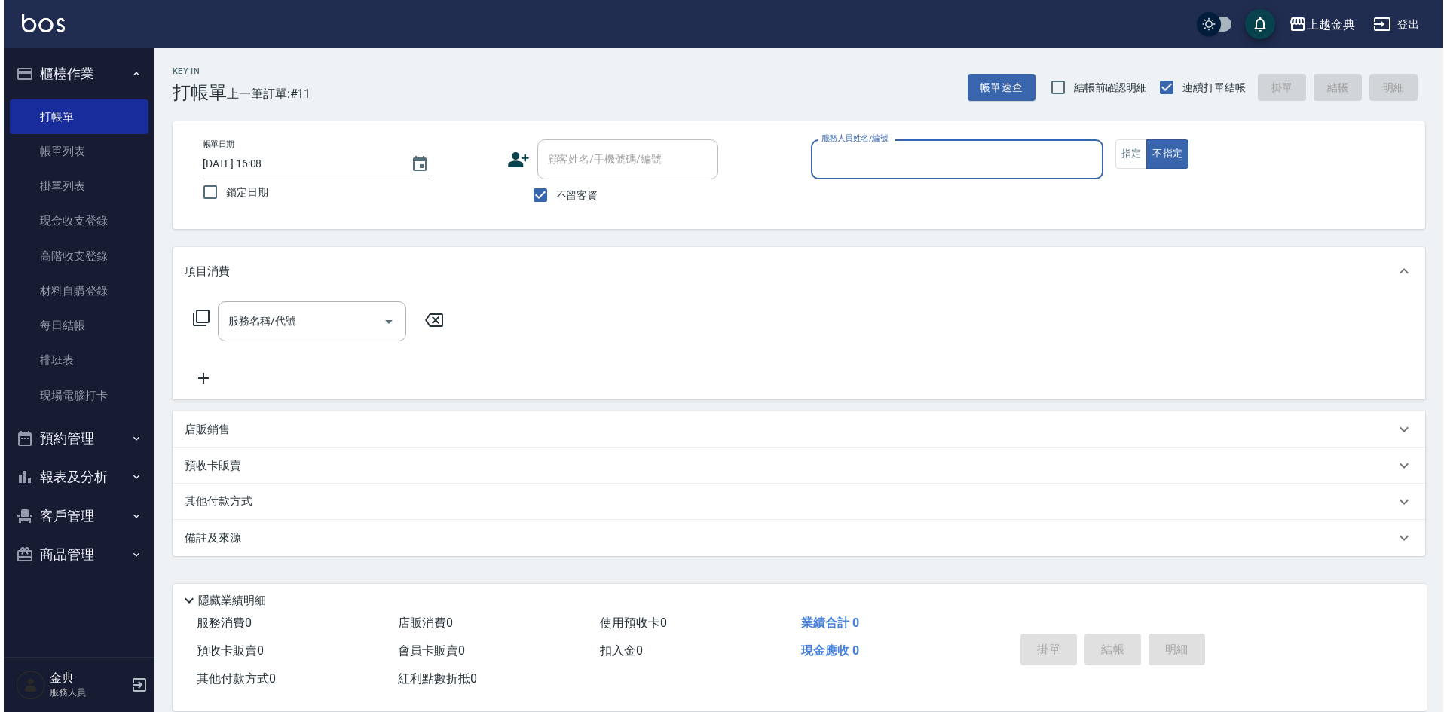
scroll to position [0, 0]
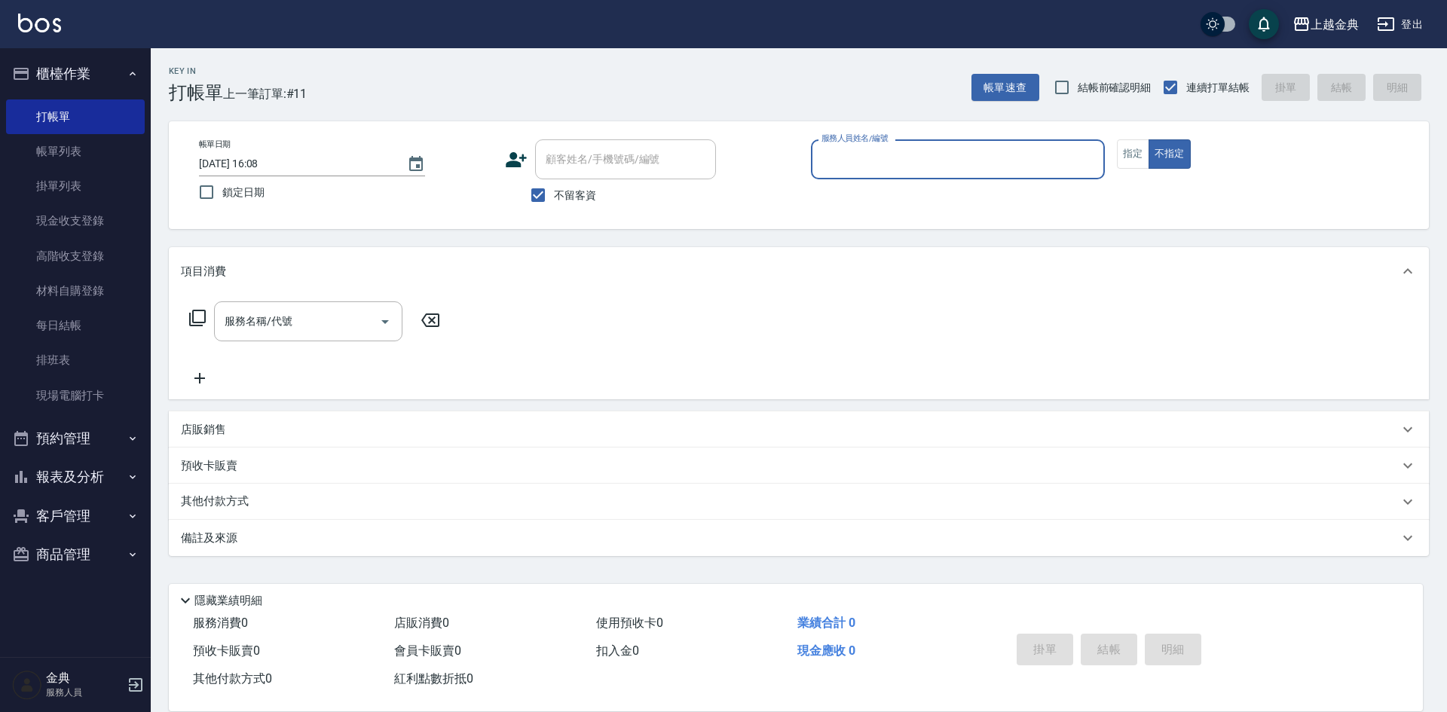
click at [842, 164] on input "服務人員姓名/編號" at bounding box center [958, 159] width 280 height 26
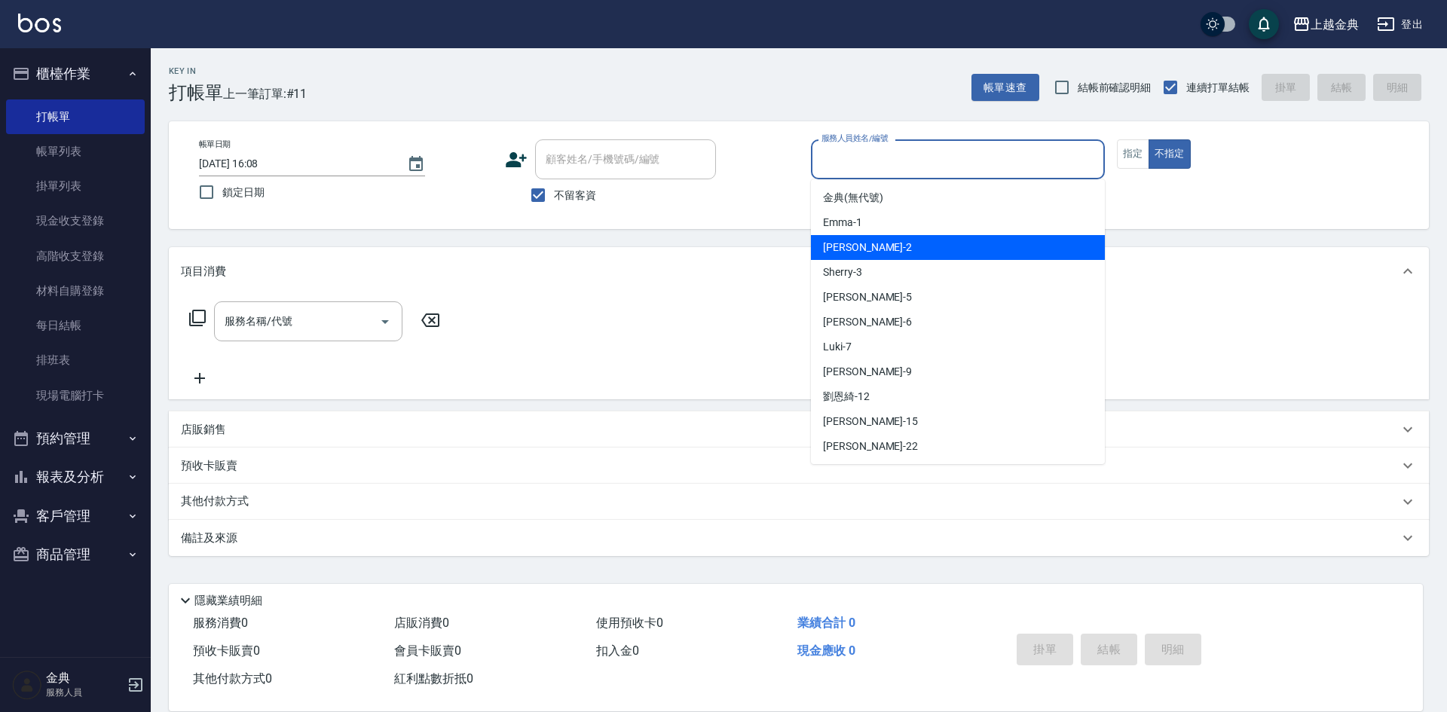
click at [853, 243] on span "Cindy -2" at bounding box center [867, 248] width 89 height 16
type input "Cindy-2"
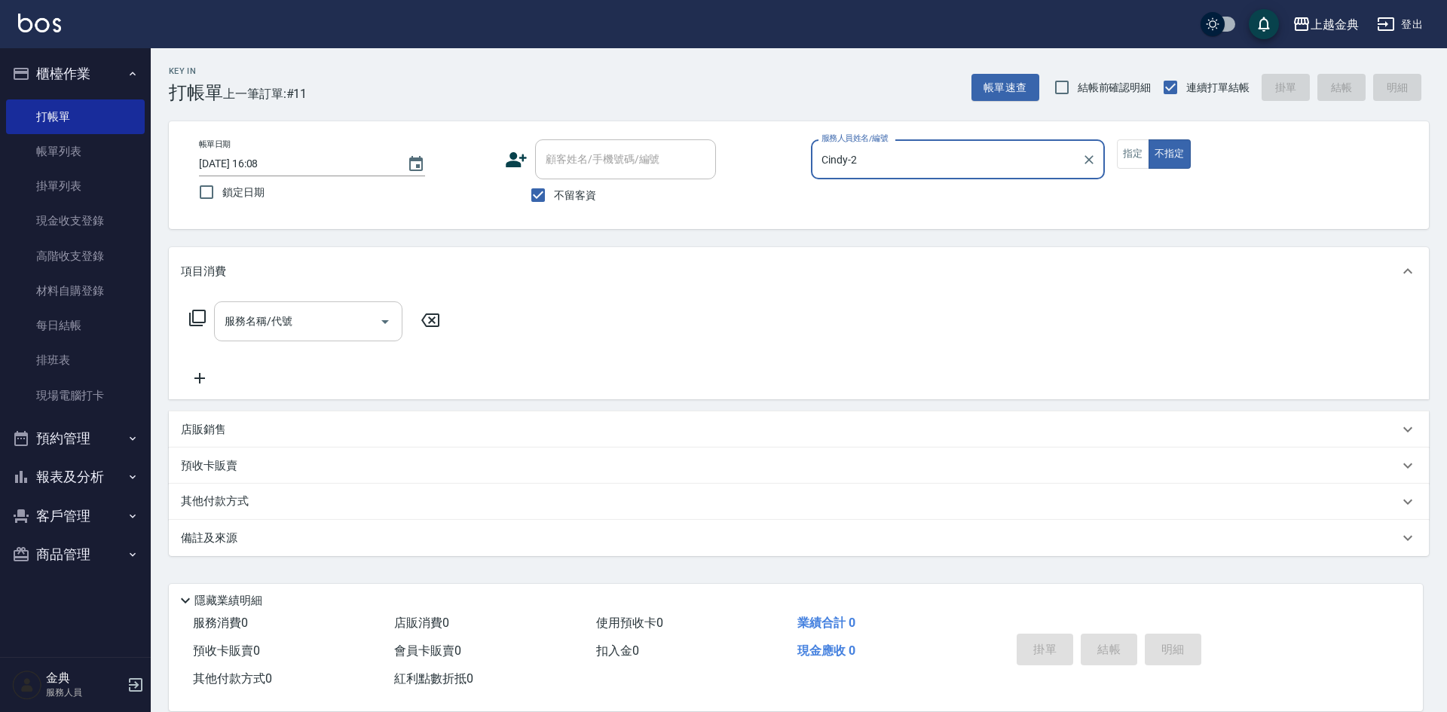
click at [335, 313] on input "服務名稱/代號" at bounding box center [297, 321] width 152 height 26
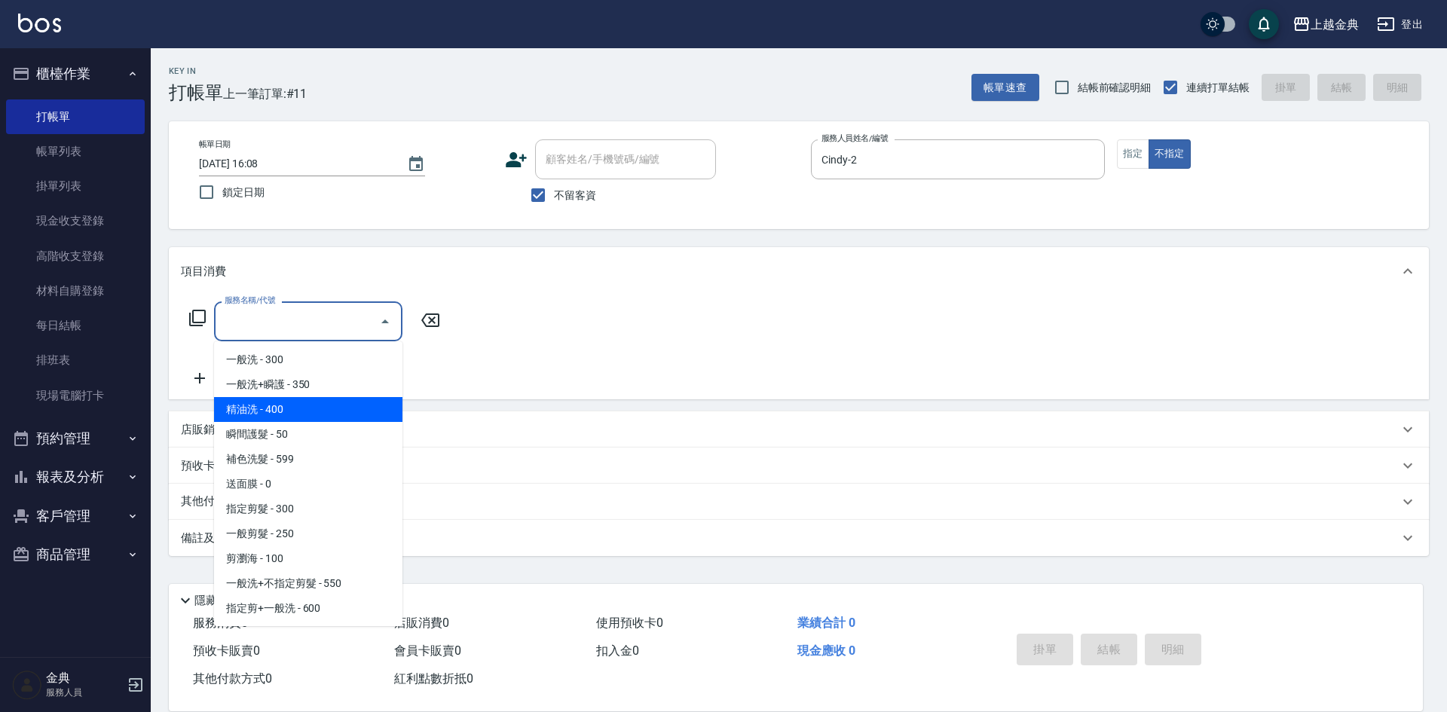
click at [280, 417] on span "精油洗 - 400" at bounding box center [308, 409] width 188 height 25
type input "精油洗(102)"
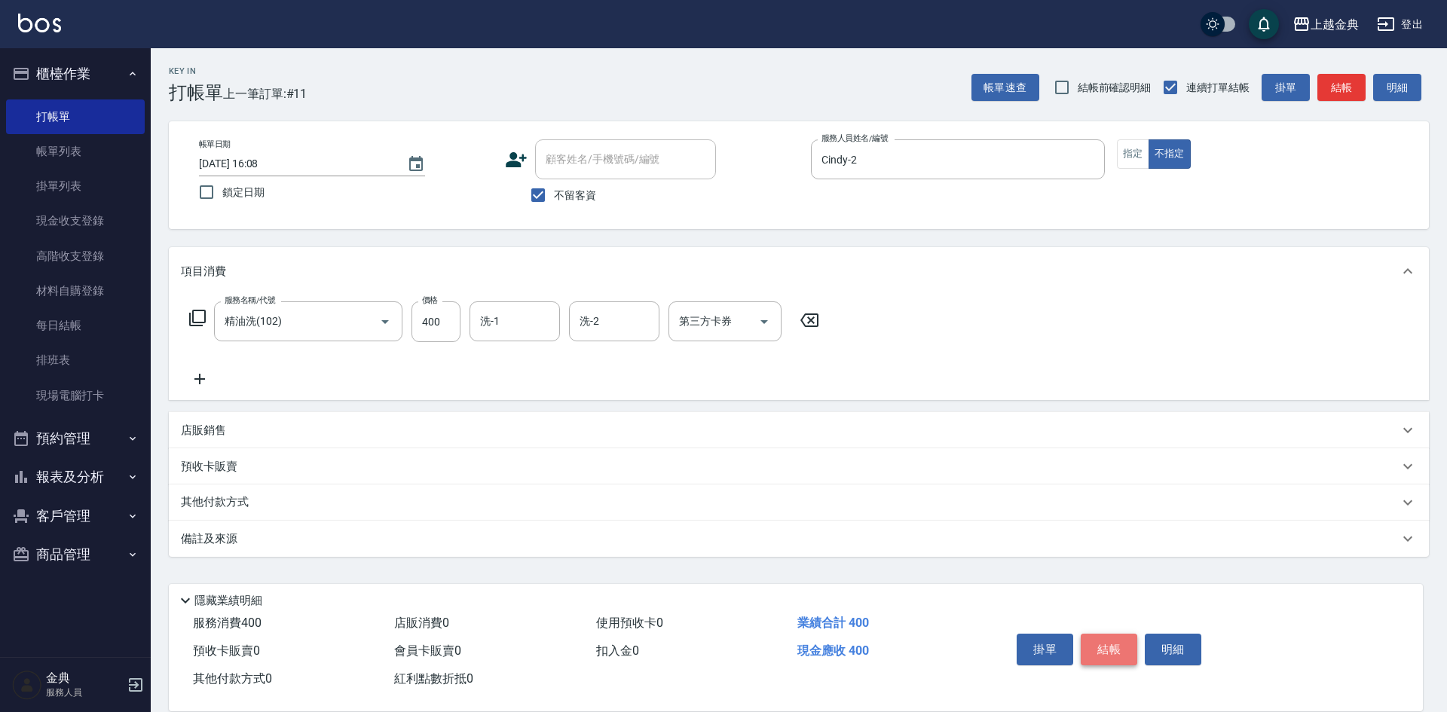
click at [1108, 650] on button "結帳" at bounding box center [1109, 650] width 57 height 32
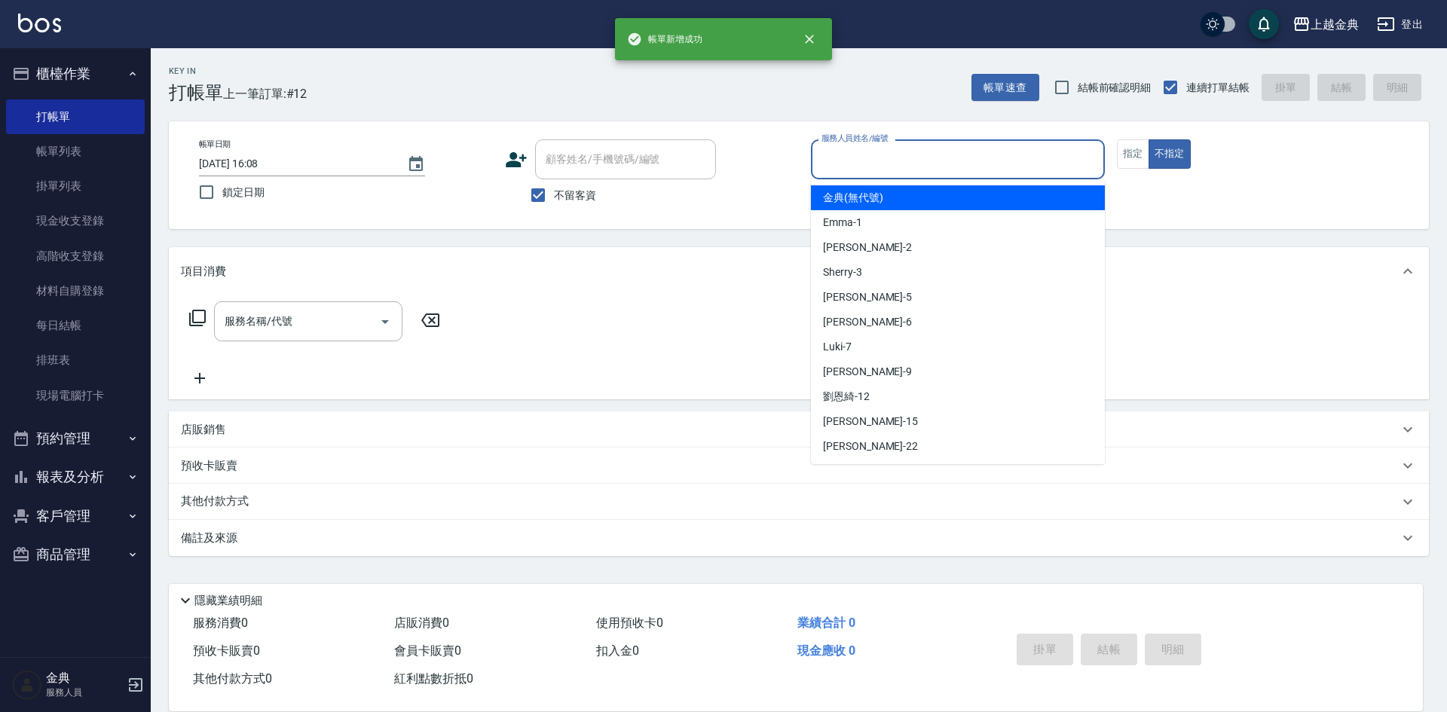
click at [935, 167] on input "服務人員姓名/編號" at bounding box center [958, 159] width 280 height 26
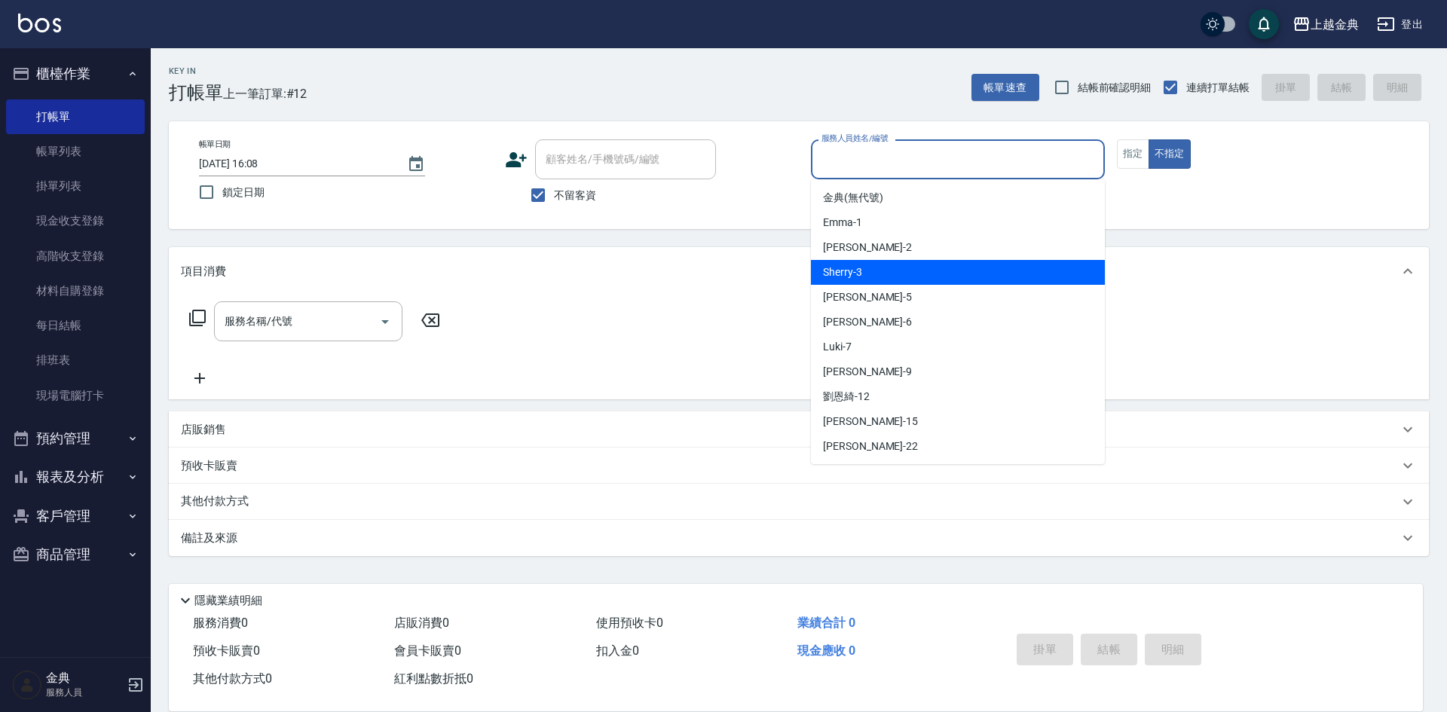
click at [876, 277] on div "Sherry -3" at bounding box center [958, 272] width 294 height 25
type input "Sherry-3"
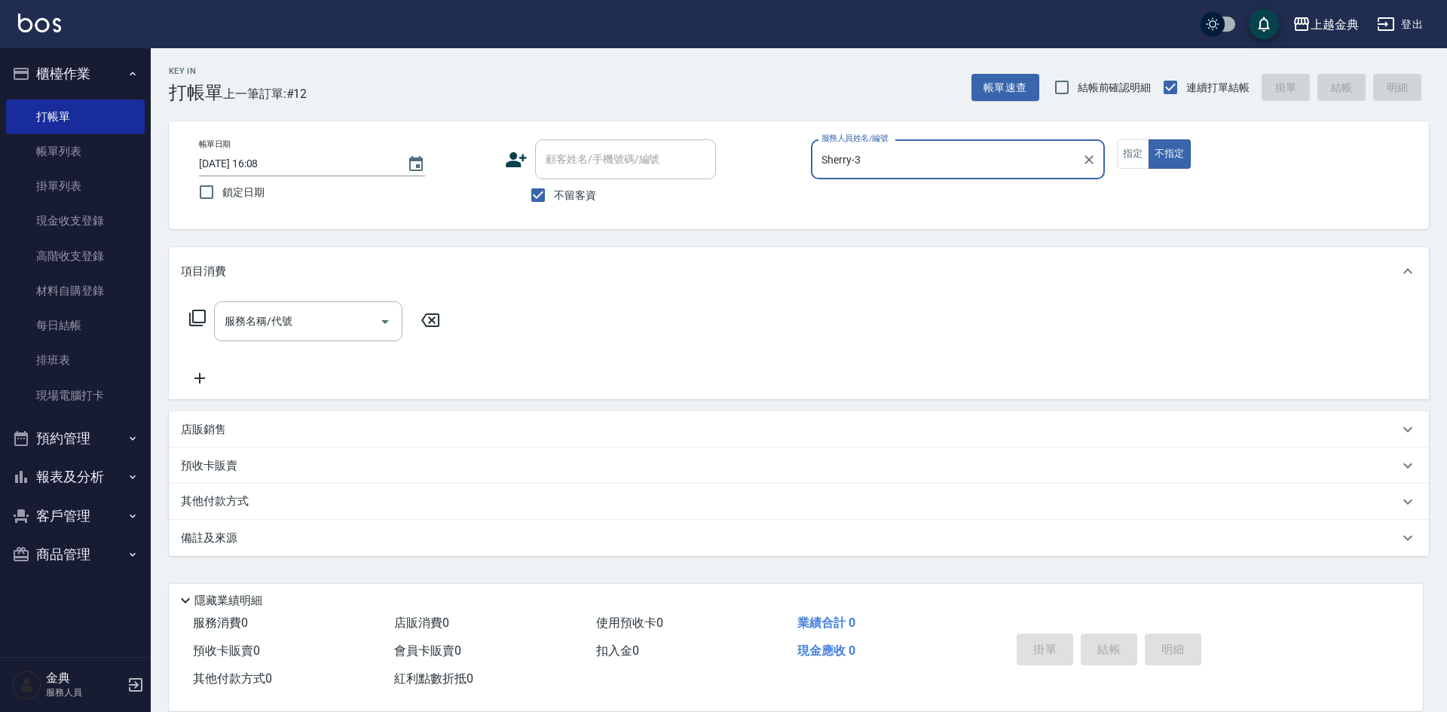
click at [332, 347] on div "服務名稱/代號 服務名稱/代號" at bounding box center [315, 344] width 268 height 86
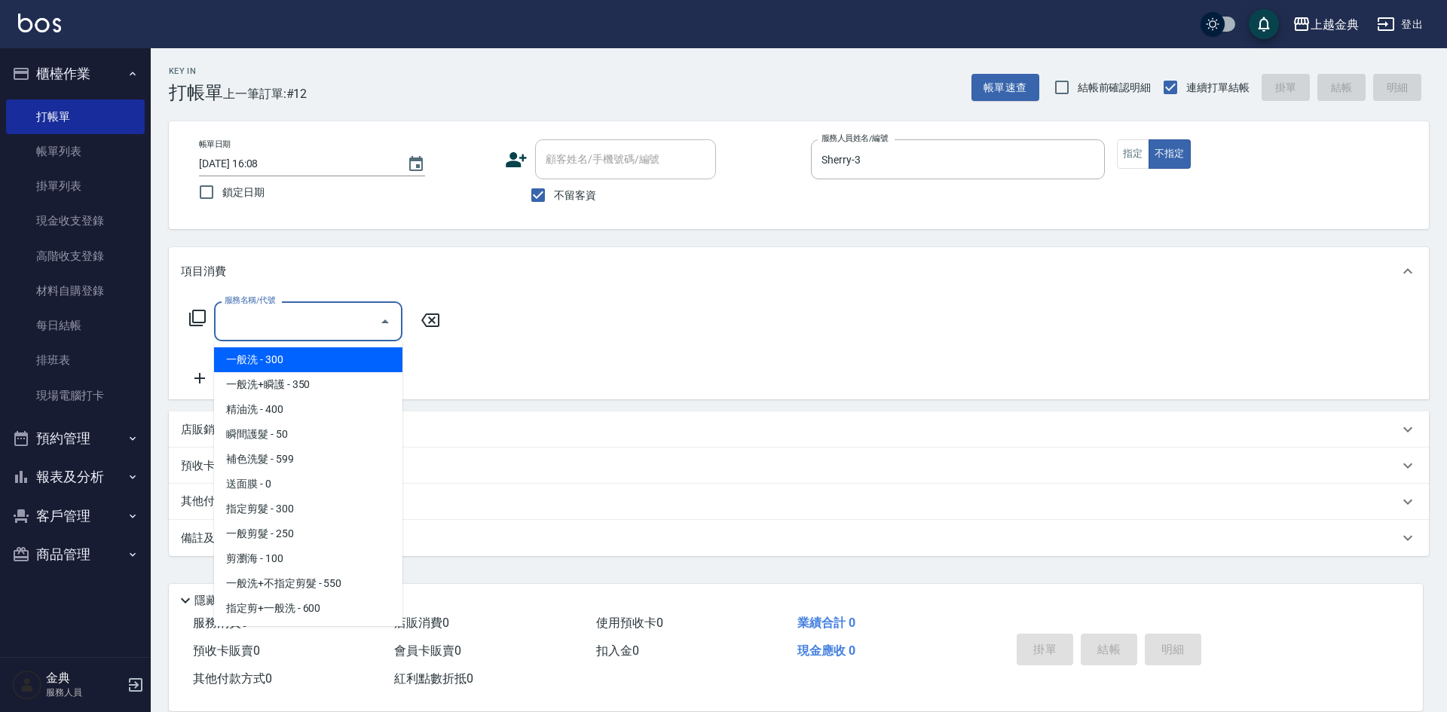
drag, startPoint x: 342, startPoint y: 310, endPoint x: 335, endPoint y: 315, distance: 8.8
click at [336, 313] on input "服務名稱/代號" at bounding box center [297, 321] width 152 height 26
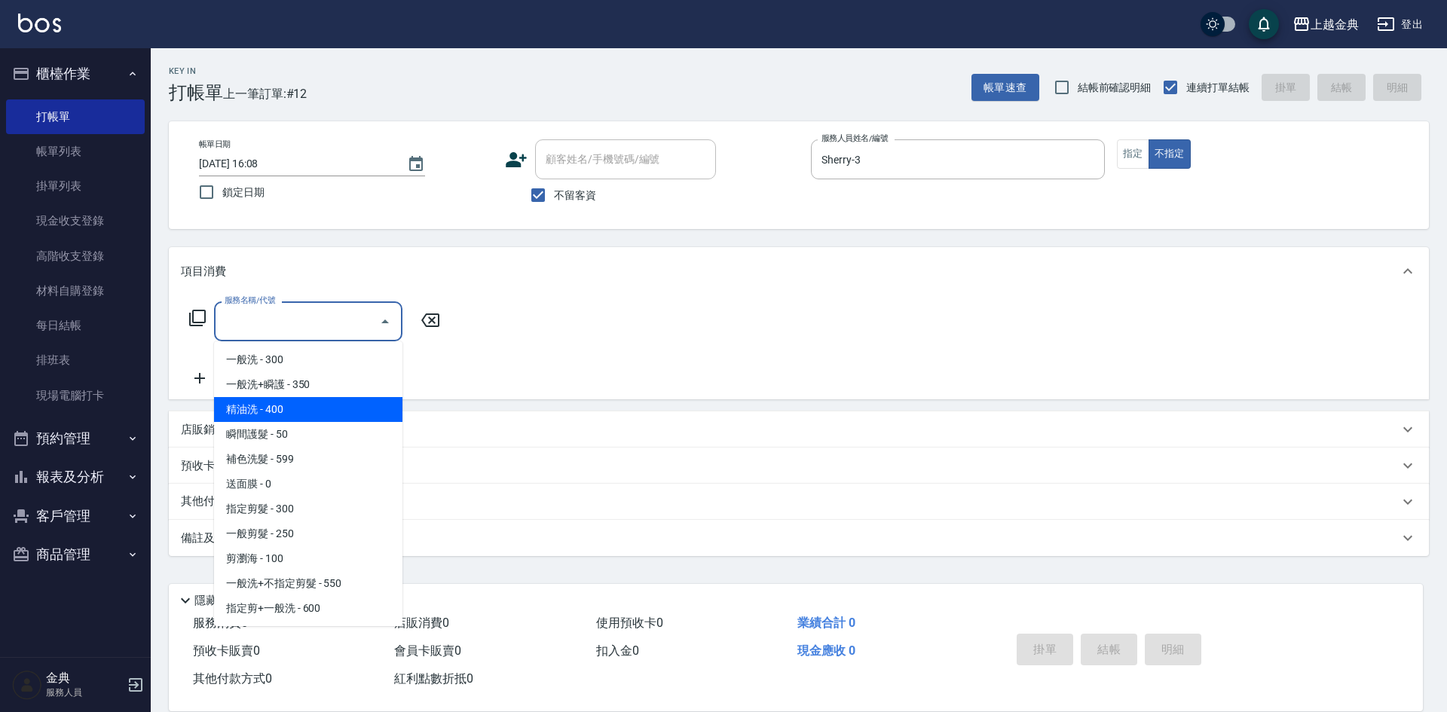
click at [339, 401] on span "精油洗 - 400" at bounding box center [308, 409] width 188 height 25
type input "精油洗(102)"
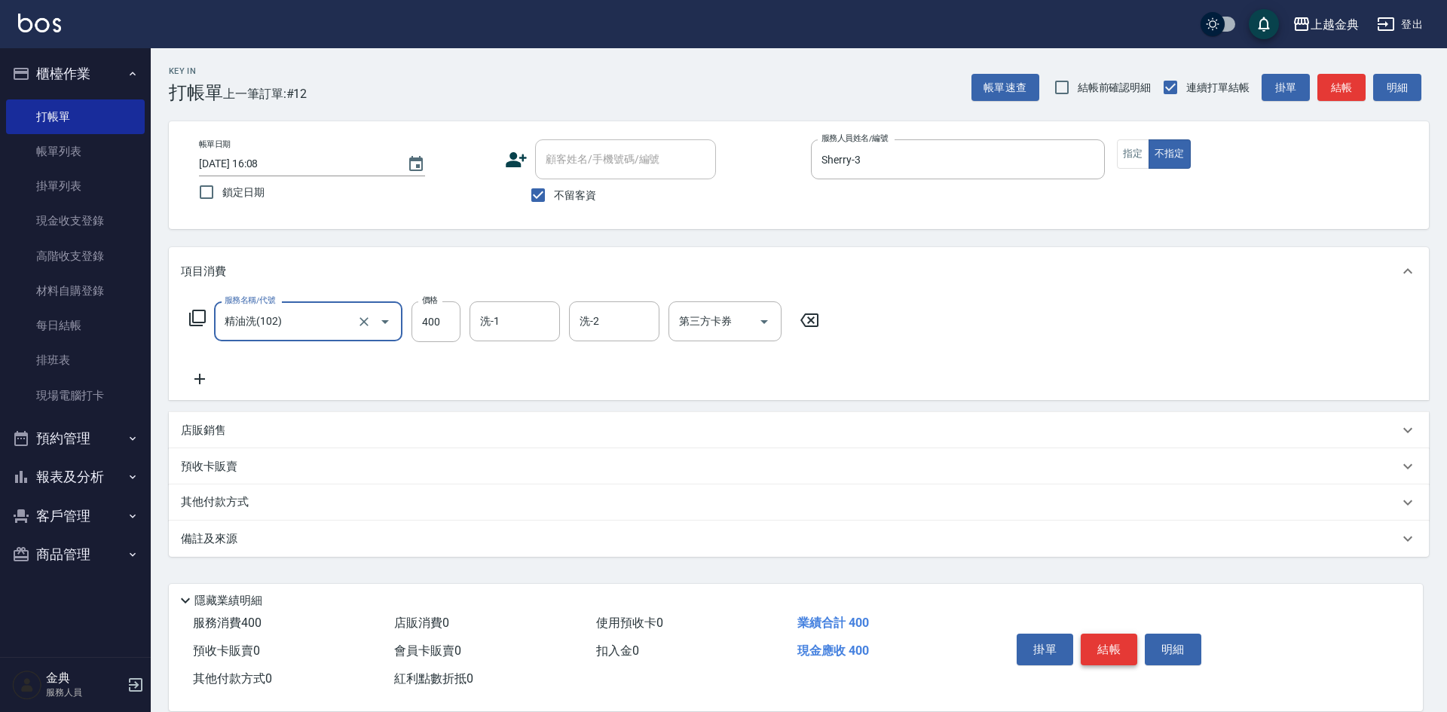
click at [1109, 636] on button "結帳" at bounding box center [1109, 650] width 57 height 32
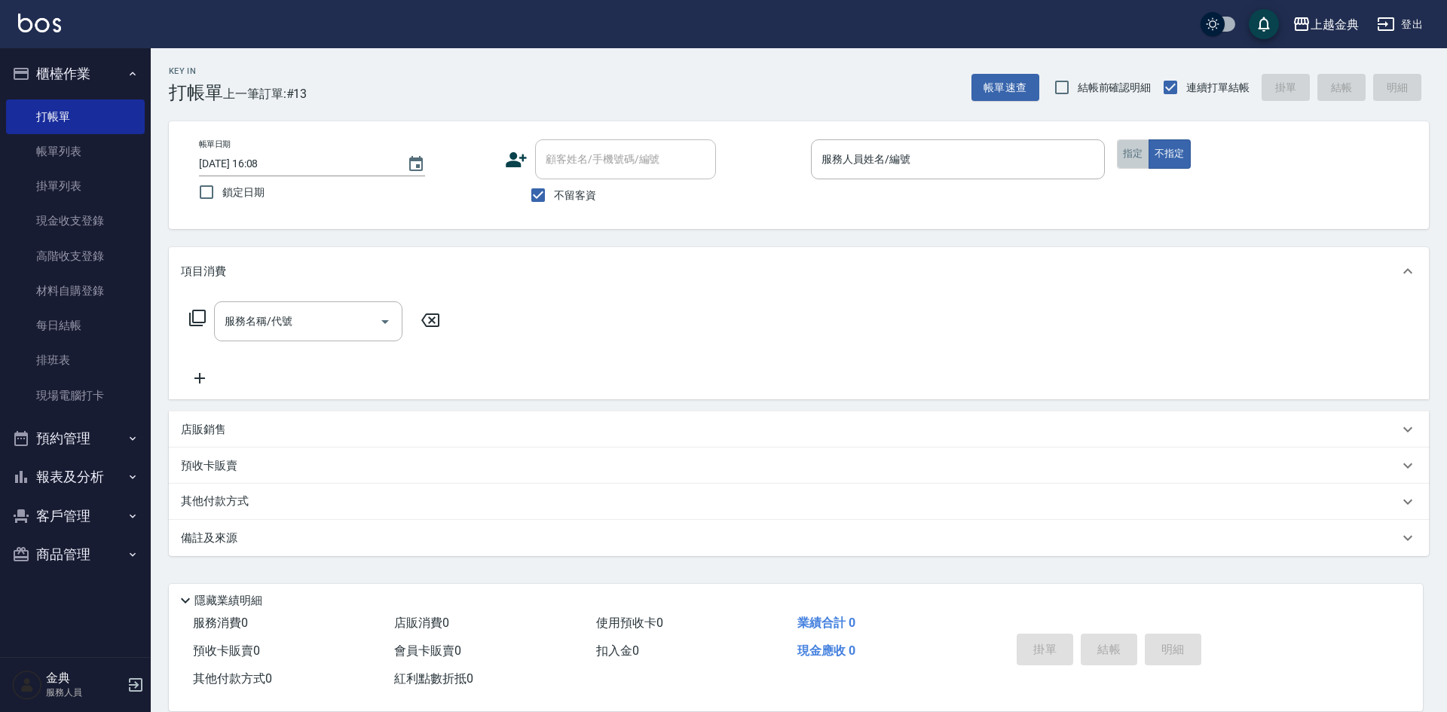
click at [1130, 145] on button "指定" at bounding box center [1133, 153] width 32 height 29
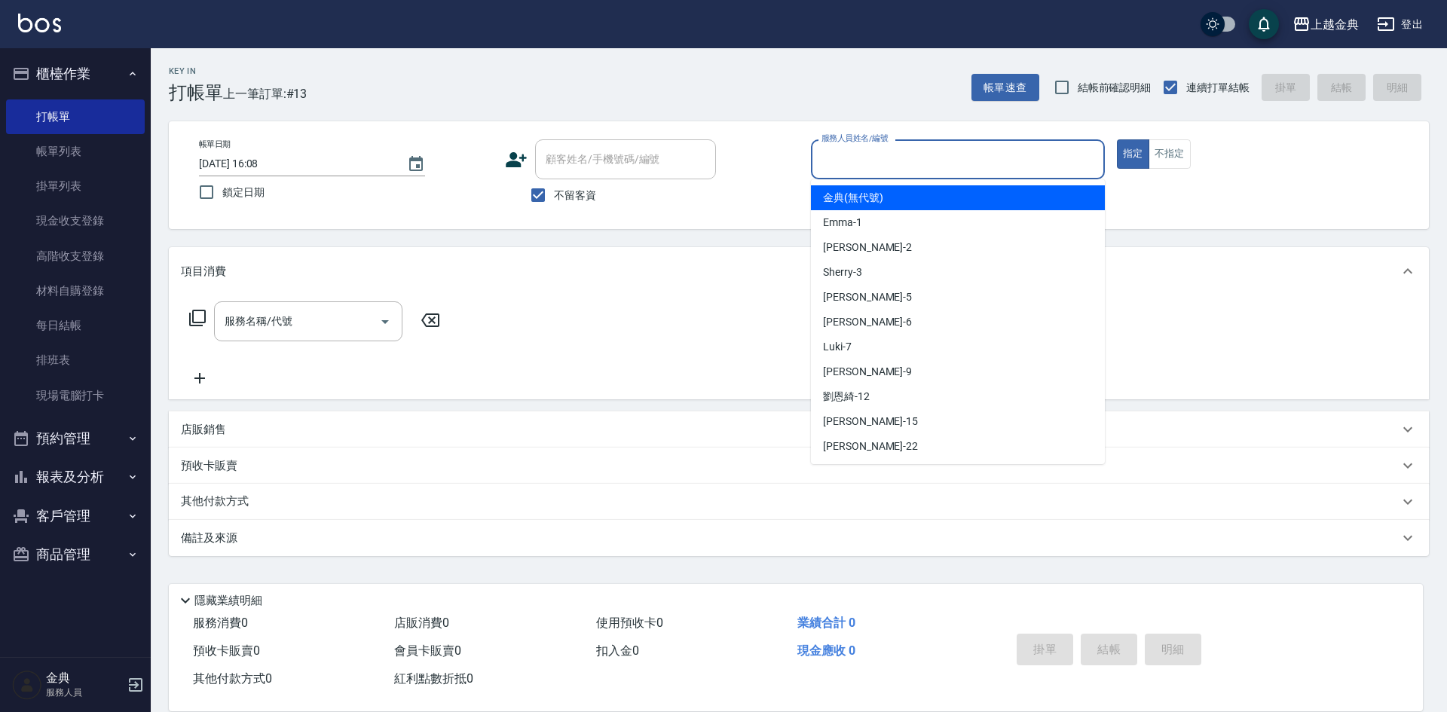
click at [1011, 159] on input "服務人員姓名/編號" at bounding box center [958, 159] width 280 height 26
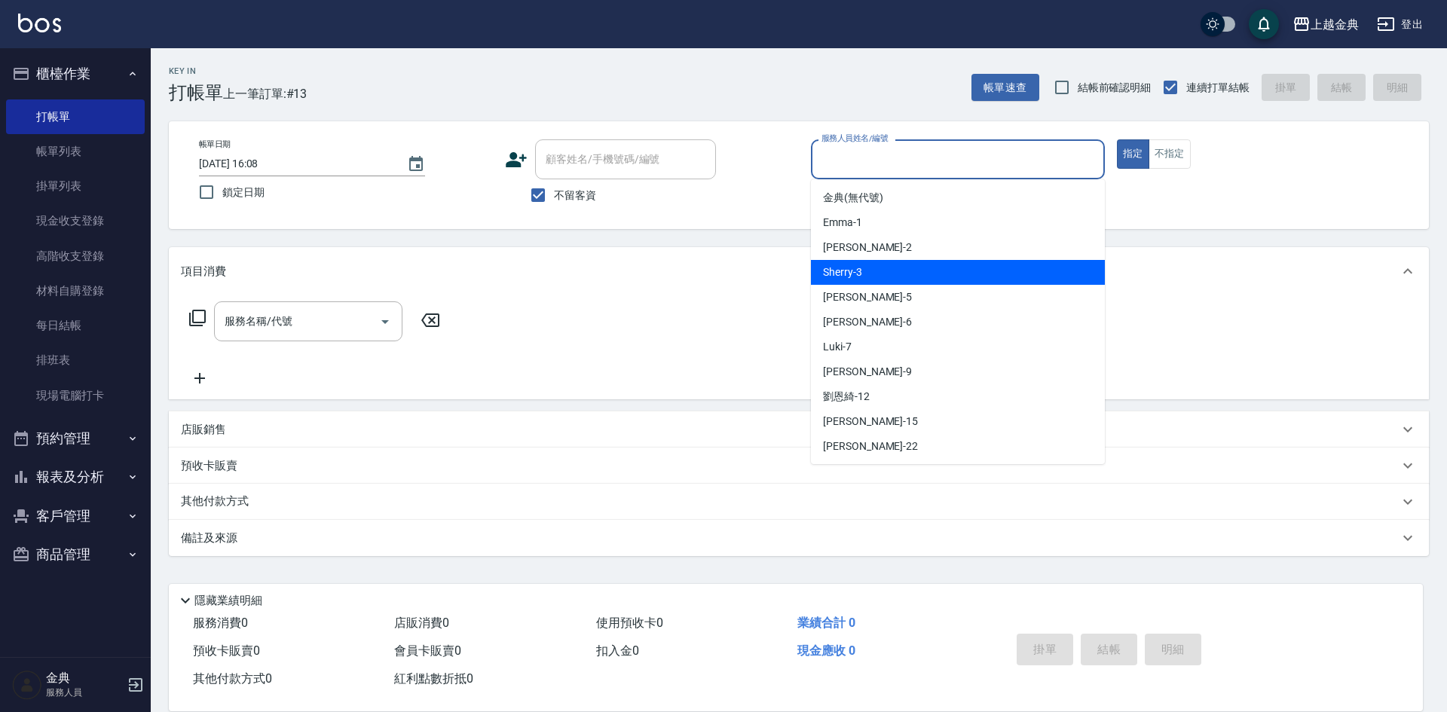
click at [934, 264] on div "Sherry -3" at bounding box center [958, 272] width 294 height 25
click at [937, 160] on input "Sherry-3" at bounding box center [947, 159] width 258 height 26
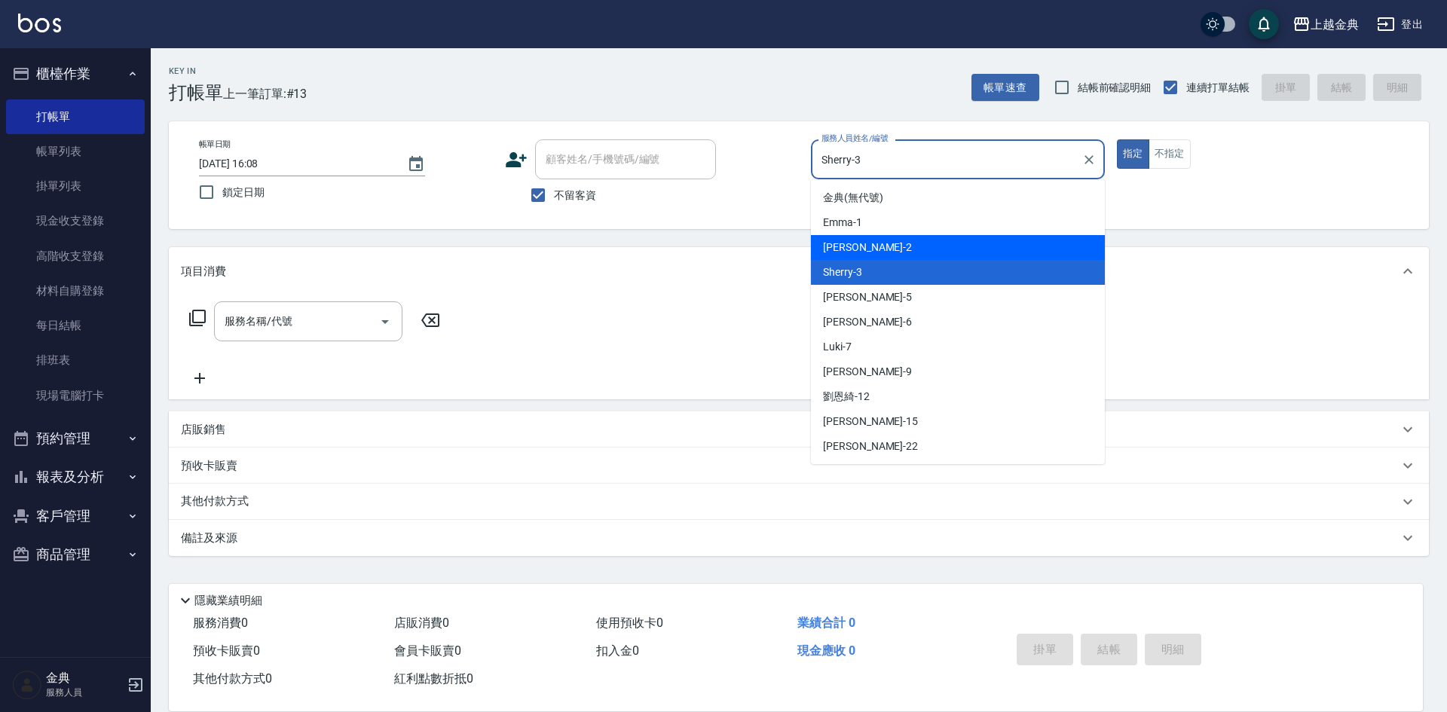
click at [924, 249] on div "Cindy -2" at bounding box center [958, 247] width 294 height 25
type input "Cindy-2"
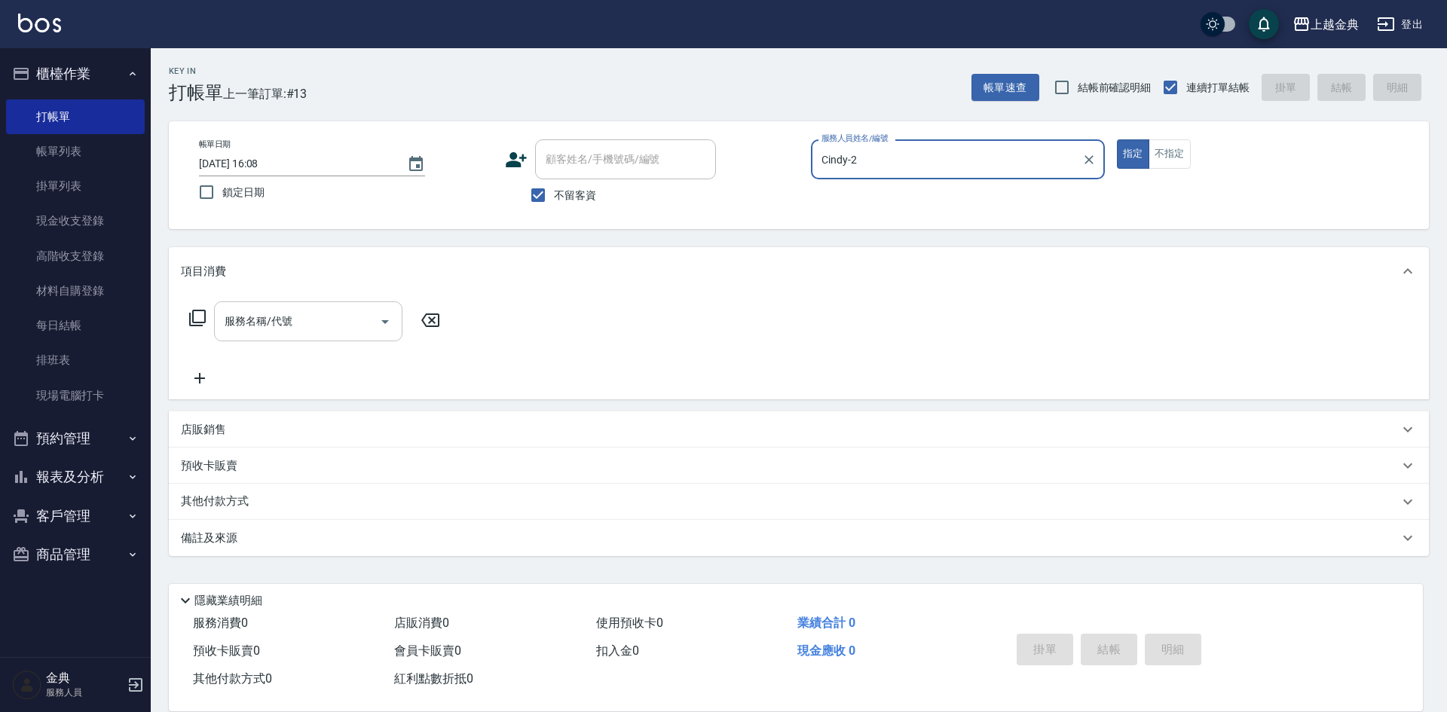
click at [361, 319] on input "服務名稱/代號" at bounding box center [297, 321] width 152 height 26
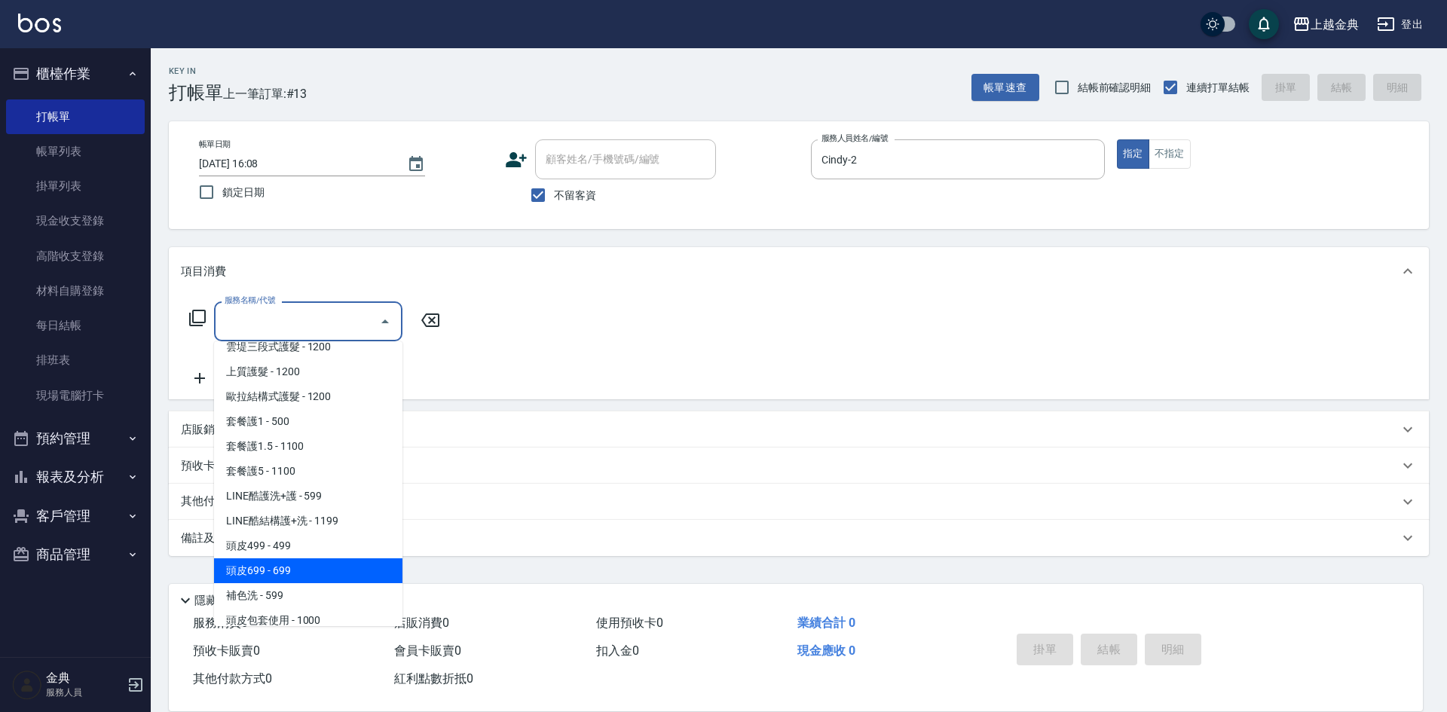
scroll to position [904, 0]
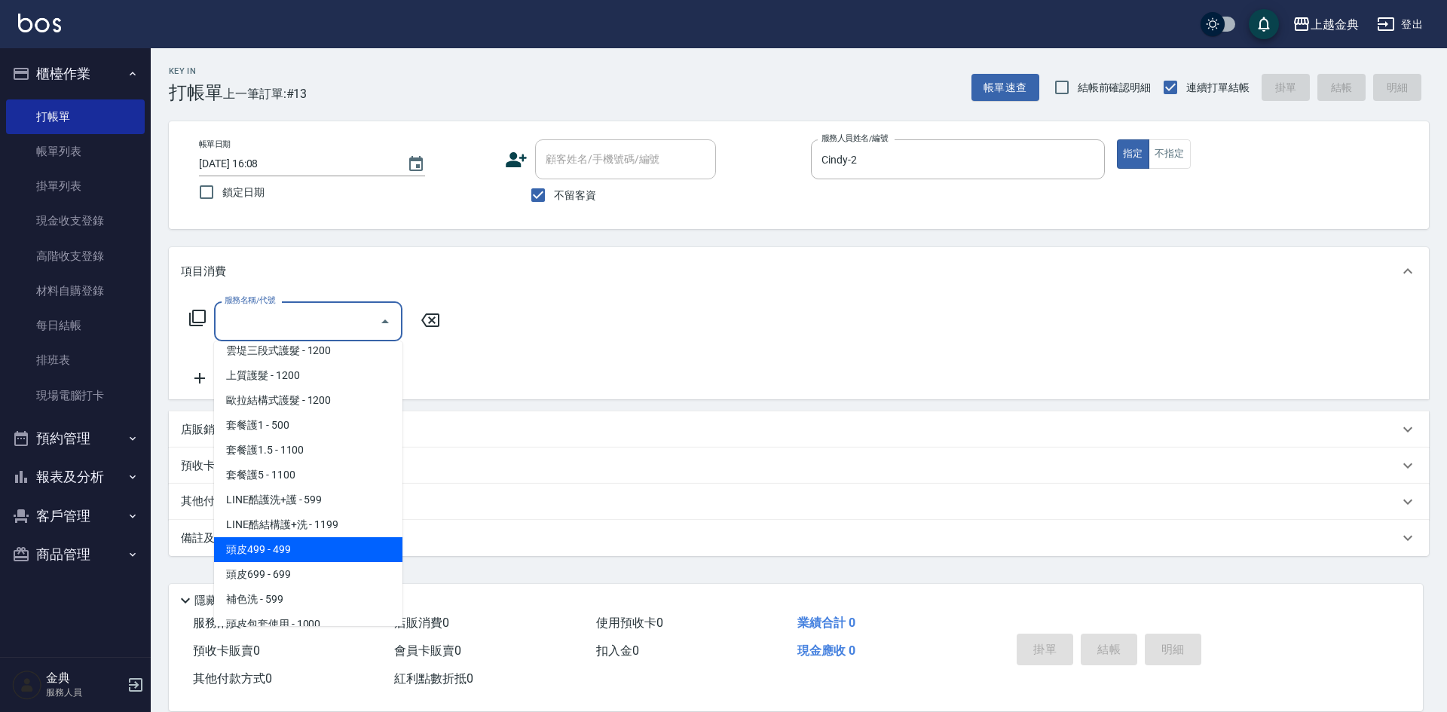
click at [343, 553] on span "頭皮499 - 499" at bounding box center [308, 549] width 188 height 25
type input "頭皮499(601)"
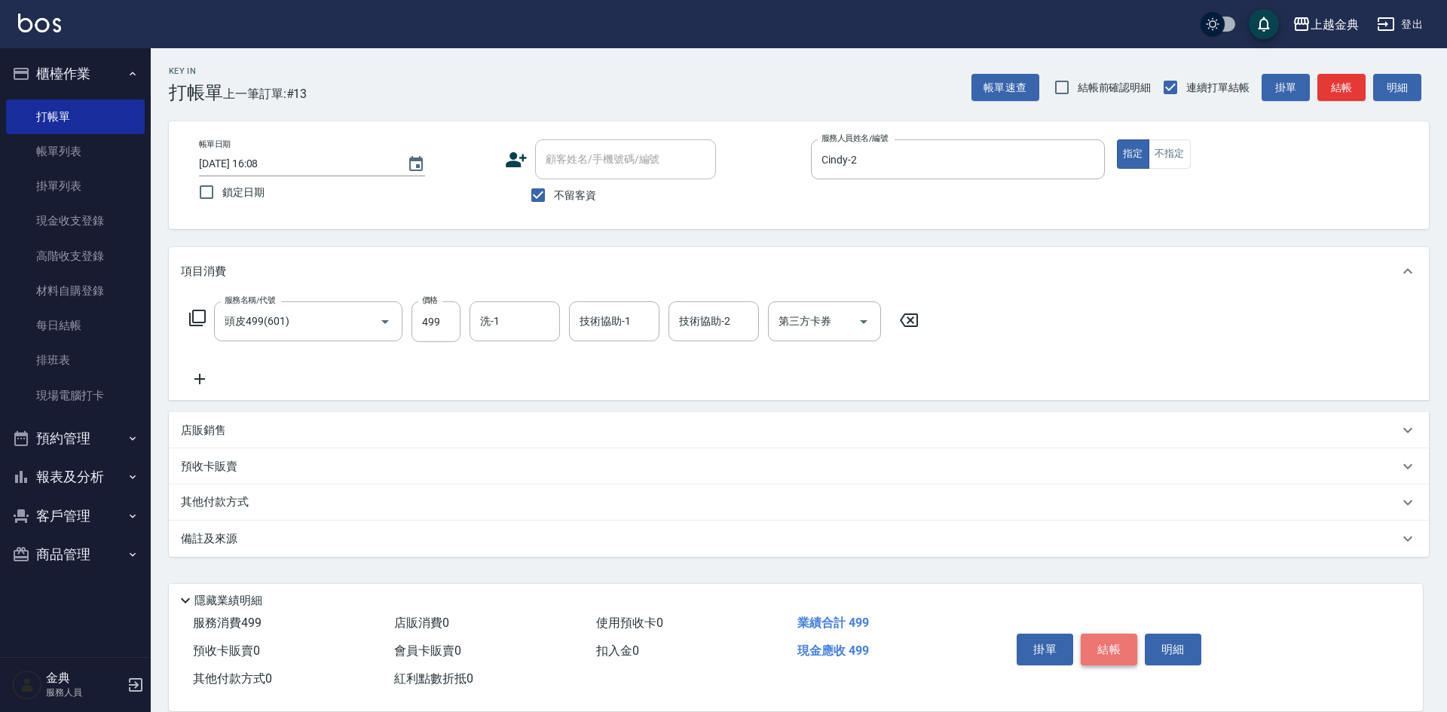
click at [1118, 642] on button "結帳" at bounding box center [1109, 650] width 57 height 32
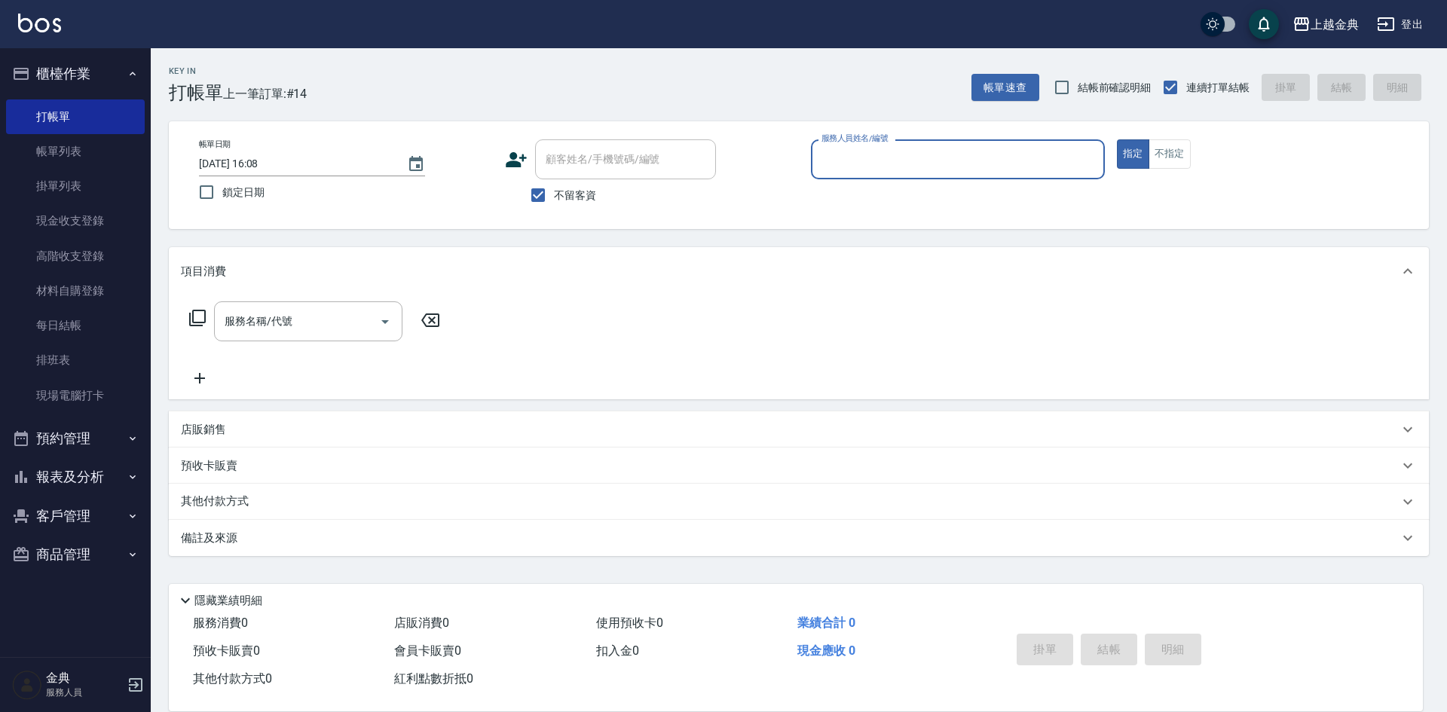
click at [1044, 167] on input "服務人員姓名/編號" at bounding box center [958, 159] width 280 height 26
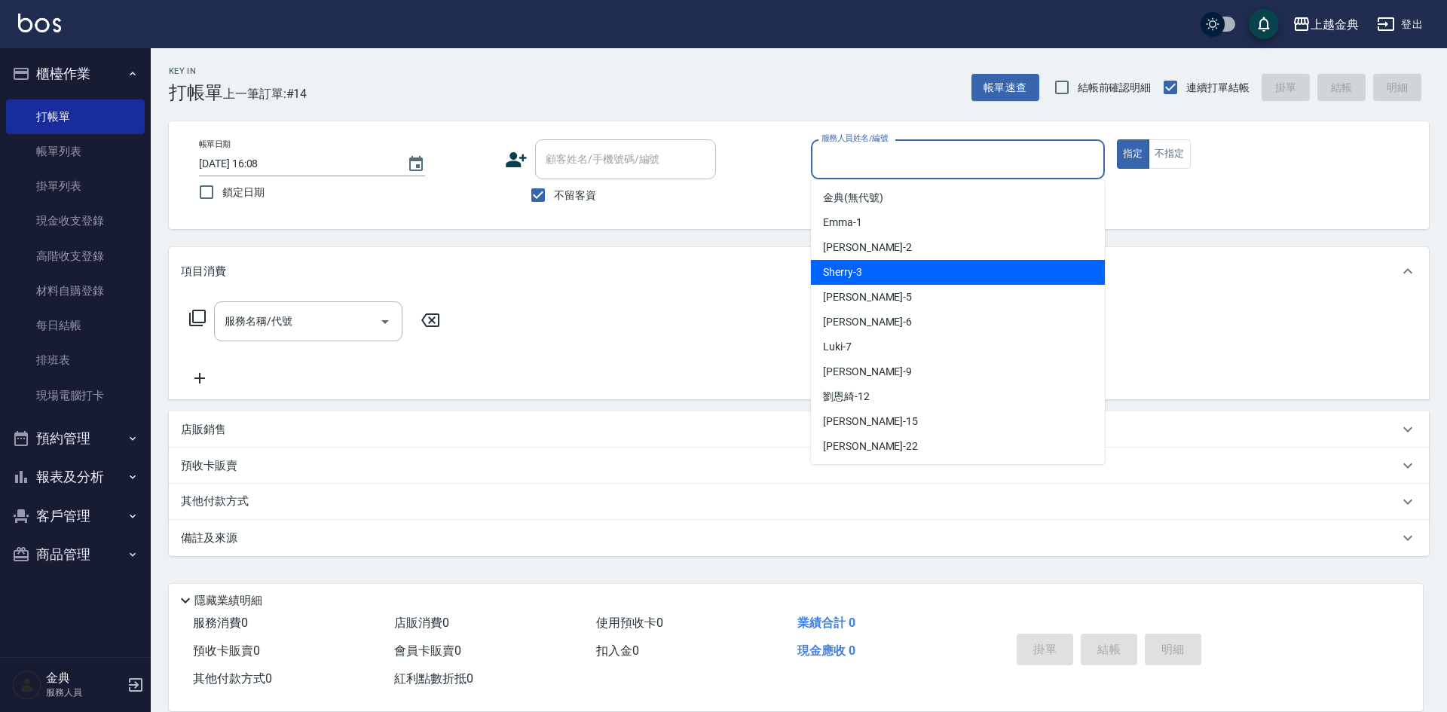
click at [953, 274] on div "Sherry -3" at bounding box center [958, 272] width 294 height 25
type input "Sherry-3"
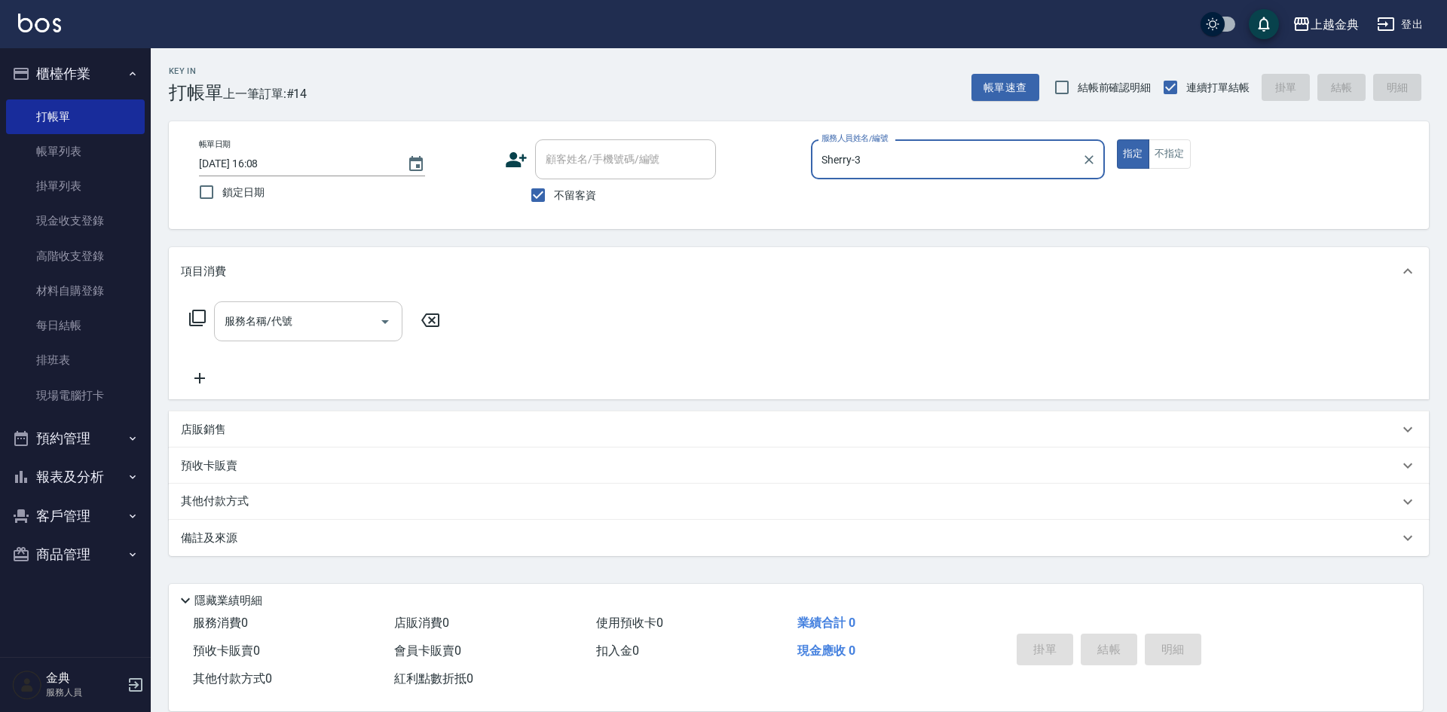
click at [335, 314] on input "服務名稱/代號" at bounding box center [297, 321] width 152 height 26
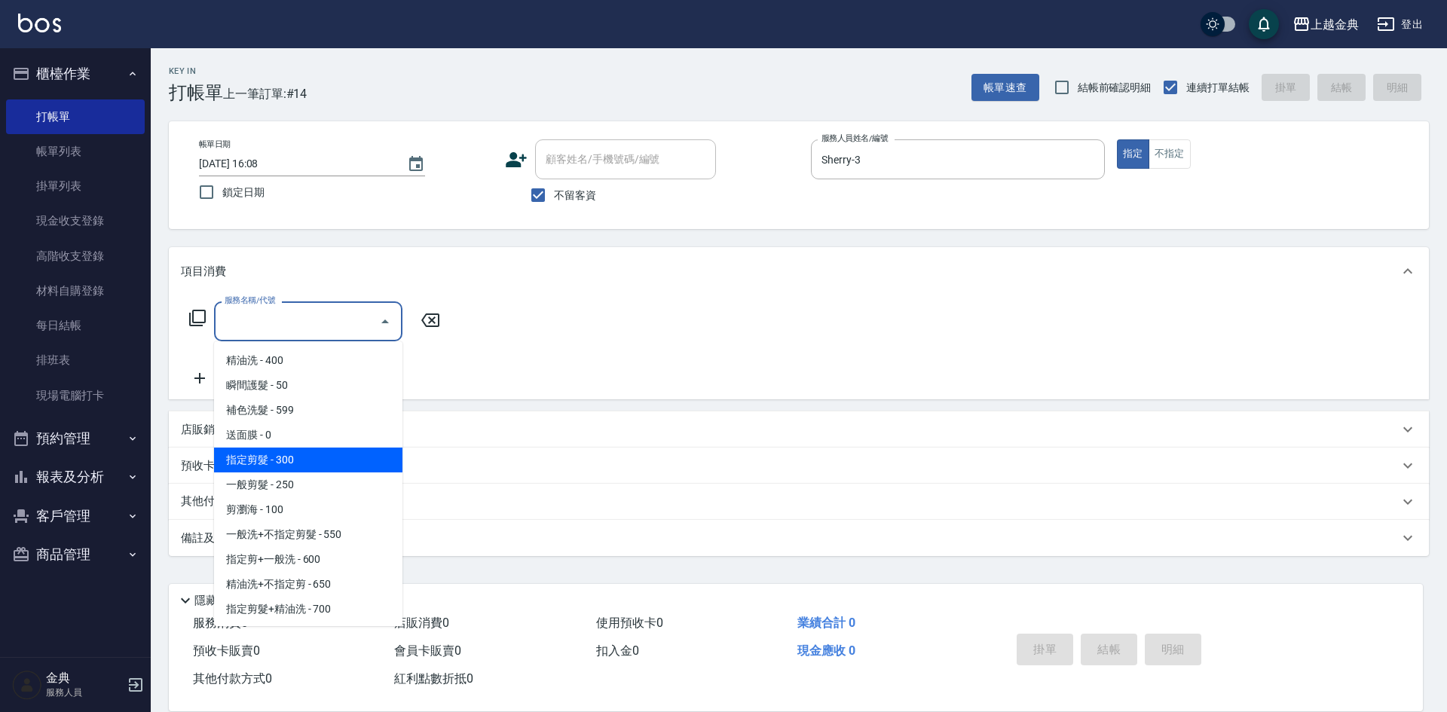
scroll to position [75, 0]
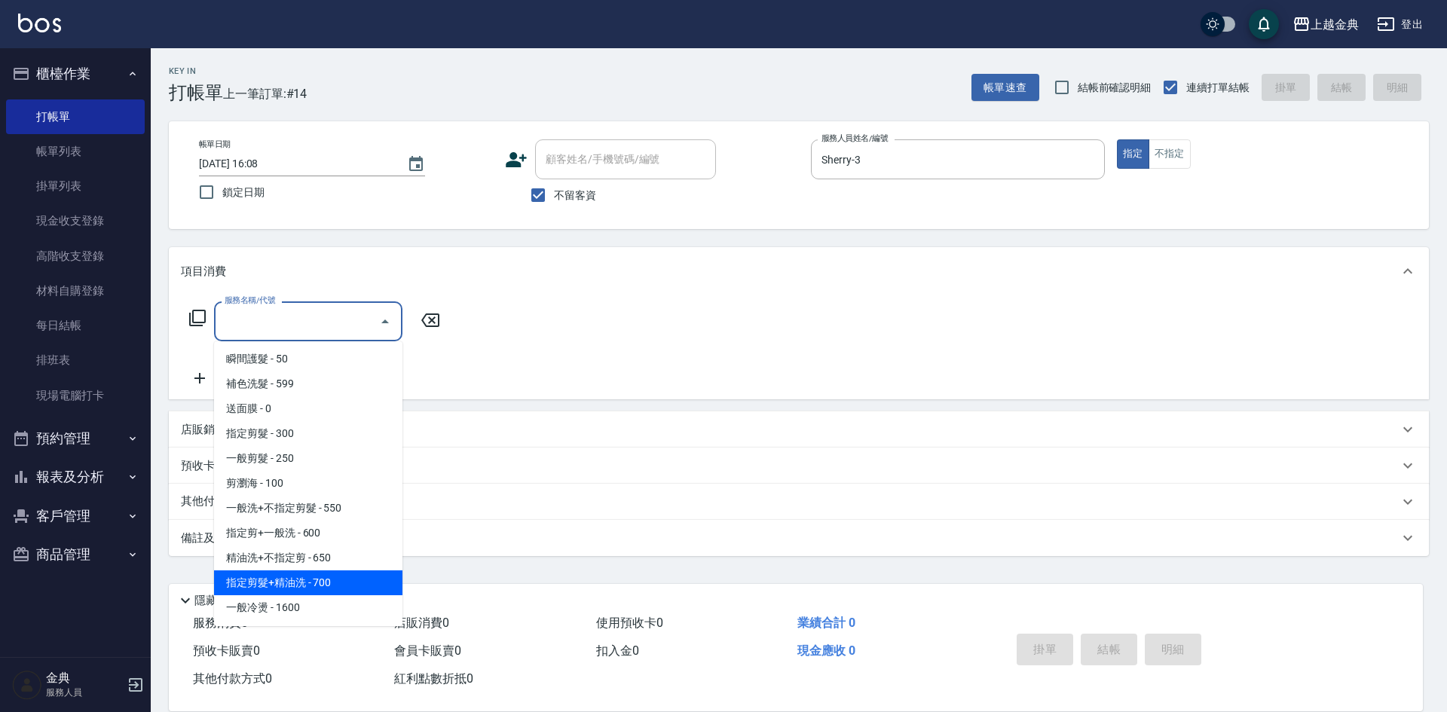
click at [344, 576] on span "指定剪髮+精油洗 - 700" at bounding box center [308, 582] width 188 height 25
type input "指定剪髮+精油洗(207)"
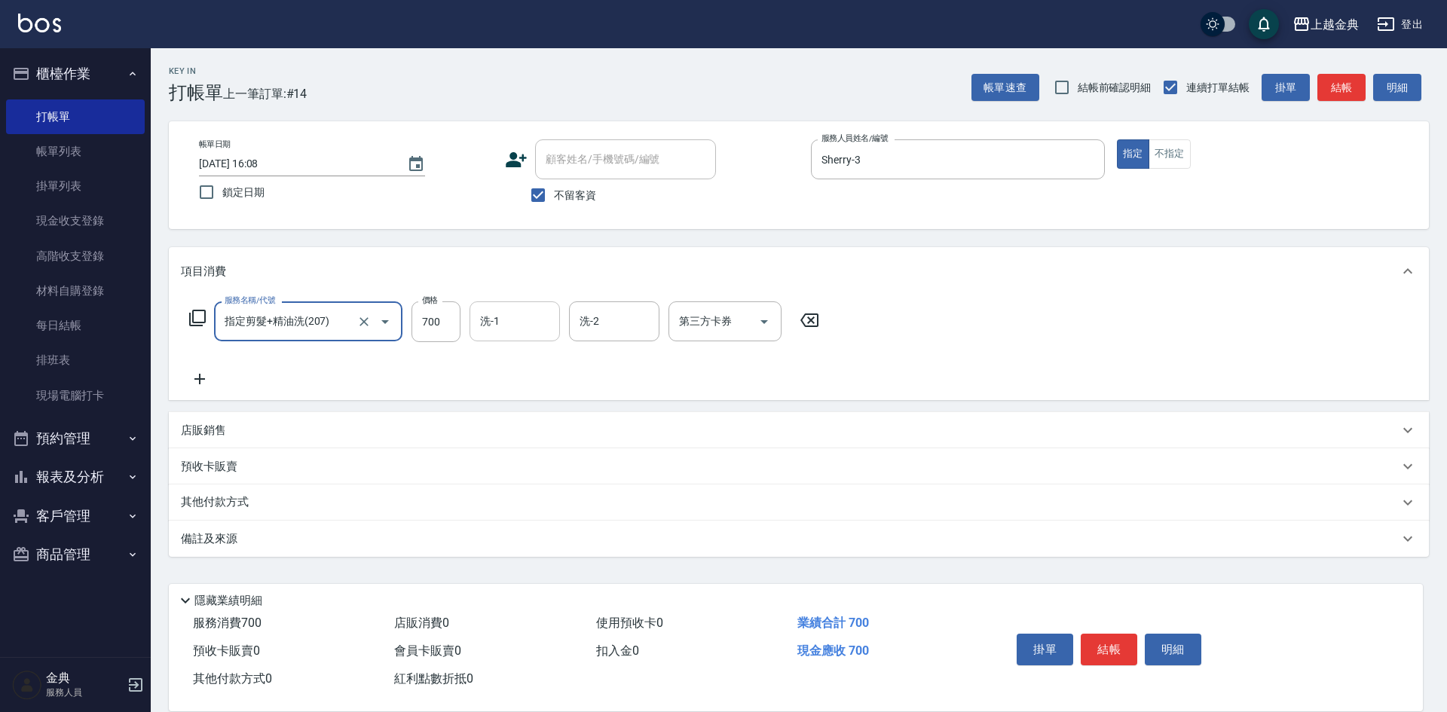
click at [512, 323] on input "洗-1" at bounding box center [514, 321] width 77 height 26
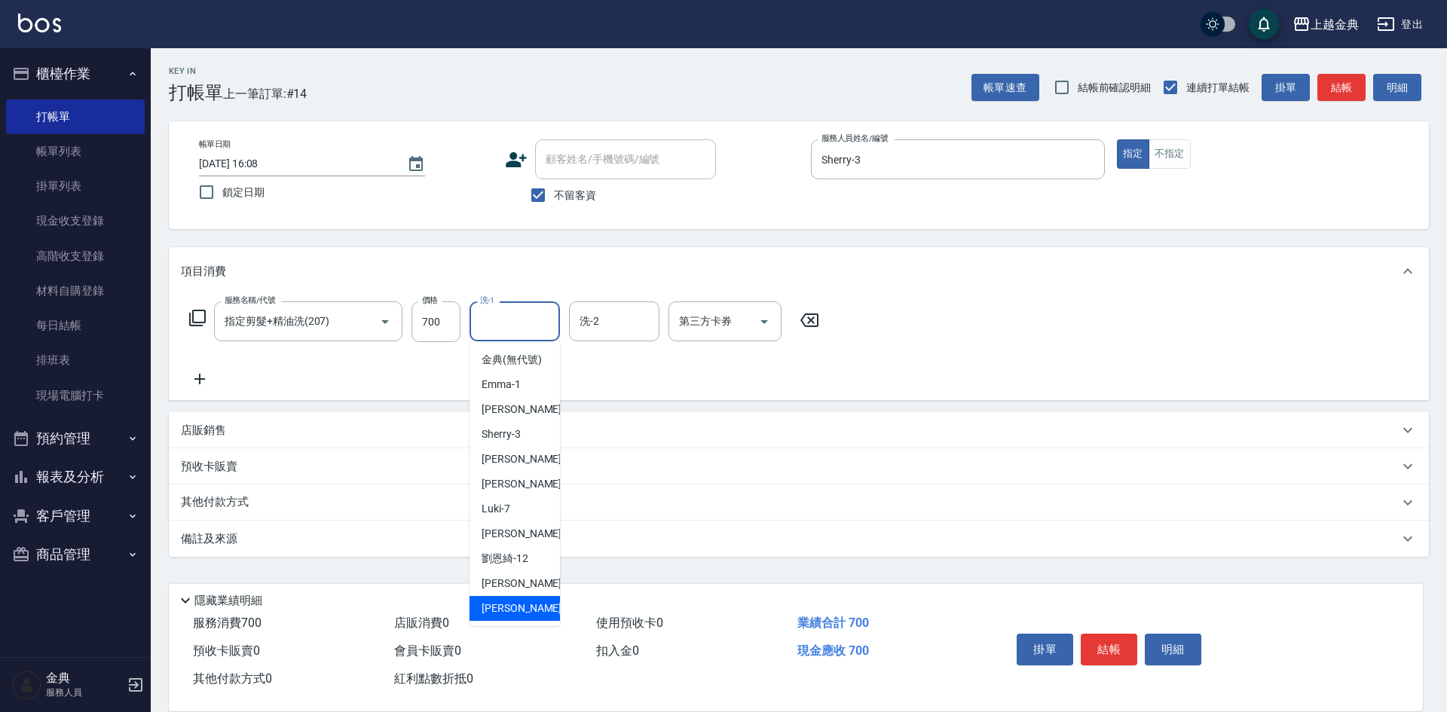
click at [512, 621] on div "[PERSON_NAME] -22" at bounding box center [514, 608] width 90 height 25
type input "[PERSON_NAME]-22"
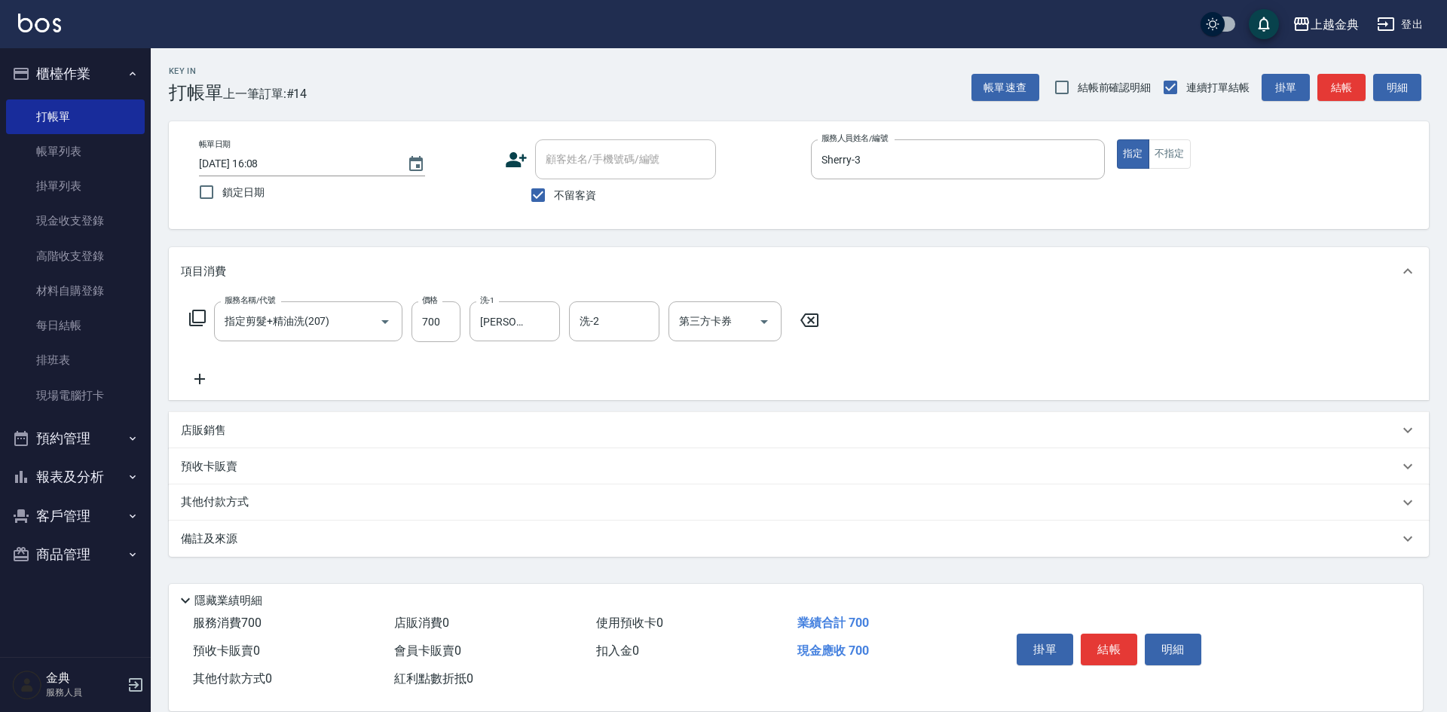
click at [227, 496] on p "其他付款方式" at bounding box center [218, 502] width 75 height 17
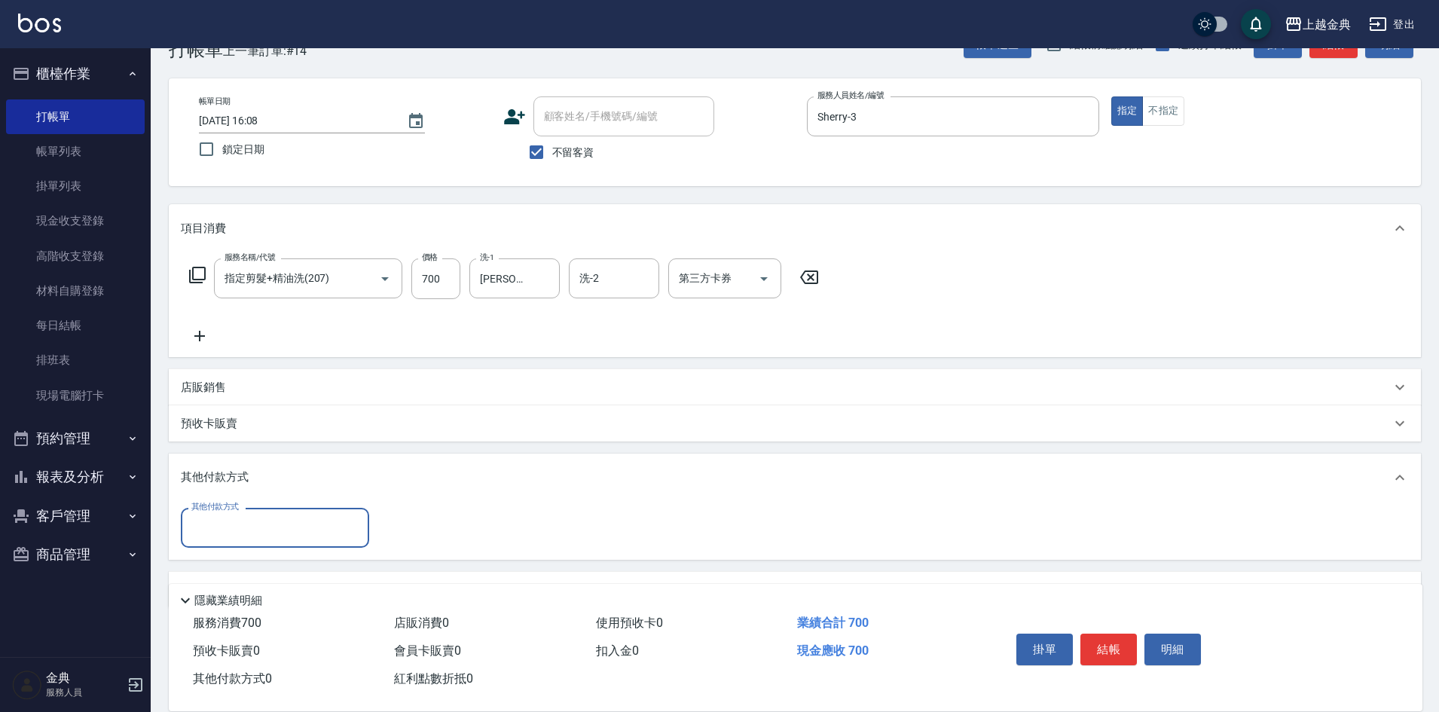
scroll to position [84, 0]
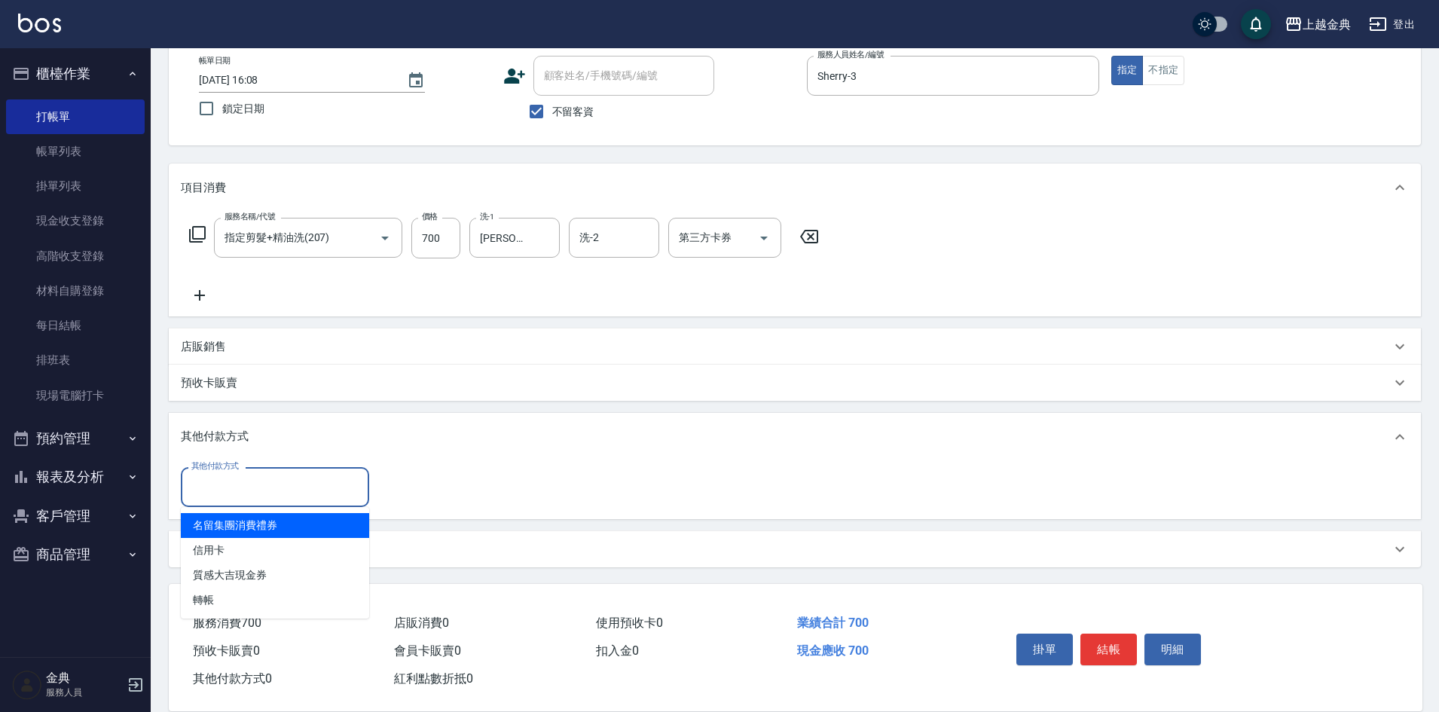
click at [270, 481] on input "其他付款方式" at bounding box center [275, 487] width 175 height 26
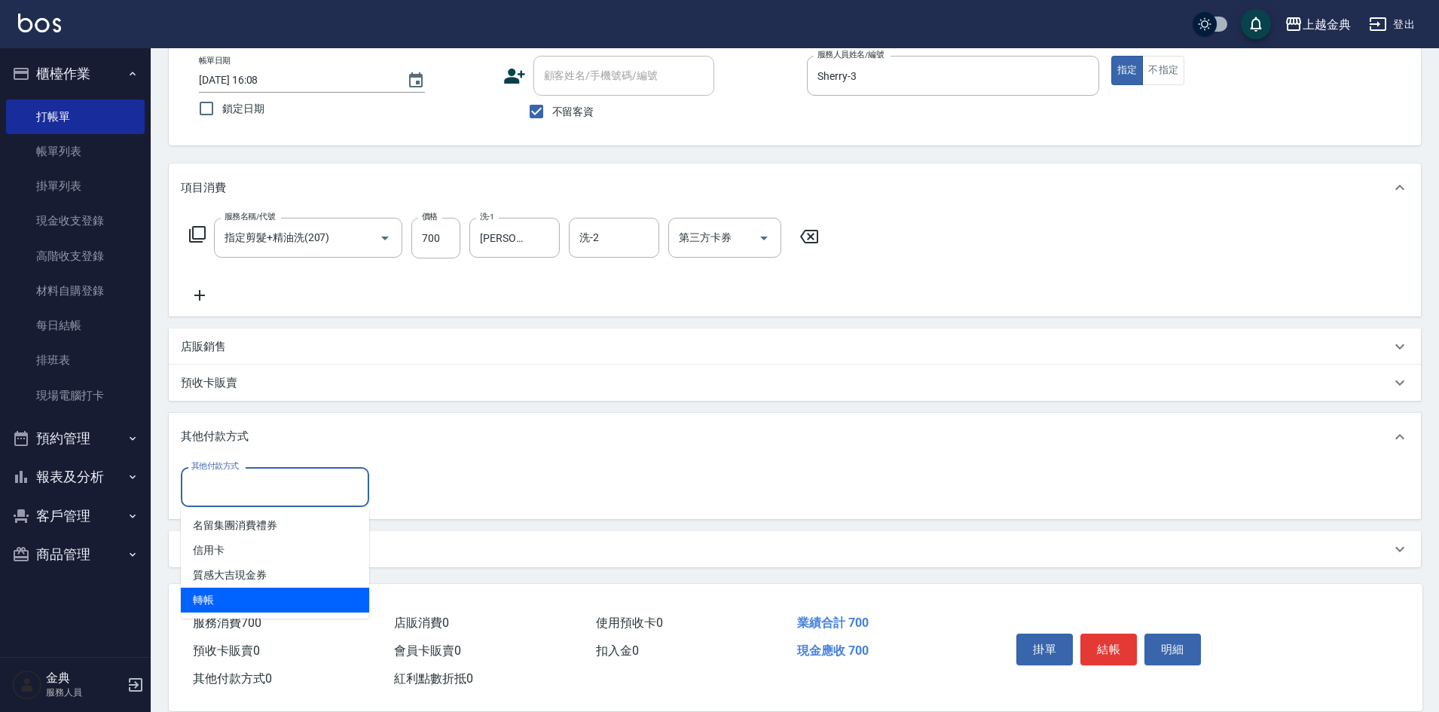
click at [278, 593] on span "轉帳" at bounding box center [275, 600] width 188 height 25
type input "轉帳"
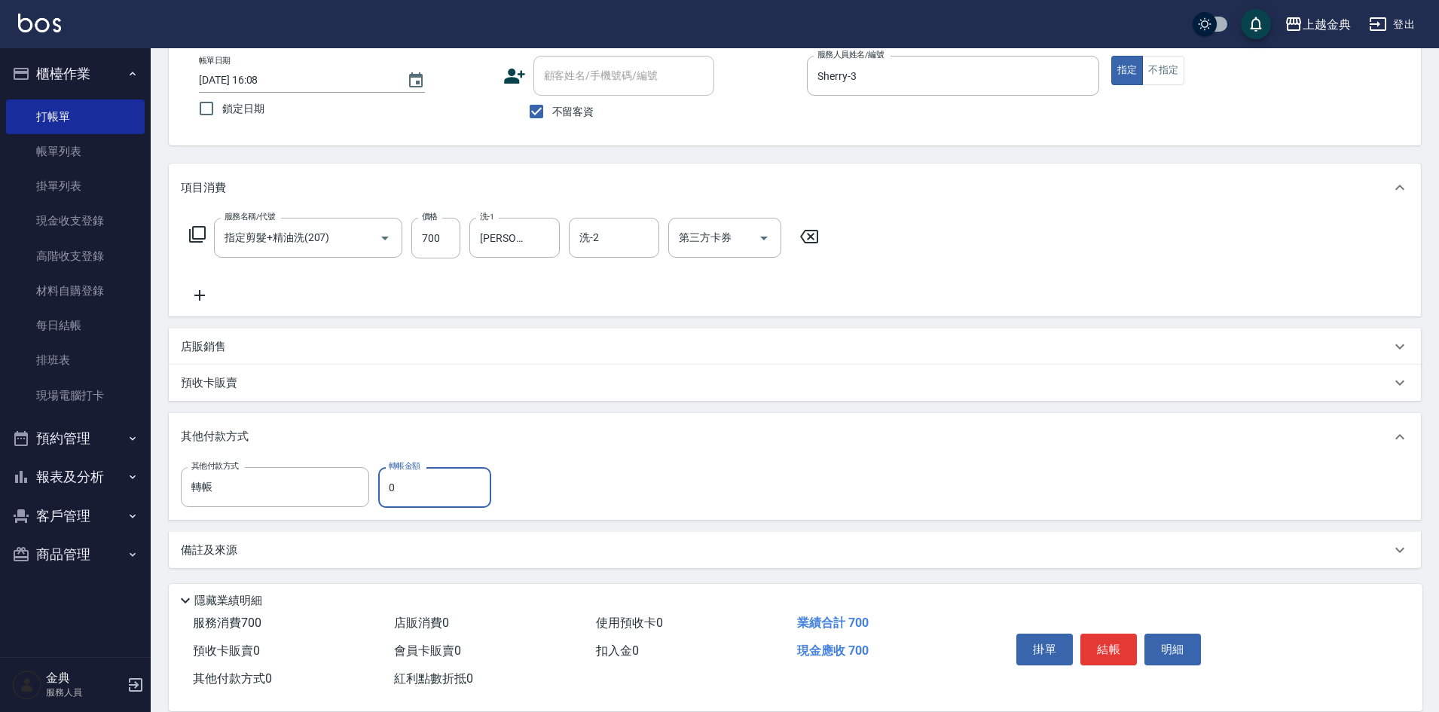
click at [426, 498] on input "0" at bounding box center [434, 487] width 113 height 41
type input "700"
click at [1115, 644] on button "結帳" at bounding box center [1109, 650] width 57 height 32
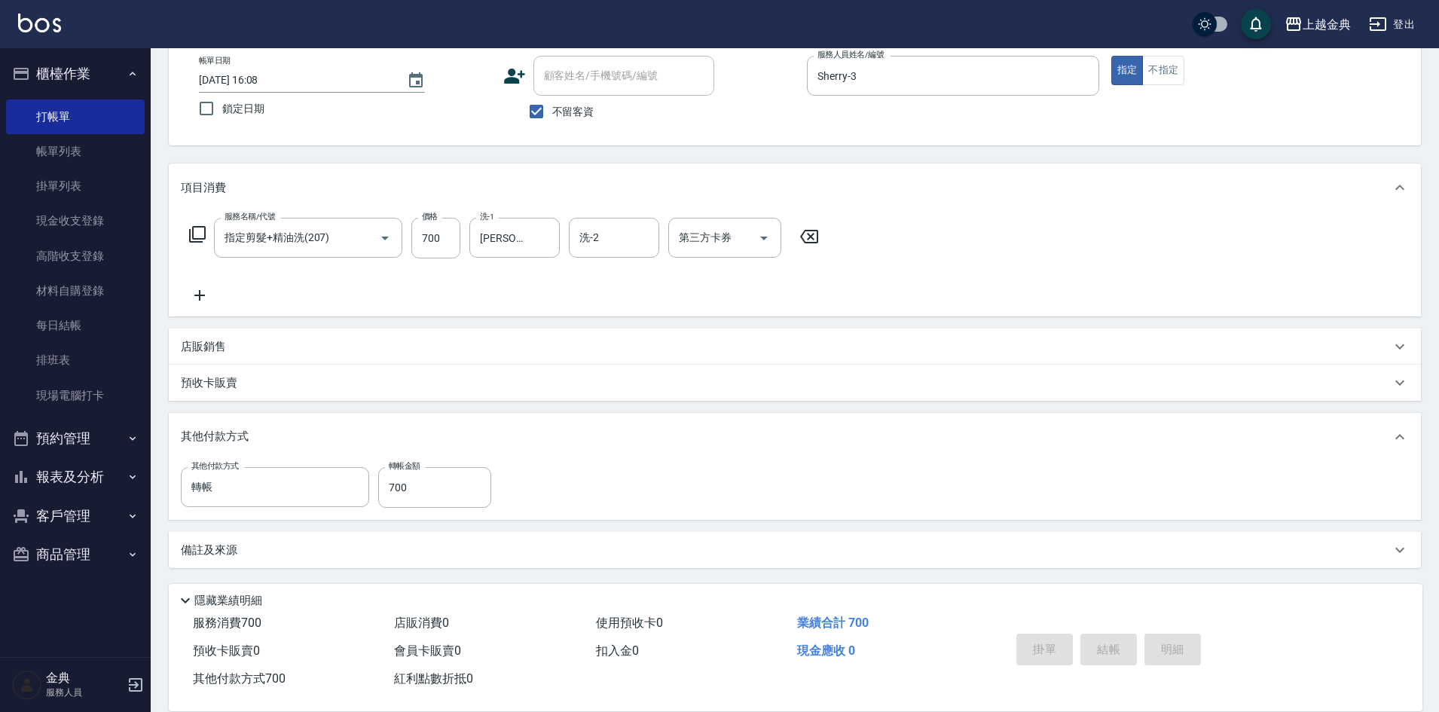
type input "[DATE] 16:09"
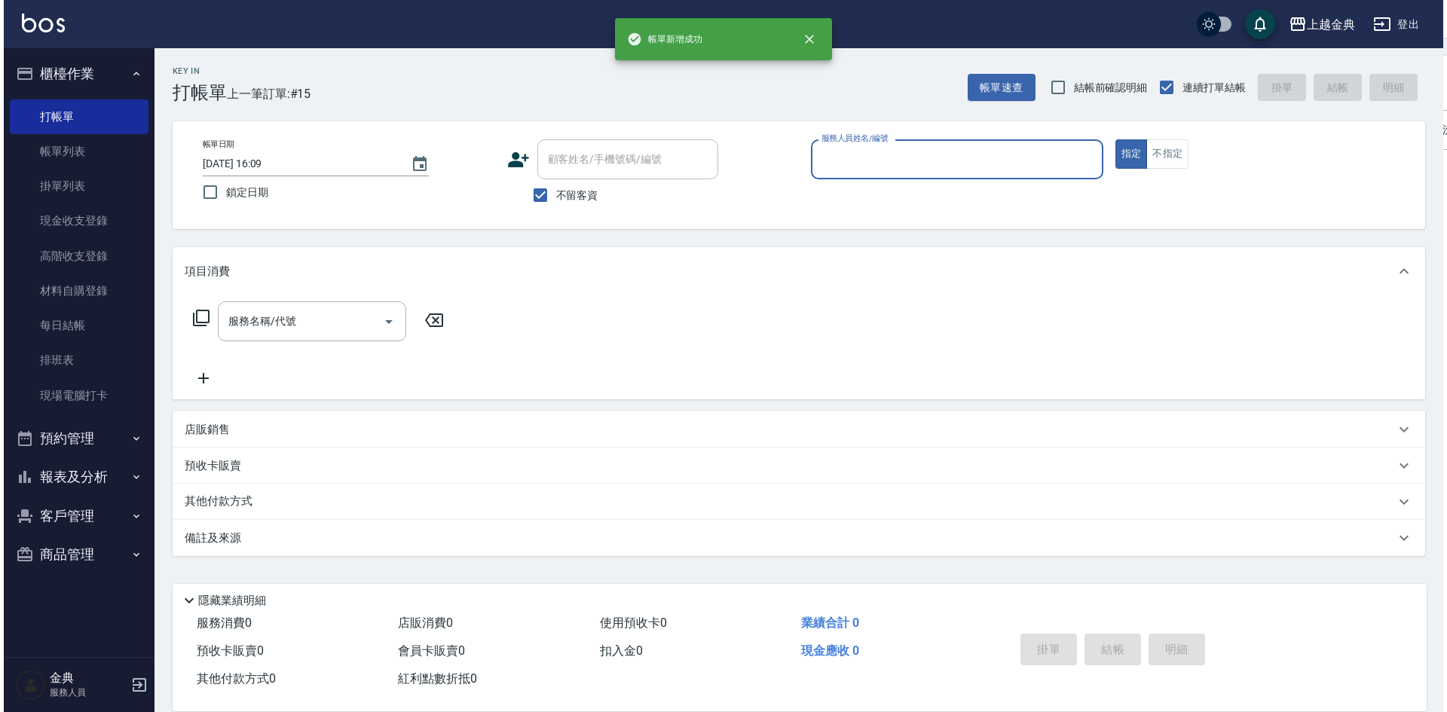
scroll to position [0, 0]
